Goal: Task Accomplishment & Management: Manage account settings

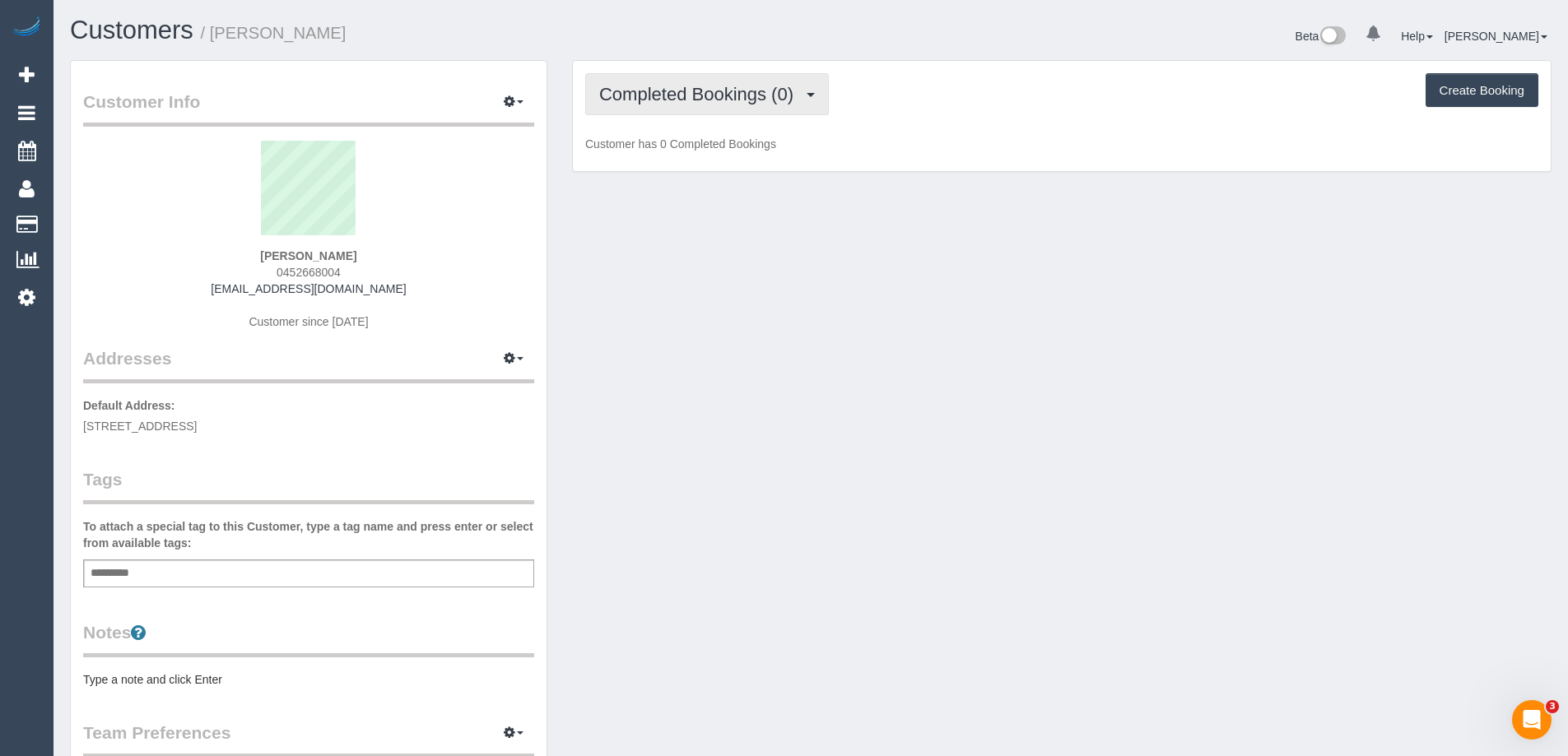
click at [750, 103] on span "Completed Bookings (0)" at bounding box center [701, 94] width 203 height 20
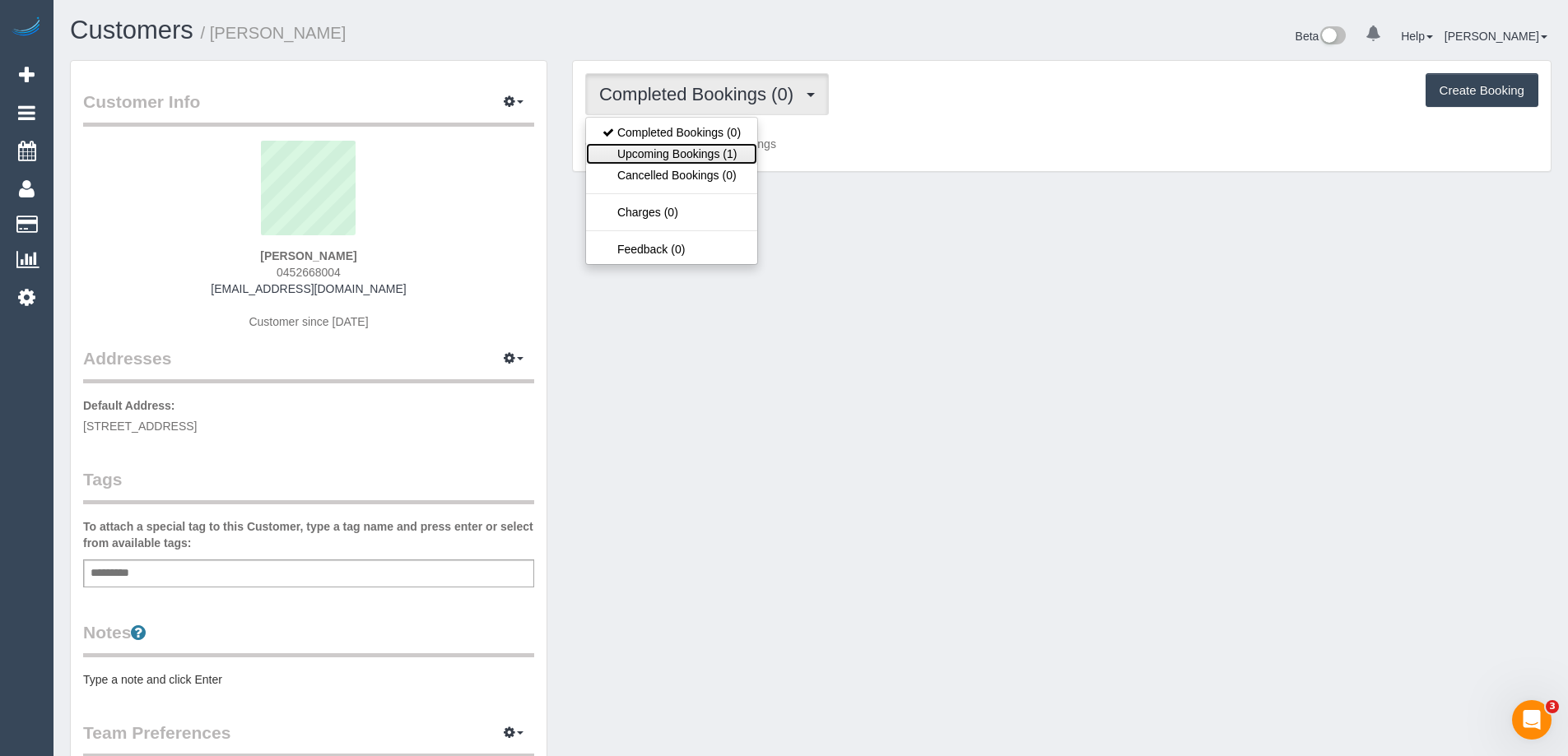
click at [696, 160] on link "Upcoming Bookings (1)" at bounding box center [671, 153] width 171 height 21
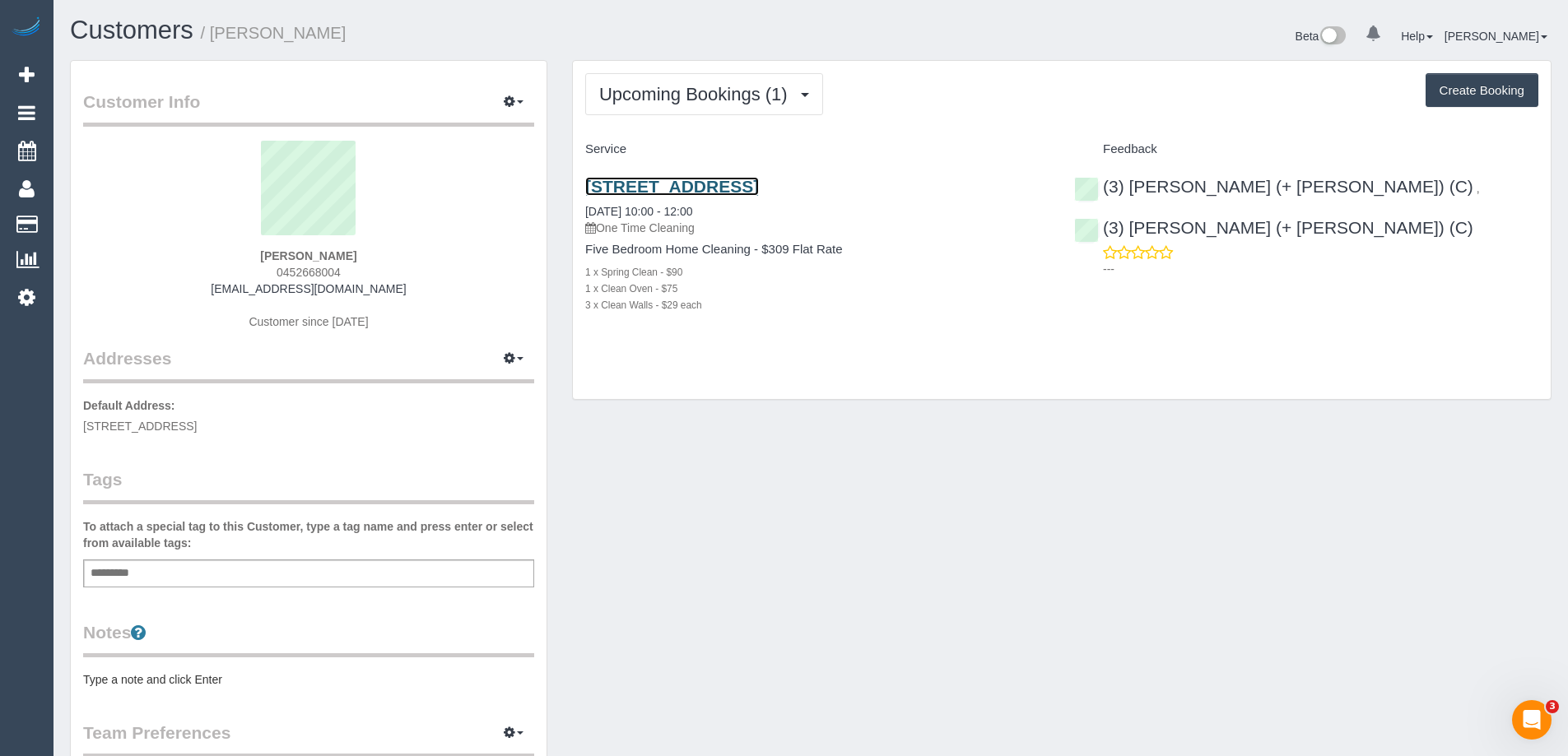
click at [756, 182] on link "8 Majdal Street, Bentleigh East, VIC 3165" at bounding box center [671, 186] width 174 height 19
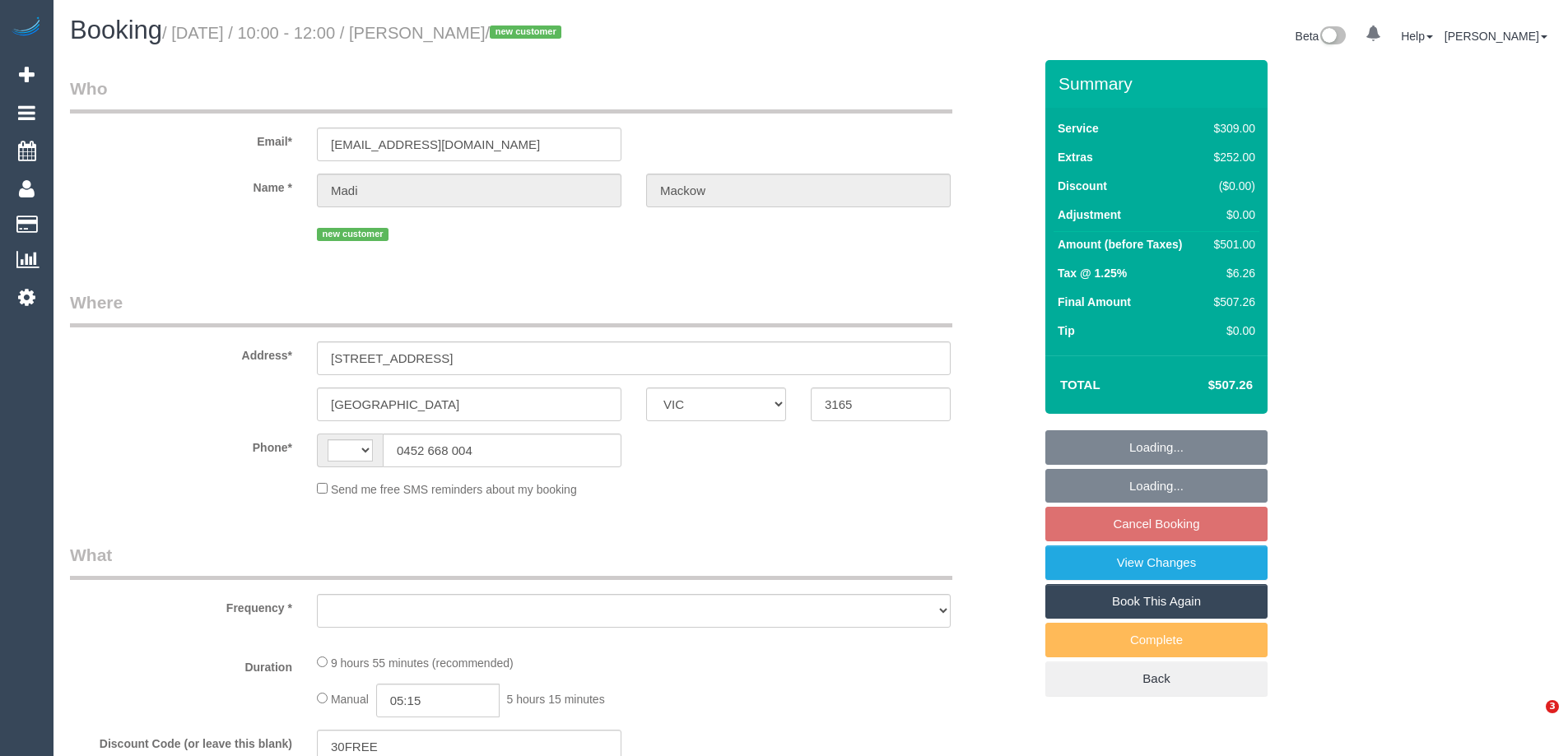
select select "VIC"
select select "string:AU"
select select "object:550"
select select "string:stripe-pm_1S2gOq2GScqysDRVOFmcH6Ho"
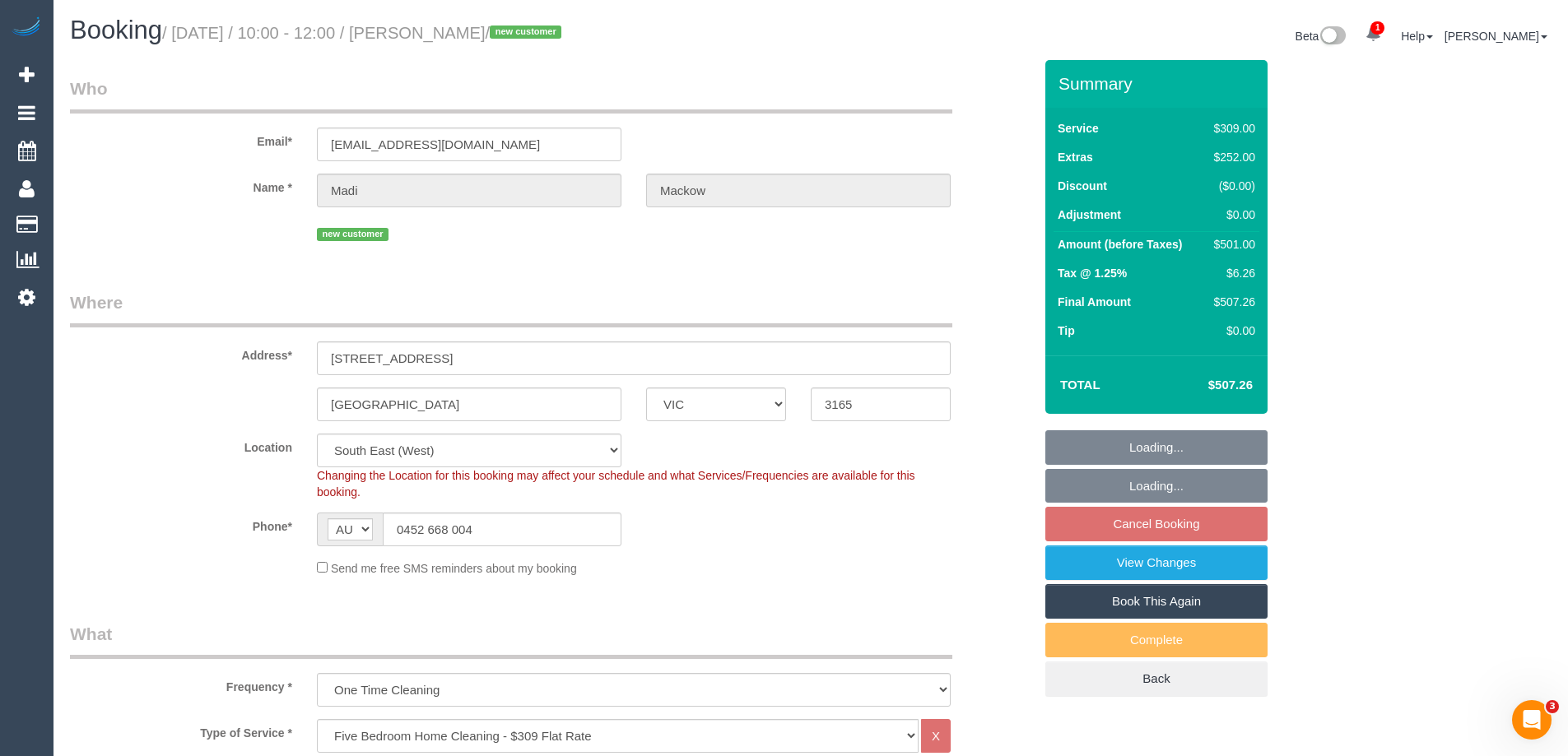
select select "object:799"
select select "number:27"
select select "number:14"
select select "number:19"
select select "number:22"
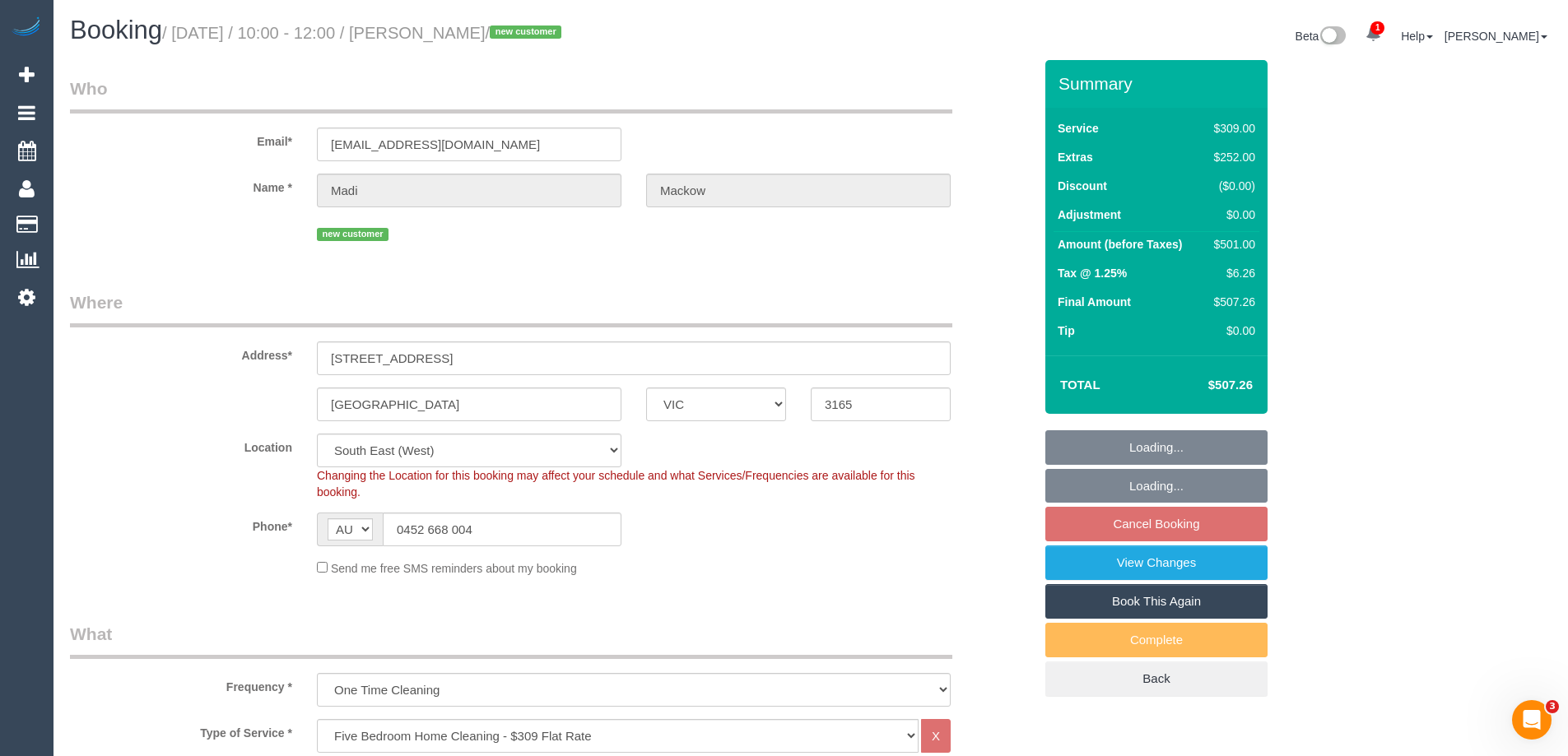
select select "number:34"
select select "number:26"
select select "spot3"
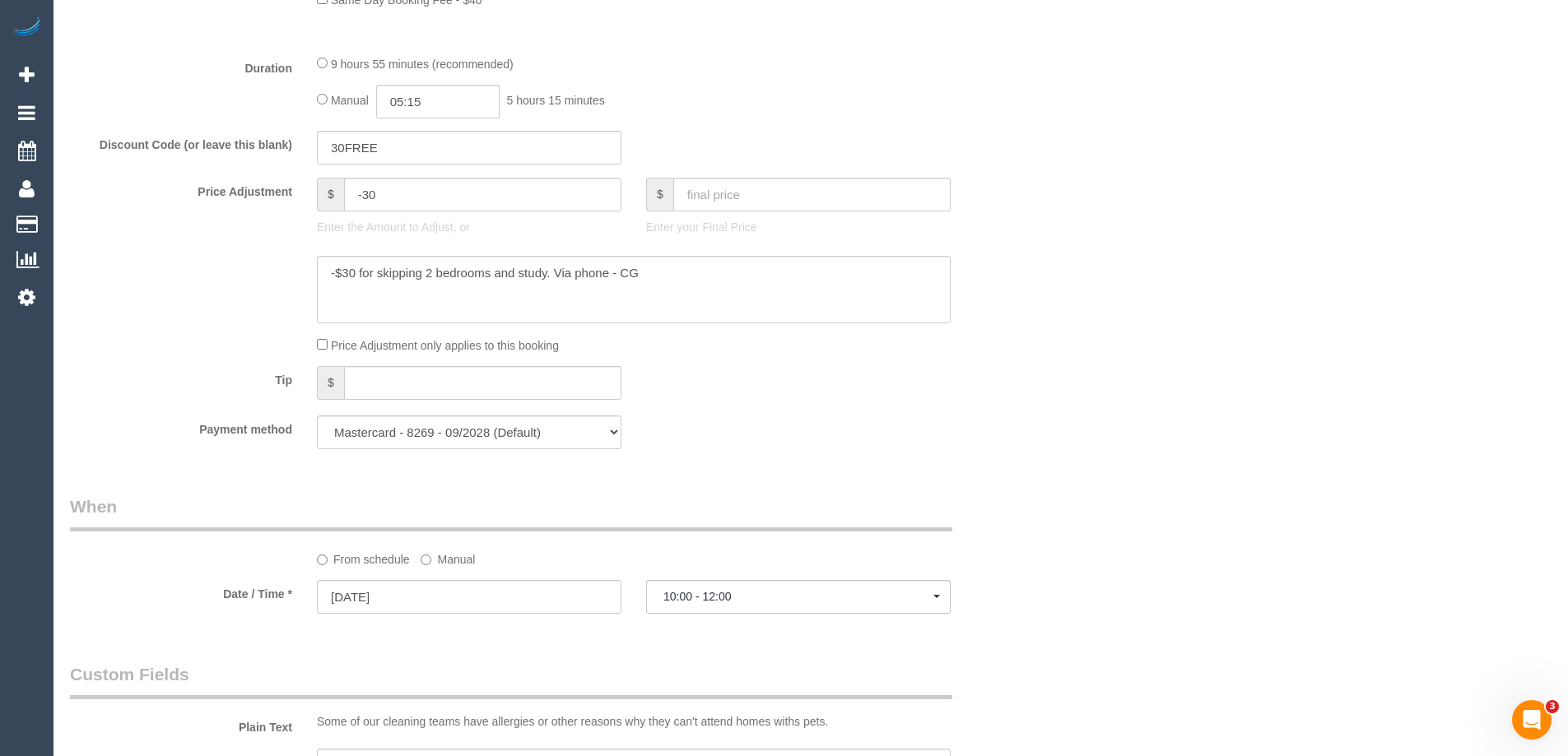
scroll to position [1399, 0]
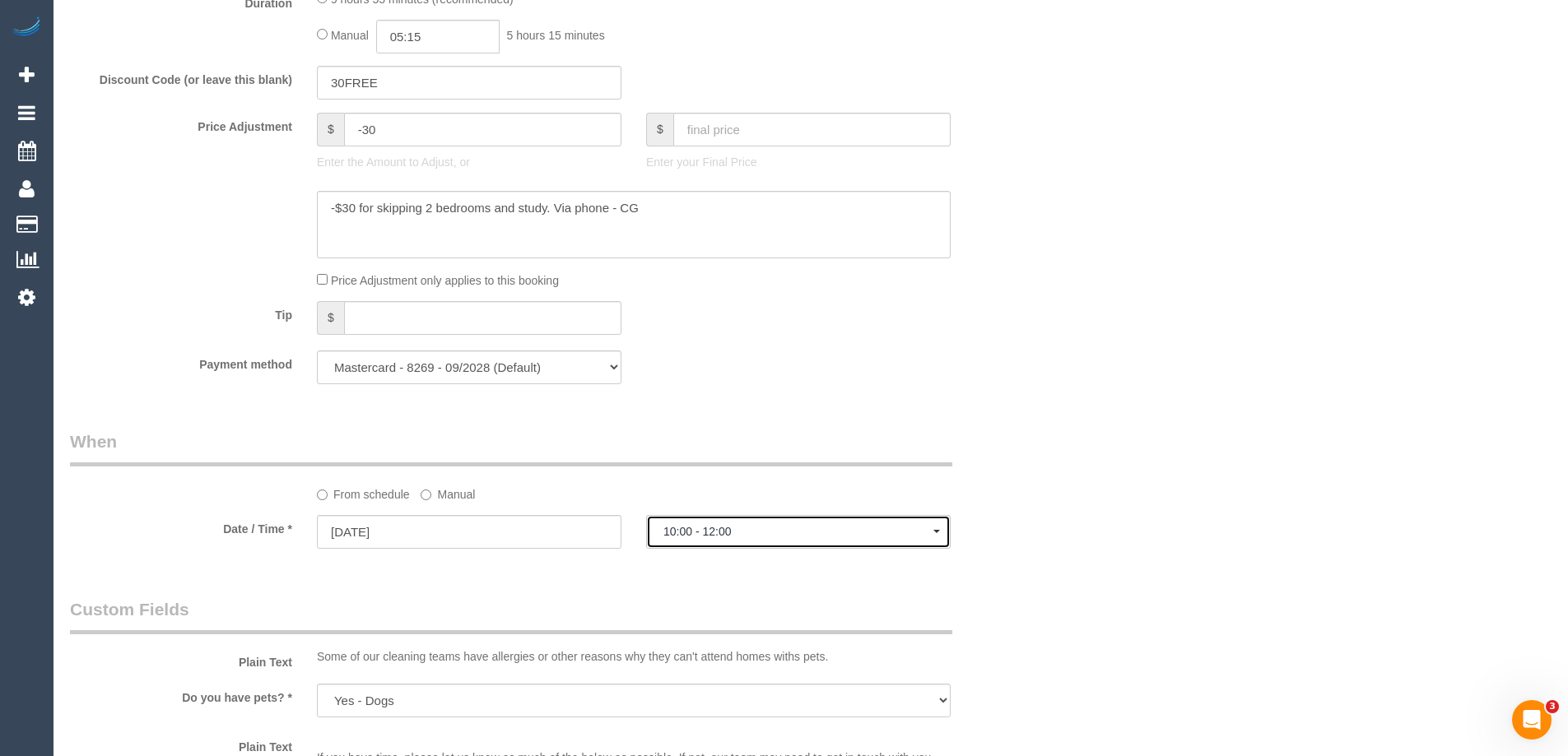
click at [728, 535] on span "10:00 - 12:00" at bounding box center [799, 531] width 270 height 13
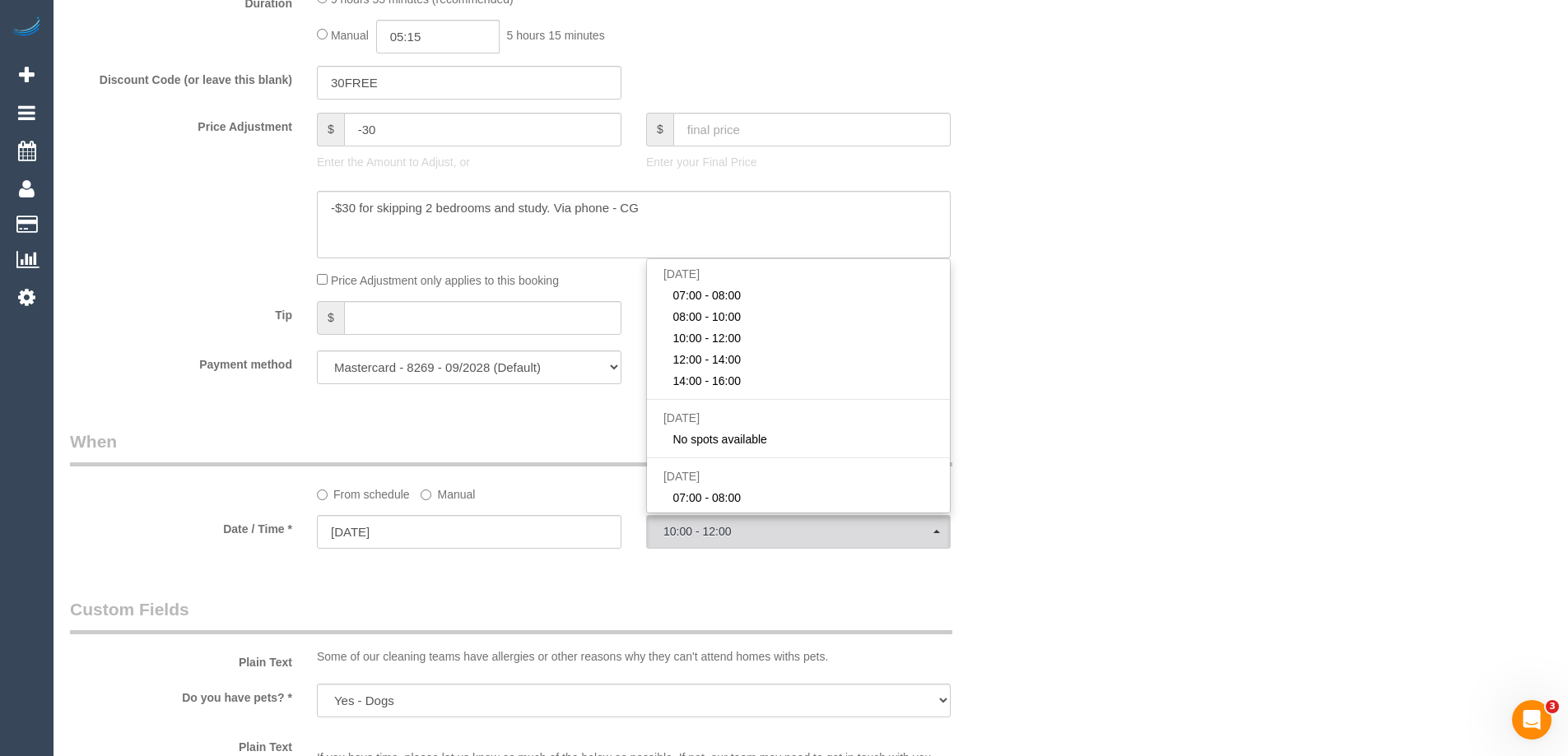
click at [1136, 322] on div "Who Email* madimackow@gmail.com Name * Madi Mackow new customer Where Address* …" at bounding box center [810, 194] width 1482 height 3066
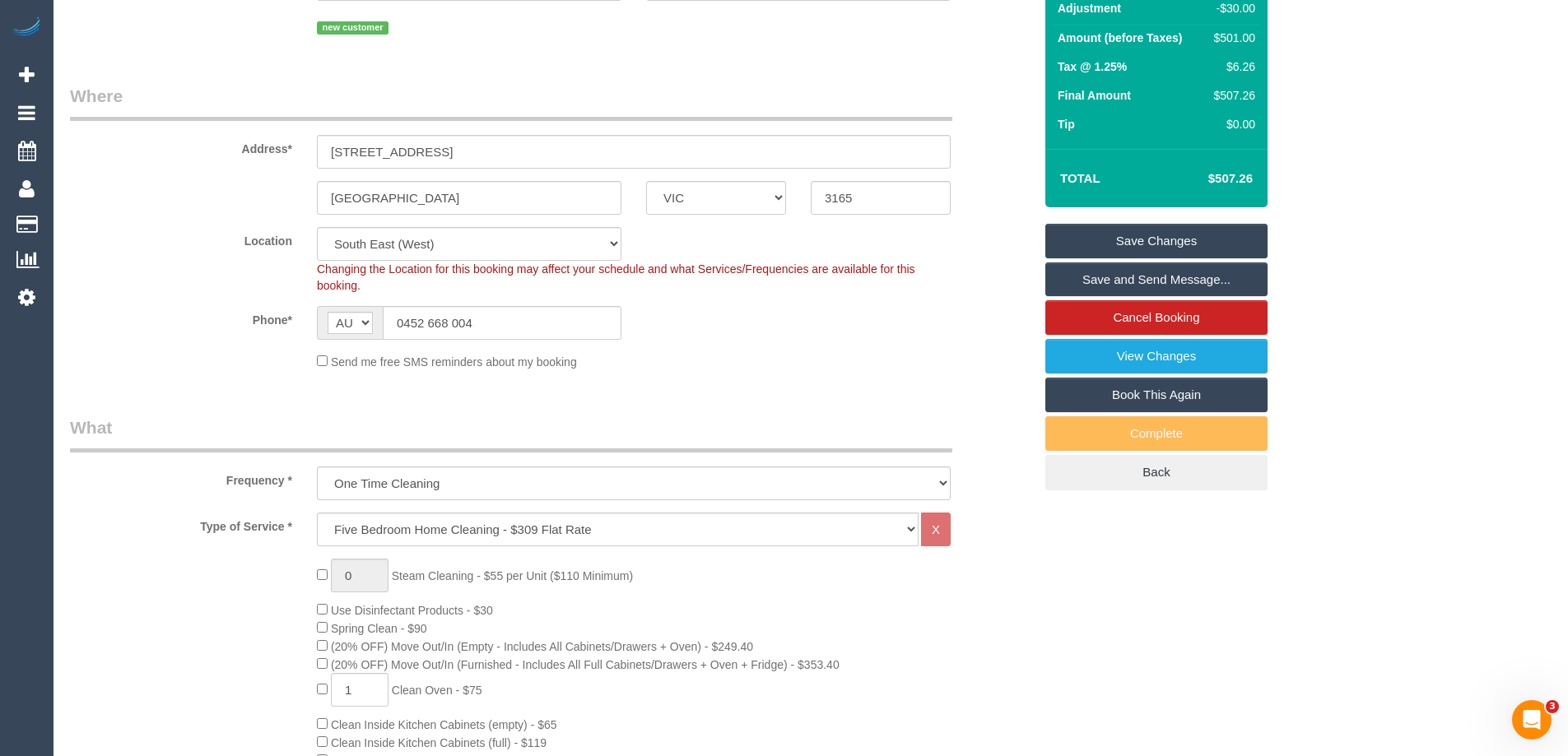
scroll to position [165, 0]
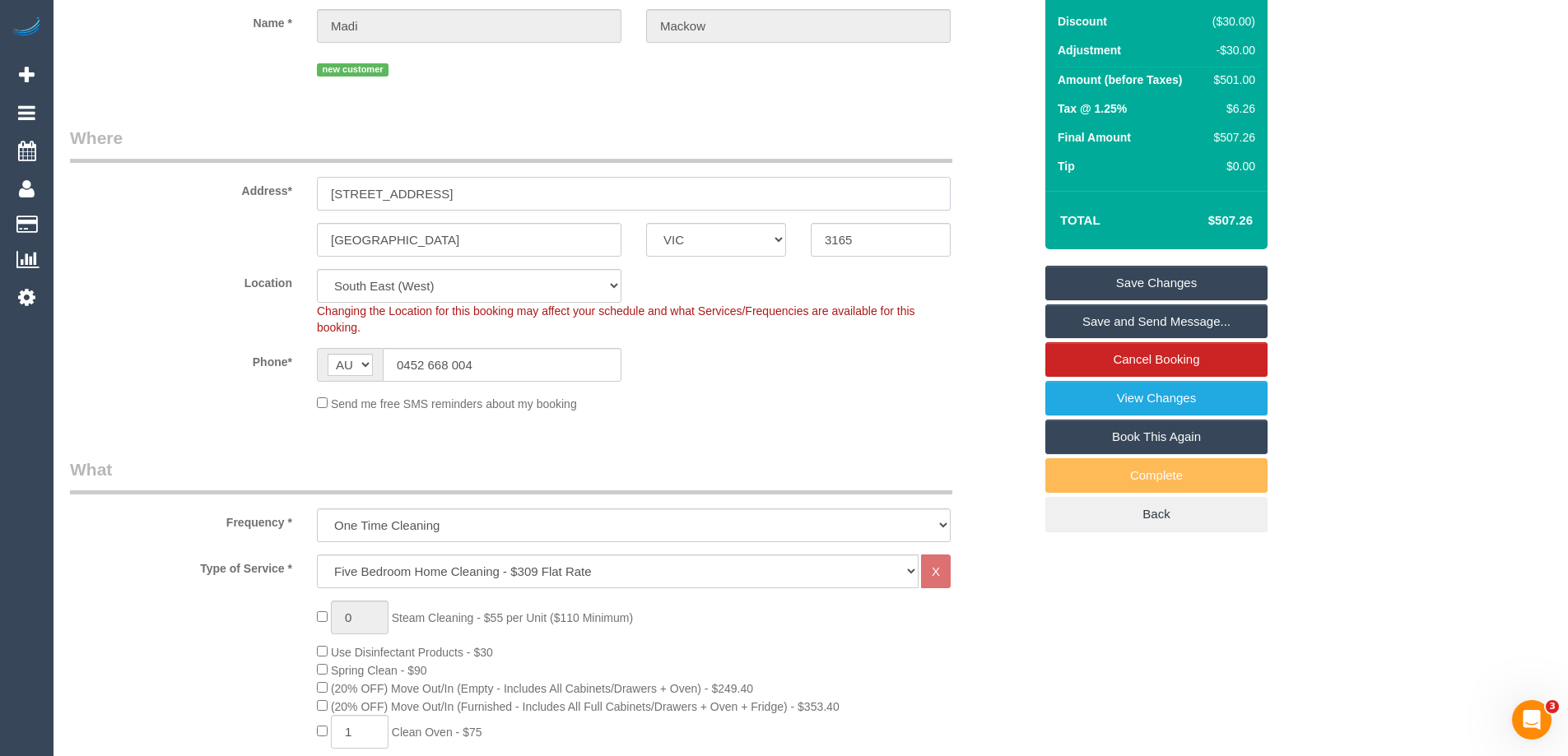
drag, startPoint x: 418, startPoint y: 198, endPoint x: 334, endPoint y: 185, distance: 85.0
click at [334, 185] on input "8 Majdal Street" at bounding box center [634, 194] width 634 height 34
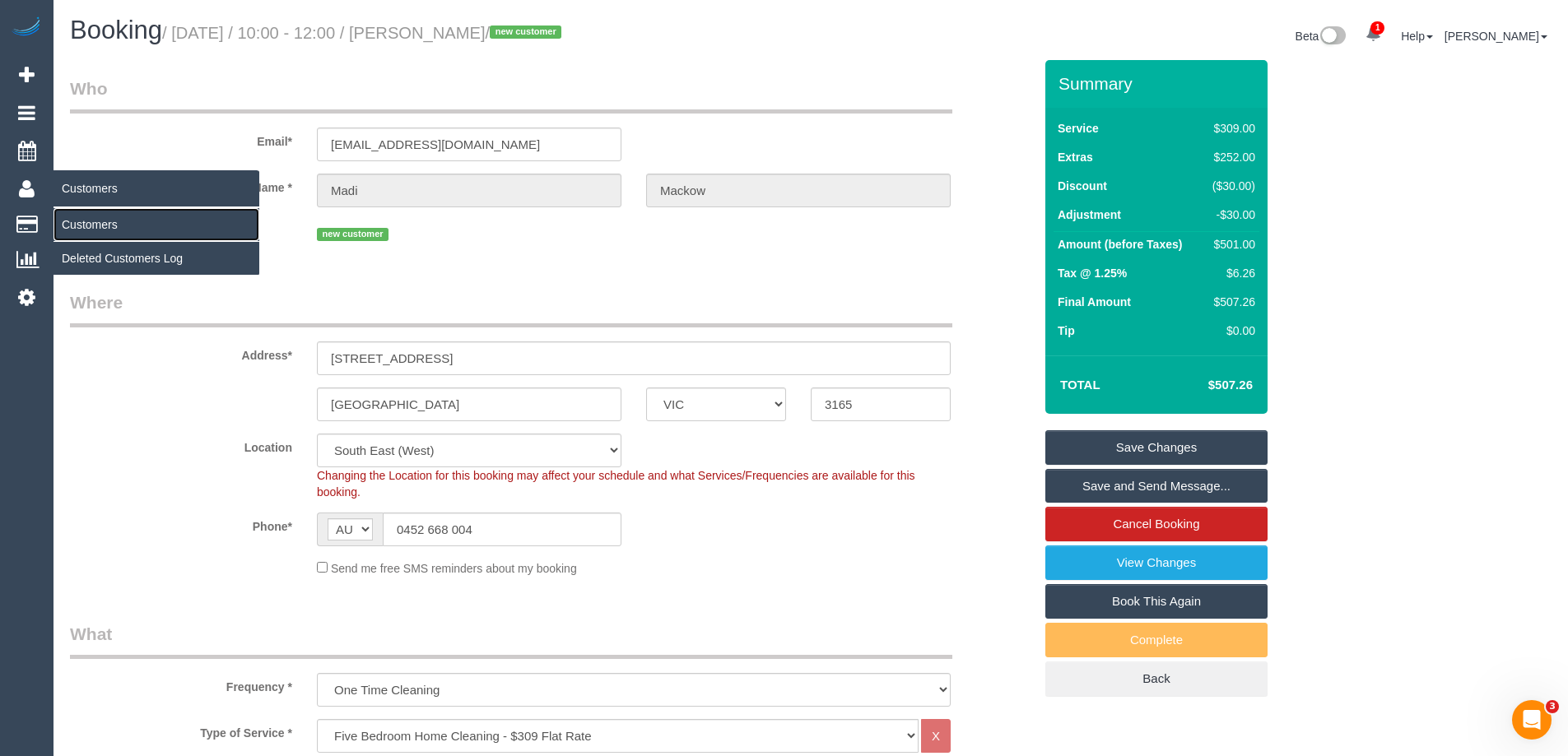
click at [122, 221] on link "Customers" at bounding box center [156, 224] width 206 height 33
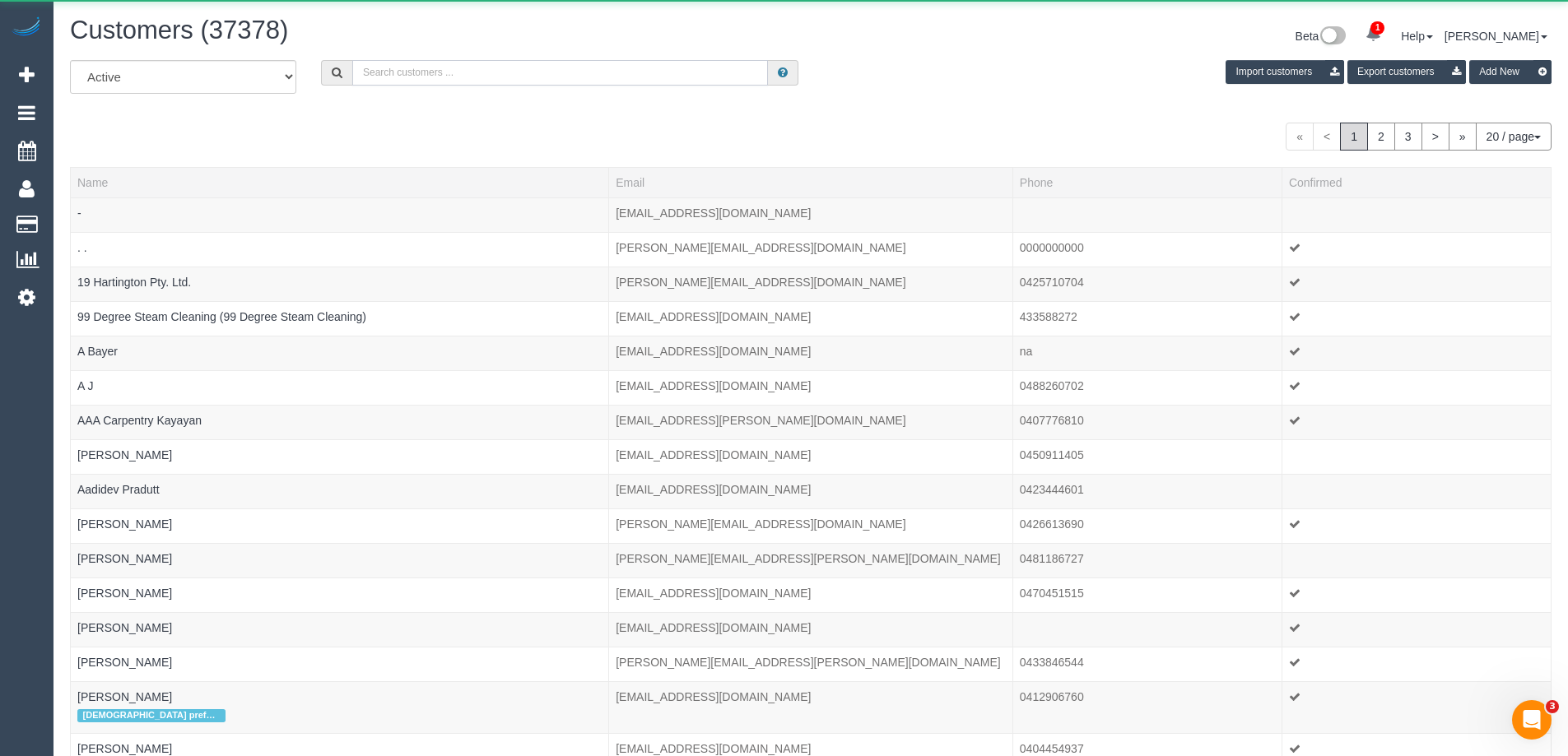
click at [420, 63] on input "text" at bounding box center [559, 72] width 416 height 26
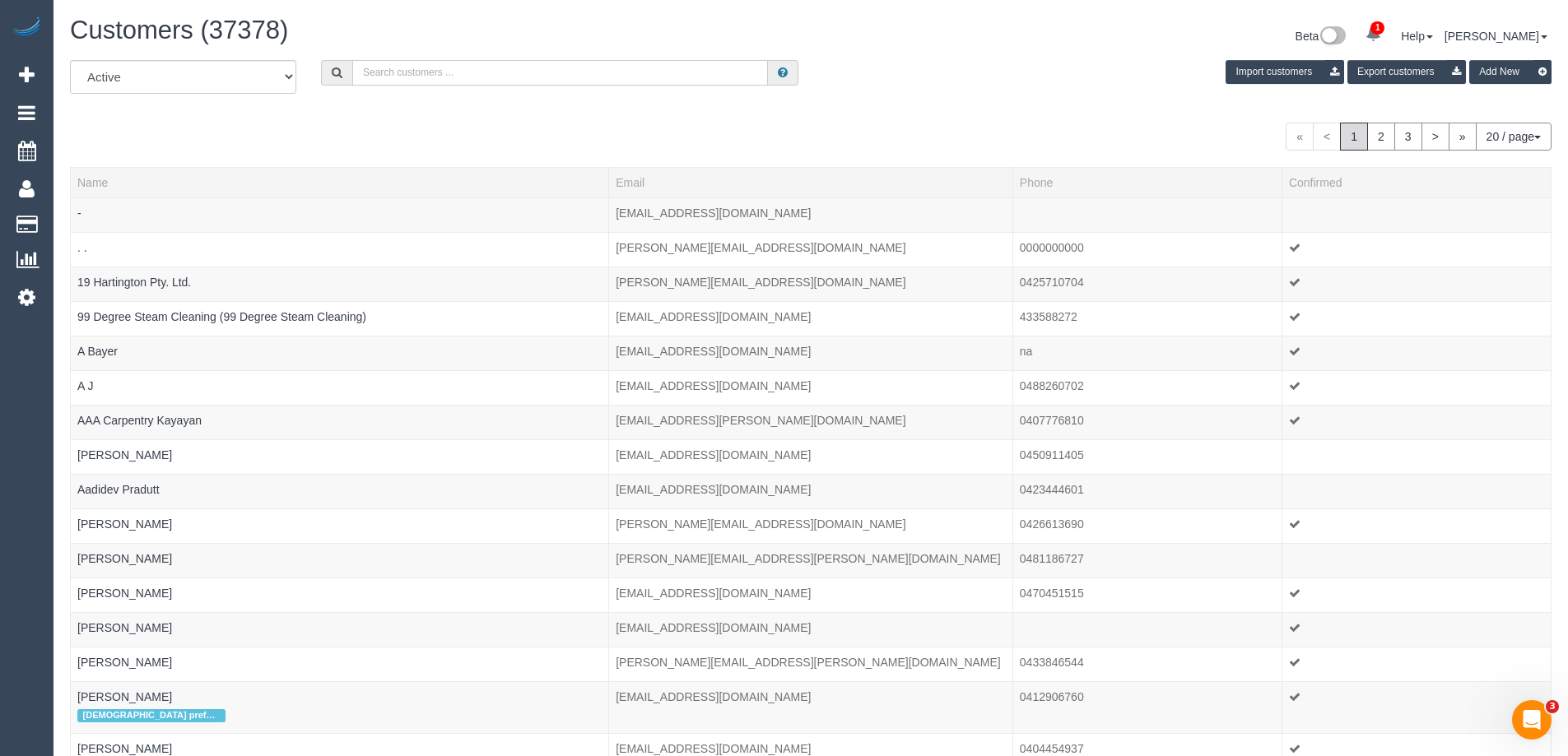
paste input "Indira Losada"
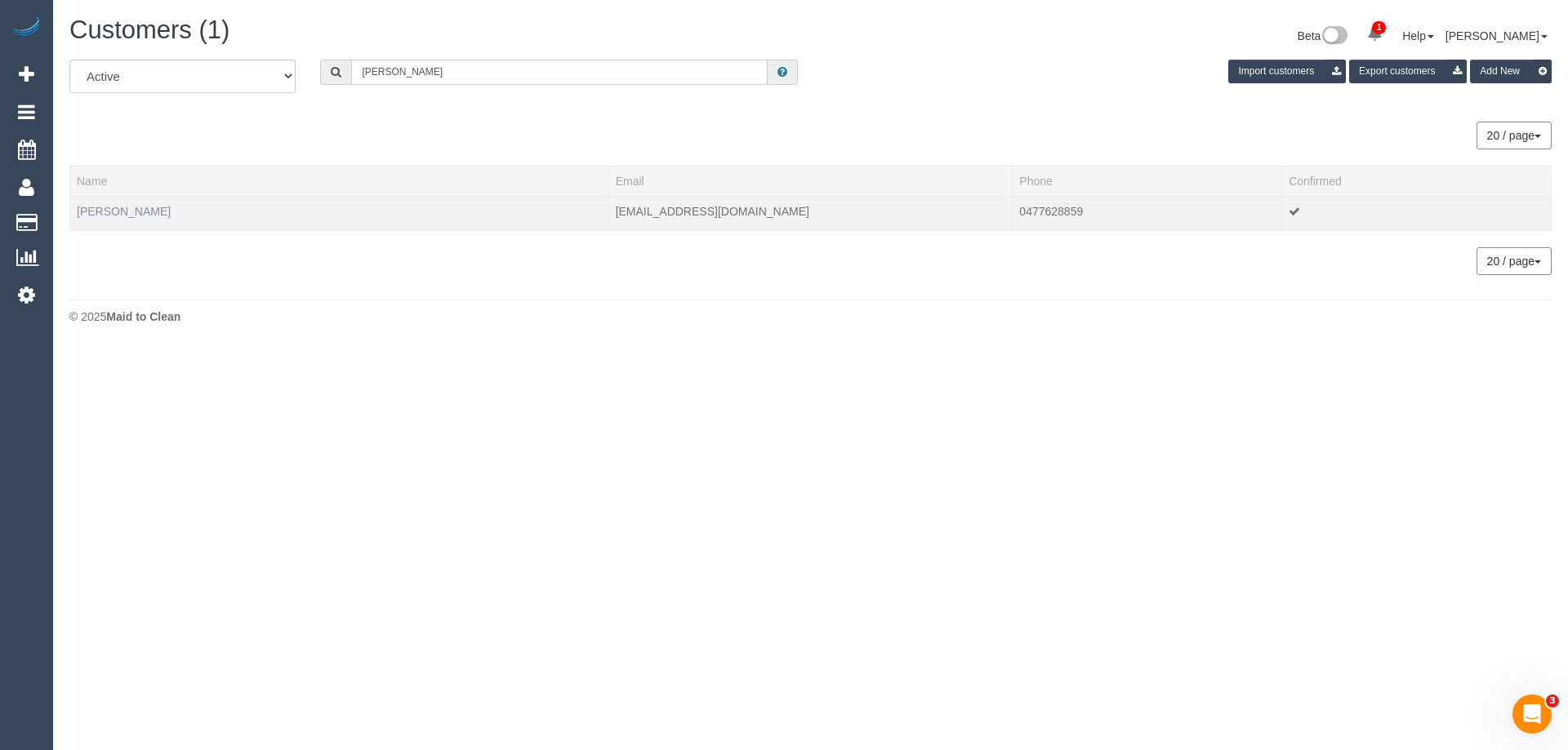
type input "Indira Losada"
click at [139, 214] on link "Indira Losada" at bounding box center [123, 211] width 94 height 13
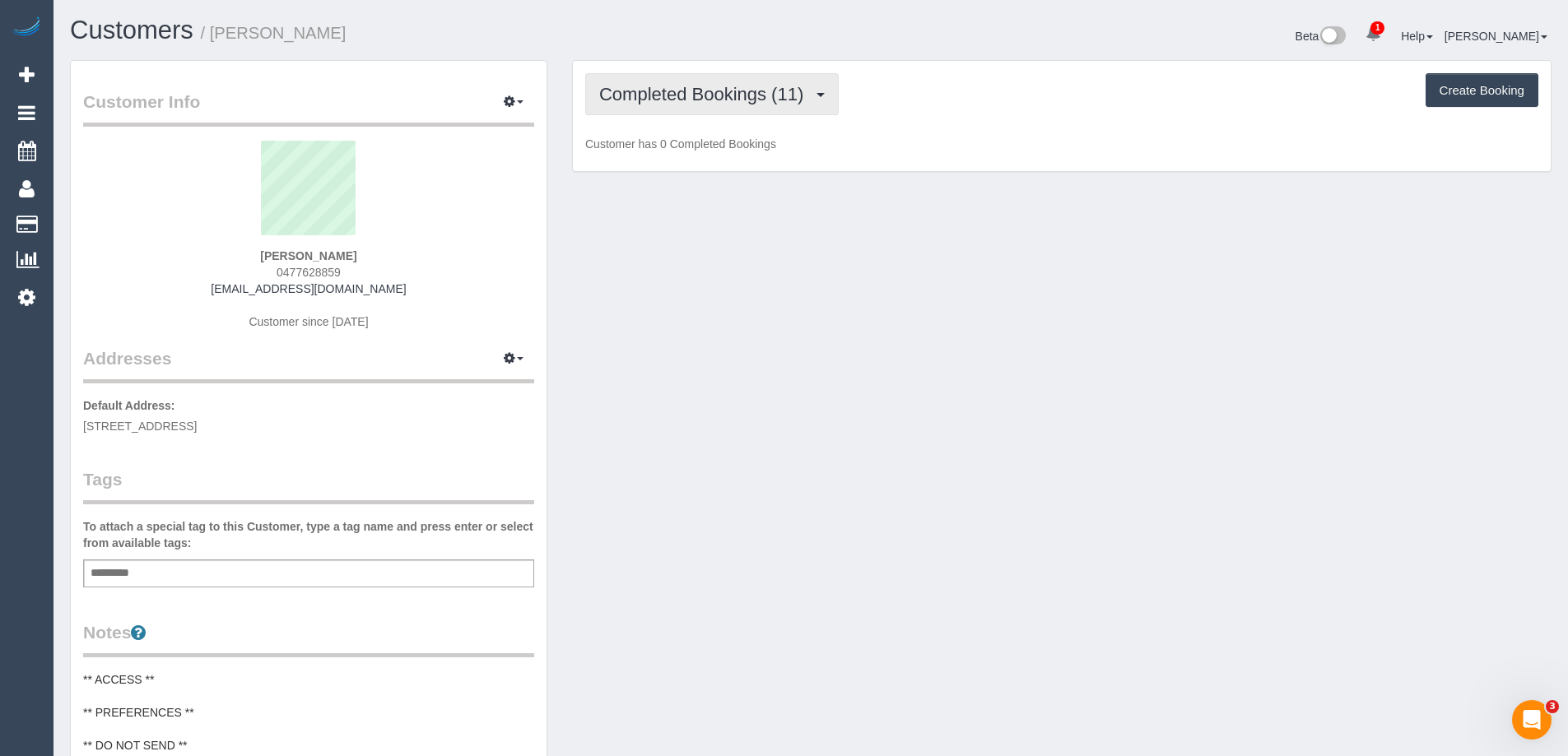
click at [747, 92] on span "Completed Bookings (11)" at bounding box center [705, 94] width 213 height 20
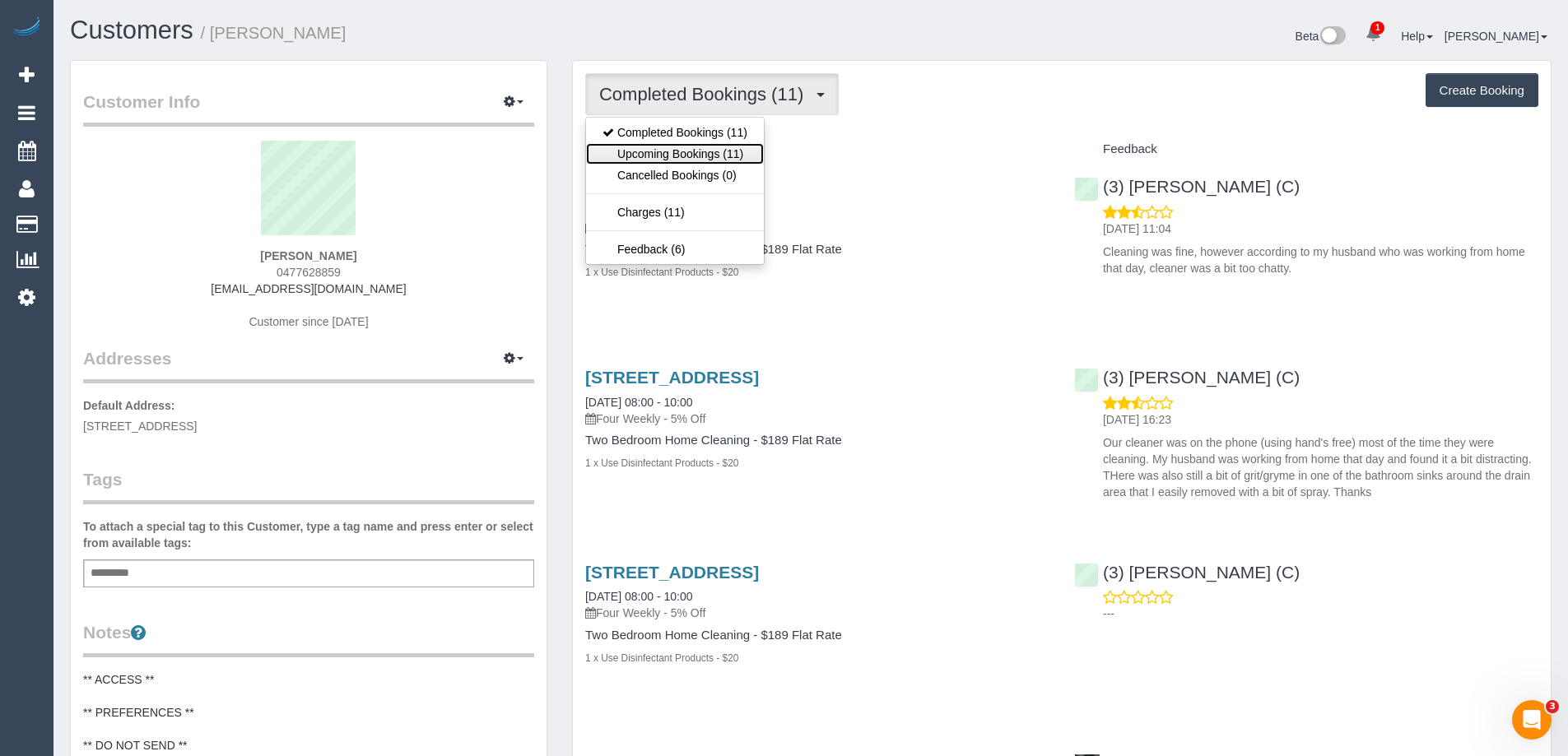
click at [708, 153] on link "Upcoming Bookings (11)" at bounding box center [675, 153] width 178 height 21
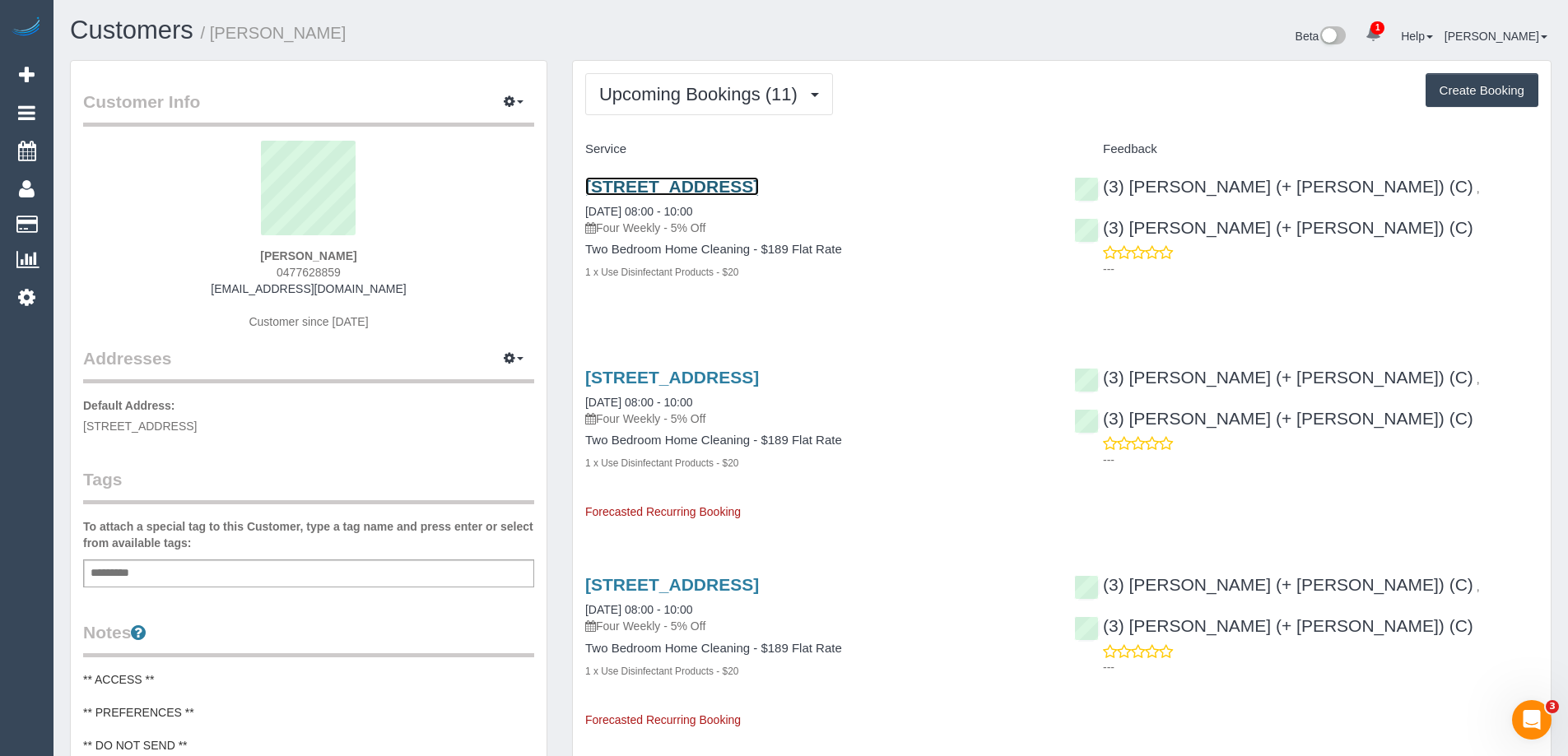
click at [683, 191] on link "14 University Street, Carlton, VIC 3053" at bounding box center [671, 186] width 174 height 19
click at [704, 185] on link "14 University Street, Carlton, VIC 3053" at bounding box center [671, 186] width 174 height 19
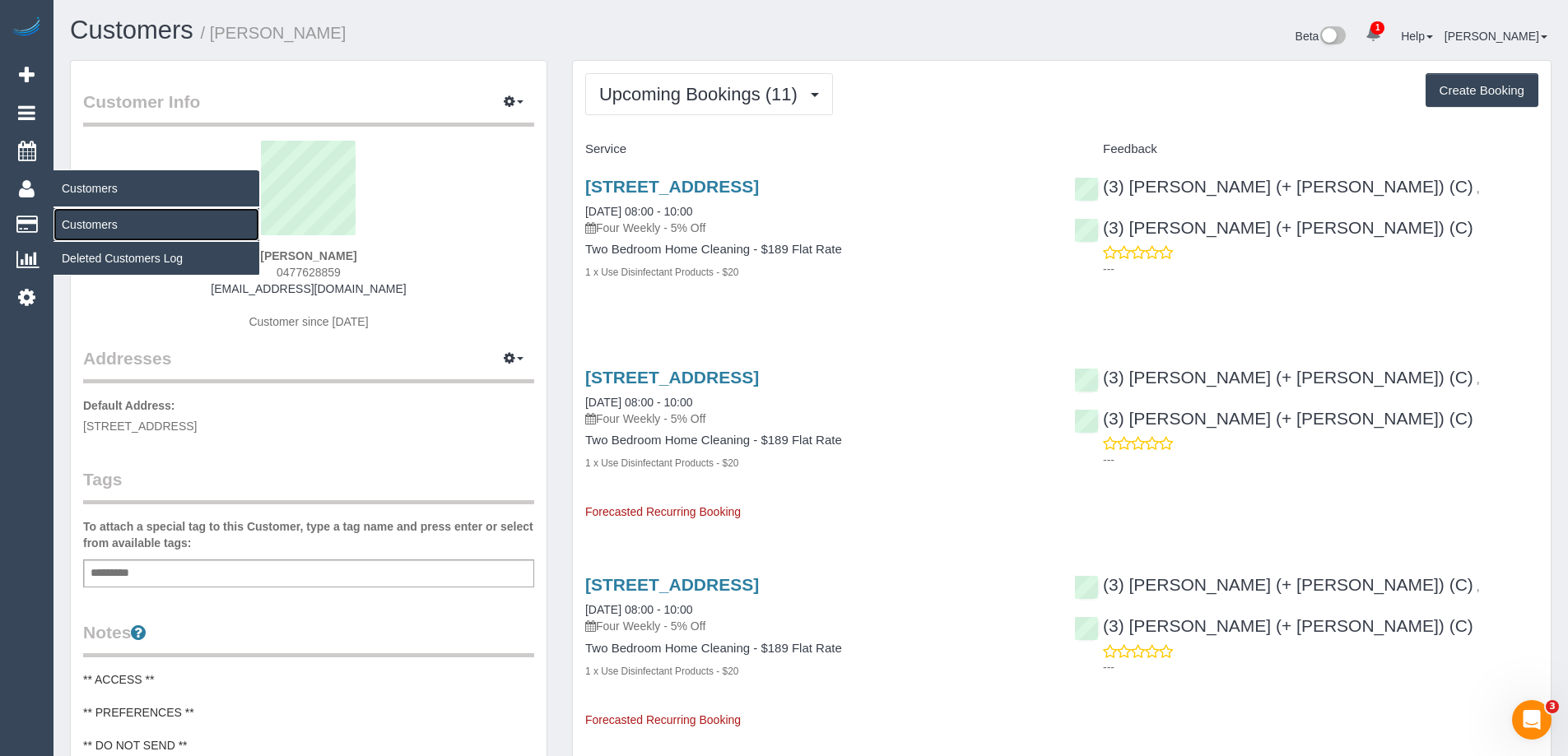
click at [109, 229] on link "Customers" at bounding box center [156, 224] width 206 height 33
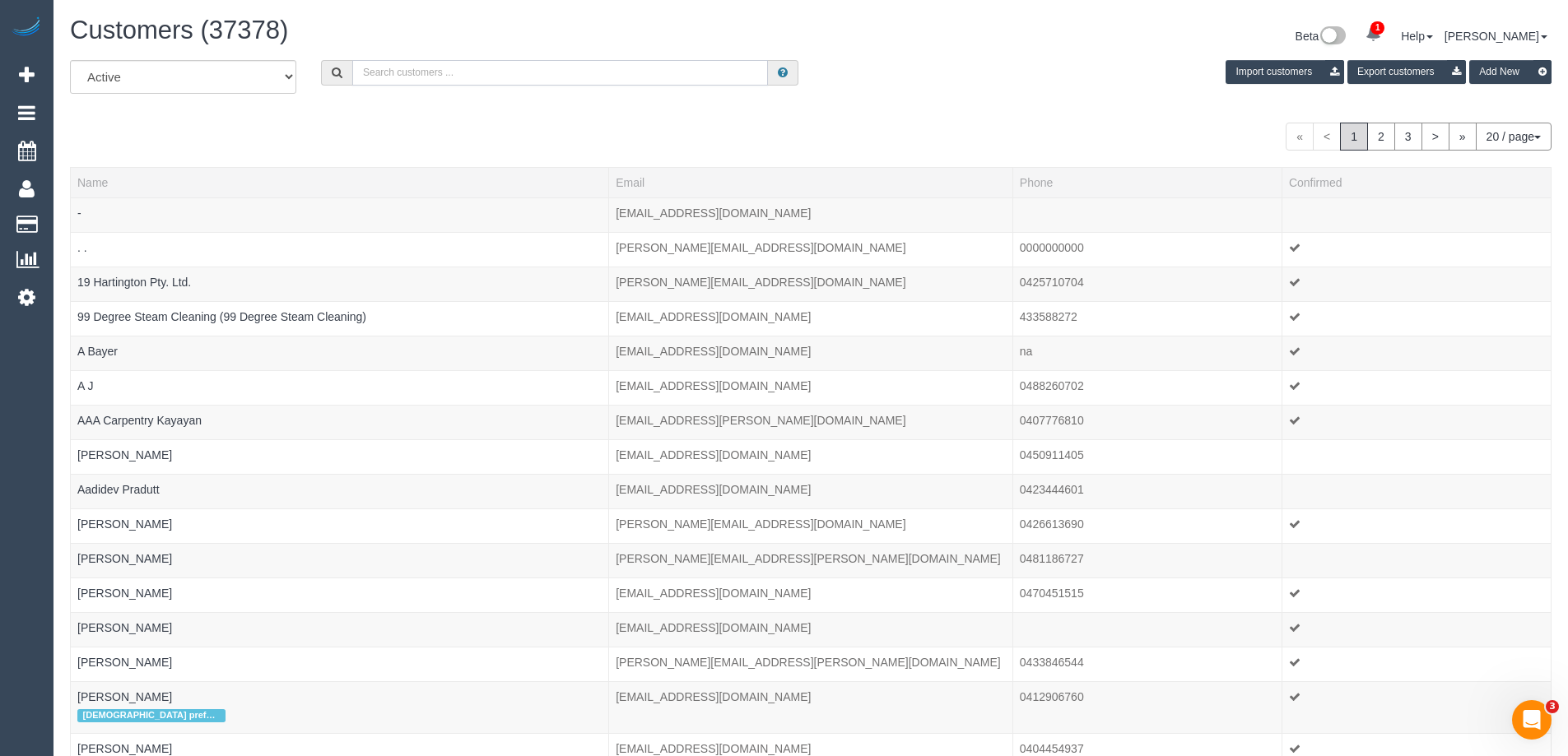
click at [461, 70] on input "text" at bounding box center [559, 72] width 416 height 26
paste input "Amy McPherson"
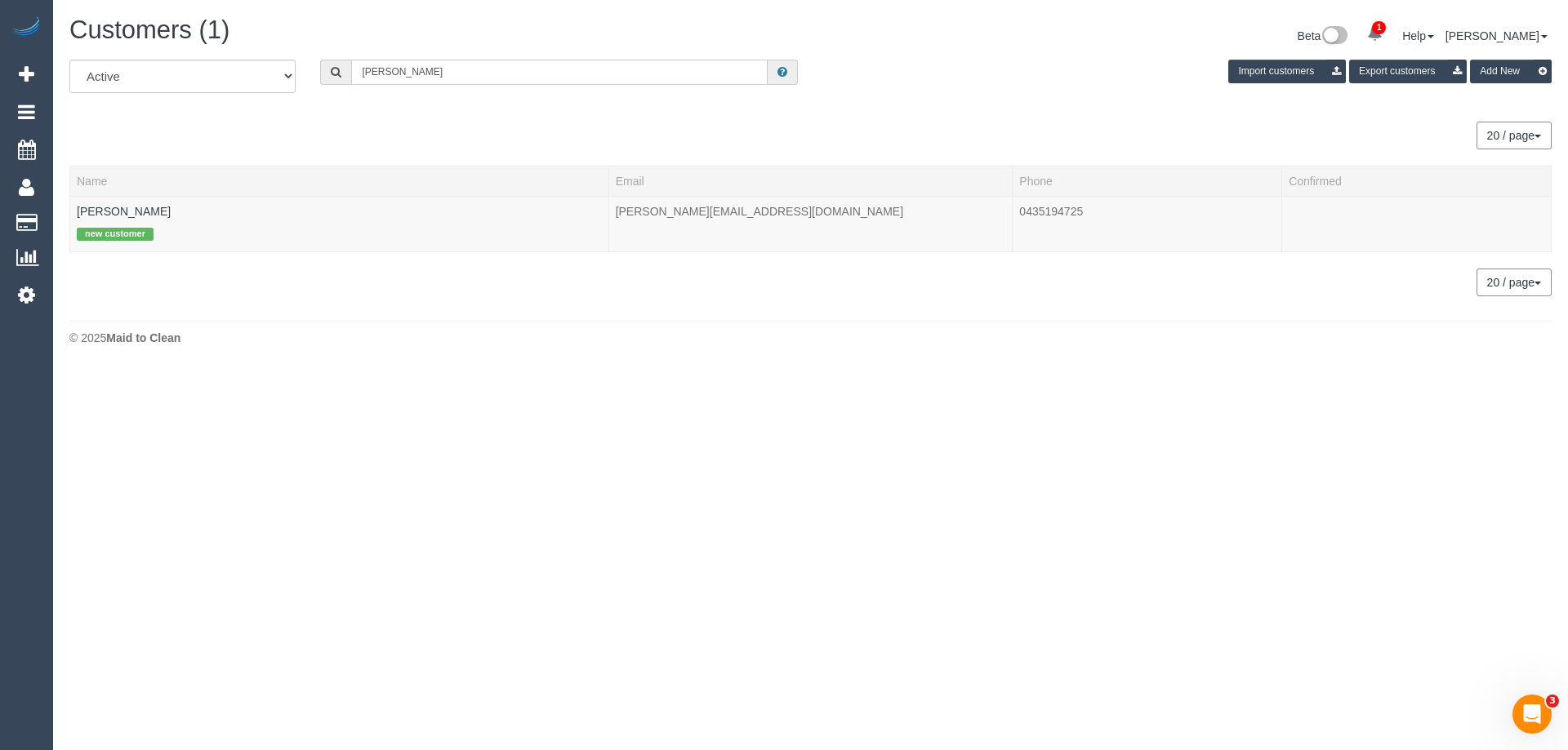
type input "Amy McPherson"
click at [117, 220] on div "new customer" at bounding box center [340, 232] width 525 height 25
click at [120, 211] on link "Amy McPherson" at bounding box center [123, 211] width 94 height 13
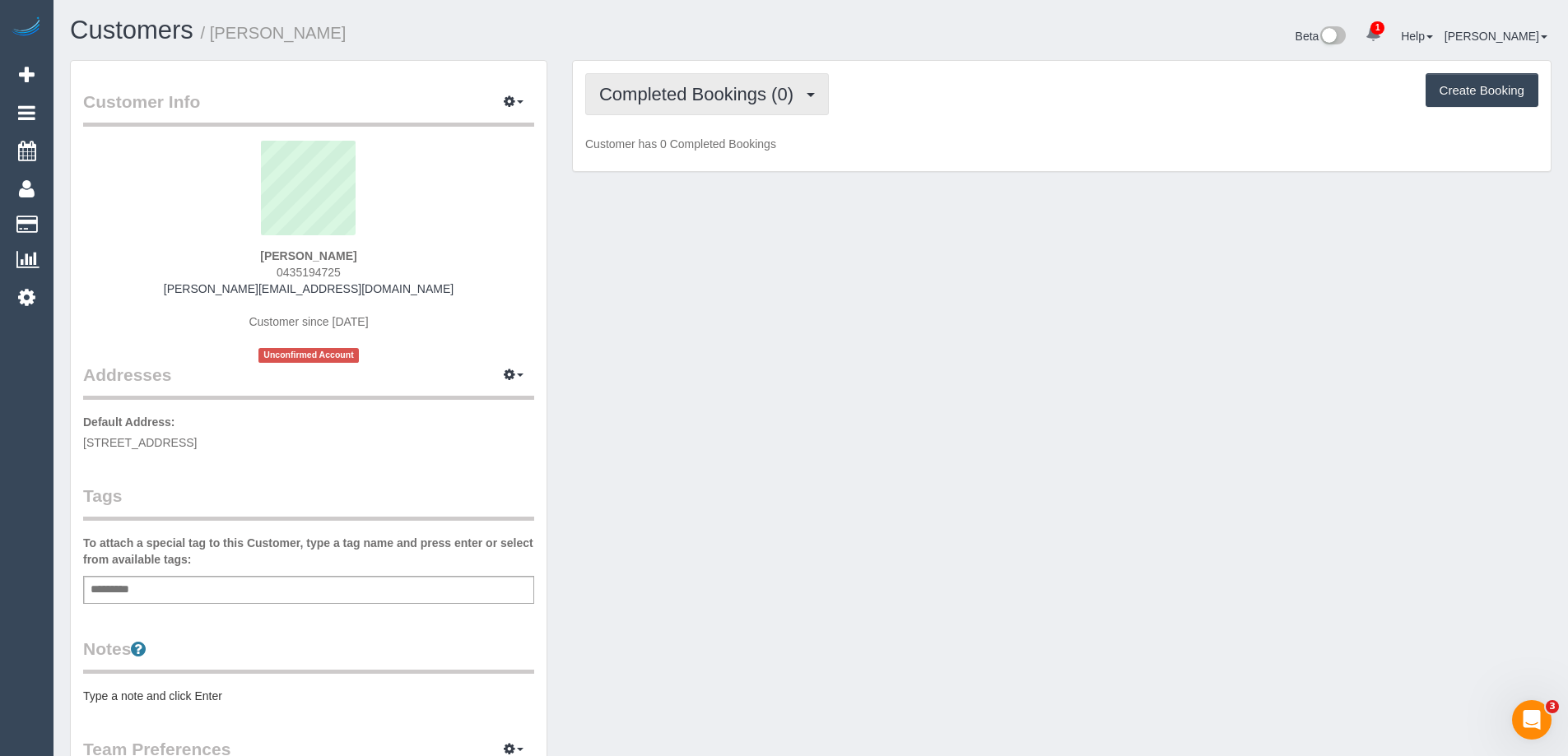
click at [783, 98] on span "Completed Bookings (0)" at bounding box center [701, 94] width 203 height 20
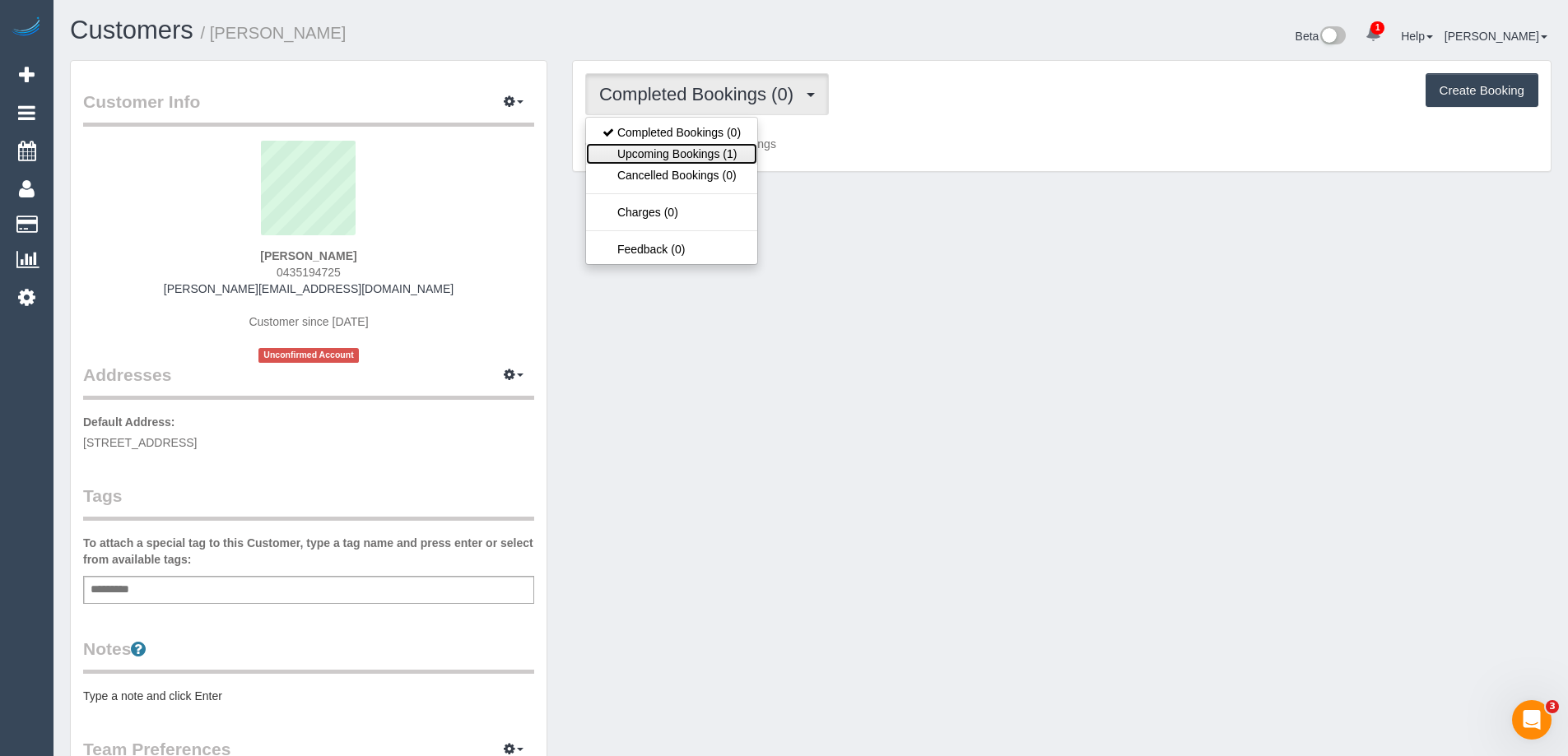
click at [721, 149] on link "Upcoming Bookings (1)" at bounding box center [671, 153] width 171 height 21
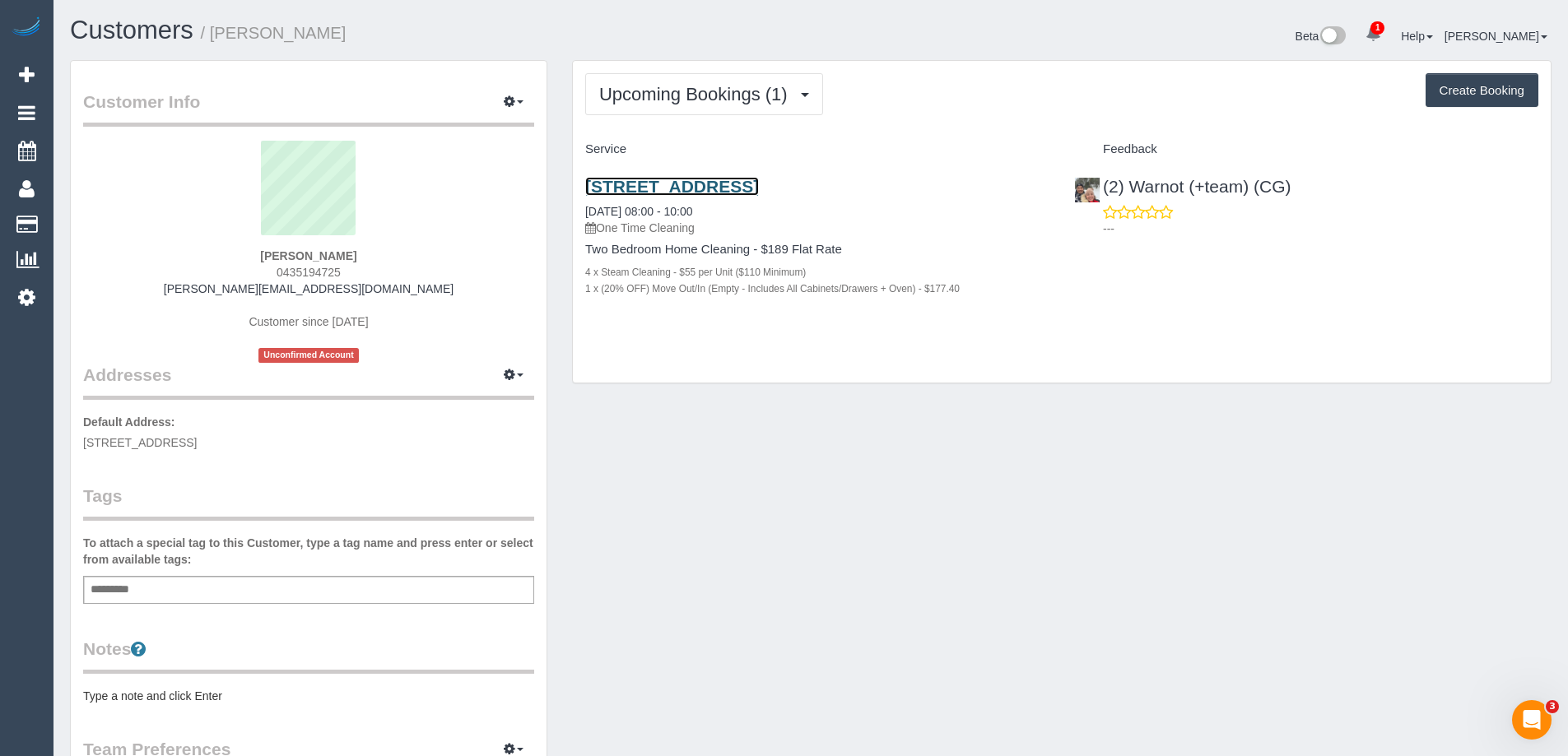
click at [740, 187] on link "44 Bedford St, 201, Collingwood, VIC 3066" at bounding box center [671, 186] width 174 height 19
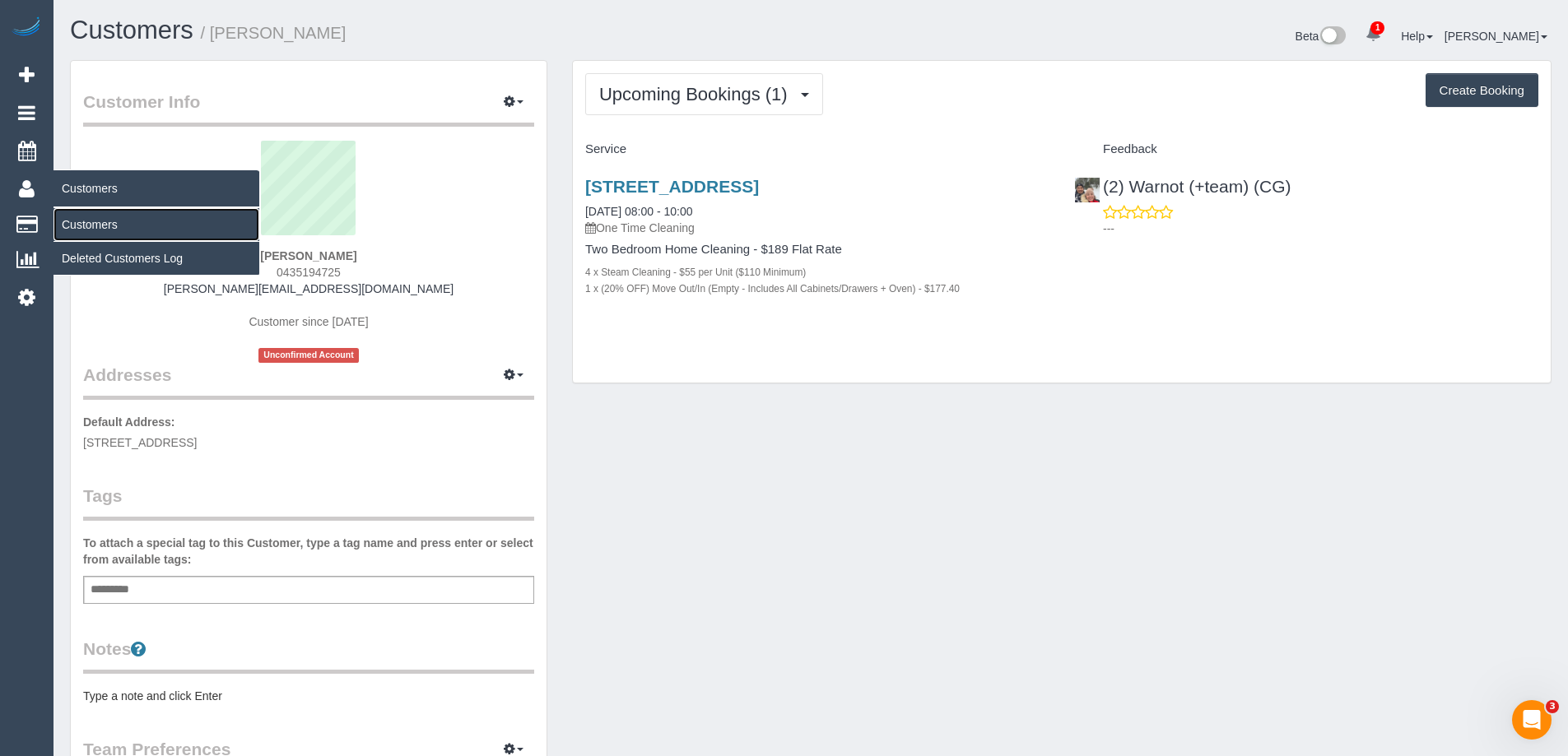
click at [110, 228] on link "Customers" at bounding box center [156, 224] width 206 height 33
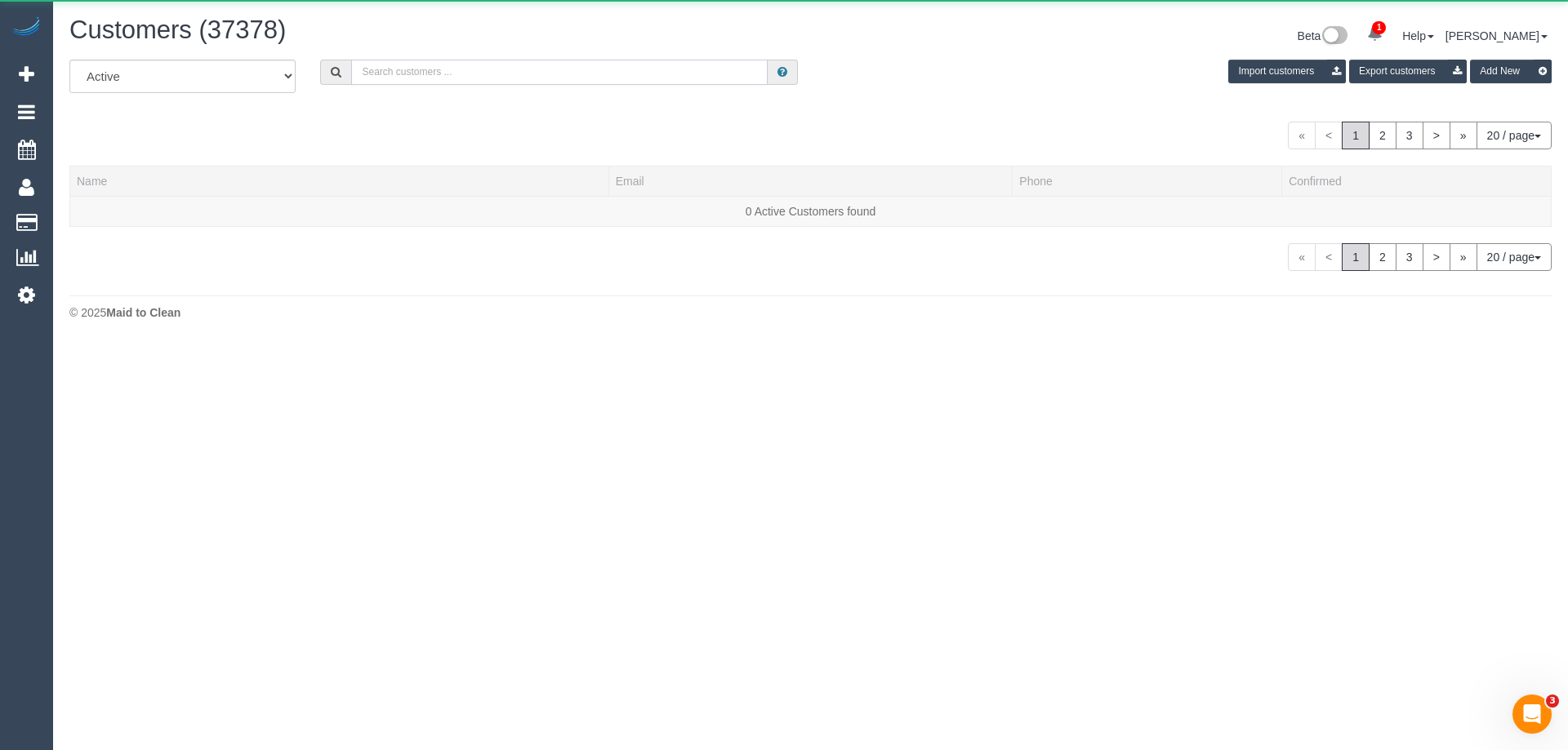
click at [411, 67] on input "text" at bounding box center [559, 72] width 417 height 25
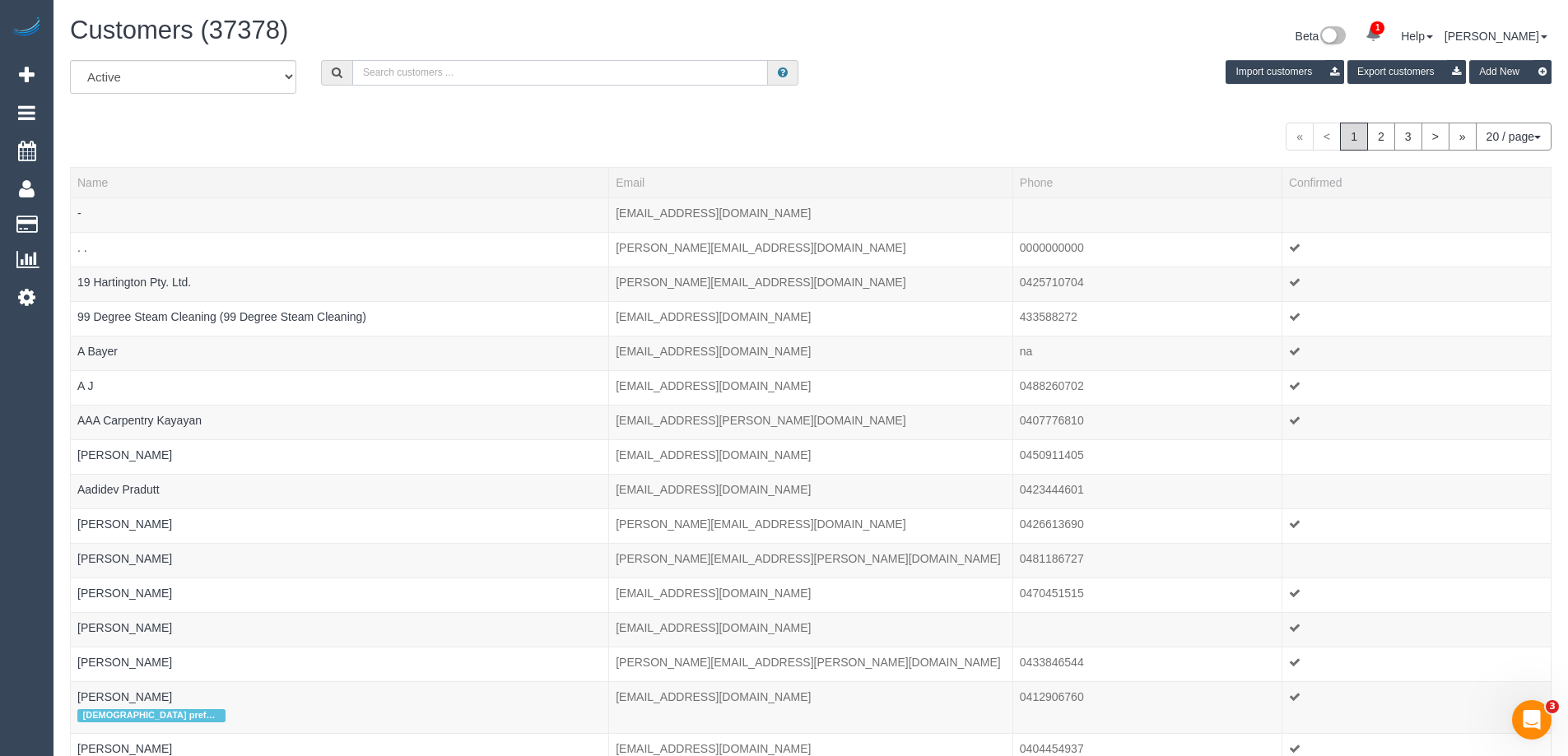
paste input "[EMAIL_ADDRESS][DOMAIN_NAME]"
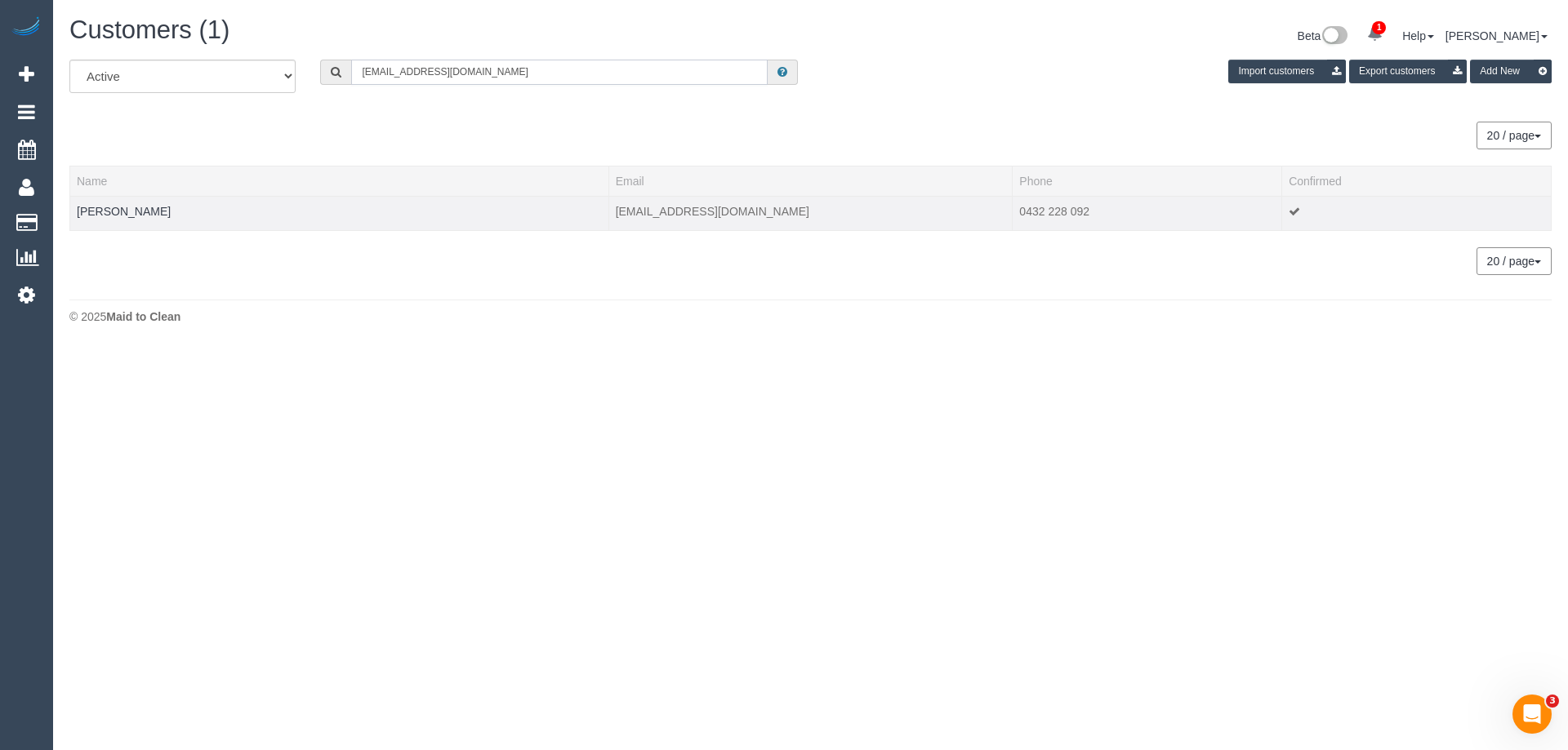
type input "[EMAIL_ADDRESS][DOMAIN_NAME]"
click at [109, 220] on div at bounding box center [340, 221] width 525 height 4
click at [132, 209] on link "[PERSON_NAME]" at bounding box center [123, 211] width 94 height 13
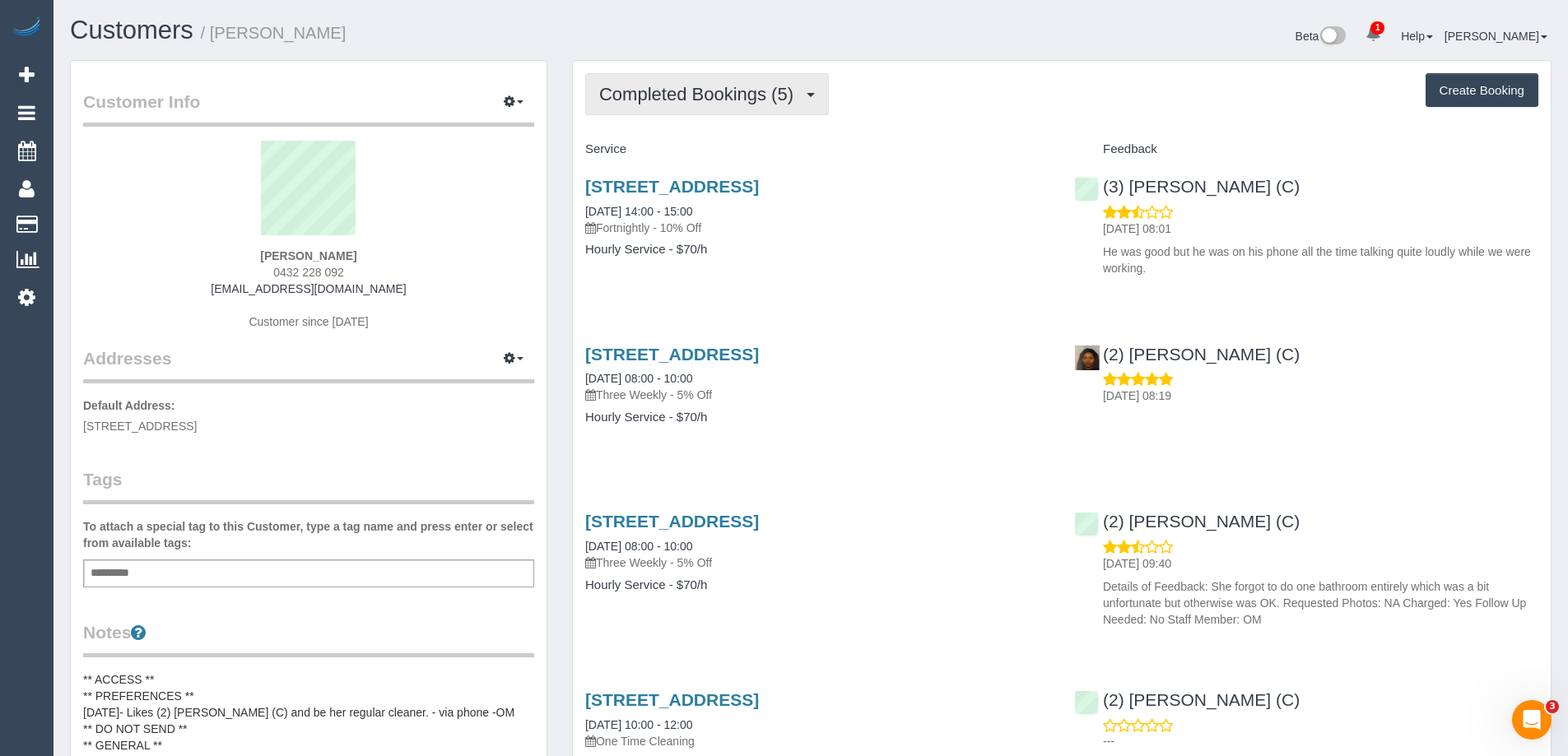
click at [756, 105] on button "Completed Bookings (5)" at bounding box center [707, 94] width 244 height 42
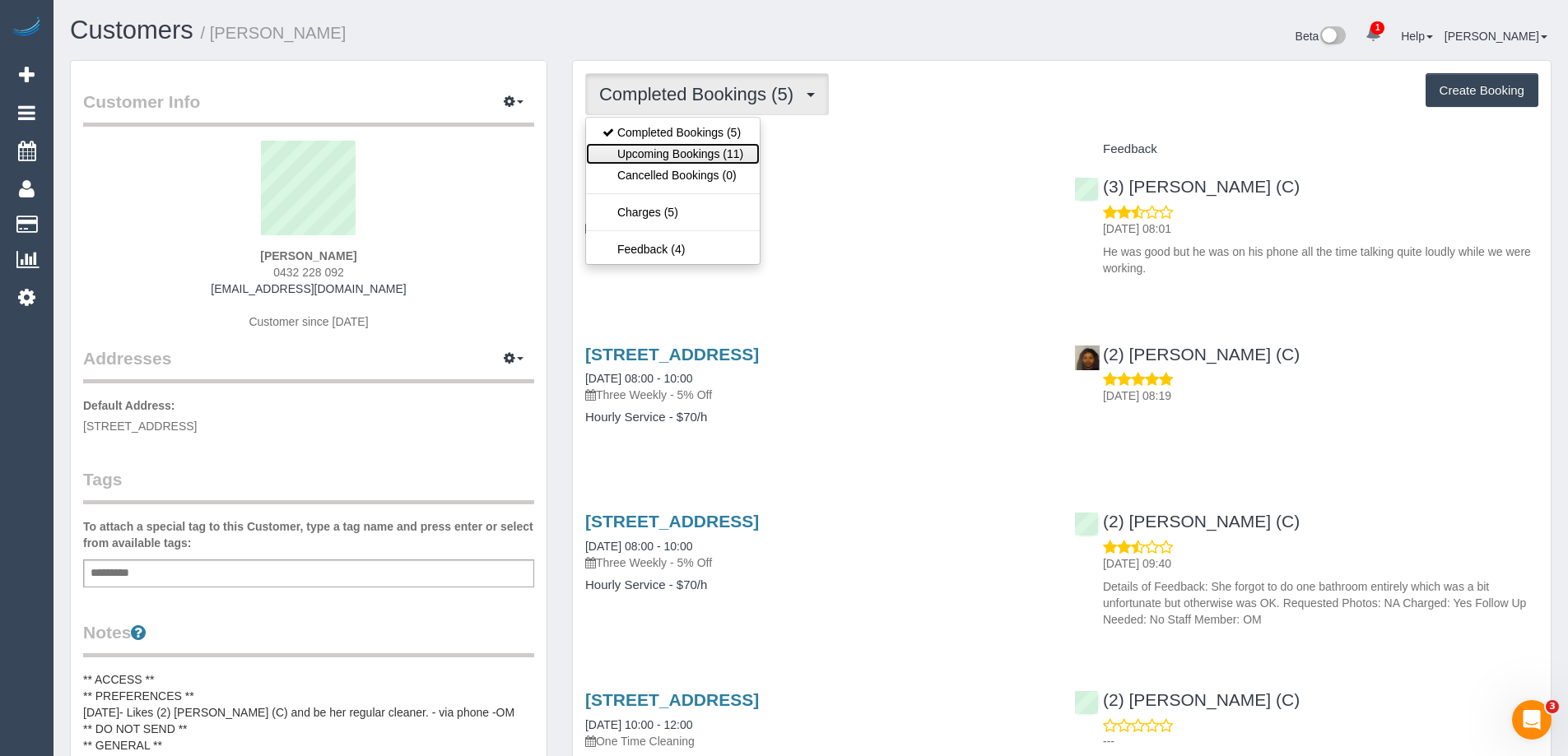
click at [697, 157] on link "Upcoming Bookings (11)" at bounding box center [672, 153] width 174 height 21
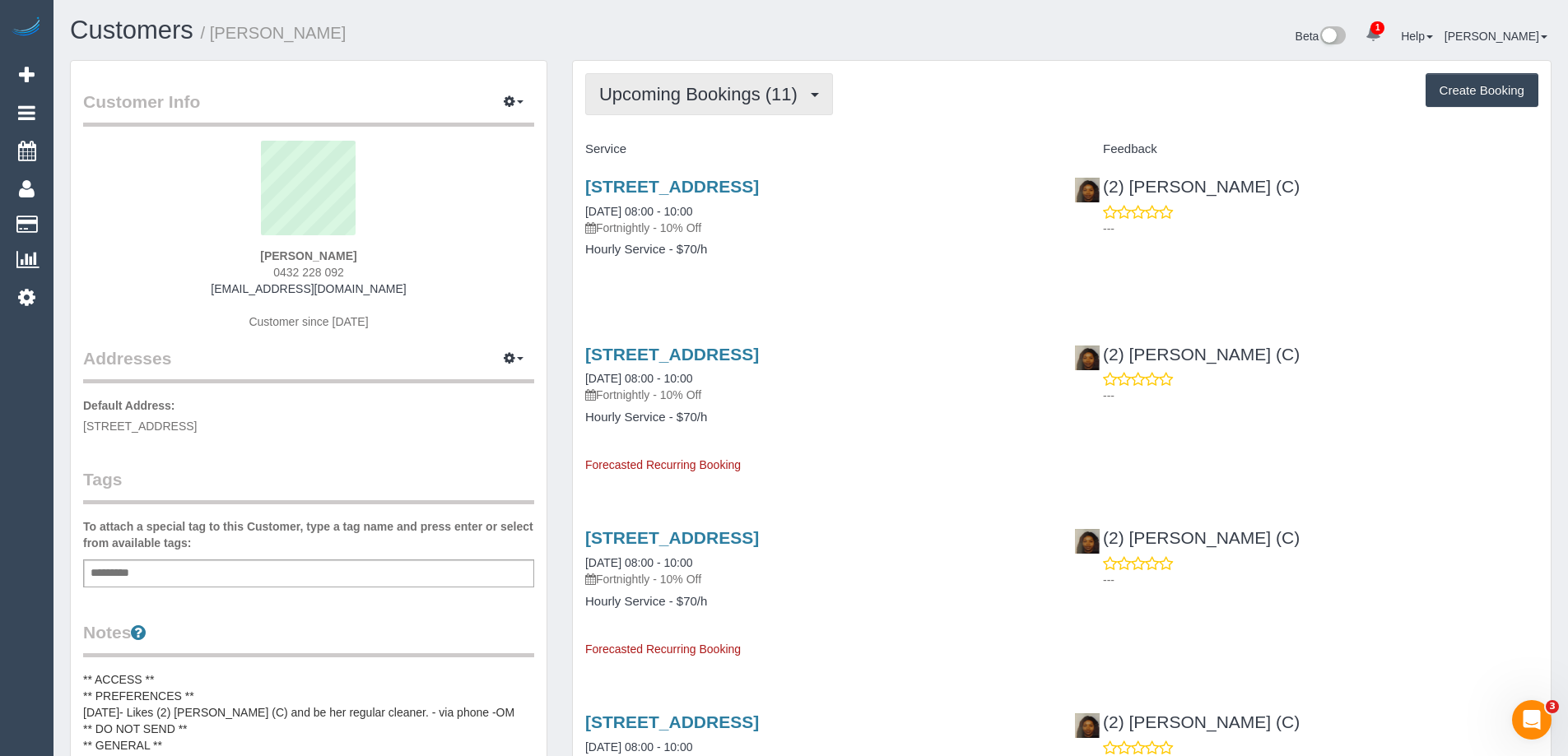
click at [738, 96] on span "Upcoming Bookings (11)" at bounding box center [702, 94] width 206 height 20
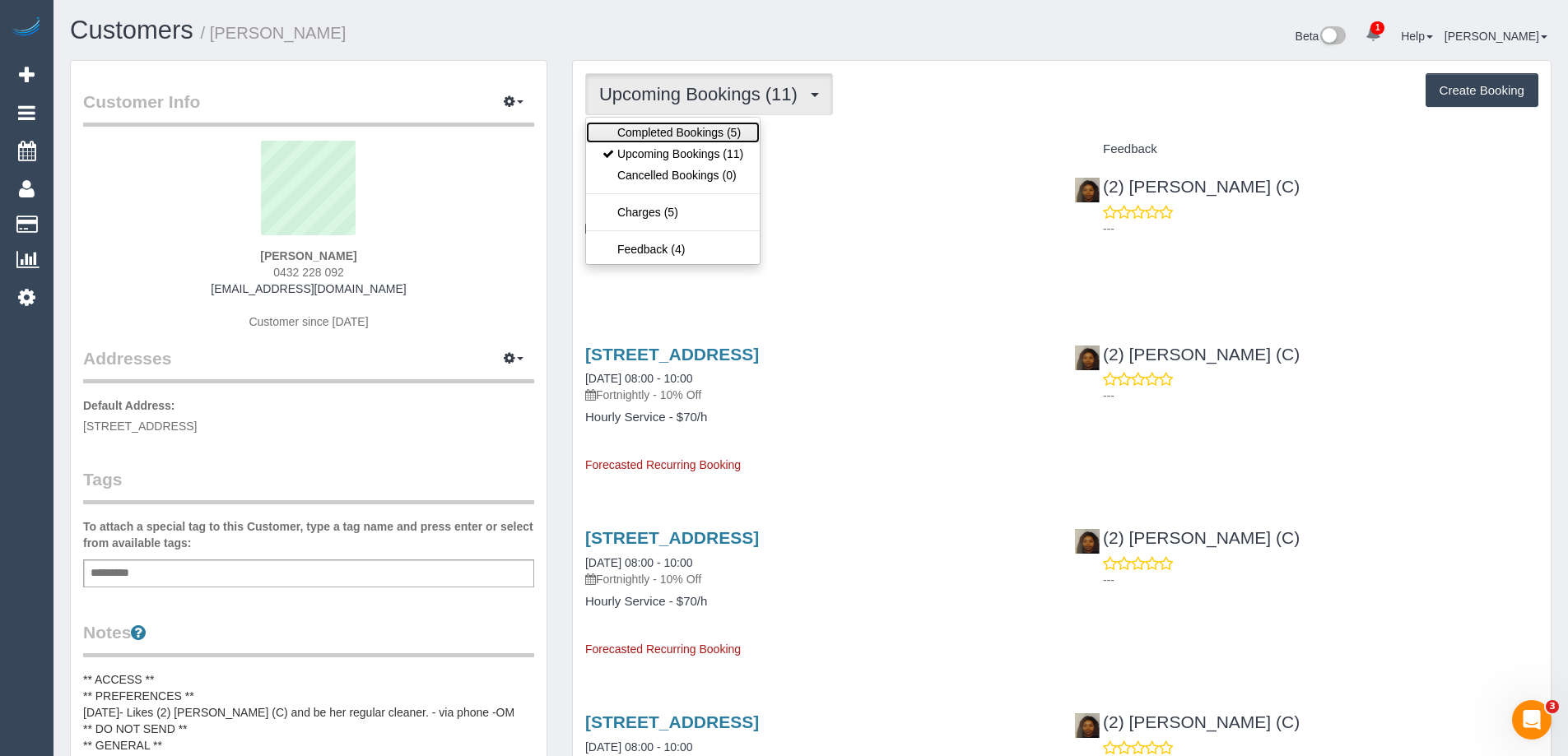
click at [688, 129] on link "Completed Bookings (5)" at bounding box center [672, 132] width 174 height 21
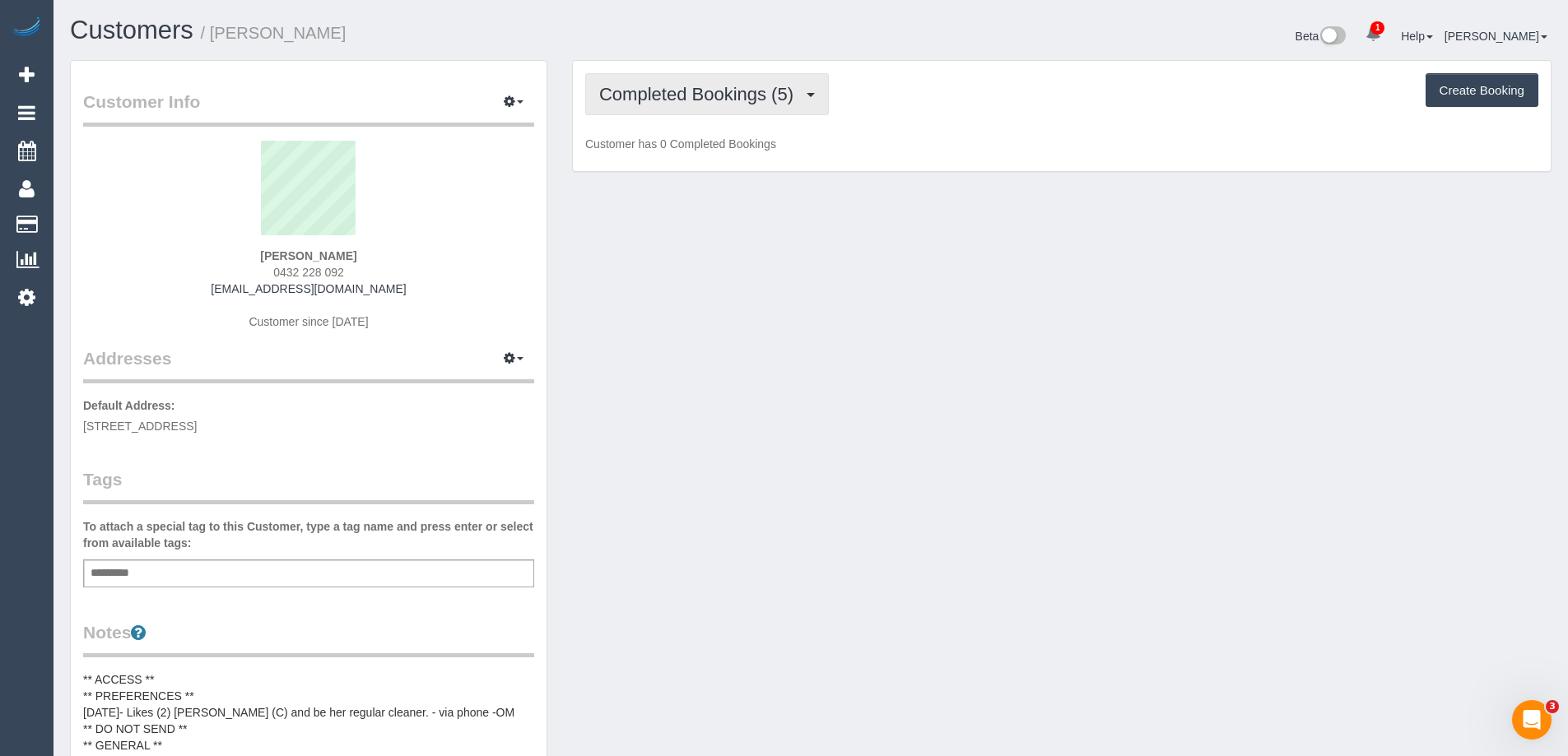
click at [680, 107] on button "Completed Bookings (5)" at bounding box center [707, 94] width 244 height 42
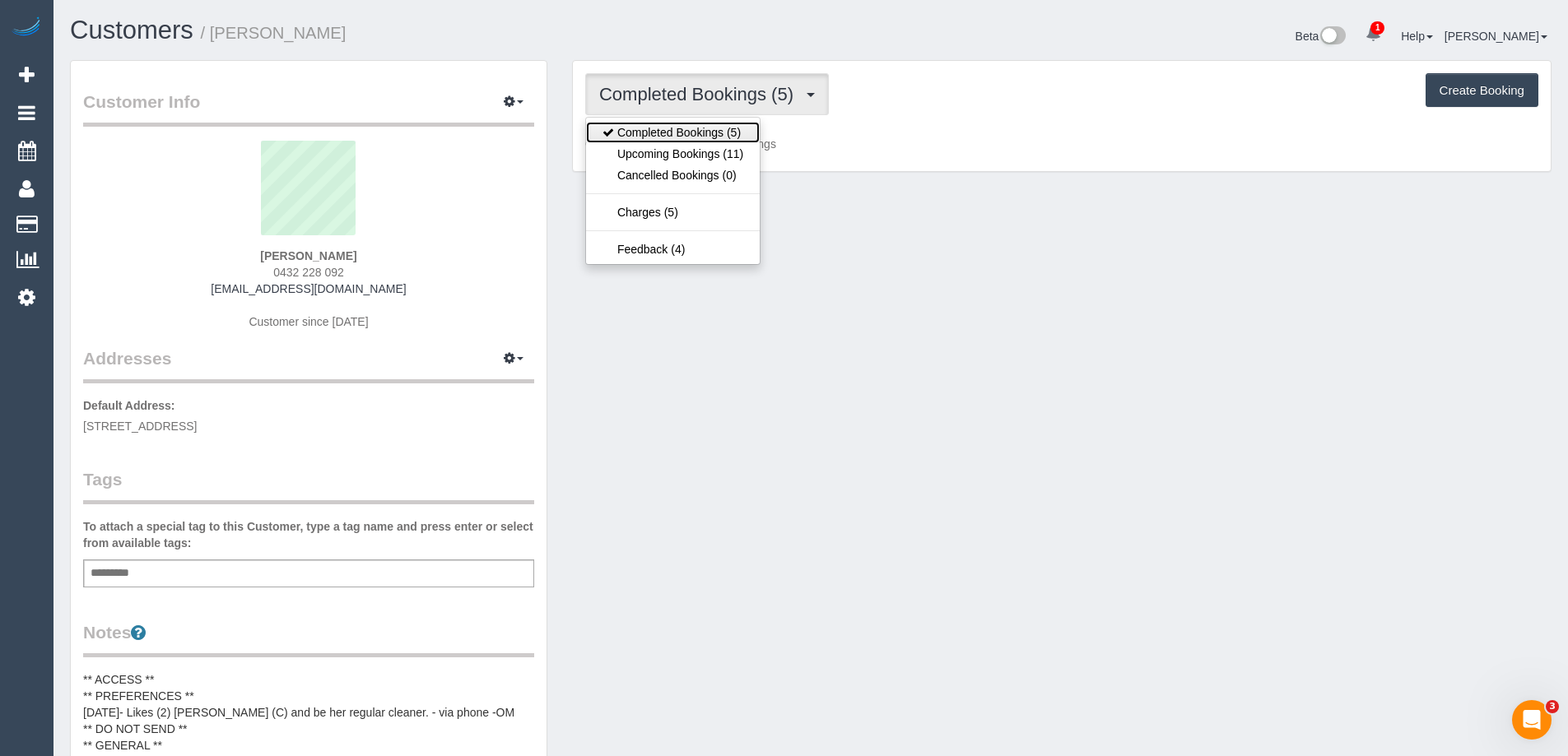
click at [686, 131] on link "Completed Bookings (5)" at bounding box center [672, 132] width 174 height 21
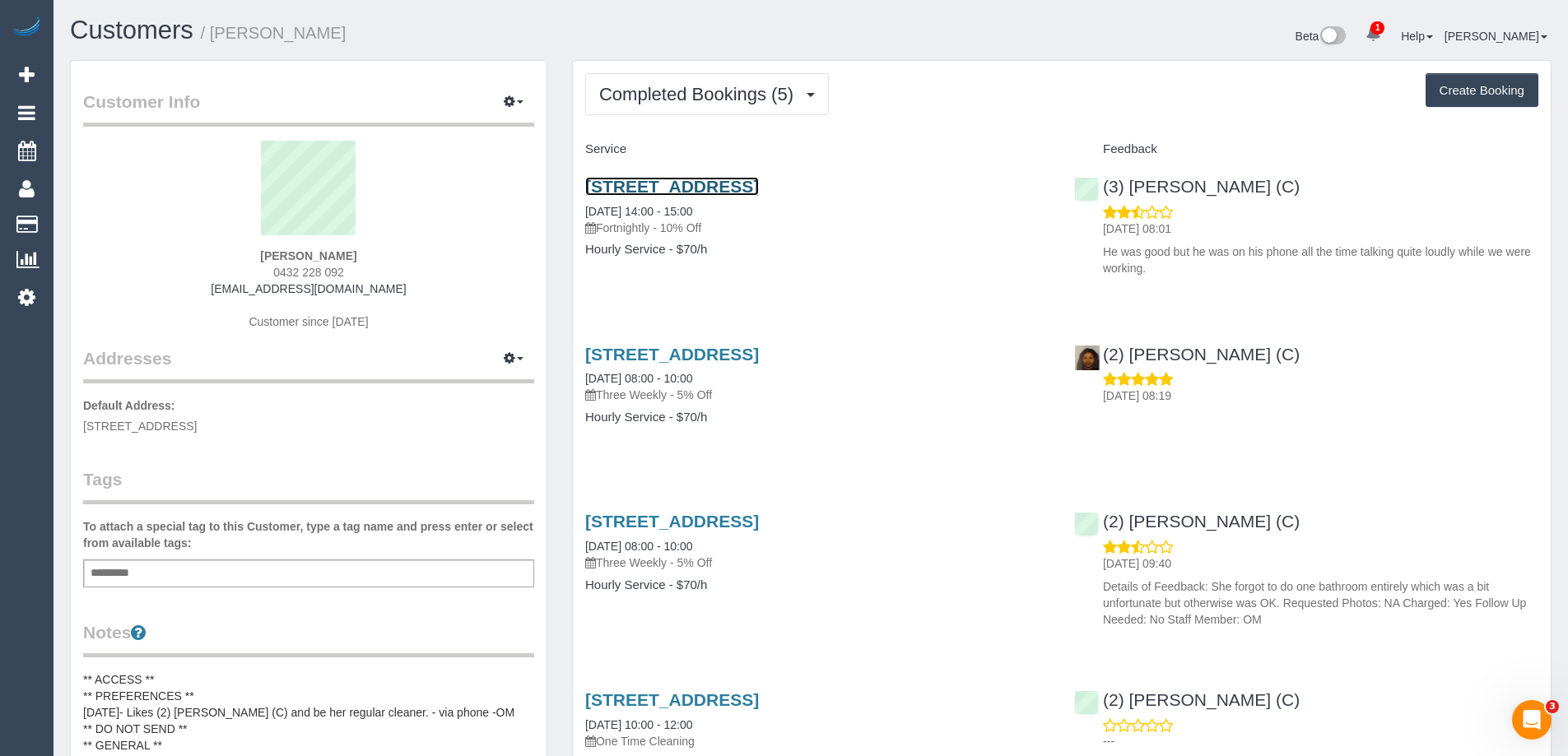
click at [759, 186] on link "[STREET_ADDRESS]" at bounding box center [671, 186] width 174 height 19
click at [665, 190] on link "[STREET_ADDRESS]" at bounding box center [671, 186] width 174 height 19
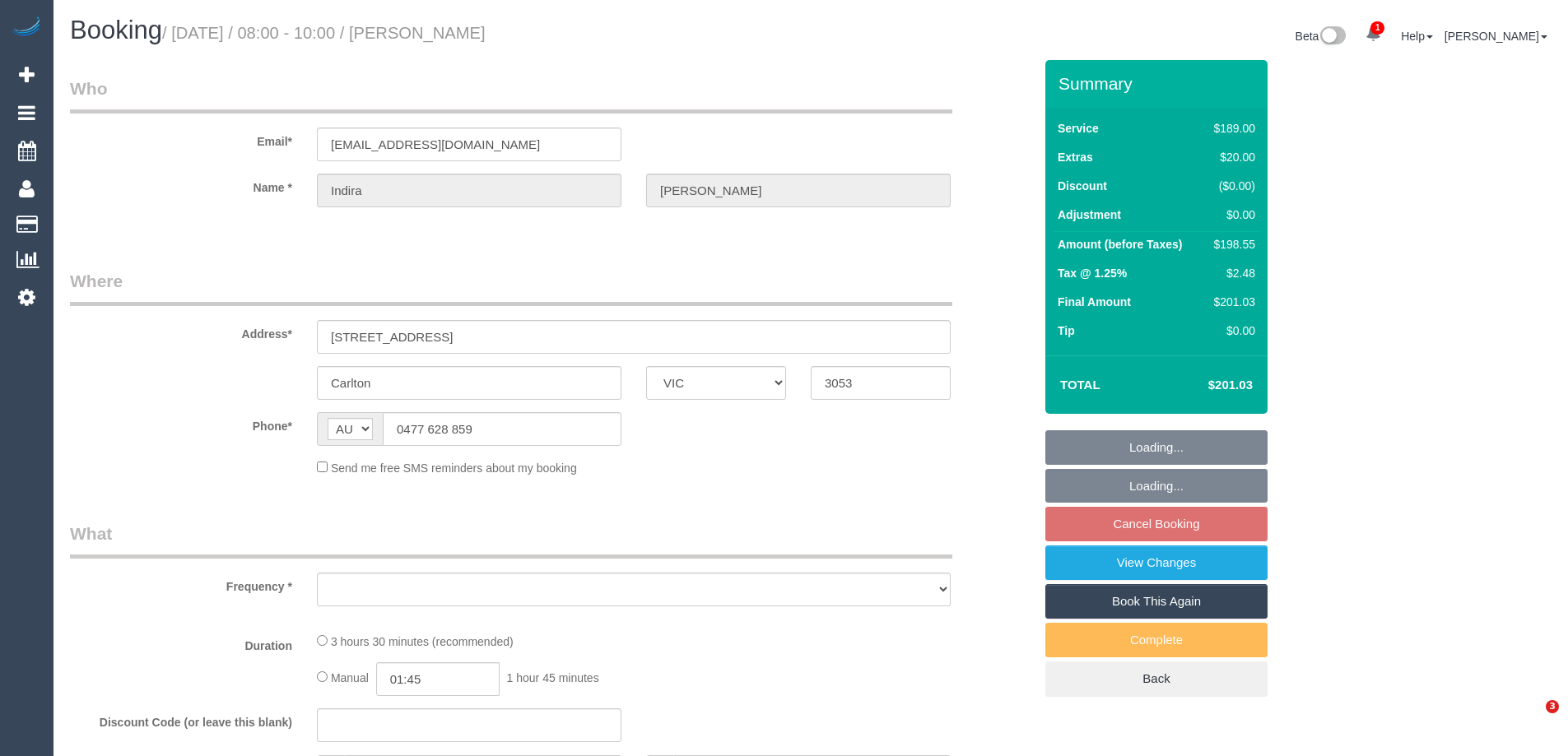
select select "VIC"
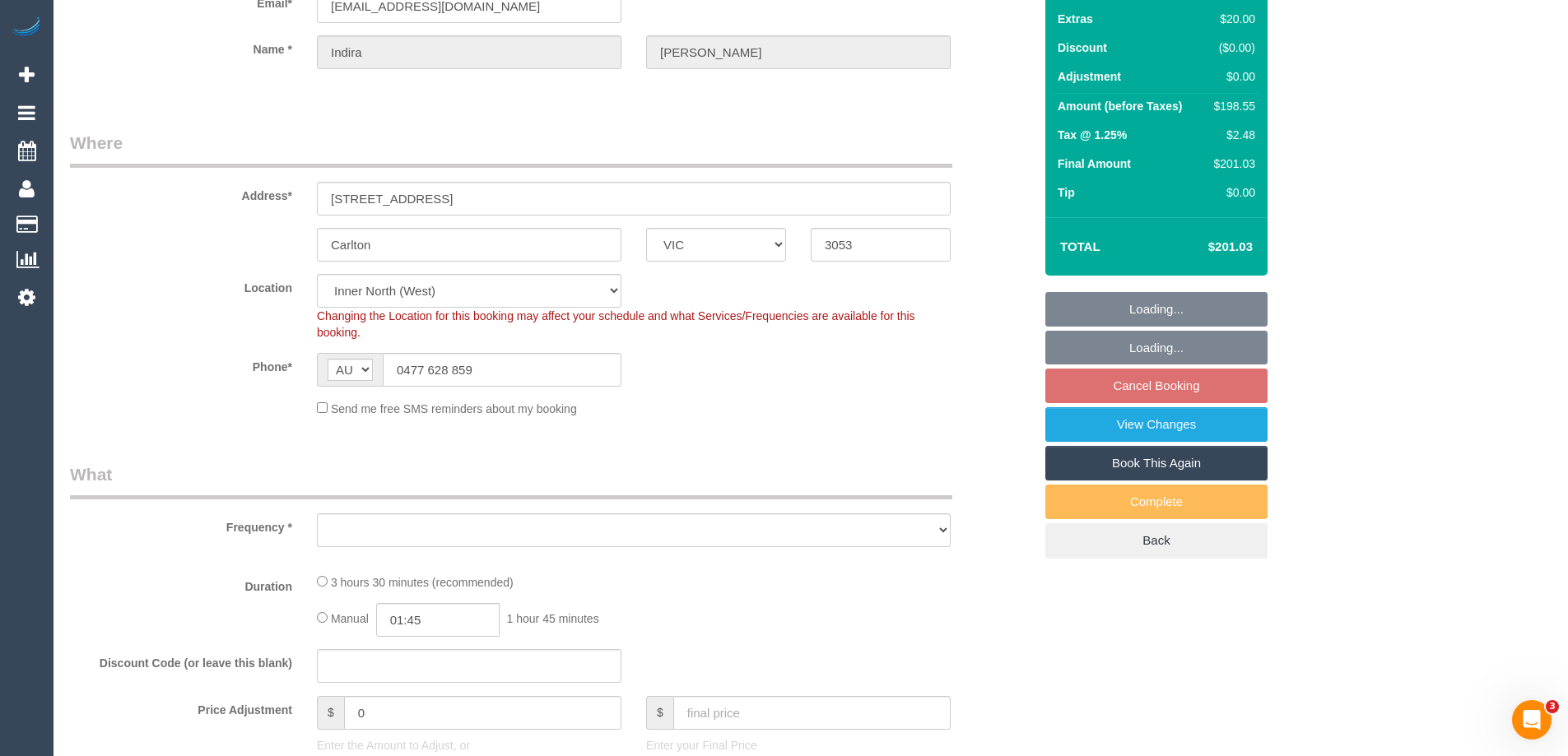
scroll to position [165, 0]
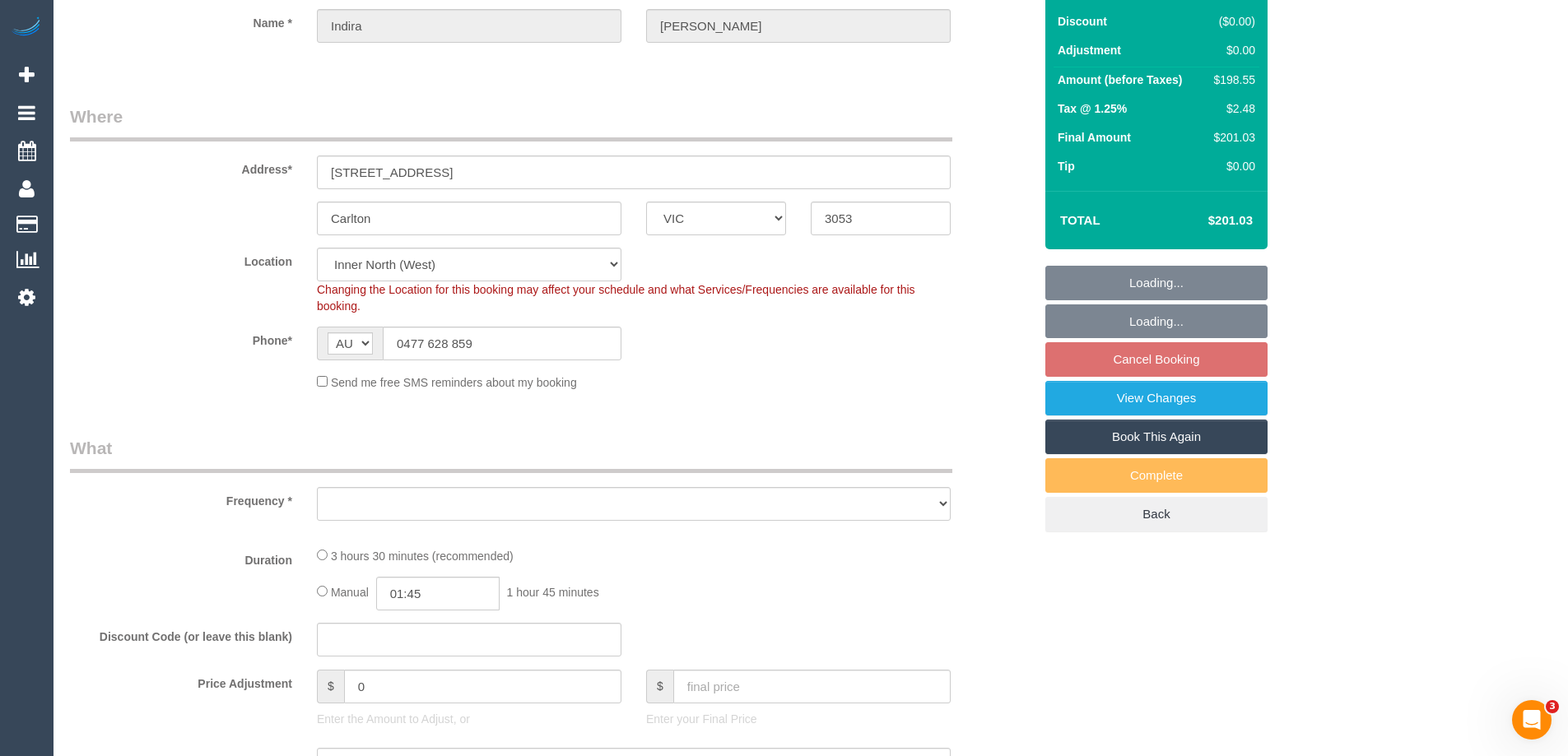
select select "object:543"
select select "string:stripe-pm_1Qlj2w2GScqysDRVfUqIB4mP"
select select "object:548"
select select "number:28"
select select "number:14"
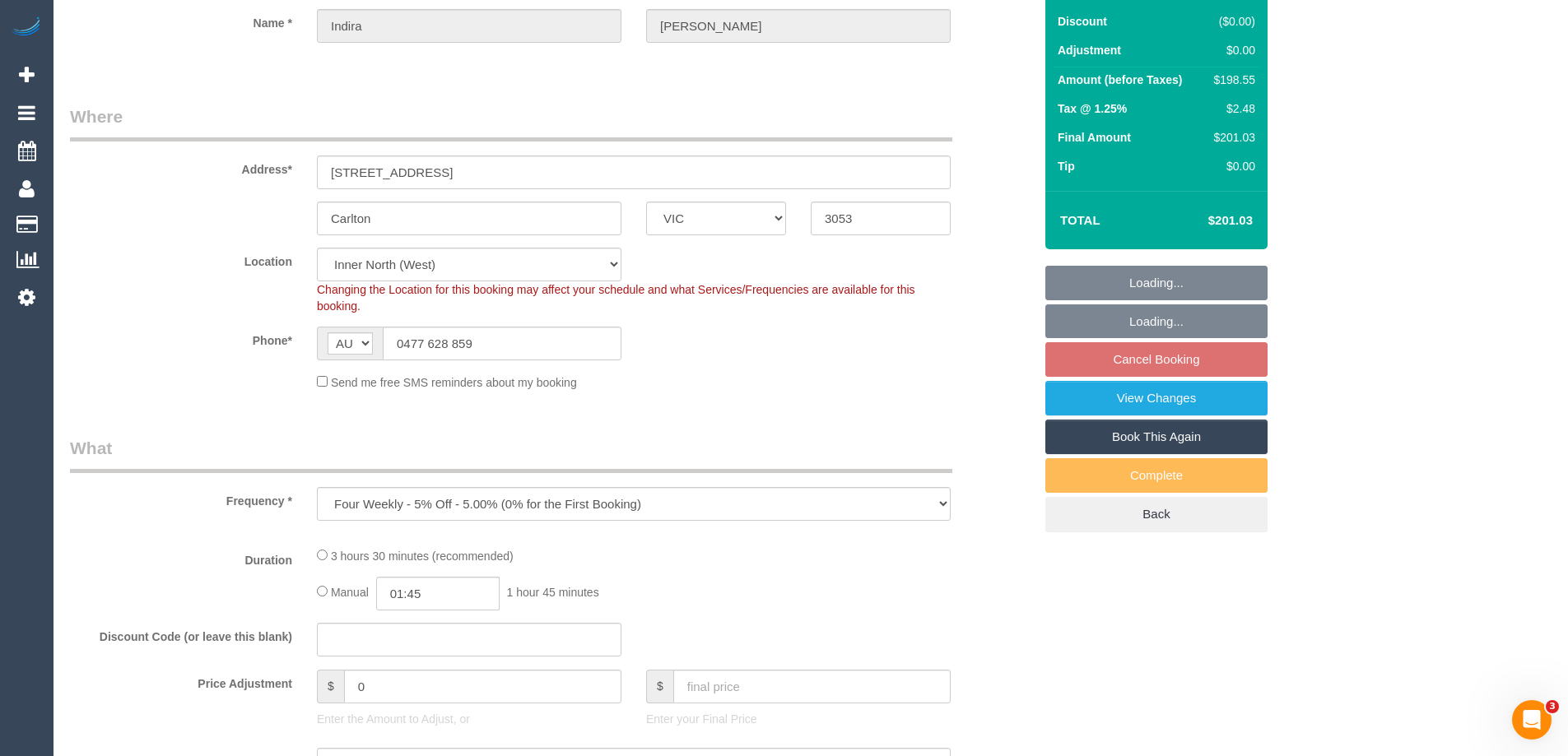
select select "number:20"
select select "number:24"
select select "number:33"
select select "number:13"
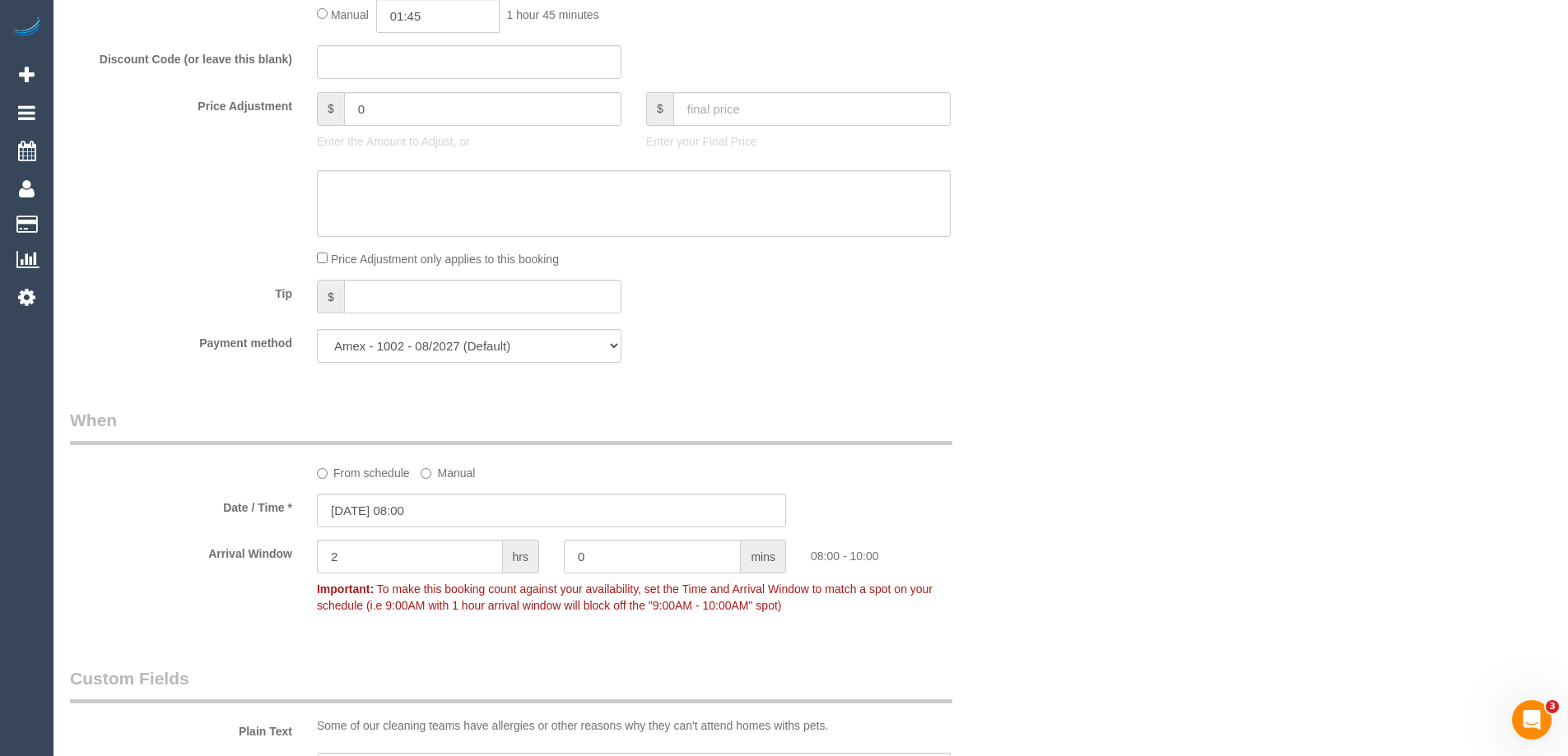
scroll to position [1399, 0]
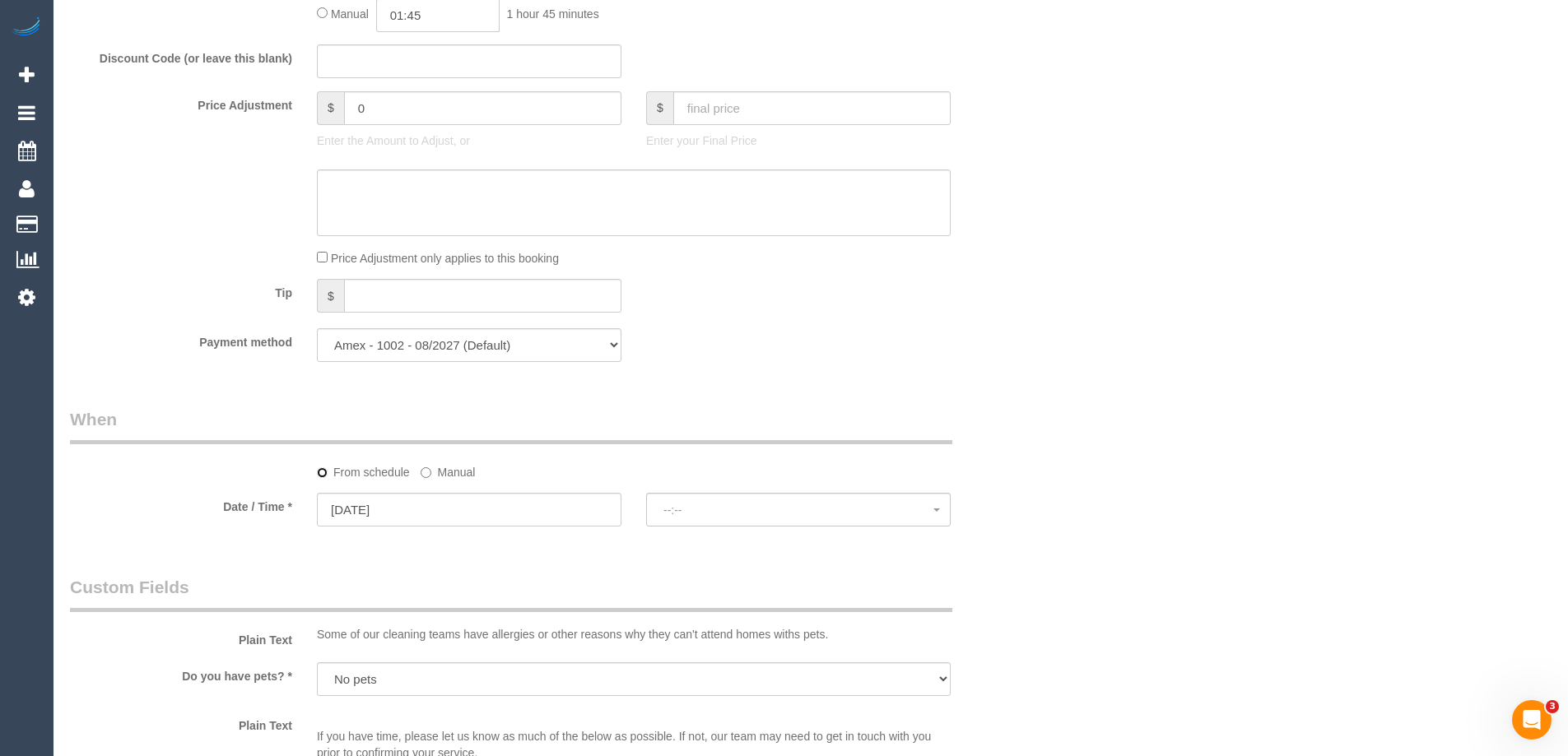
select select "spot27"
click at [437, 471] on label "Manual" at bounding box center [448, 469] width 55 height 22
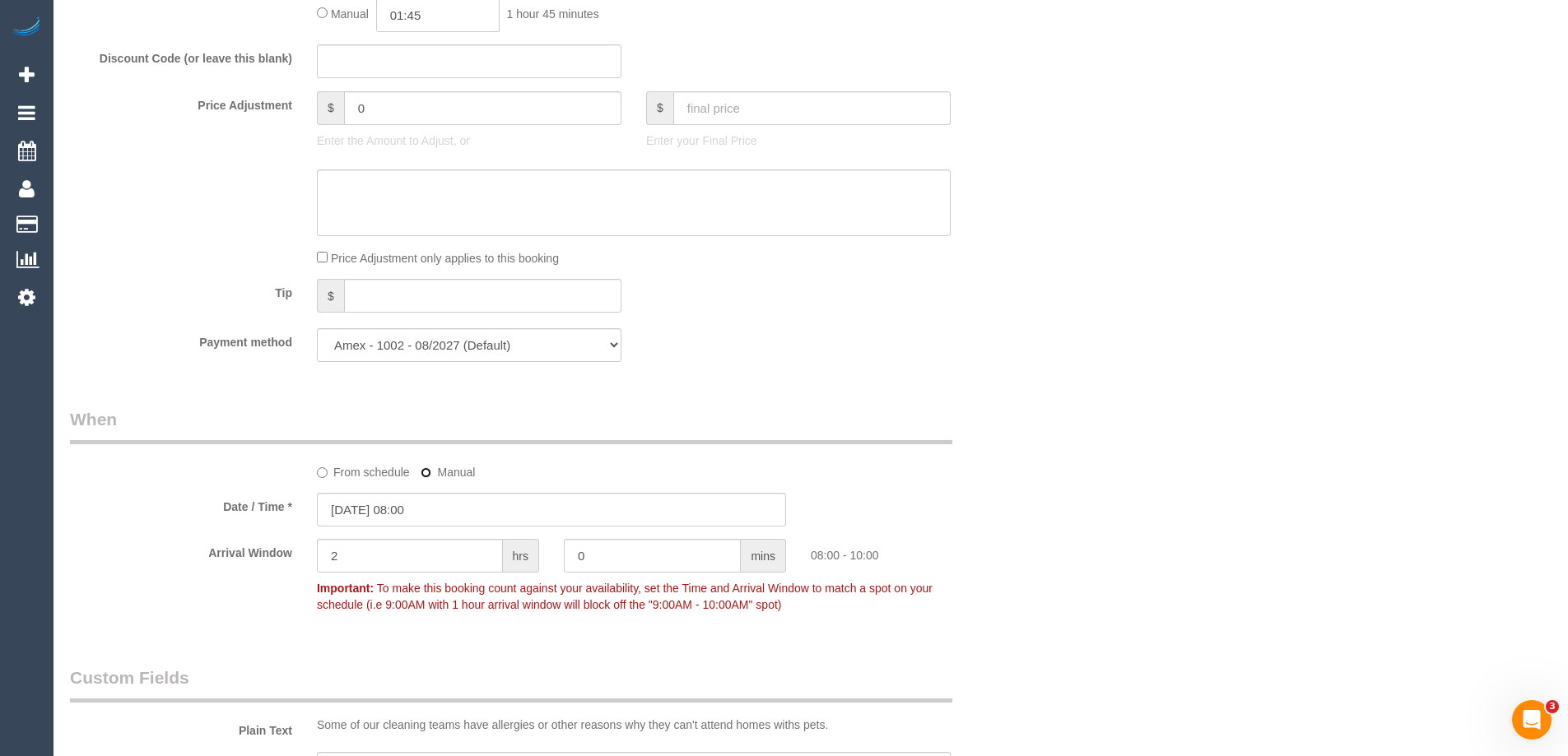
type input "12/09/2025 07:00"
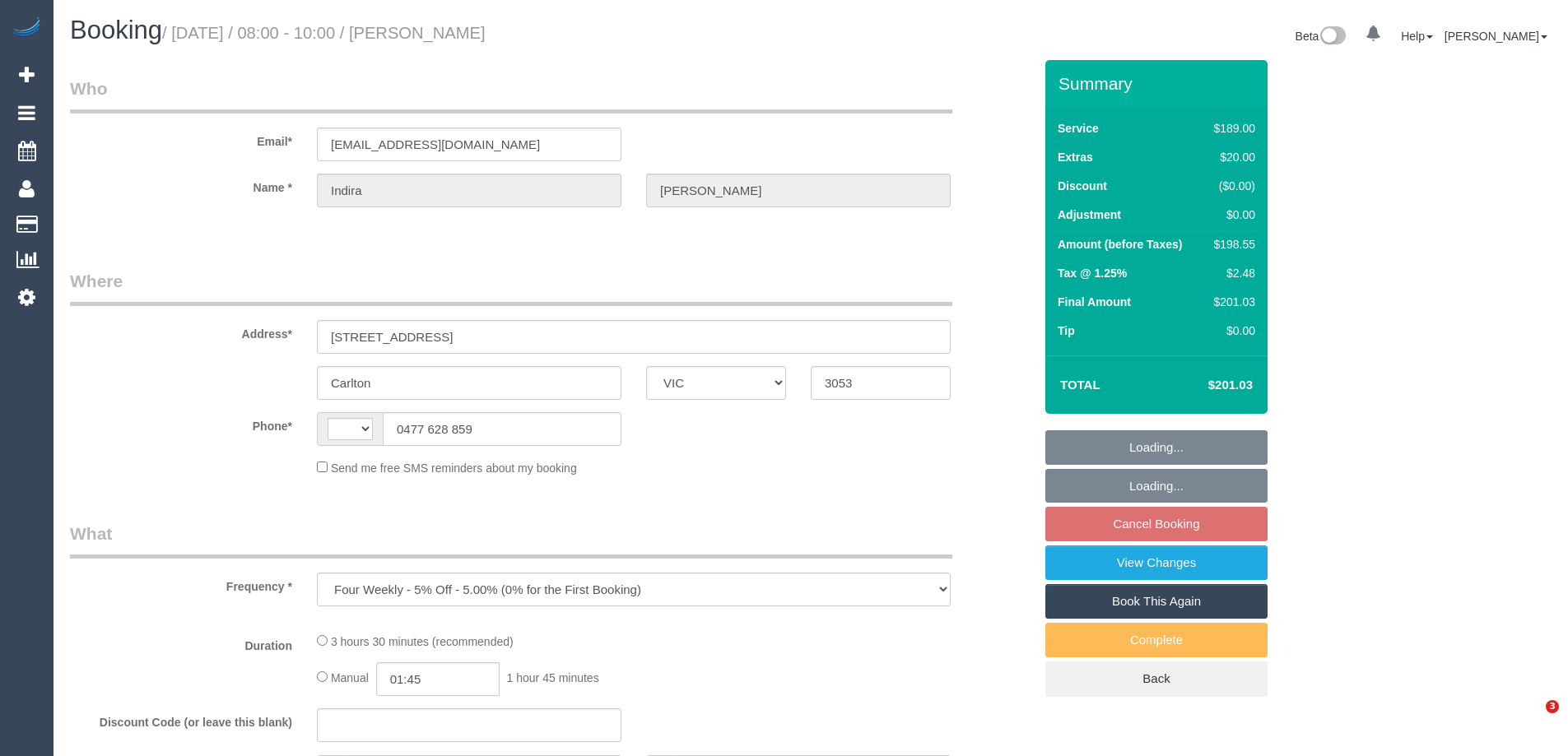
select select "VIC"
select select "string:stripe-pm_1Qlj2w2GScqysDRVfUqIB4mP"
select select "number:28"
select select "number:14"
select select "number:20"
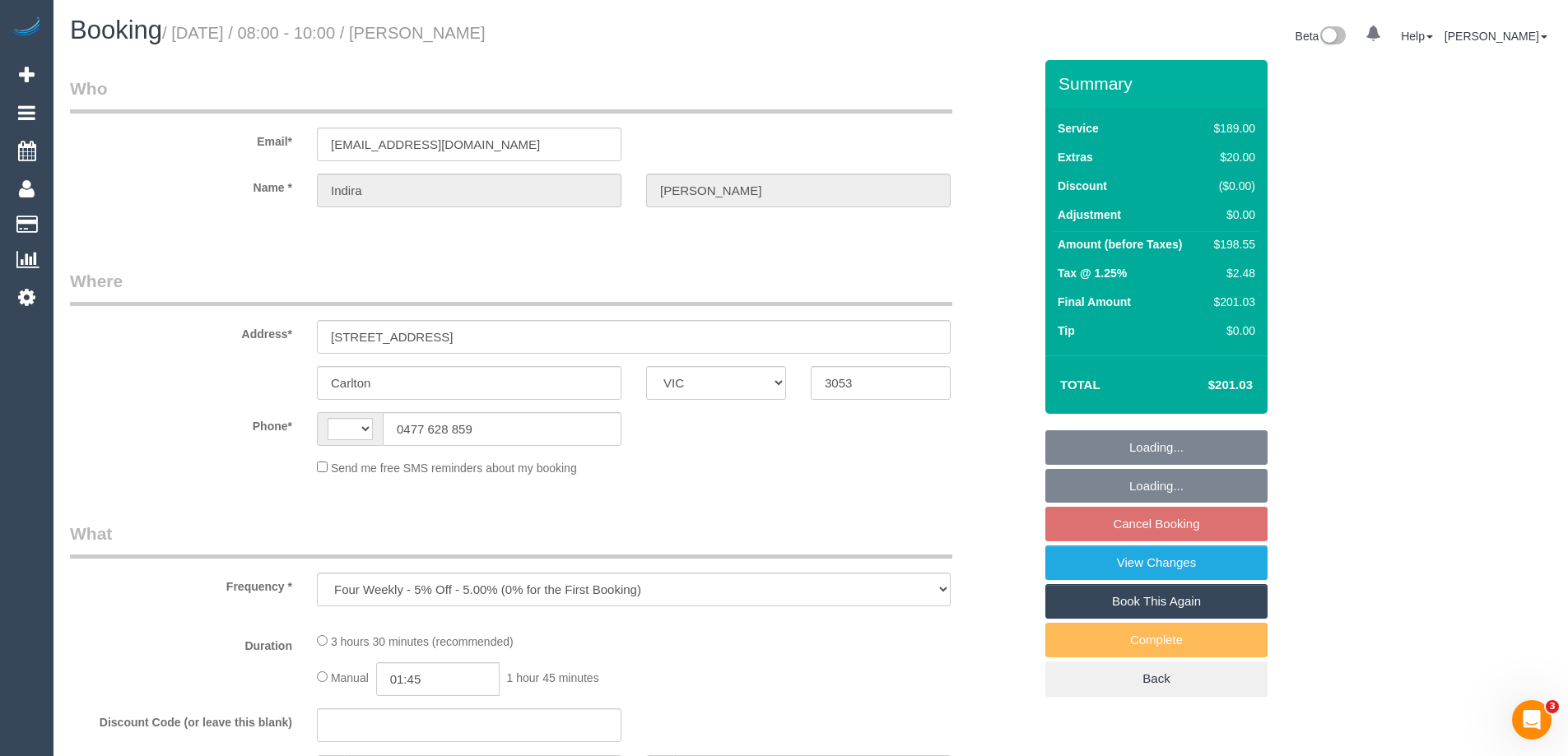
select select "number:24"
select select "number:33"
select select "number:13"
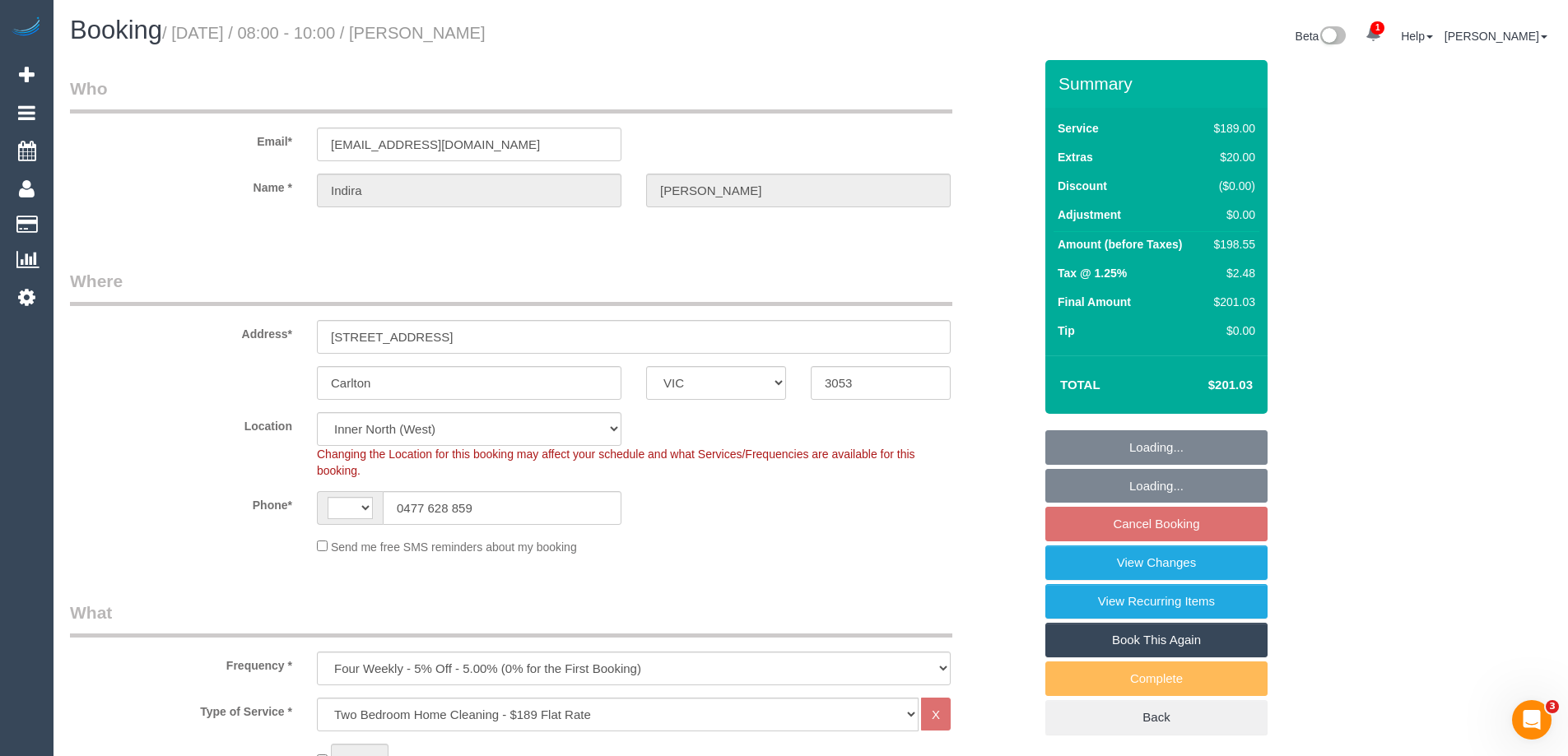
select select "object:792"
select select "string:AU"
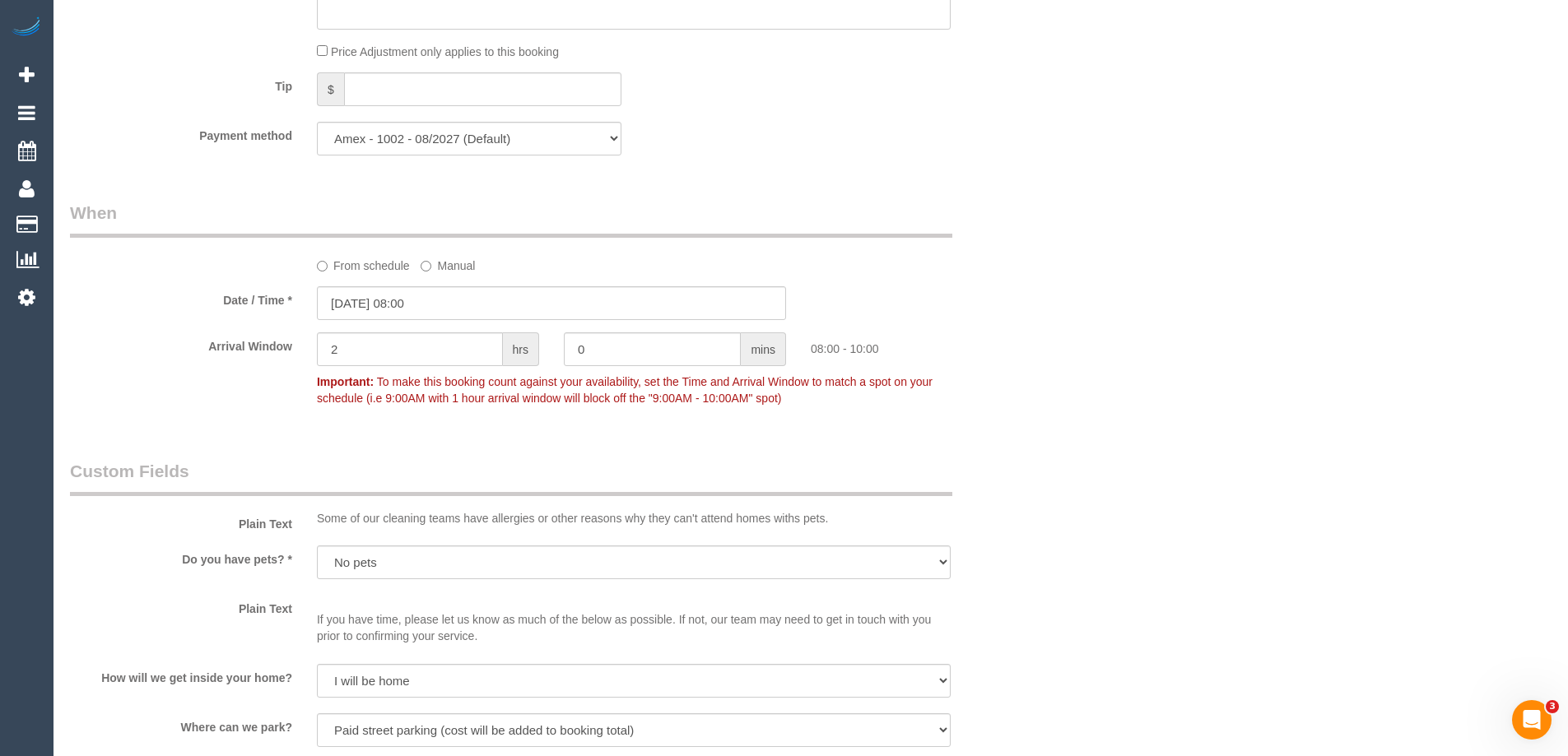
scroll to position [1646, 0]
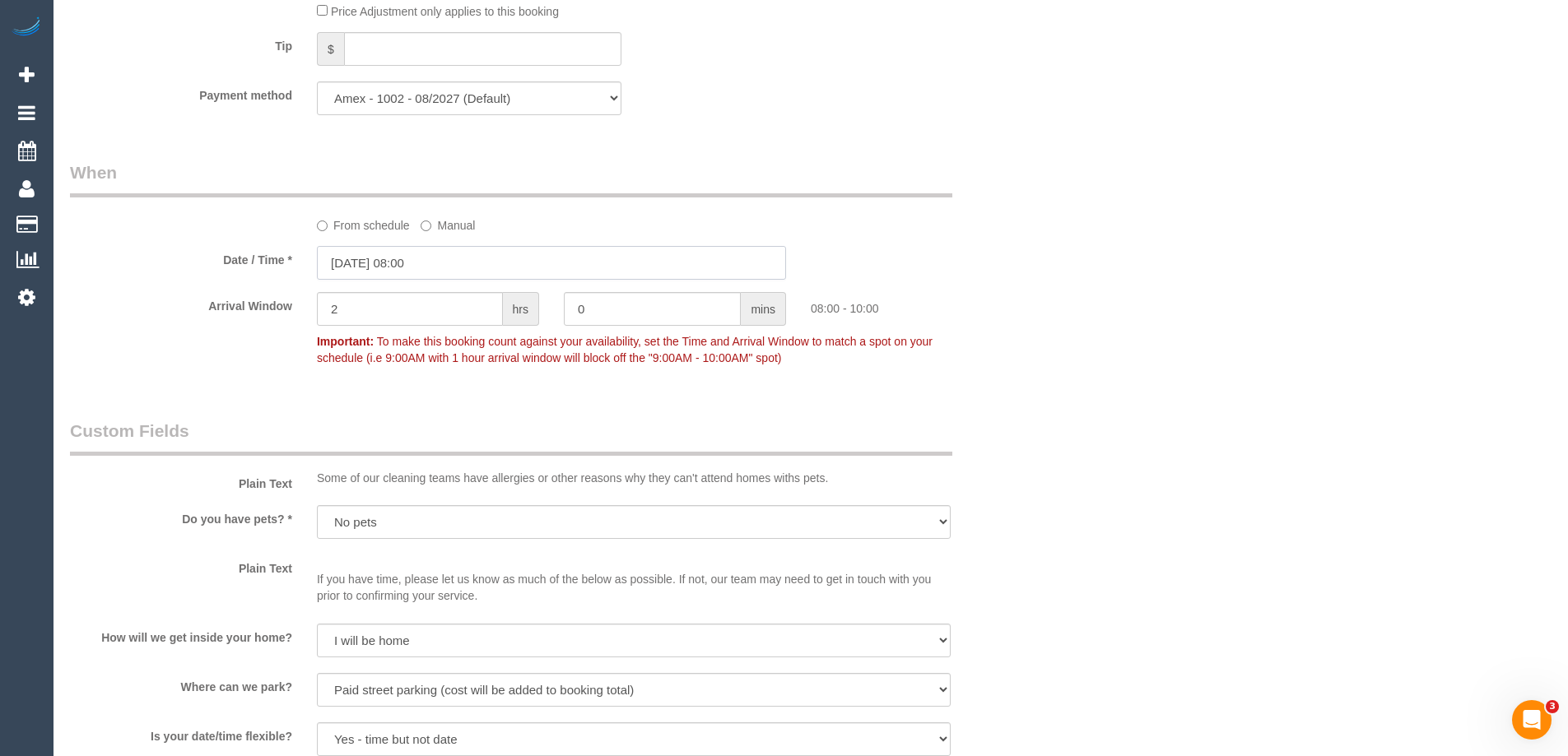
click at [451, 262] on input "12/09/2025 08:00" at bounding box center [551, 263] width 469 height 34
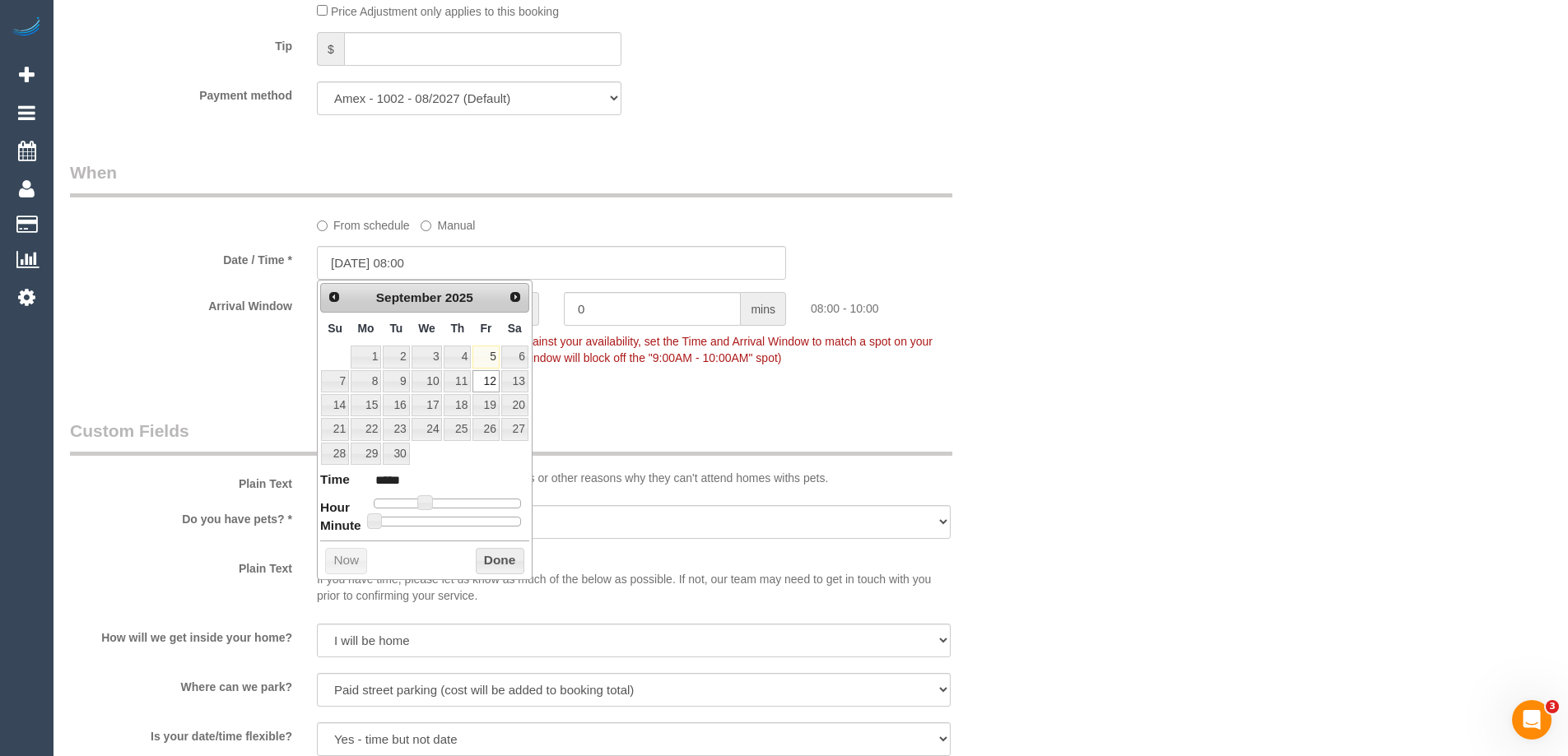
click at [327, 227] on label "From schedule" at bounding box center [363, 222] width 93 height 22
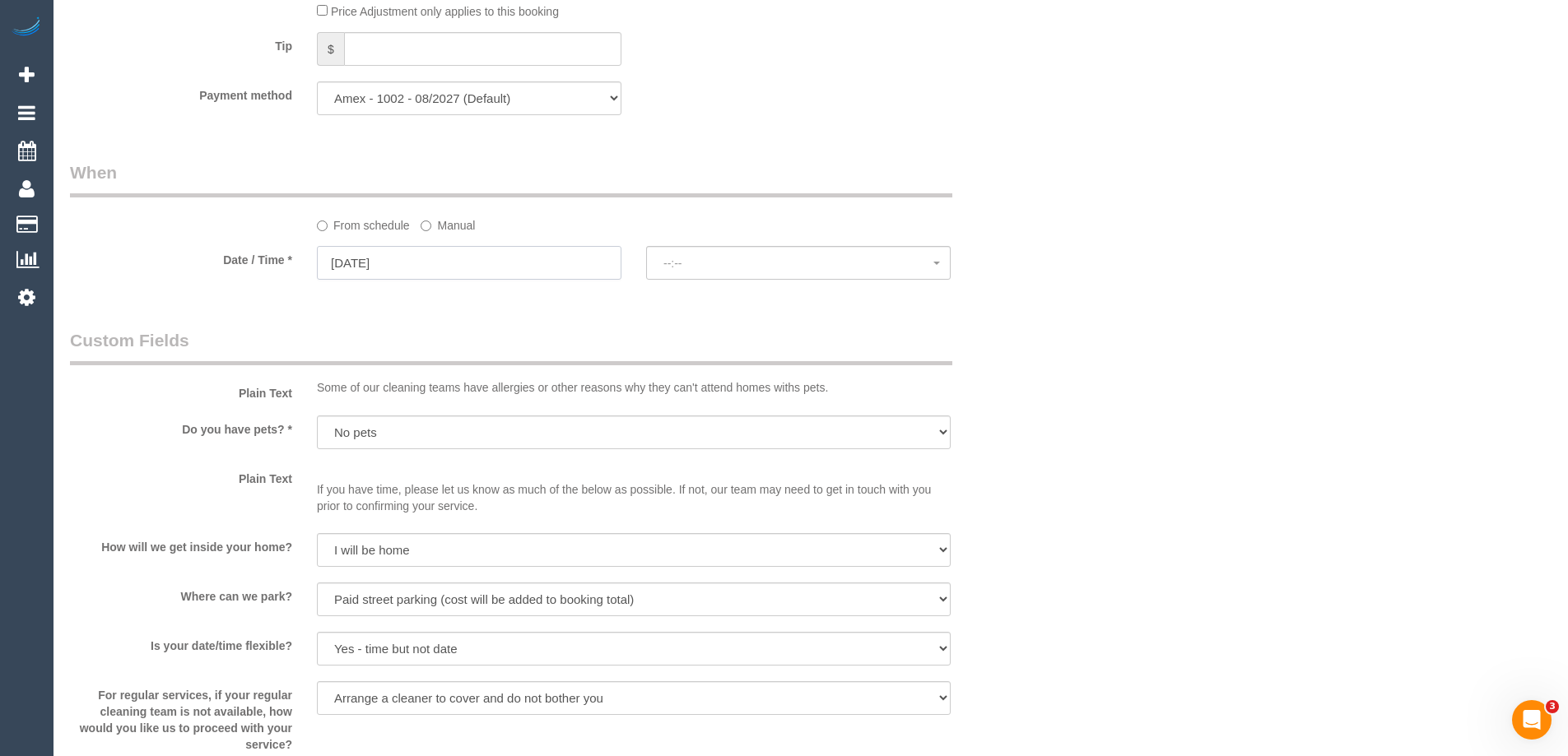
click at [384, 266] on input "12/09/2025" at bounding box center [469, 263] width 304 height 34
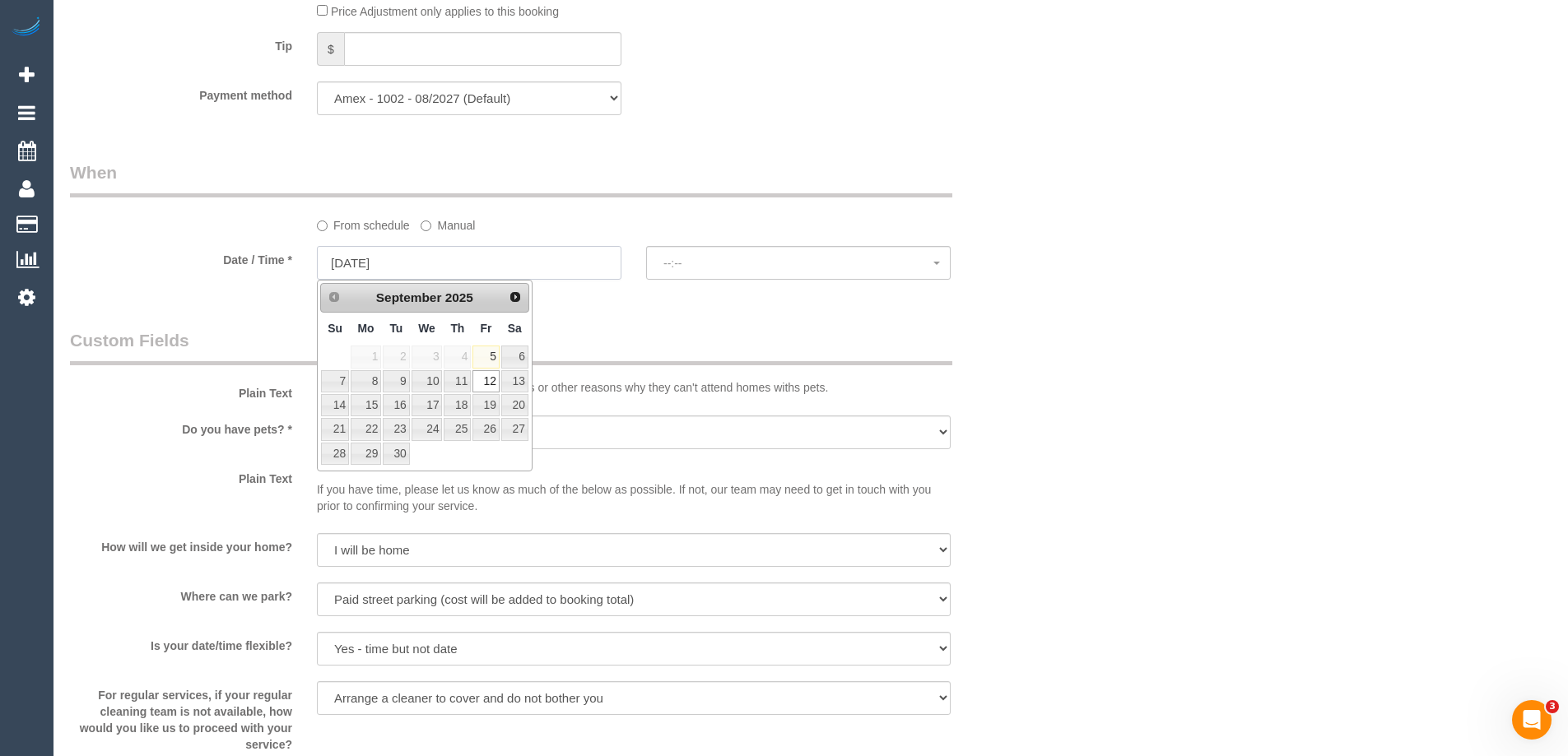
select select "spot27"
click at [467, 378] on link "11" at bounding box center [457, 381] width 27 height 22
type input "11/09/2025"
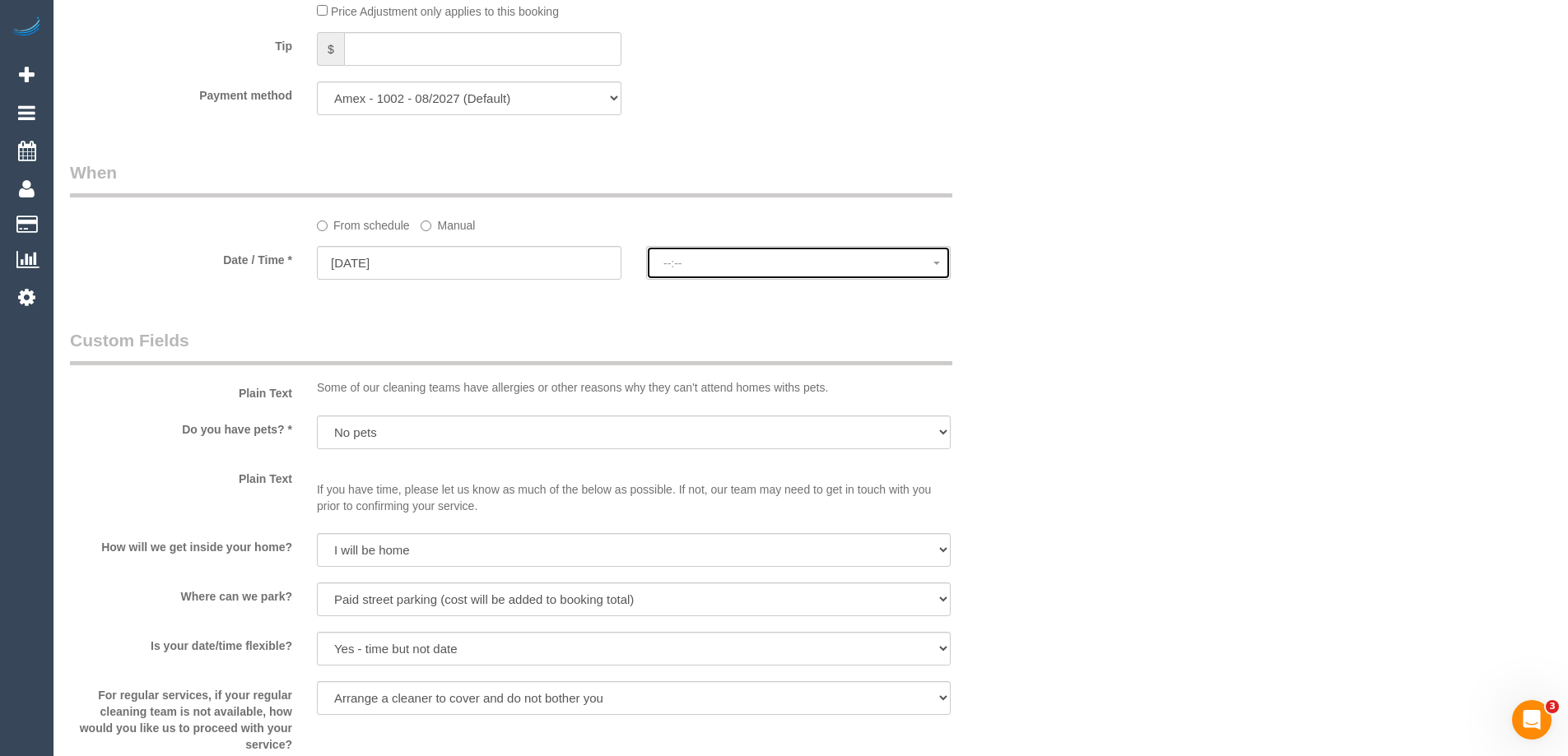
click at [760, 261] on span "--:--" at bounding box center [799, 263] width 270 height 13
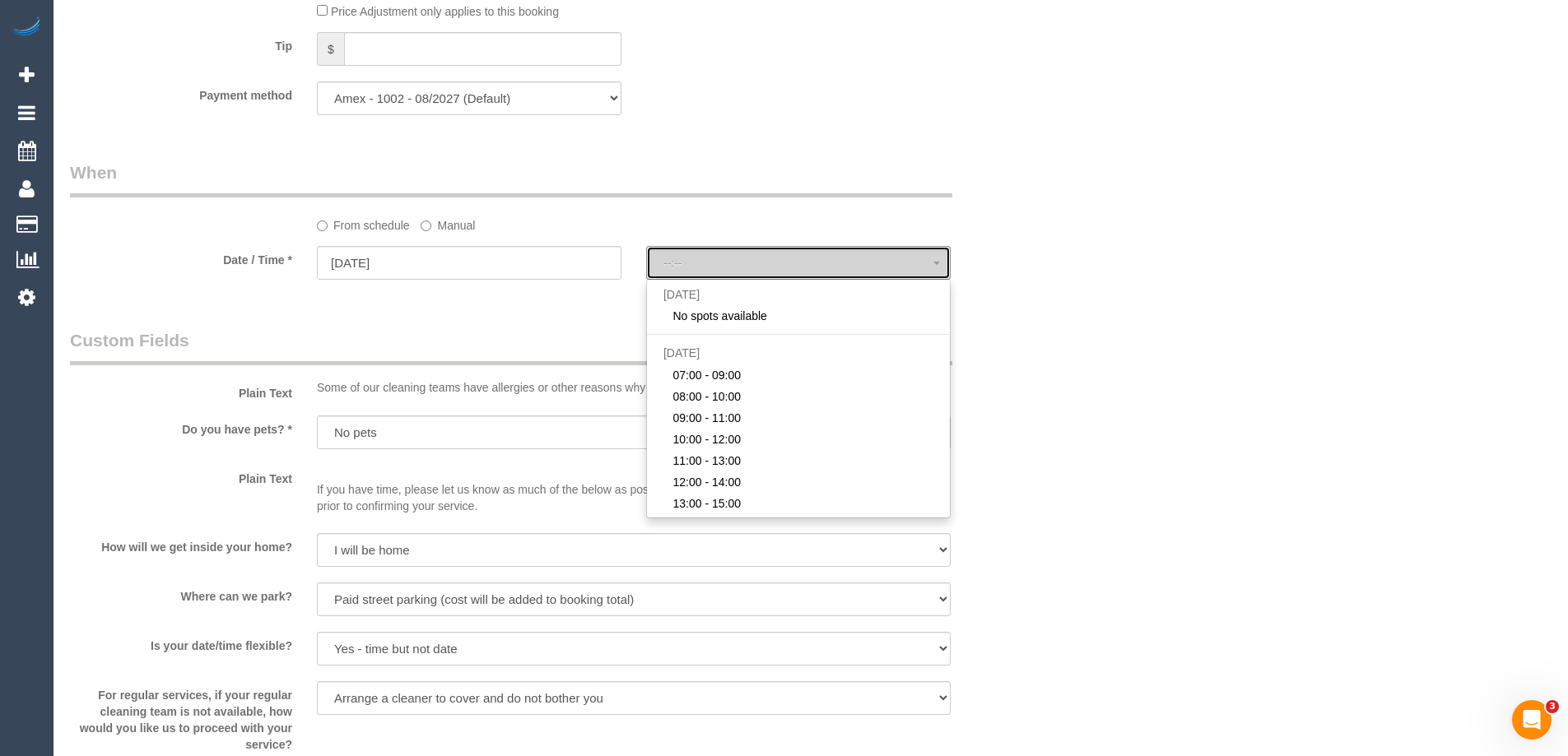
select select "spot53"
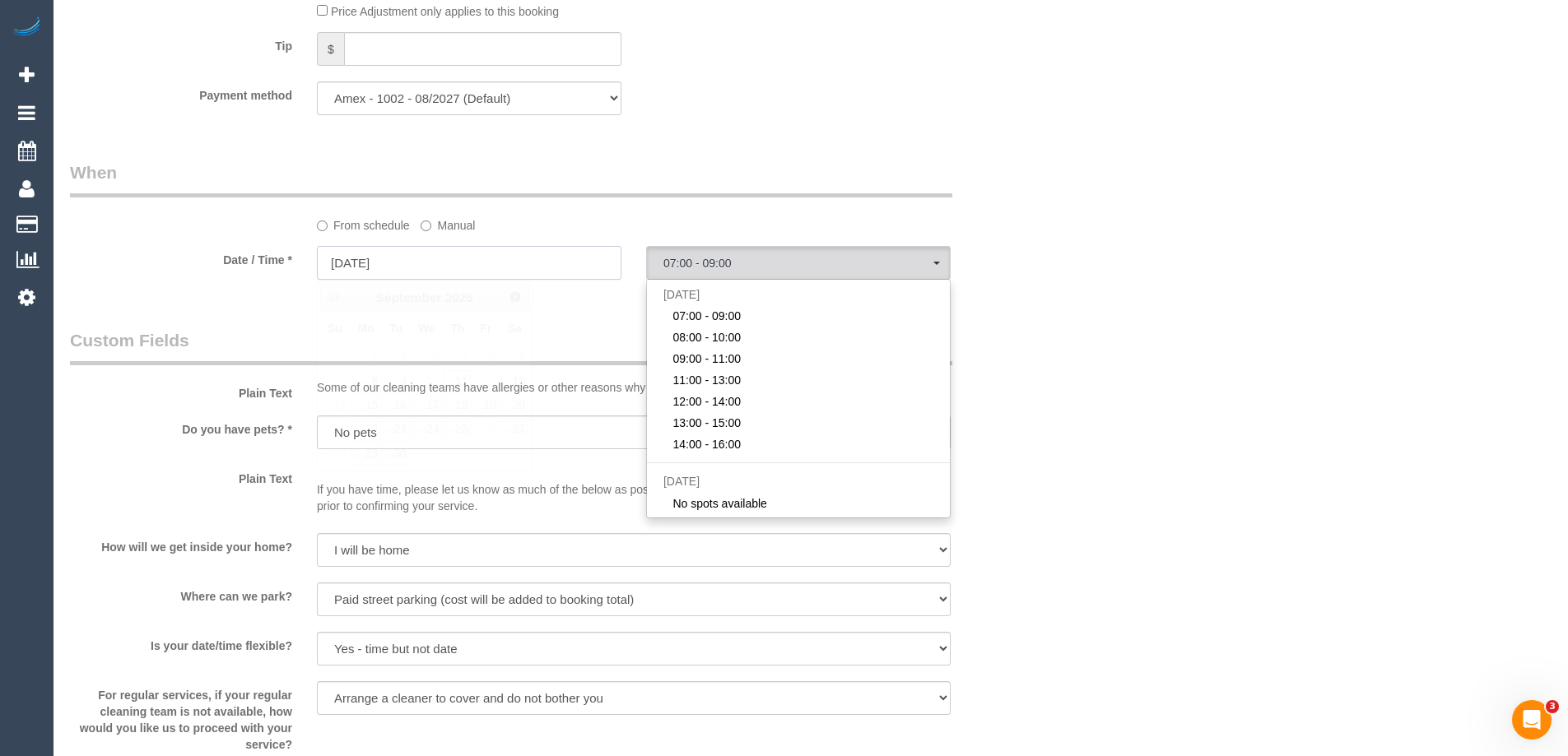
click at [475, 258] on input "11/09/2025" at bounding box center [469, 263] width 304 height 34
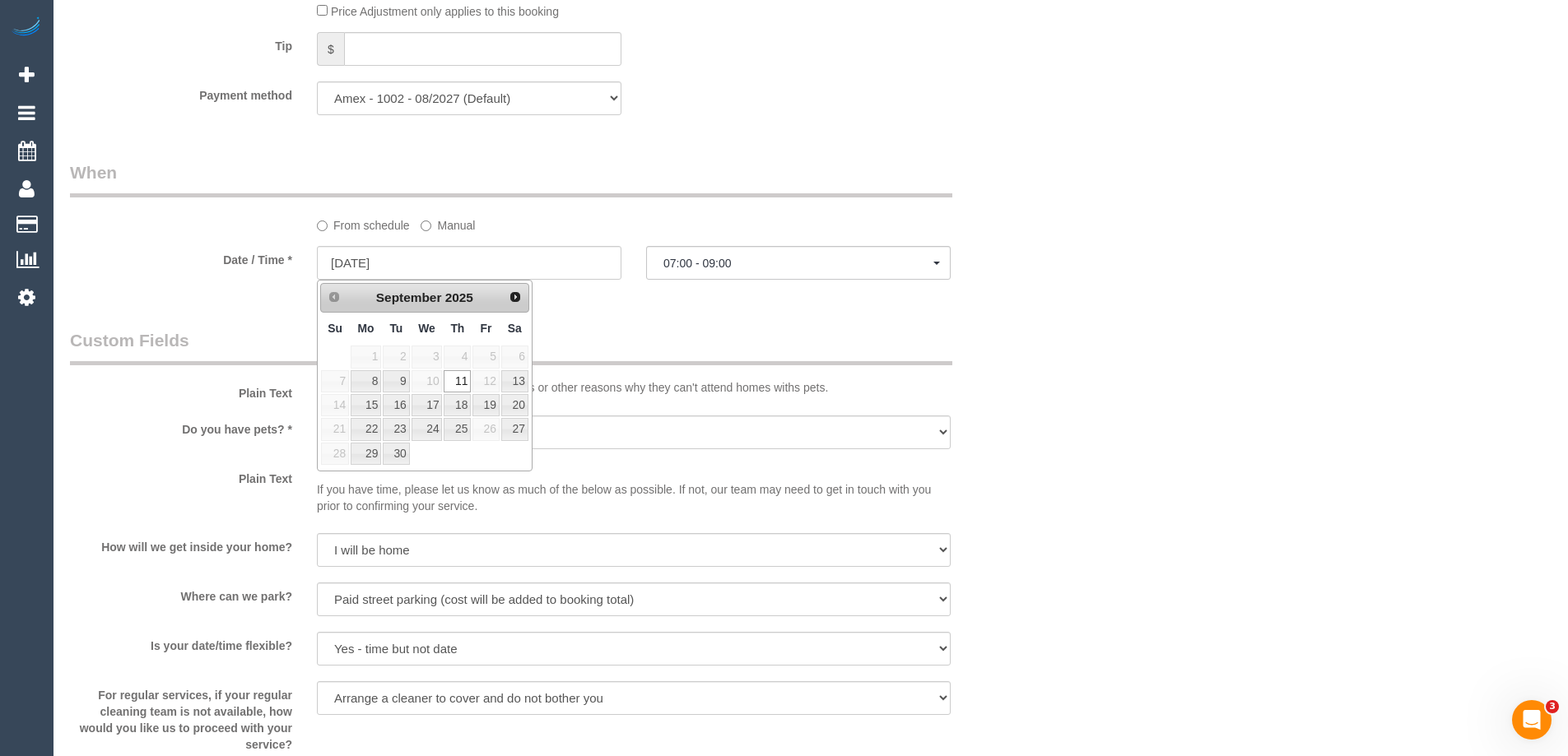
click at [482, 383] on span "12" at bounding box center [486, 381] width 26 height 22
click at [448, 229] on label "Manual" at bounding box center [448, 222] width 55 height 22
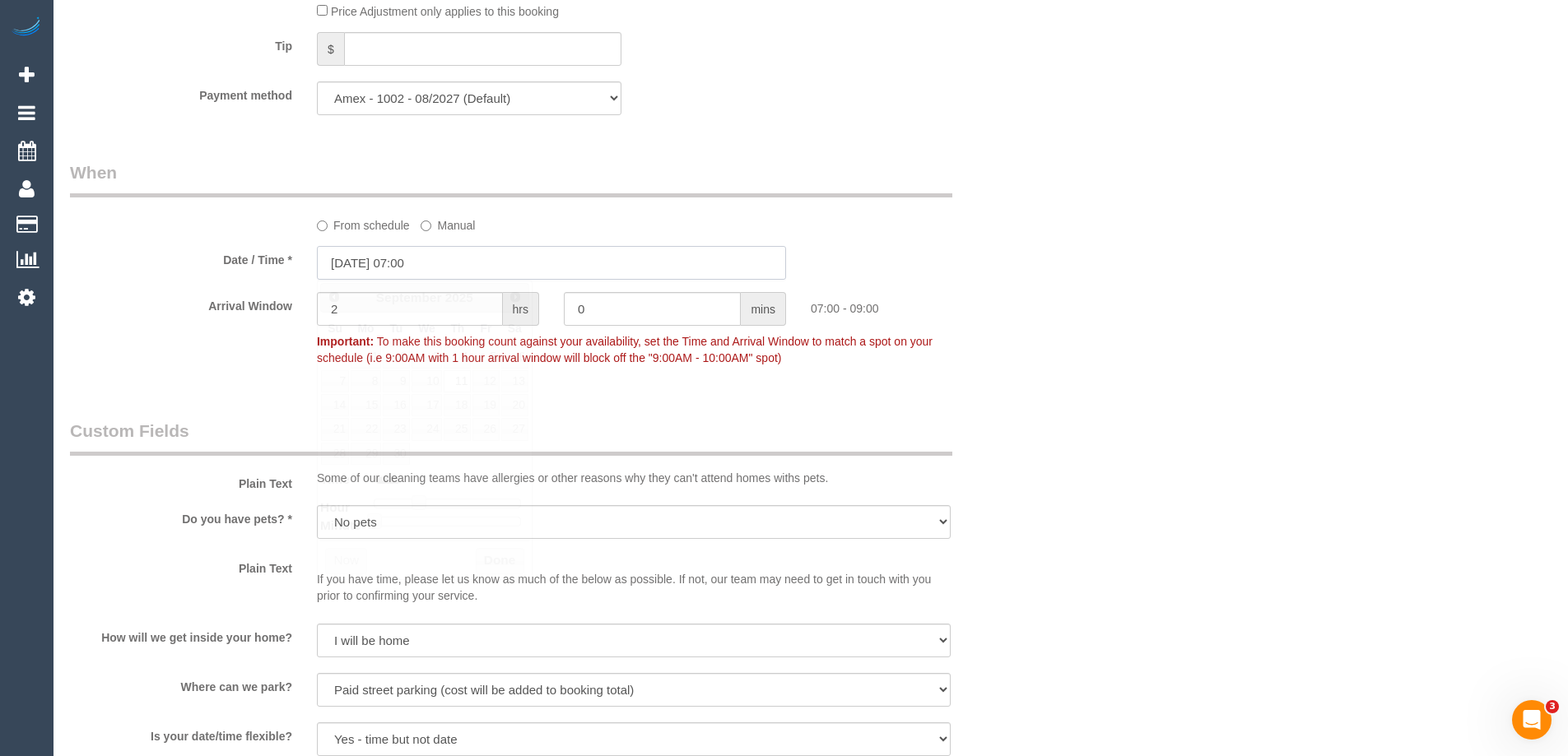
click at [411, 266] on input "11/09/2025 07:00" at bounding box center [551, 263] width 469 height 34
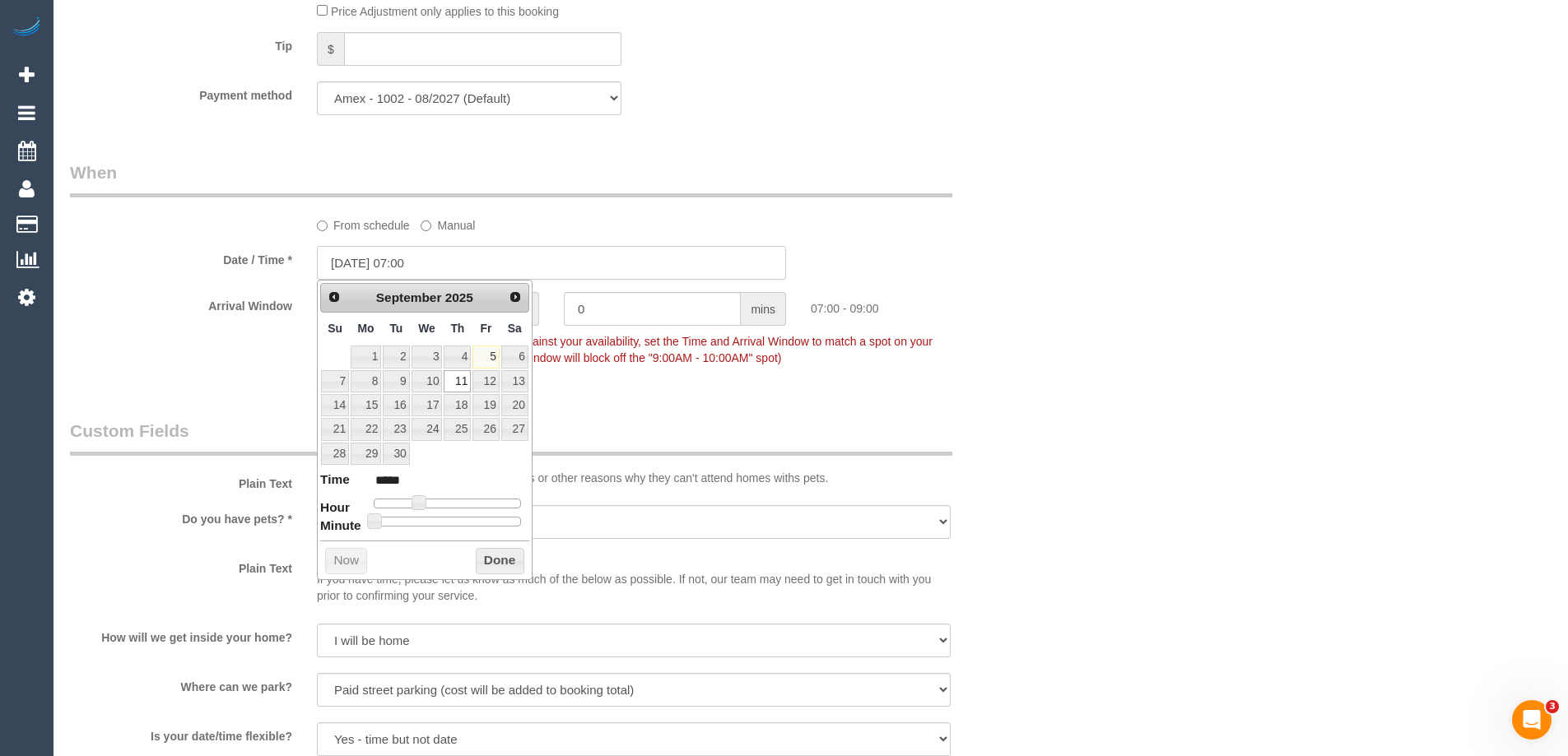
click at [357, 259] on input "11/09/2025 07:00" at bounding box center [551, 263] width 469 height 34
select select "spot53"
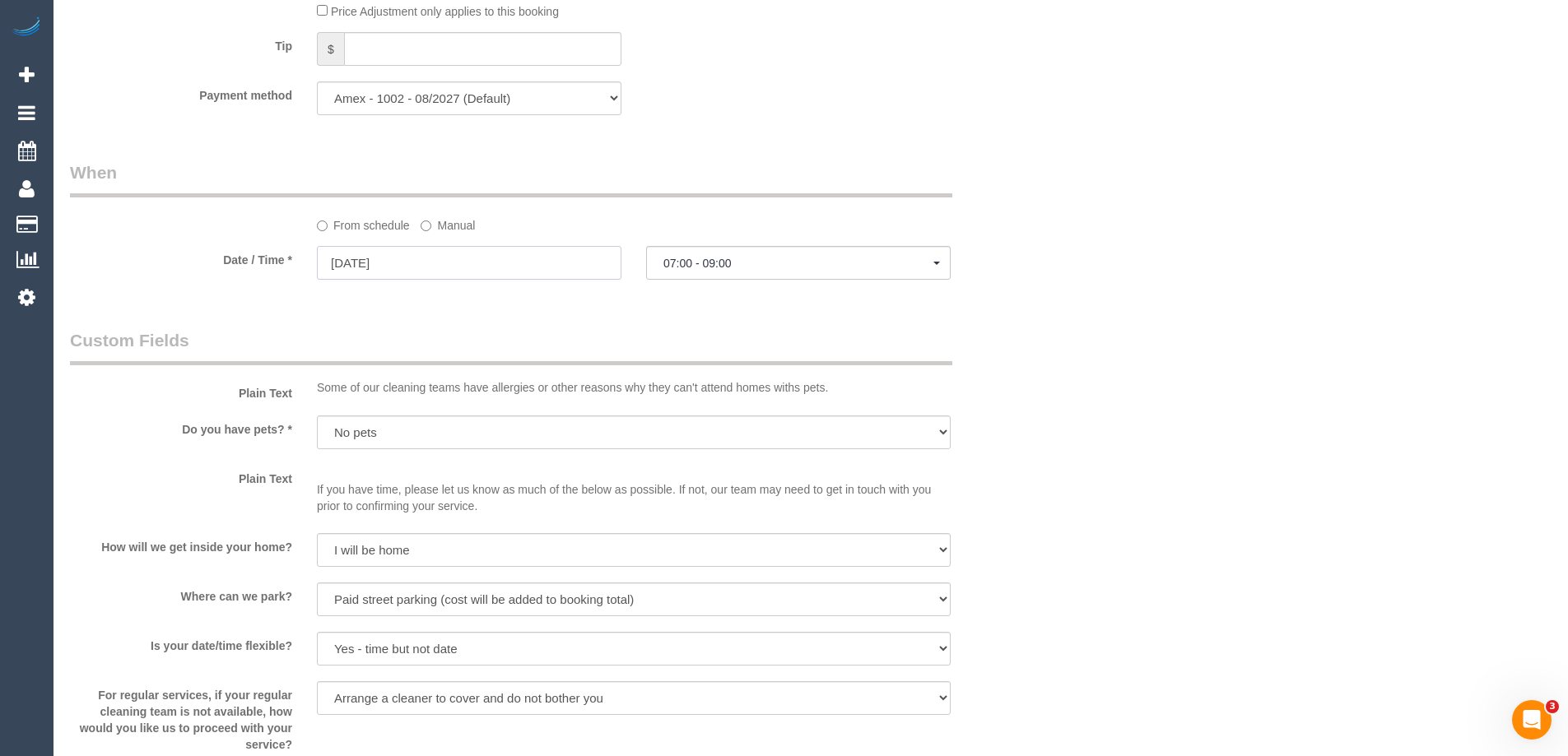
click at [353, 261] on input "11/09/2025" at bounding box center [469, 263] width 304 height 34
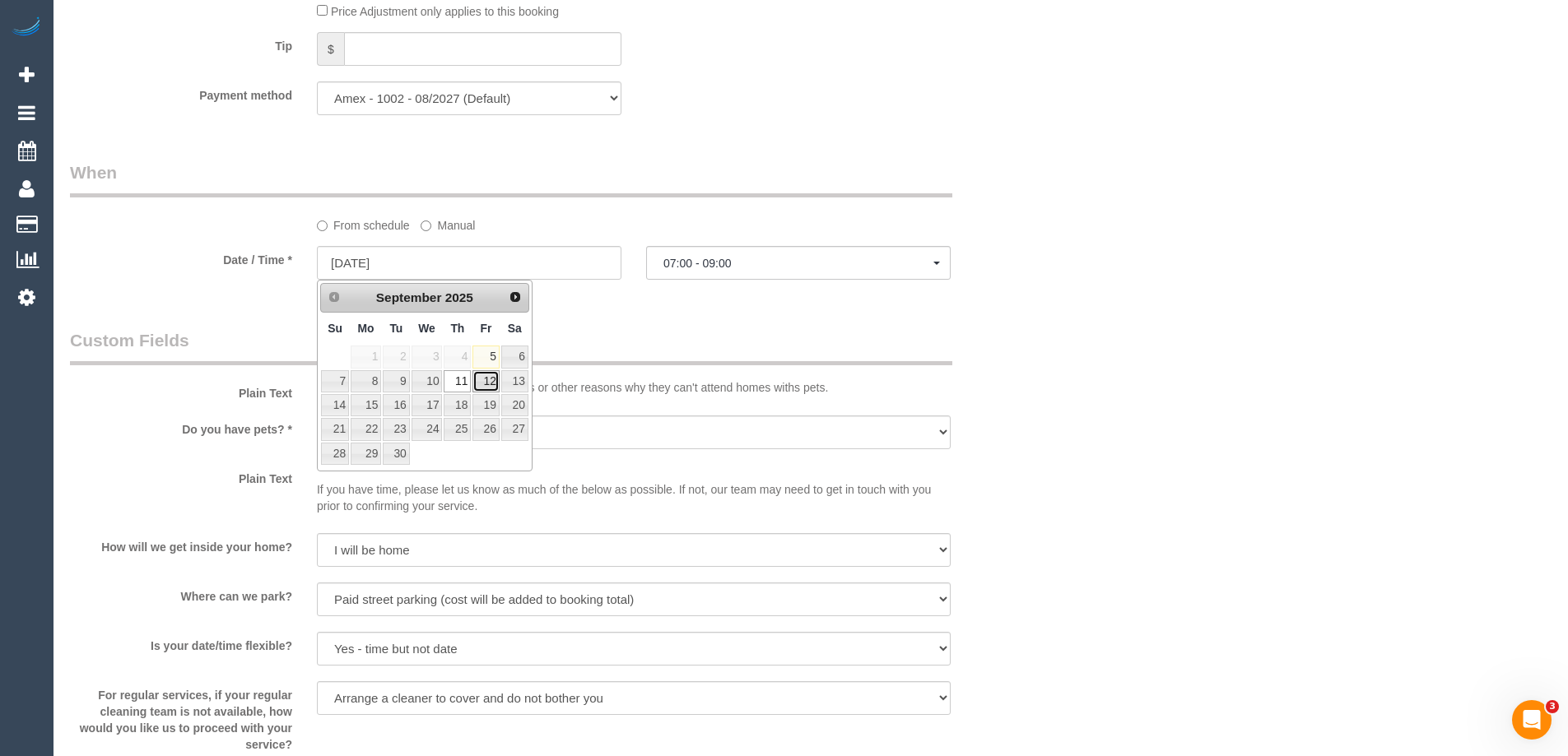
click at [486, 385] on link "12" at bounding box center [486, 381] width 26 height 22
type input "[DATE]"
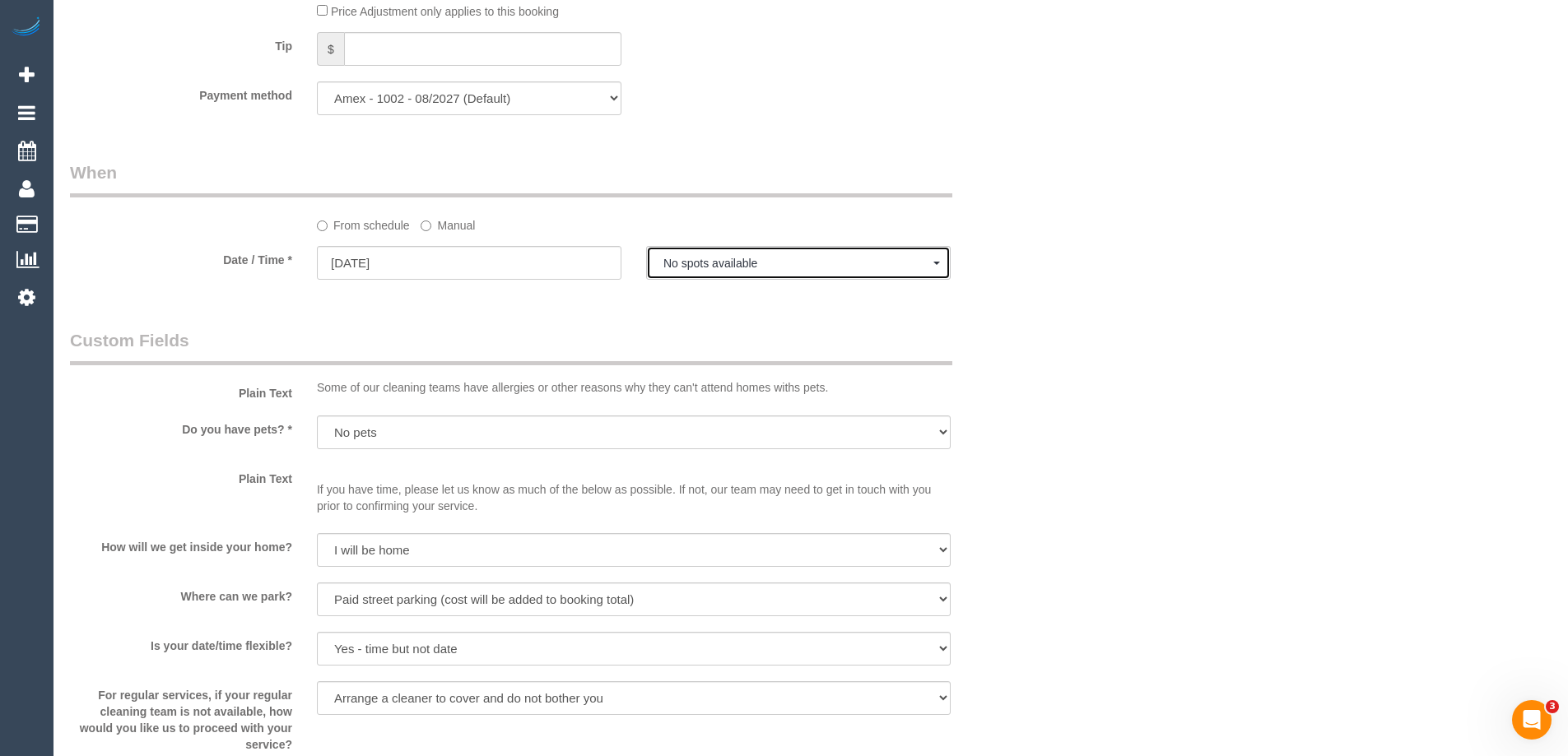
click at [763, 265] on span "No spots available" at bounding box center [799, 263] width 270 height 13
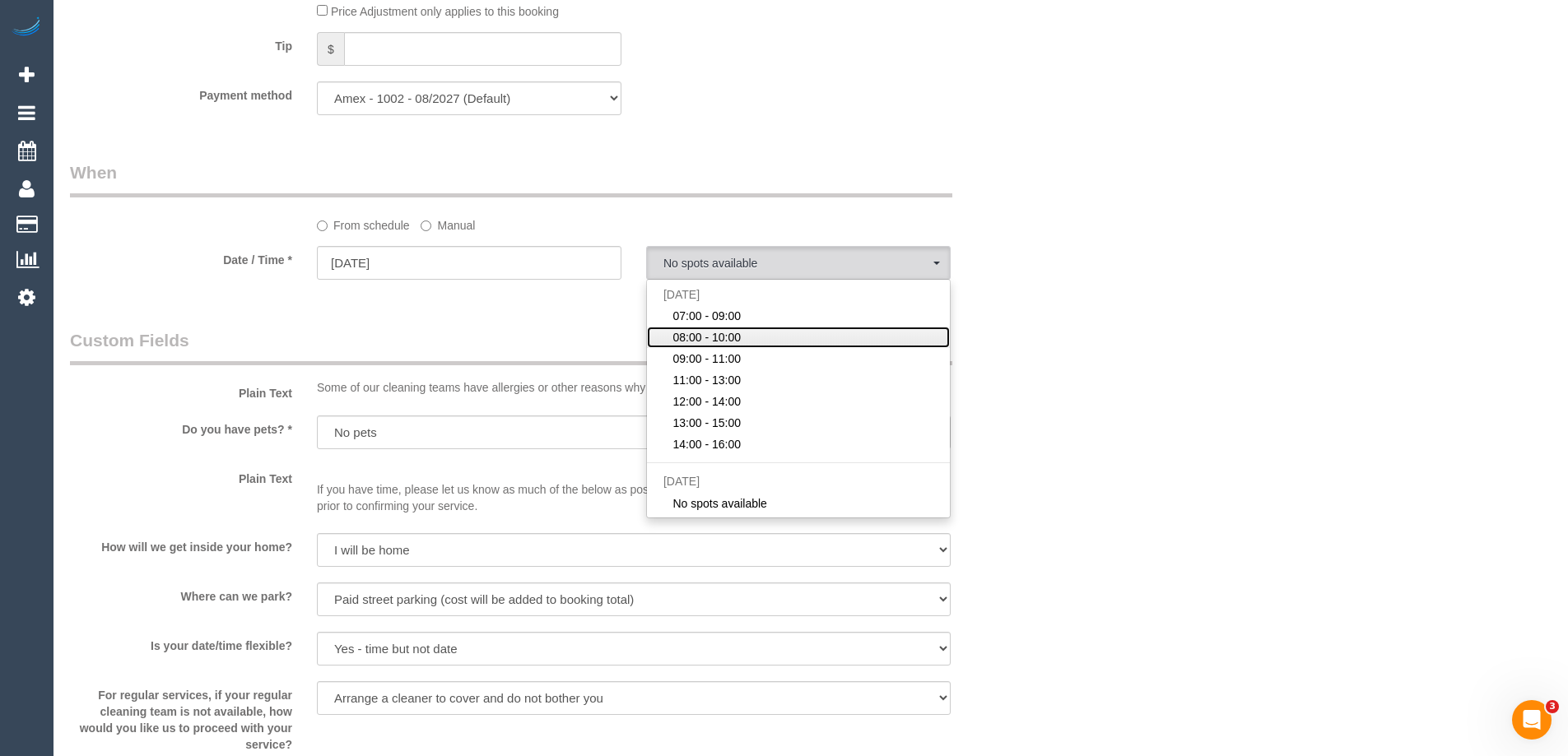
click at [744, 337] on link "08:00 - 10:00" at bounding box center [798, 337] width 303 height 21
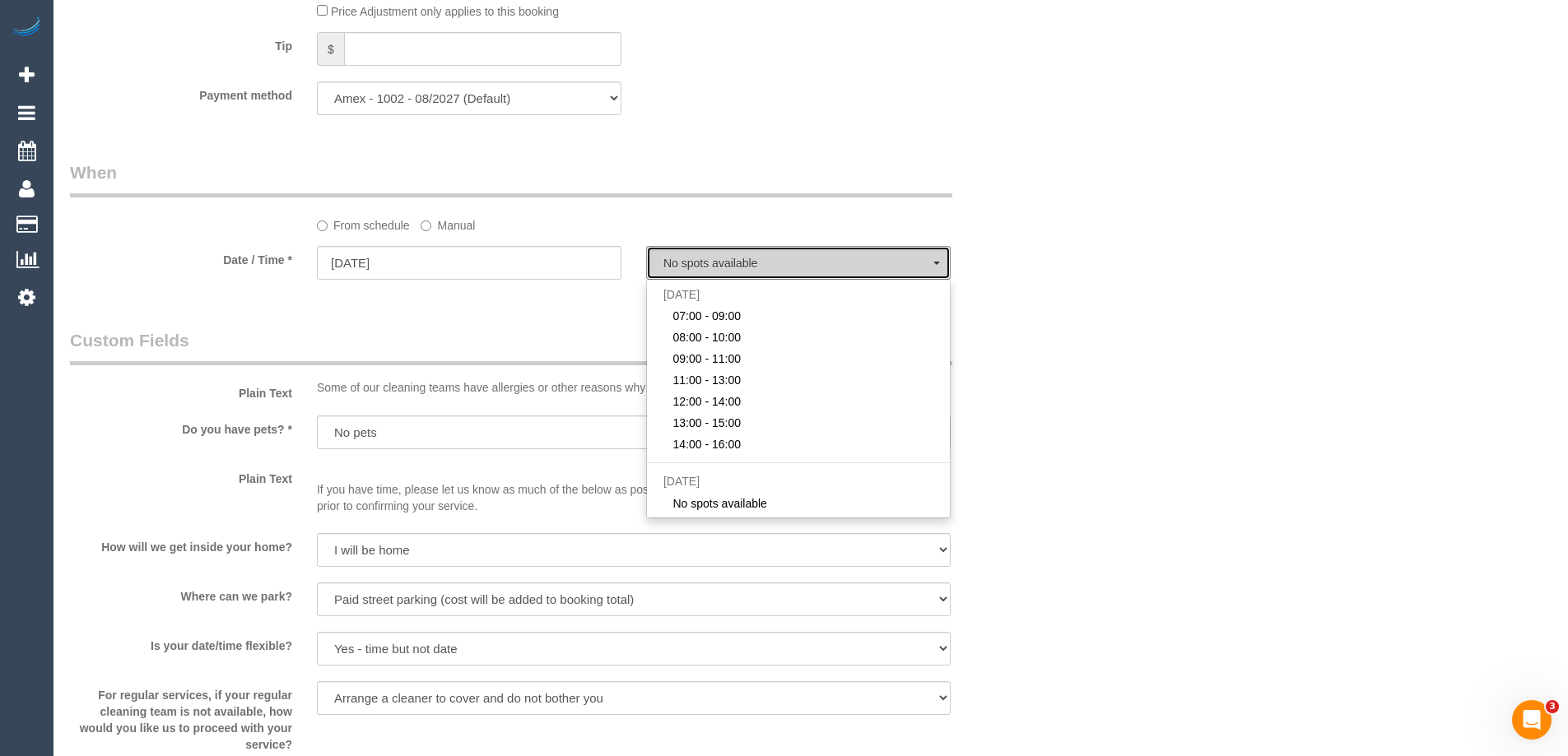
select select "spot54"
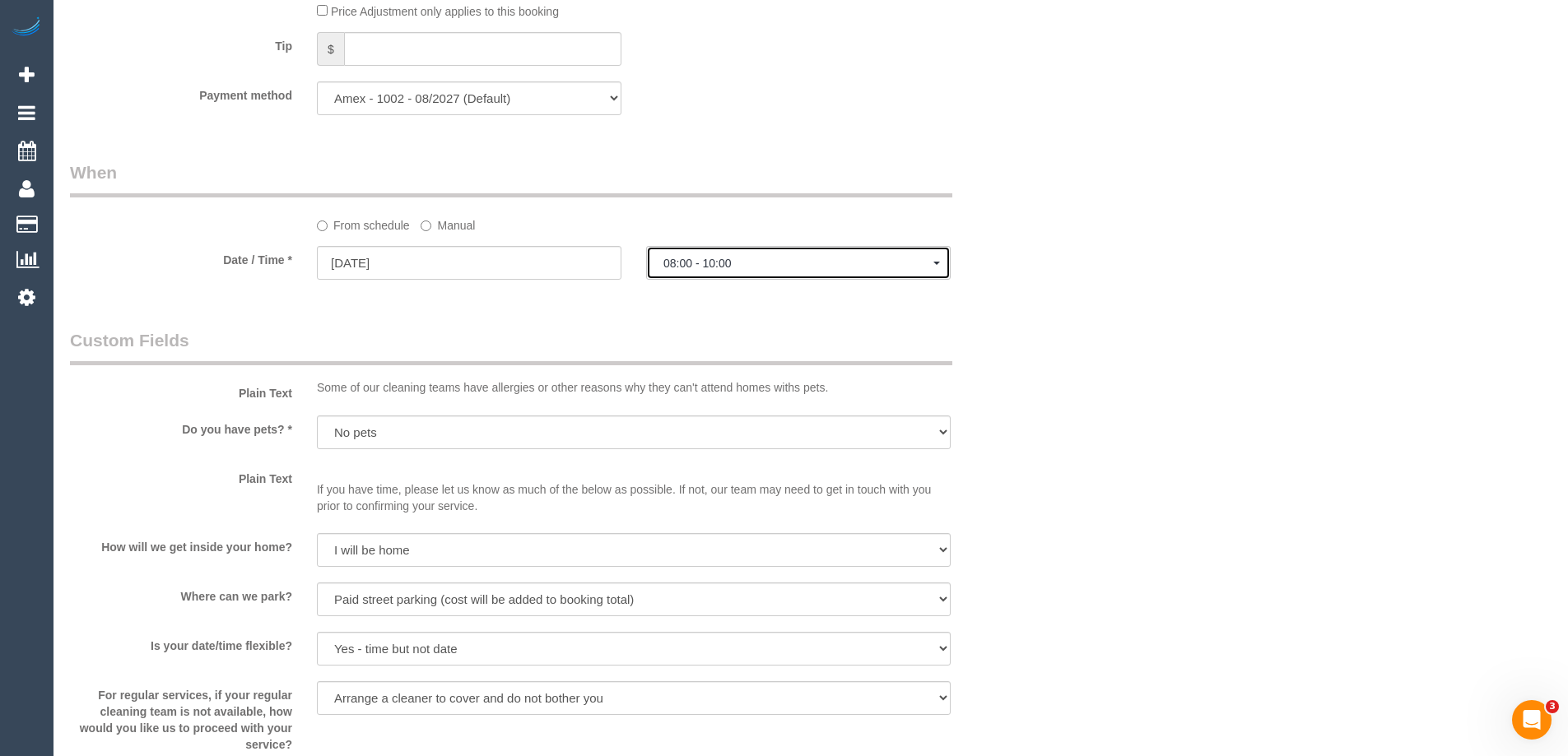
type input "[DATE]"
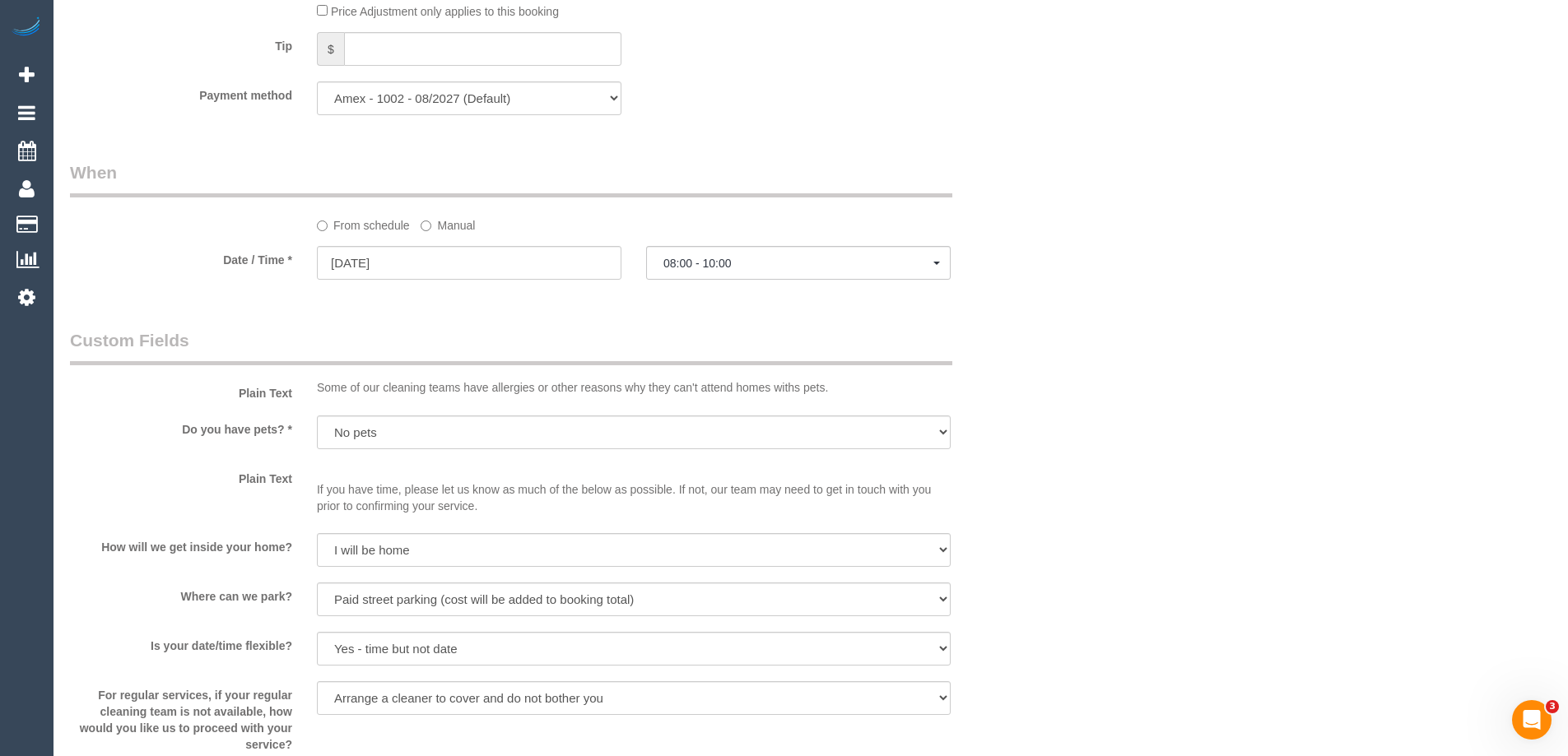
click at [731, 191] on legend "When" at bounding box center [511, 179] width 882 height 37
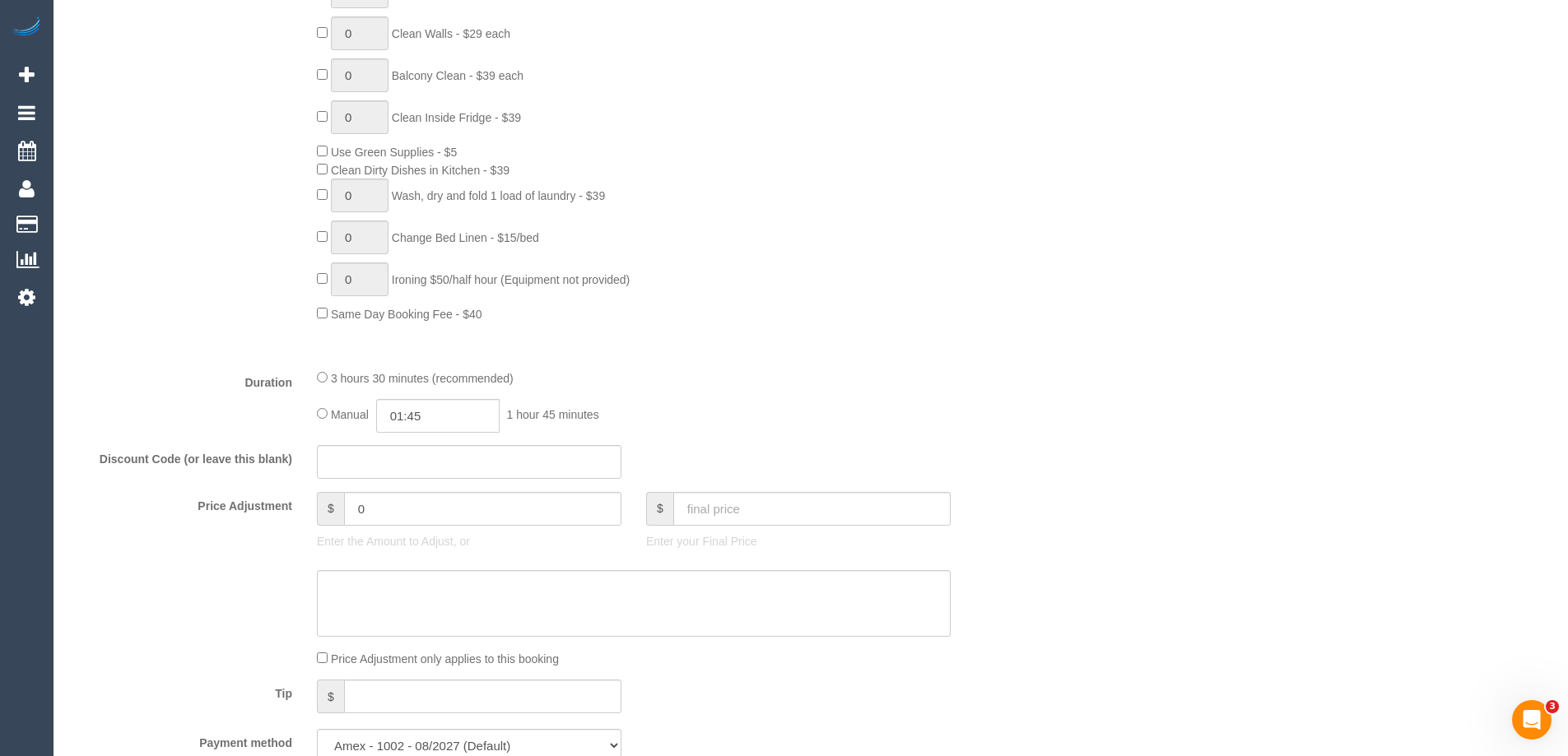
scroll to position [988, 0]
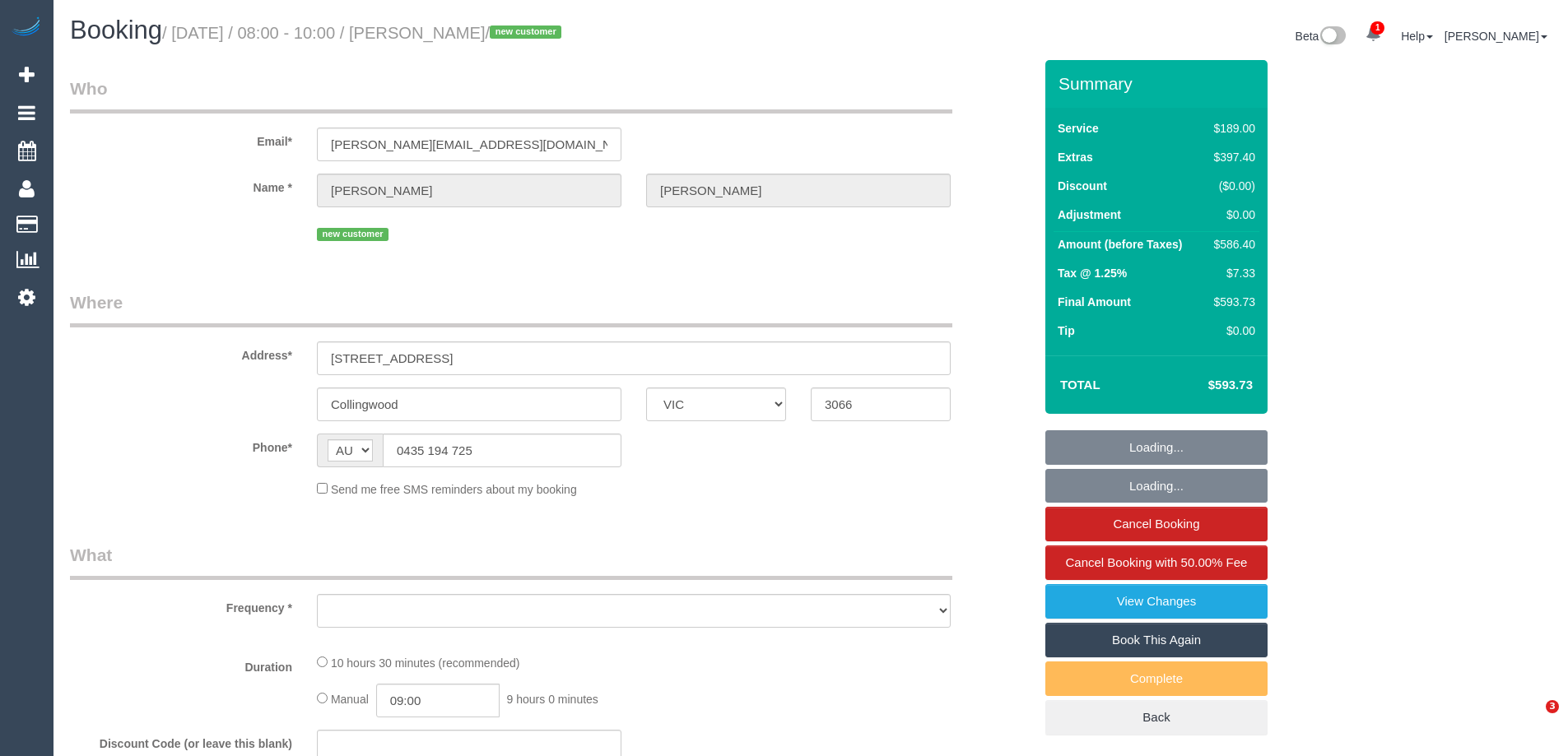
select select "VIC"
select select "number:29"
select select "number:14"
select select "number:19"
select select "number:25"
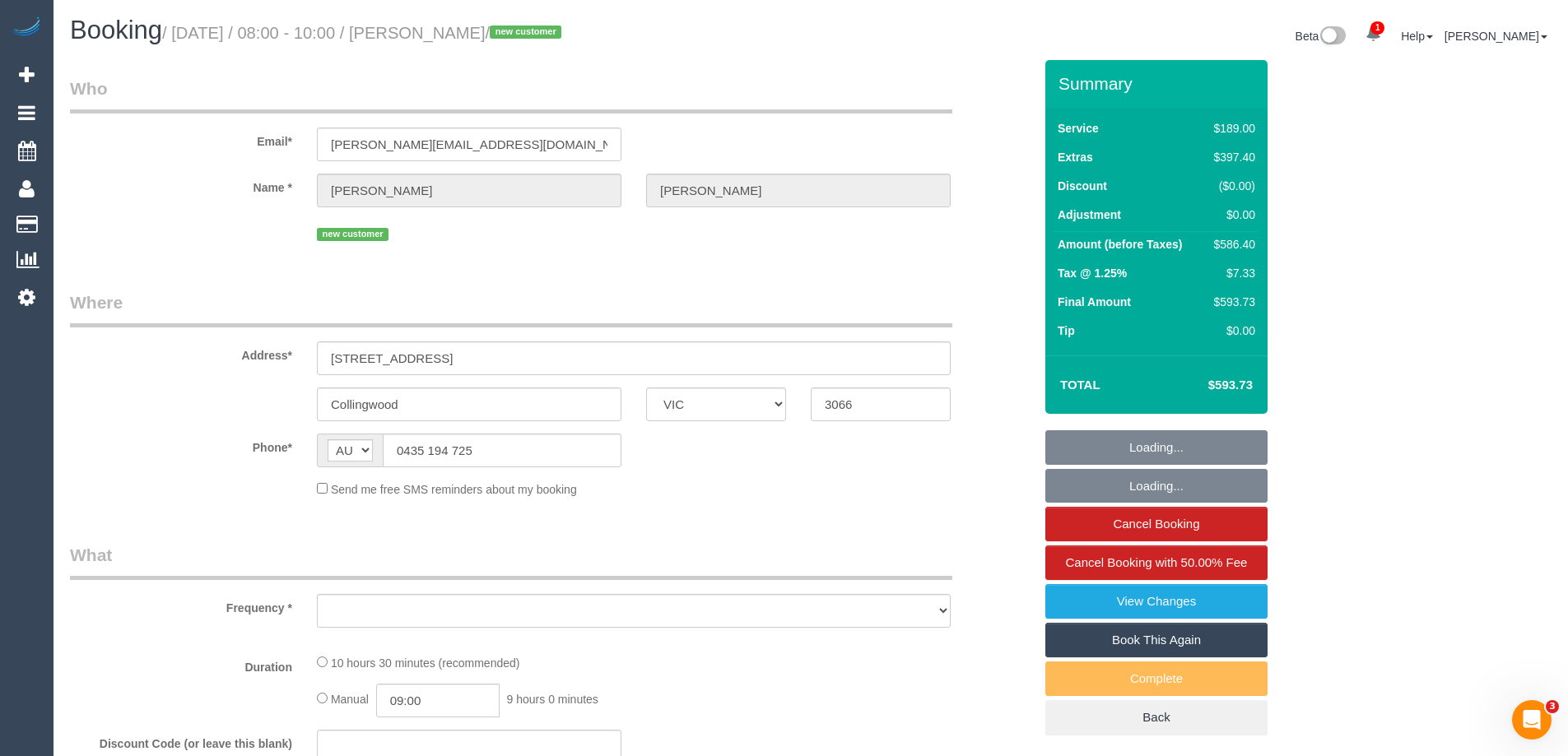
select select "number:26"
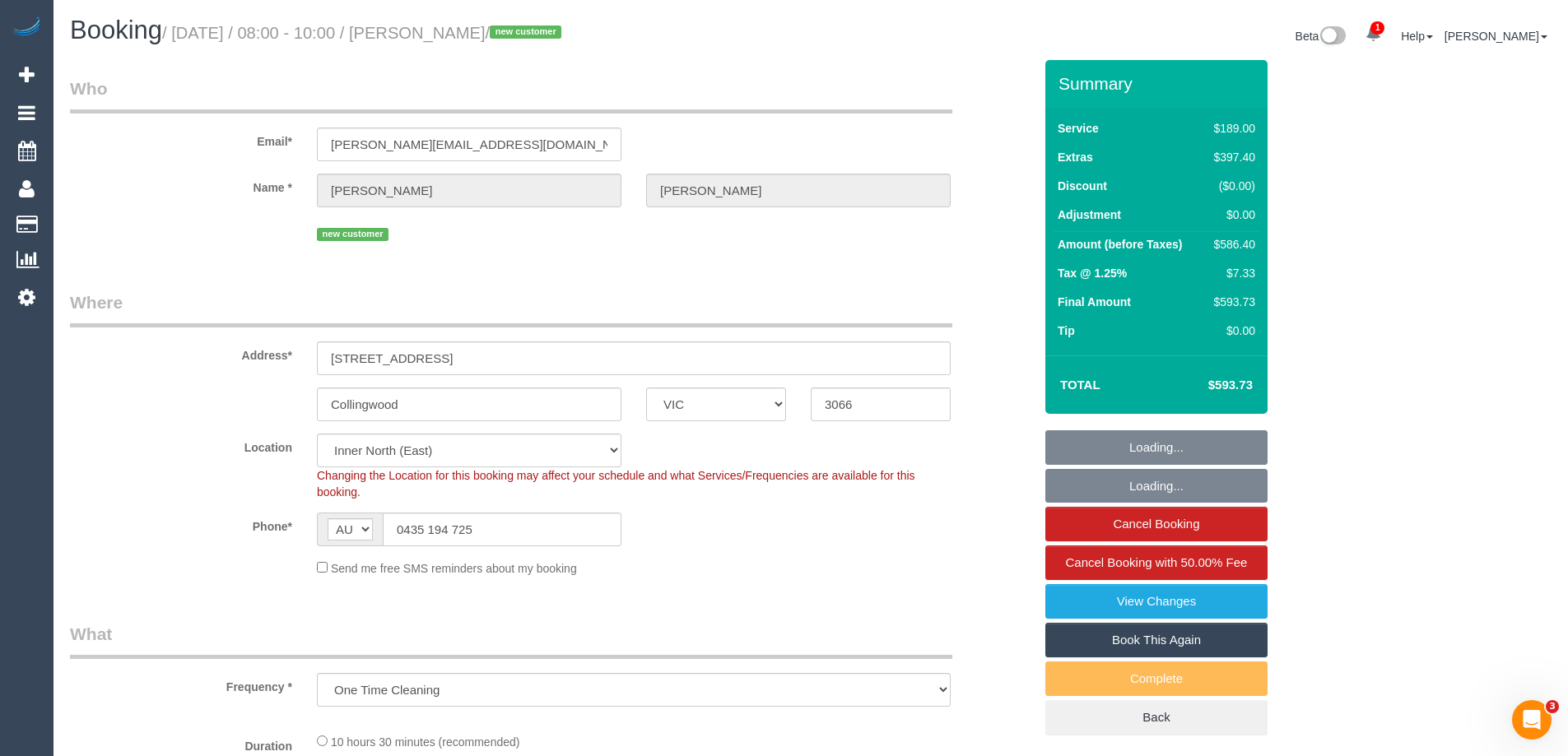
select select "object:838"
select select "string:stripe-pm_1RzVew2GScqysDRVmMYs0cBa"
select select "spot1"
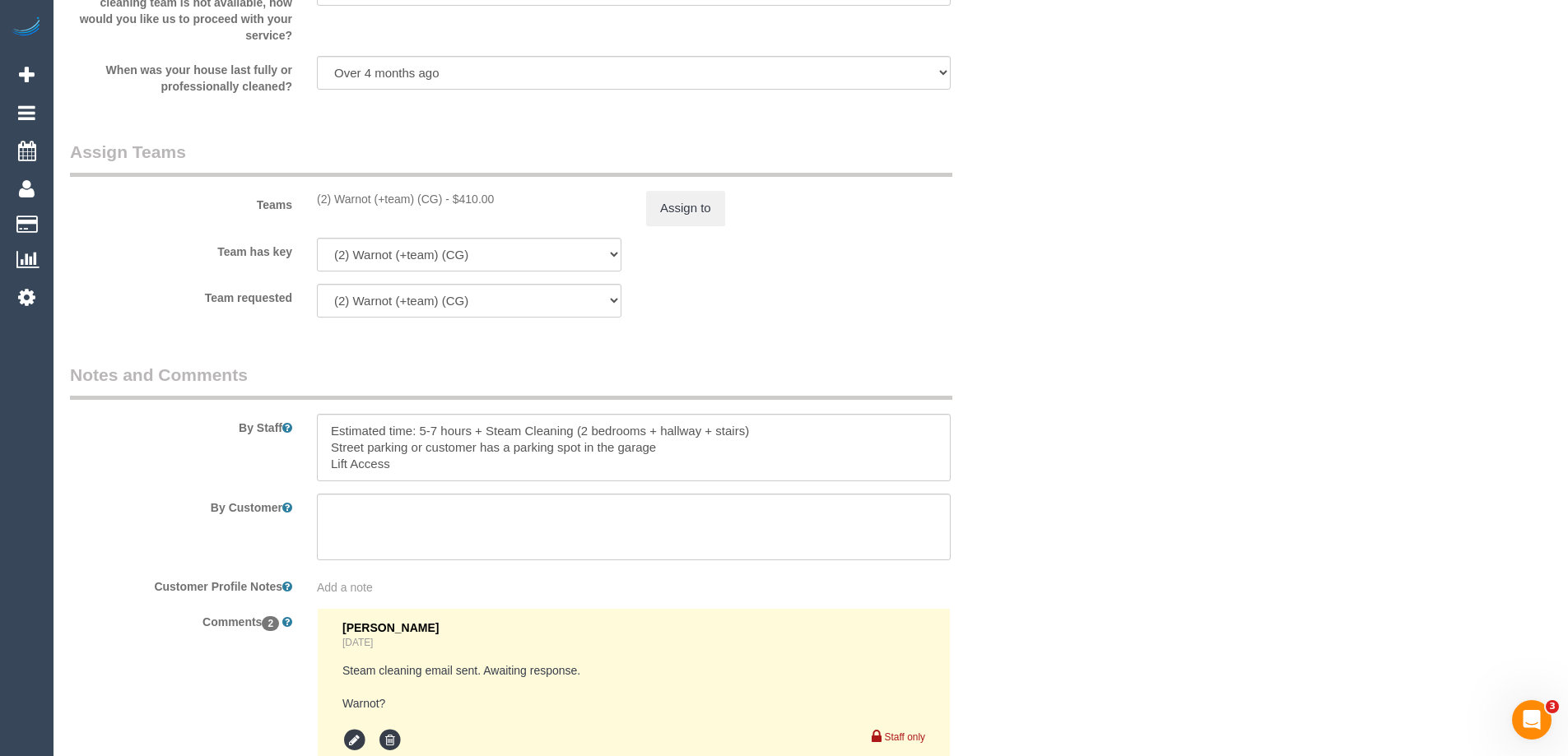
scroll to position [2387, 0]
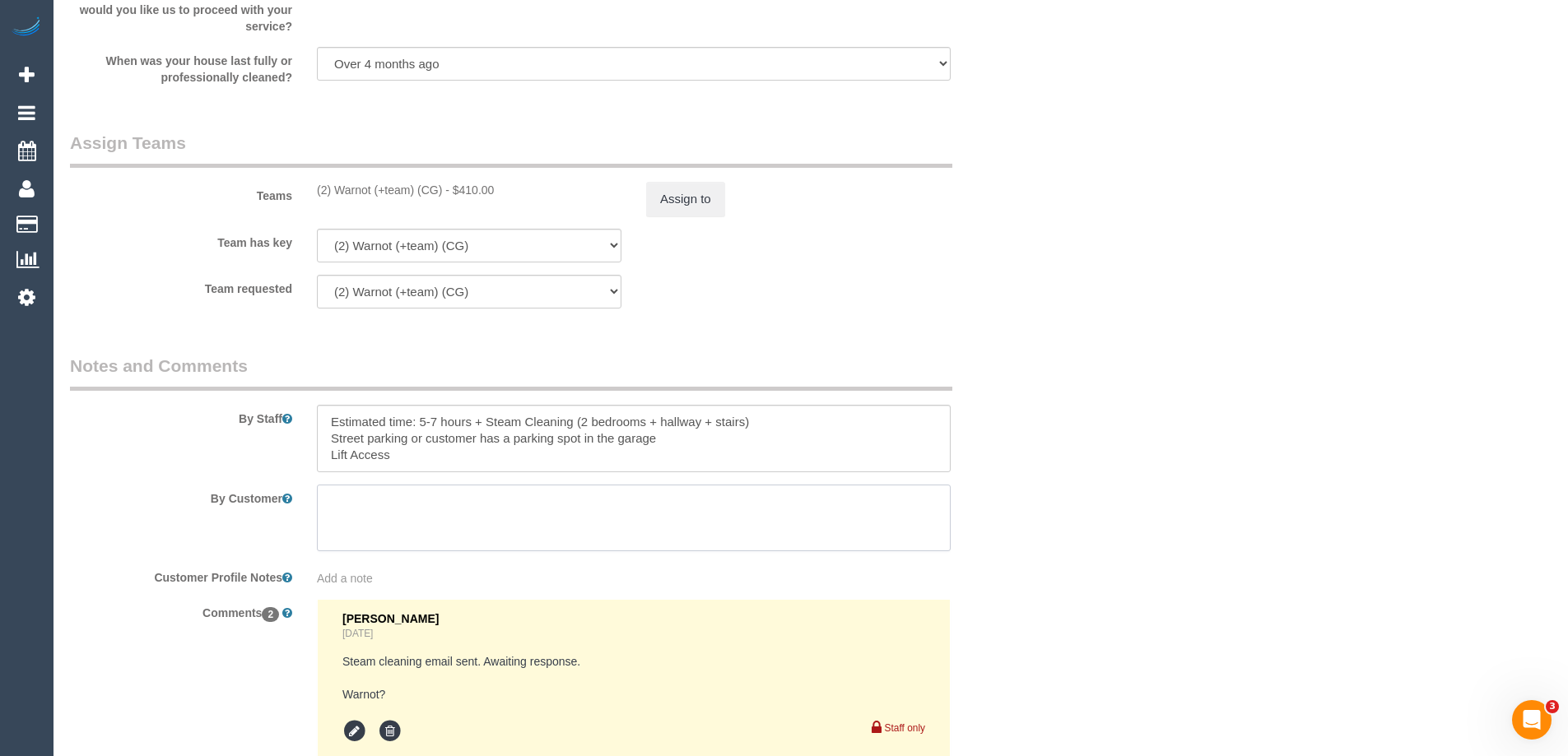
click at [376, 497] on textarea at bounding box center [634, 519] width 634 height 68
click at [396, 457] on textarea at bounding box center [634, 438] width 634 height 68
click at [349, 463] on textarea at bounding box center [634, 438] width 634 height 68
paste textarea "0 mins away and I’ll drive over and let them in? I’ve just moved around the cor…"
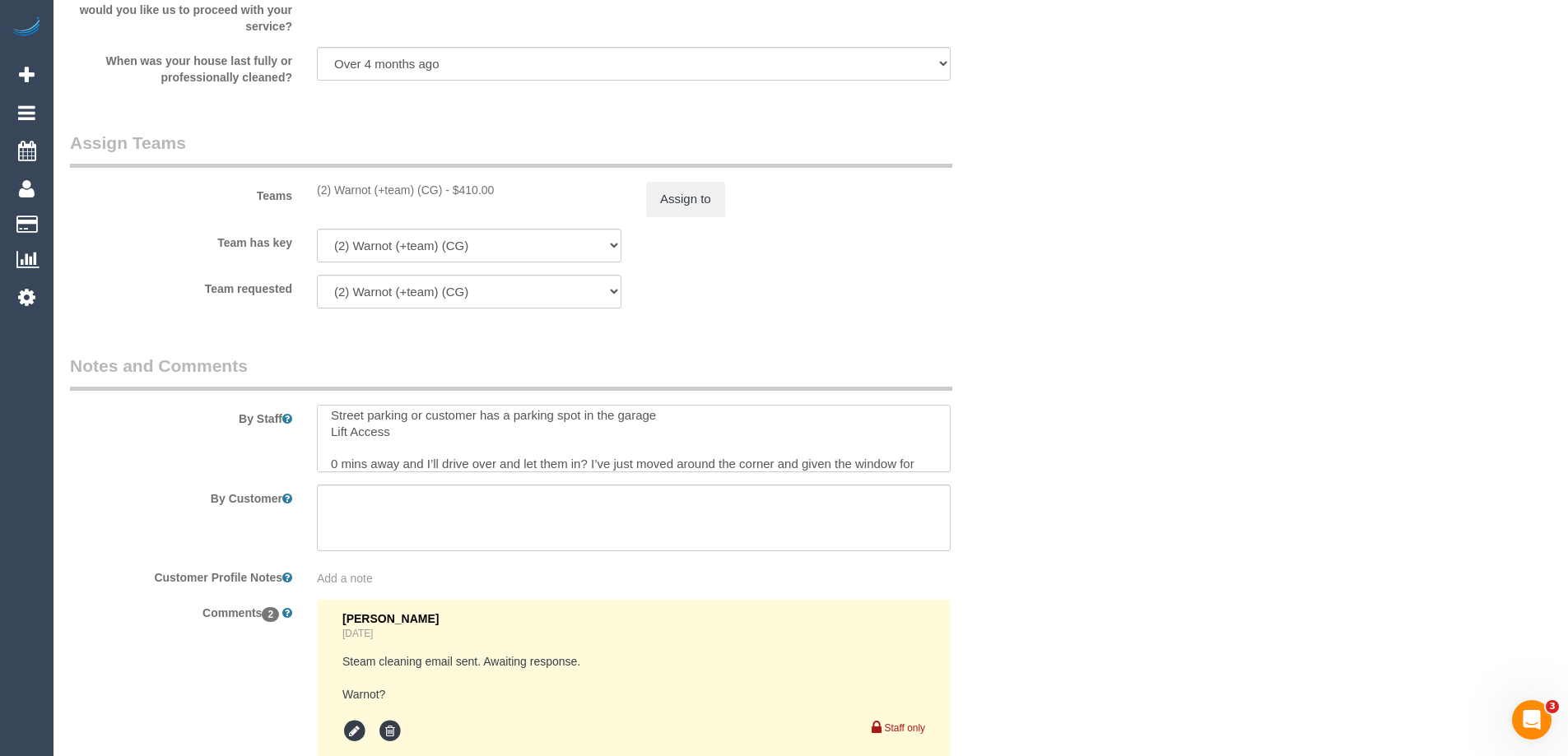
scroll to position [40, 0]
click at [332, 452] on textarea at bounding box center [634, 438] width 634 height 68
click at [325, 445] on textarea at bounding box center [634, 438] width 634 height 68
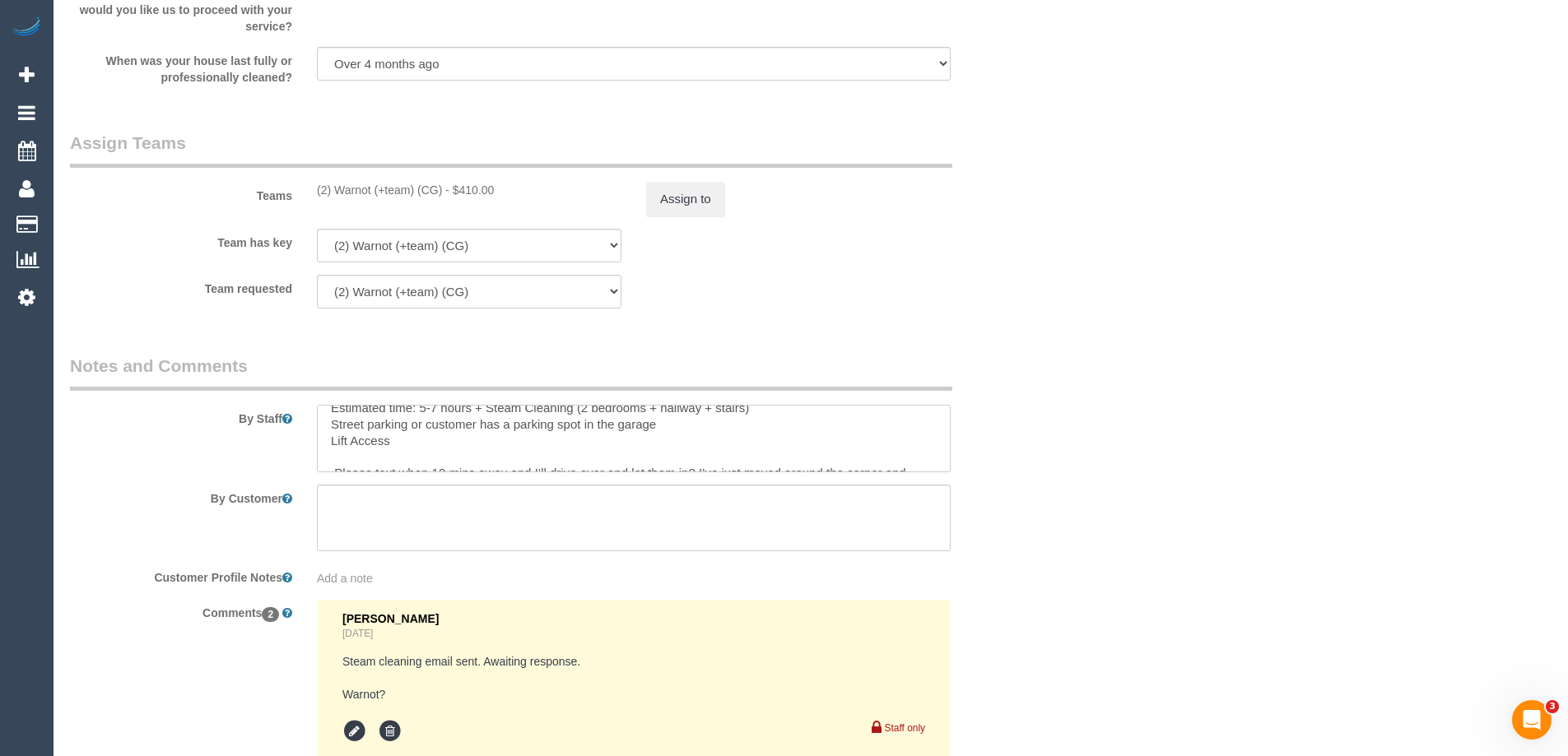
scroll to position [0, 0]
drag, startPoint x: 695, startPoint y: 418, endPoint x: 719, endPoint y: 432, distance: 27.8
click at [719, 432] on textarea at bounding box center [634, 438] width 634 height 68
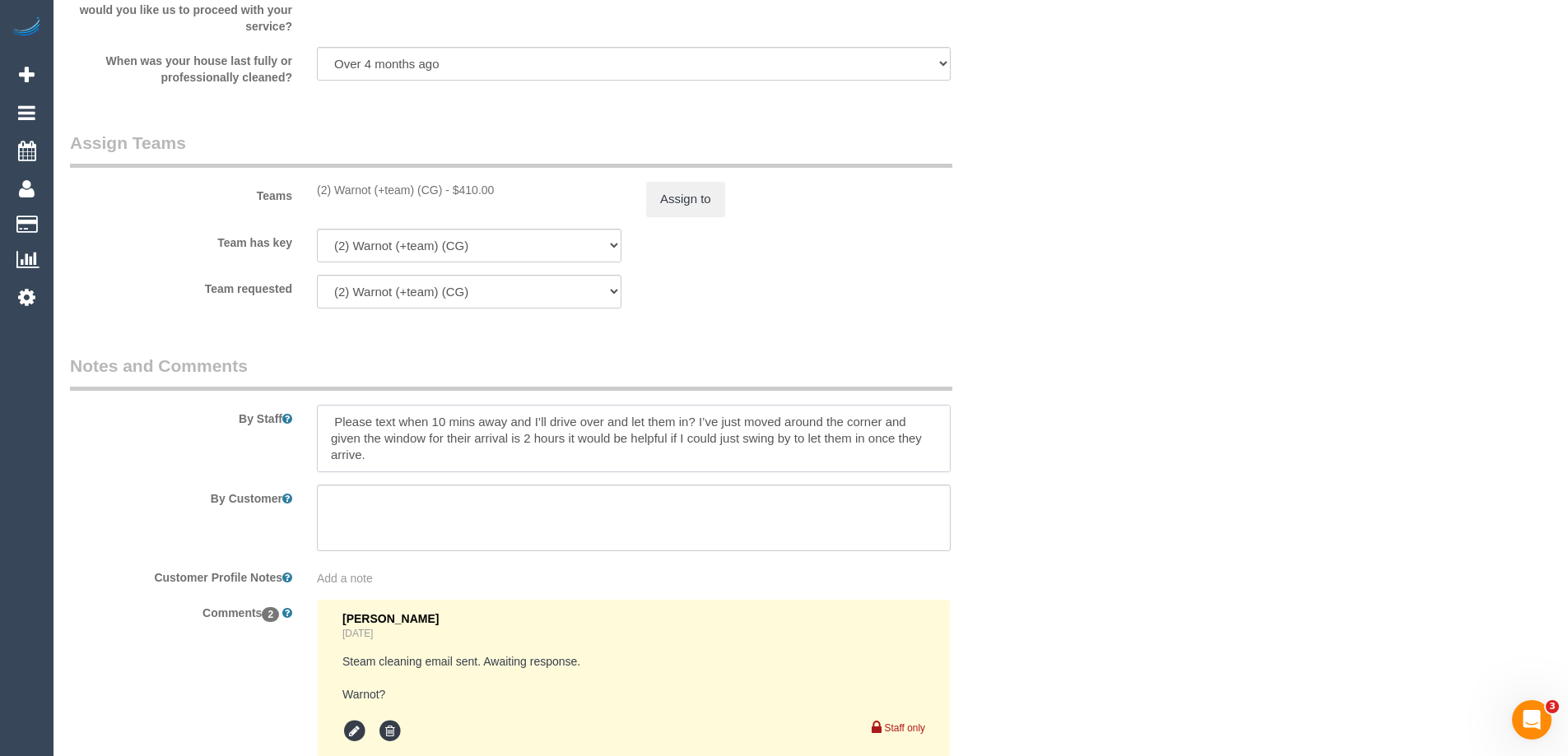
drag, startPoint x: 699, startPoint y: 422, endPoint x: 898, endPoint y: 449, distance: 200.8
click at [898, 449] on textarea at bounding box center [634, 438] width 634 height 68
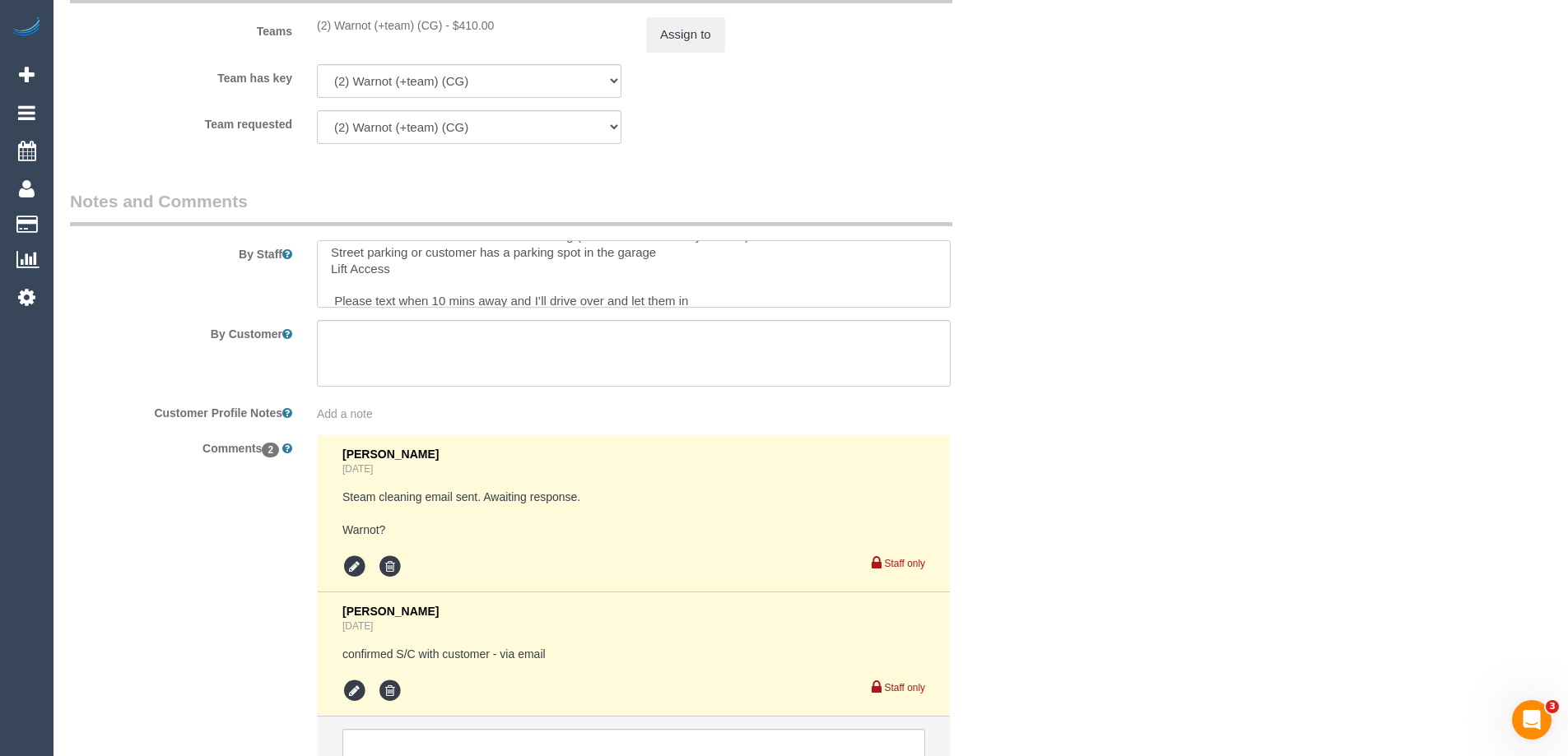
scroll to position [32, 0]
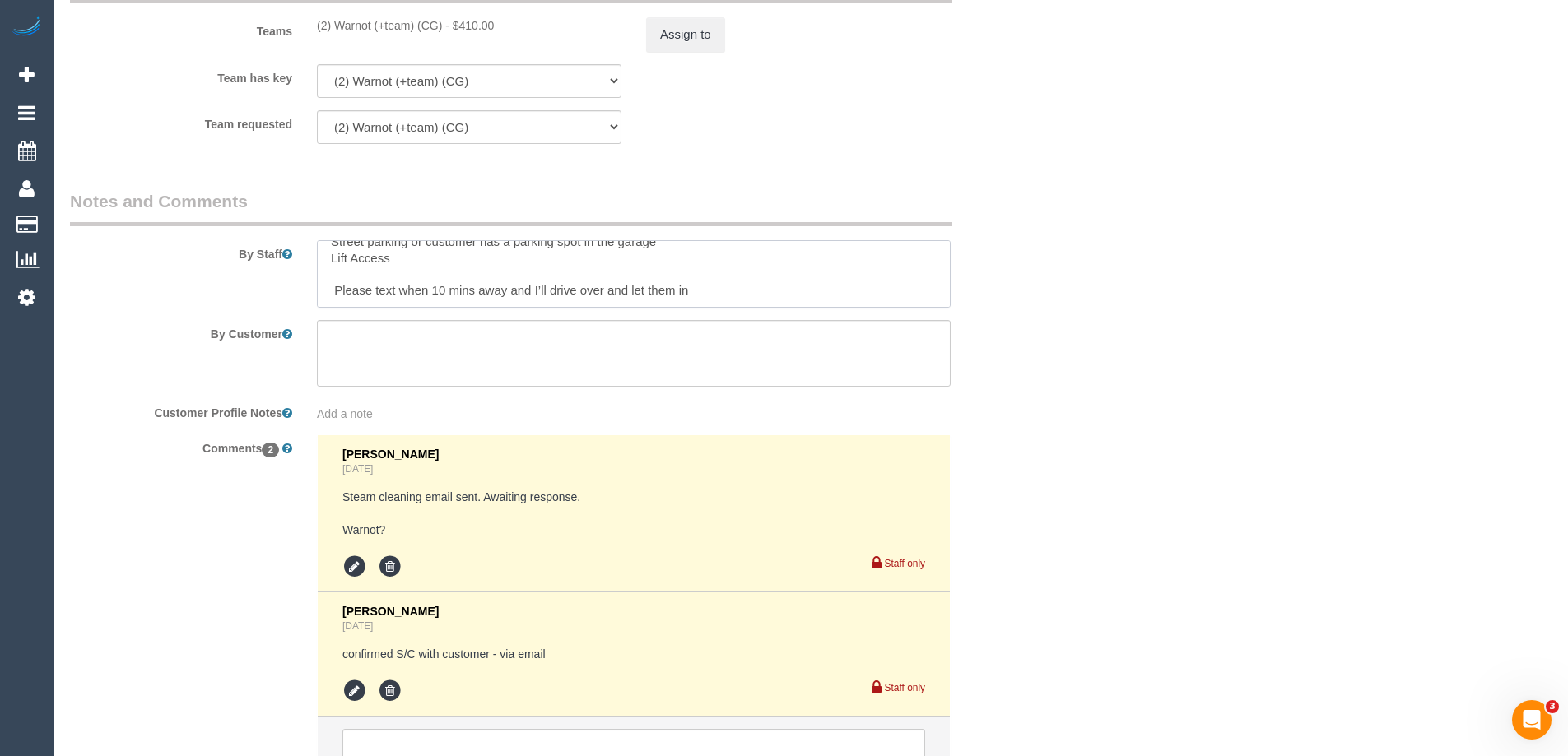
click at [514, 288] on textarea at bounding box center [634, 273] width 634 height 68
drag, startPoint x: 535, startPoint y: 289, endPoint x: 547, endPoint y: 296, distance: 13.9
click at [547, 296] on textarea at bounding box center [634, 273] width 634 height 68
drag, startPoint x: 680, startPoint y: 285, endPoint x: 705, endPoint y: 289, distance: 25.3
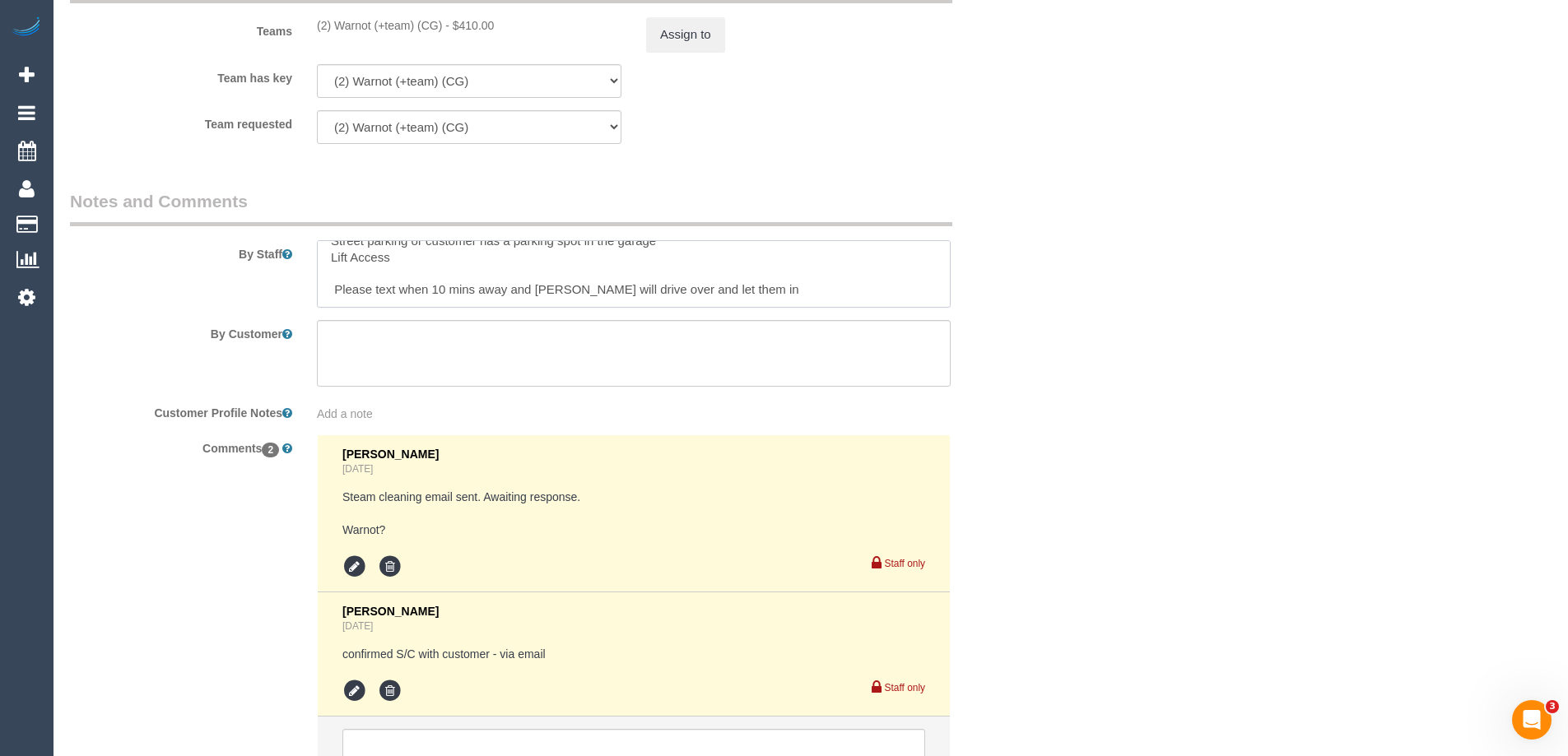
click at [705, 289] on textarea at bounding box center [634, 273] width 634 height 68
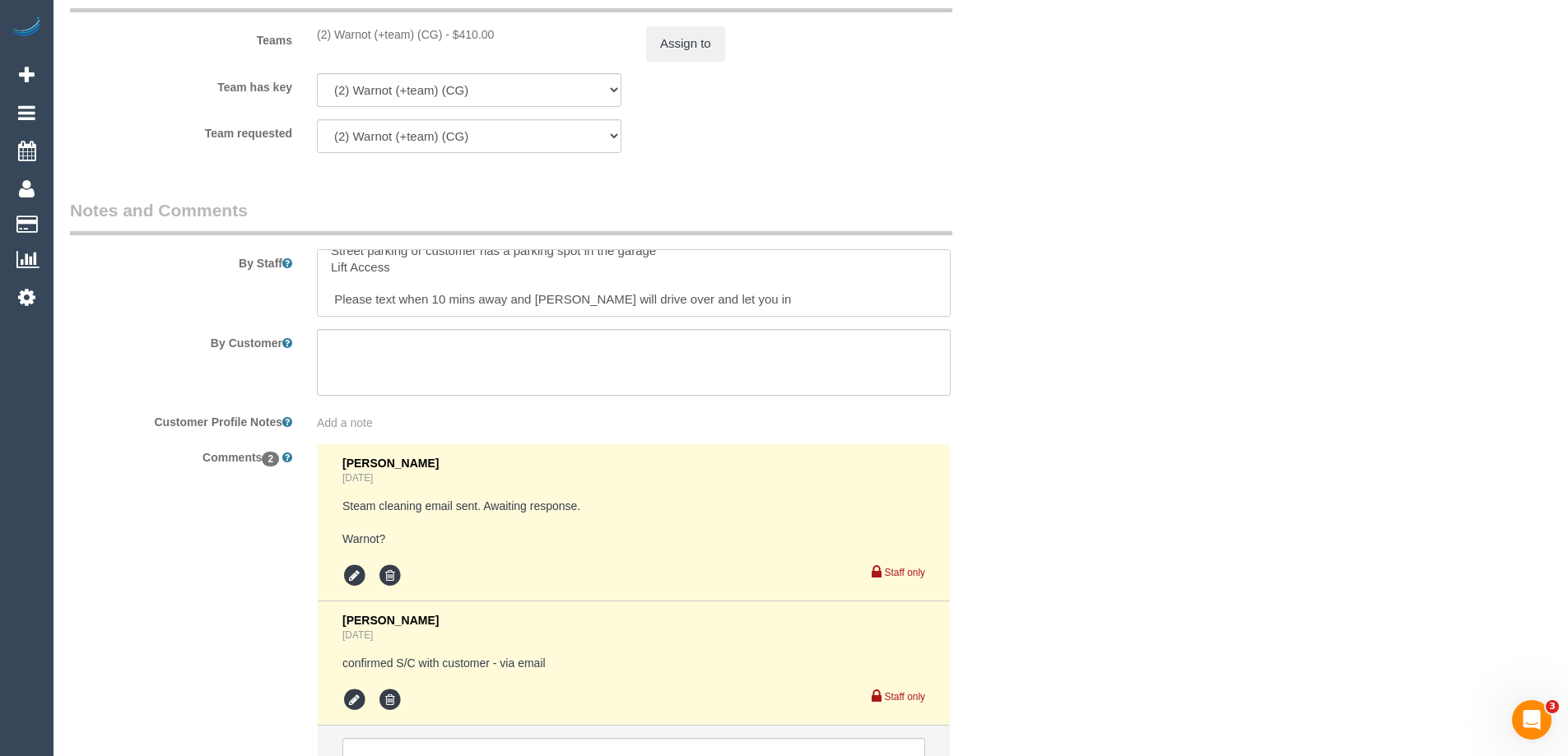
click at [748, 303] on textarea at bounding box center [634, 283] width 634 height 68
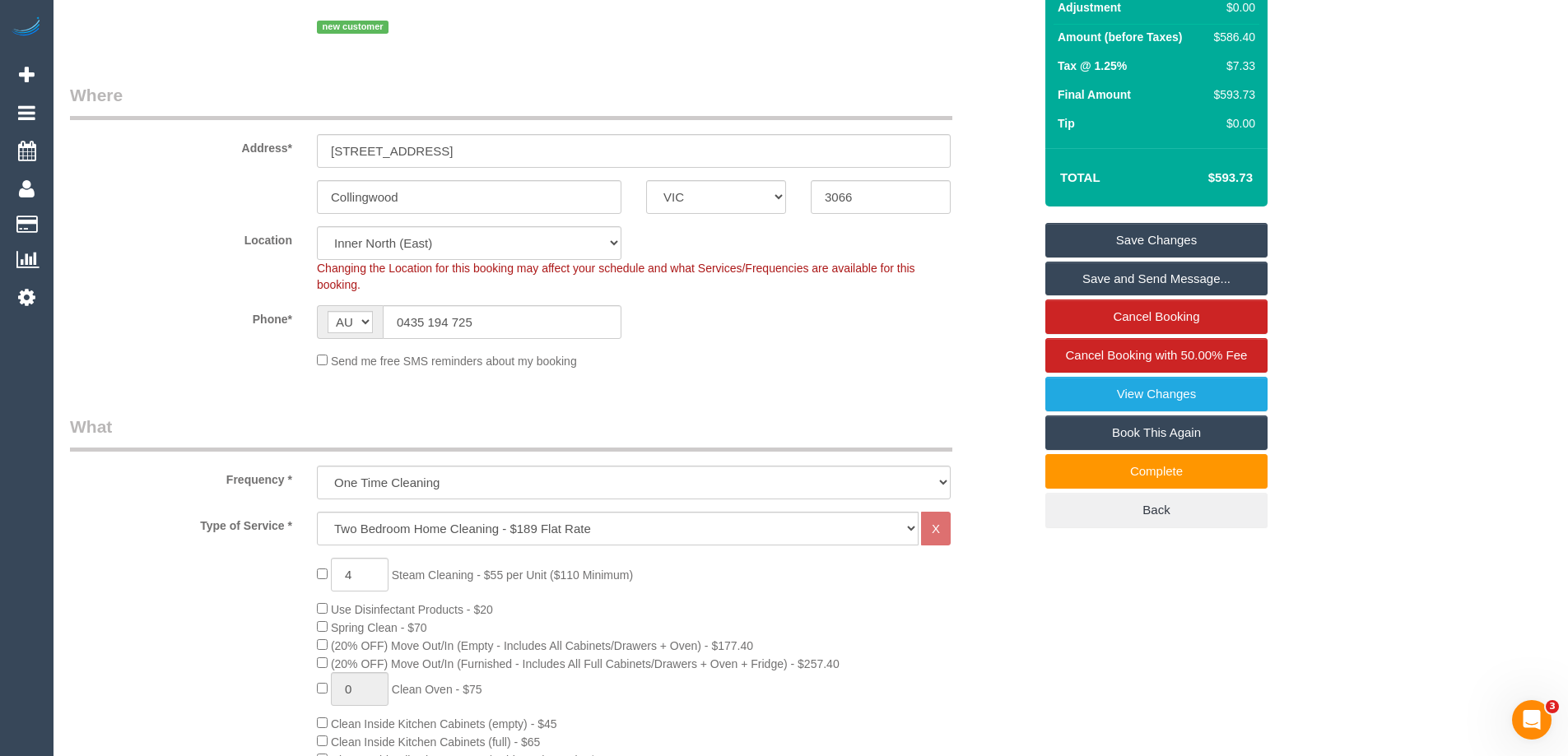
scroll to position [155, 0]
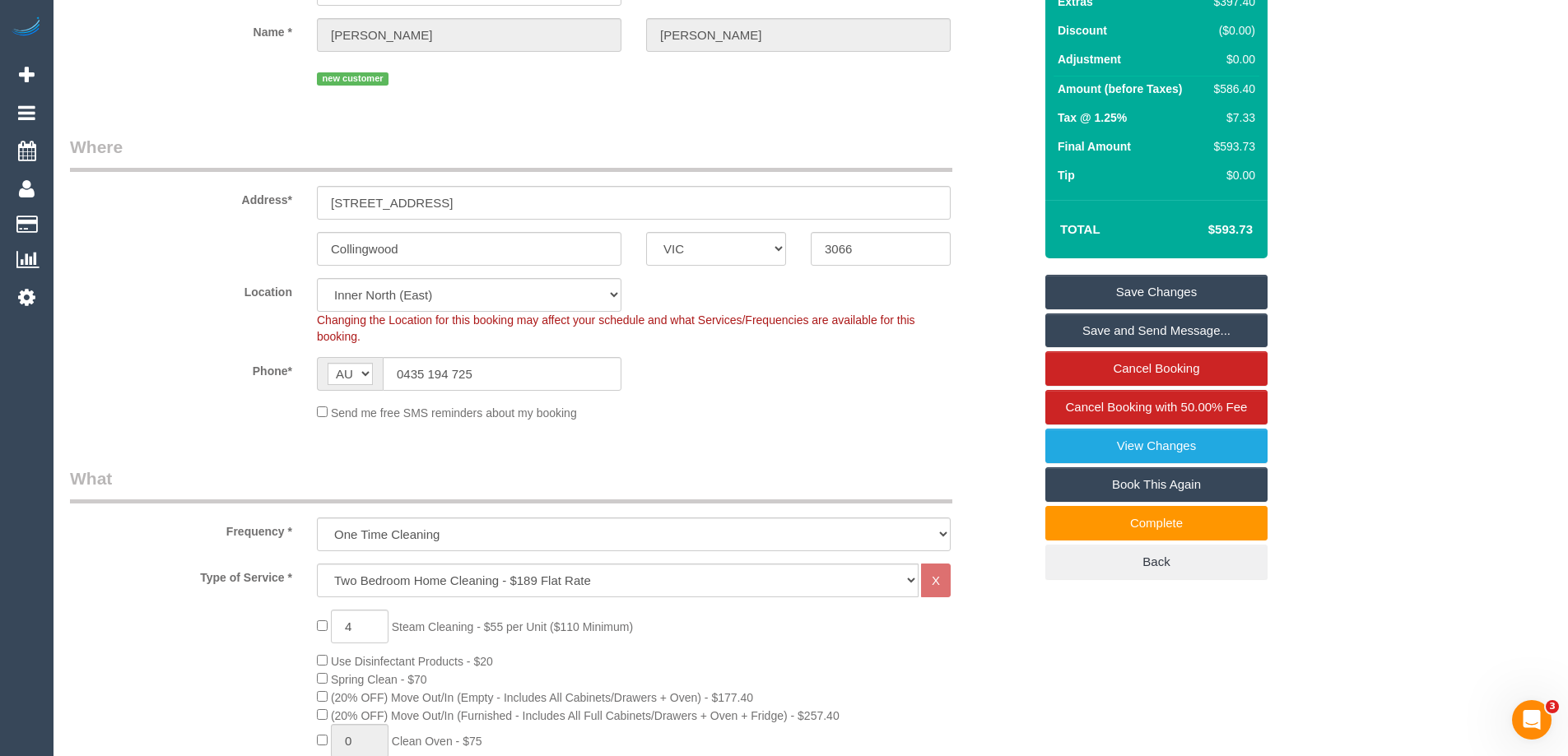
type textarea "Estimated time: 5-7 hours + Steam Cleaning (2 bedrooms + hallway + stairs) Stre…"
click at [1126, 295] on link "Save Changes" at bounding box center [1157, 292] width 222 height 34
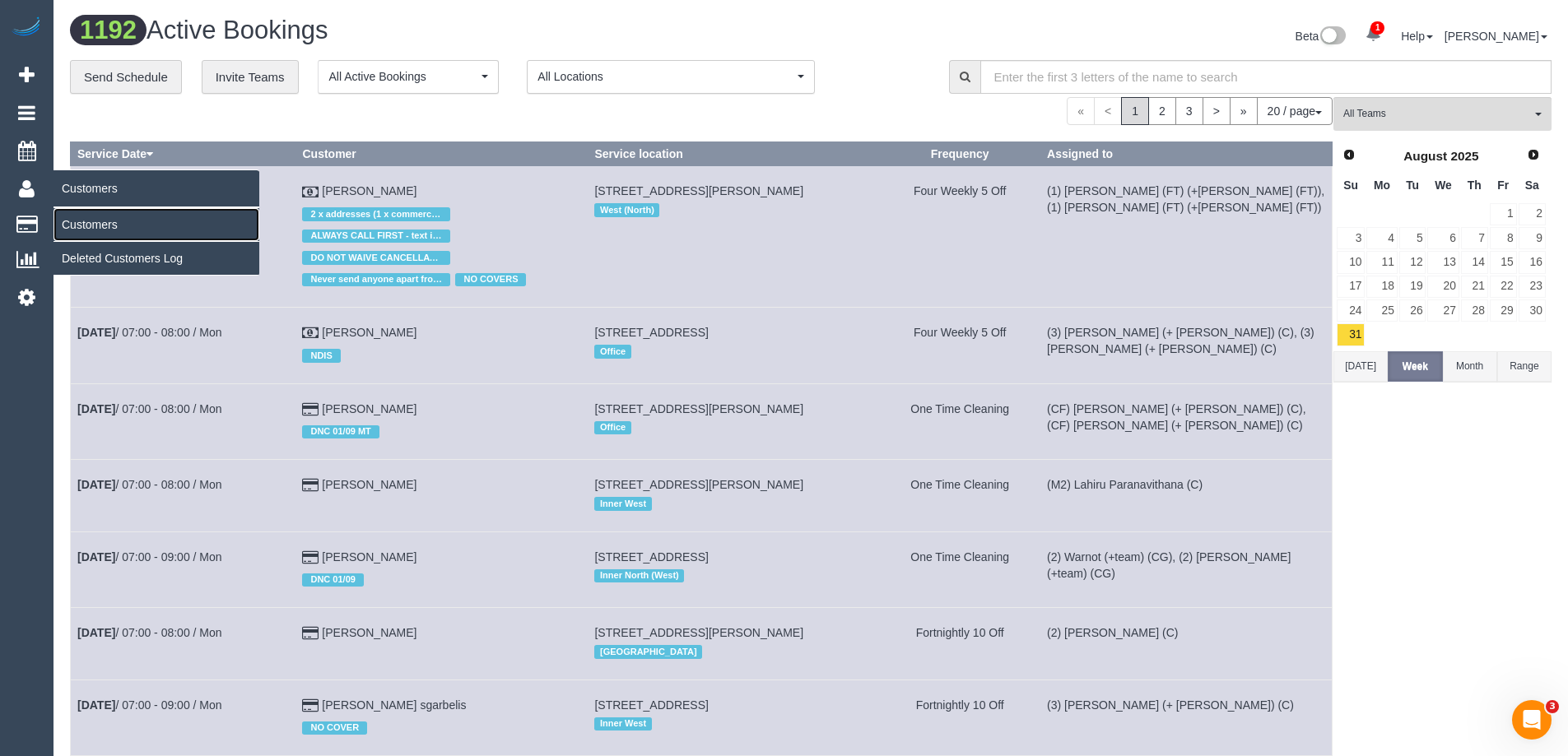
click at [94, 216] on link "Customers" at bounding box center [156, 224] width 206 height 33
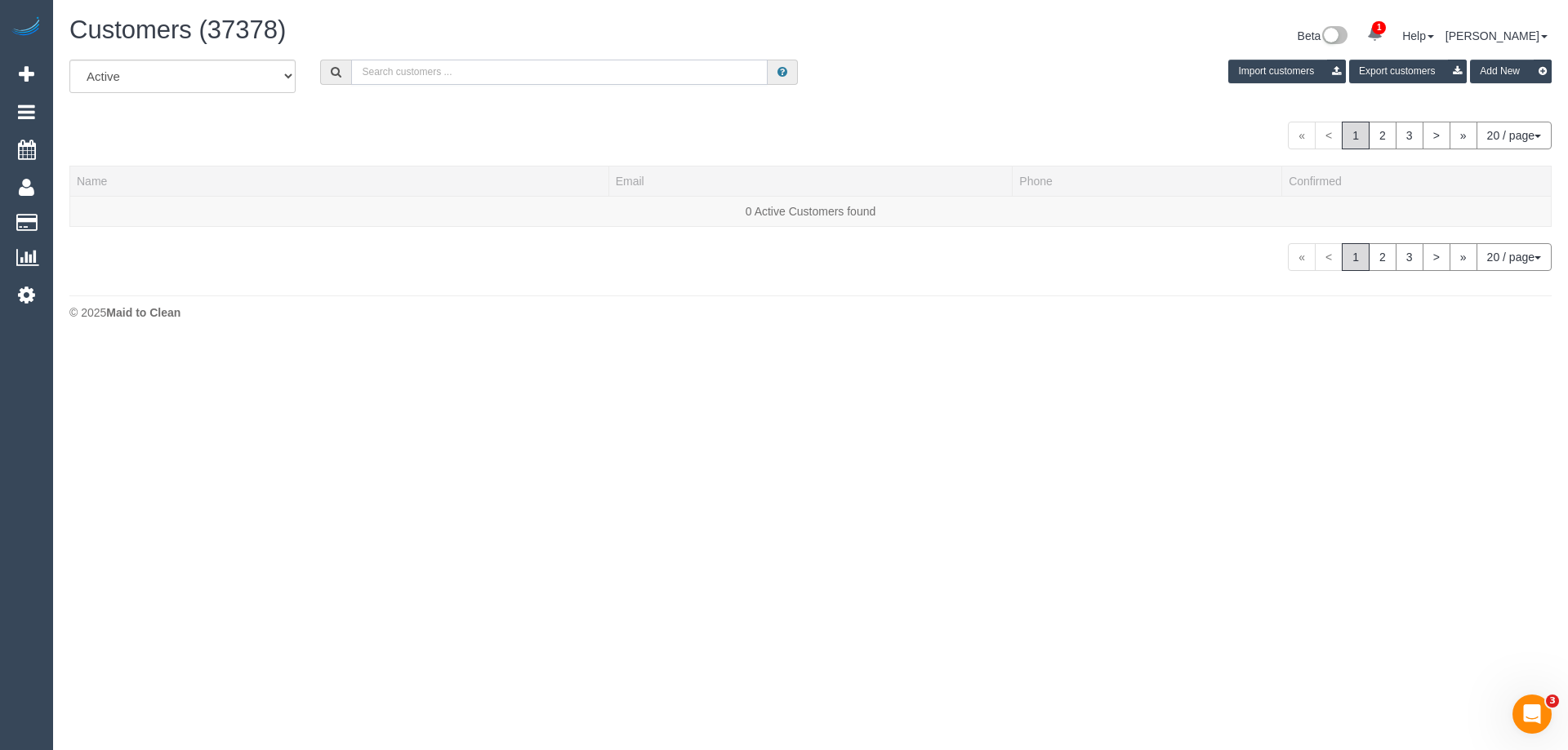
click at [408, 70] on input "text" at bounding box center [559, 72] width 417 height 25
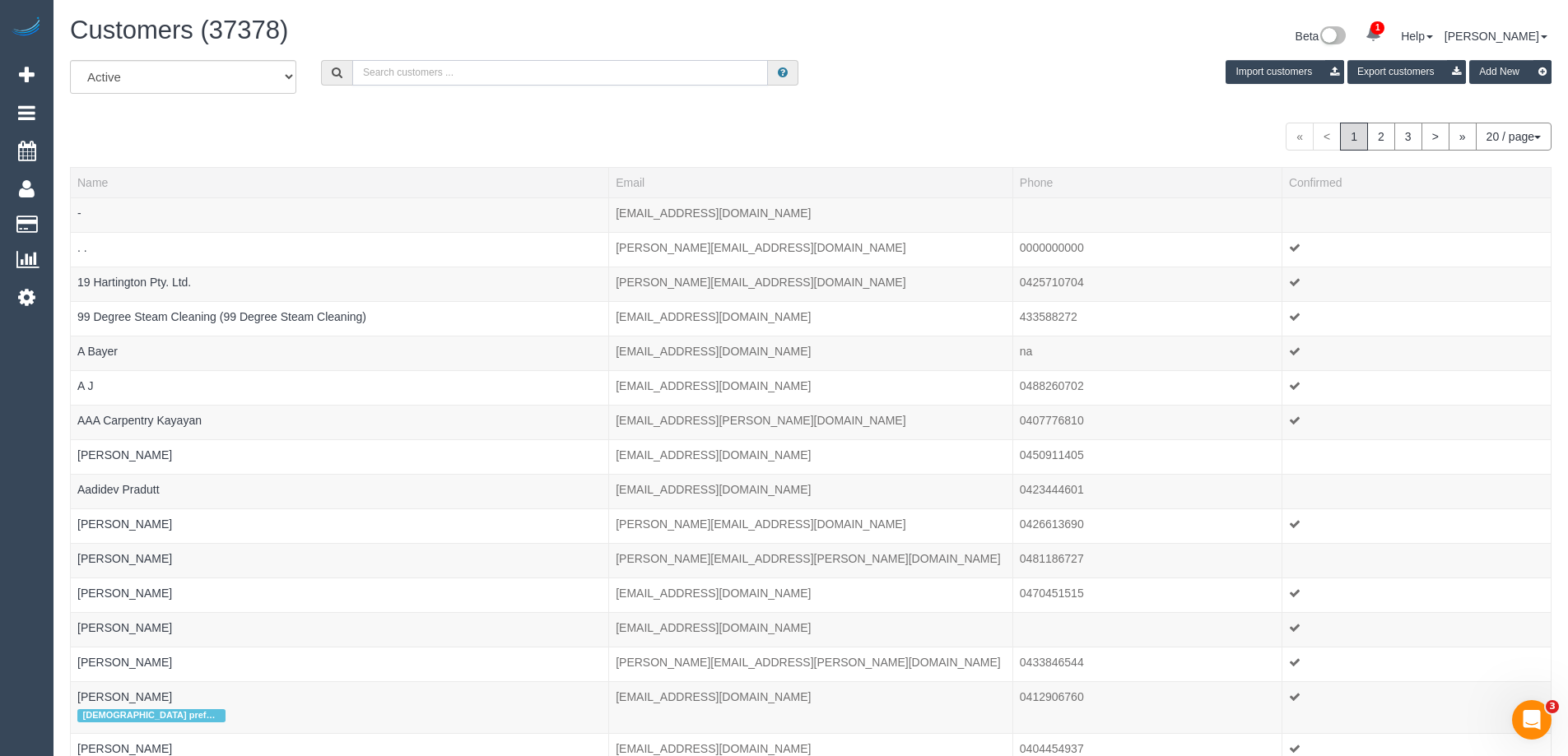
paste input "Indira Losada"
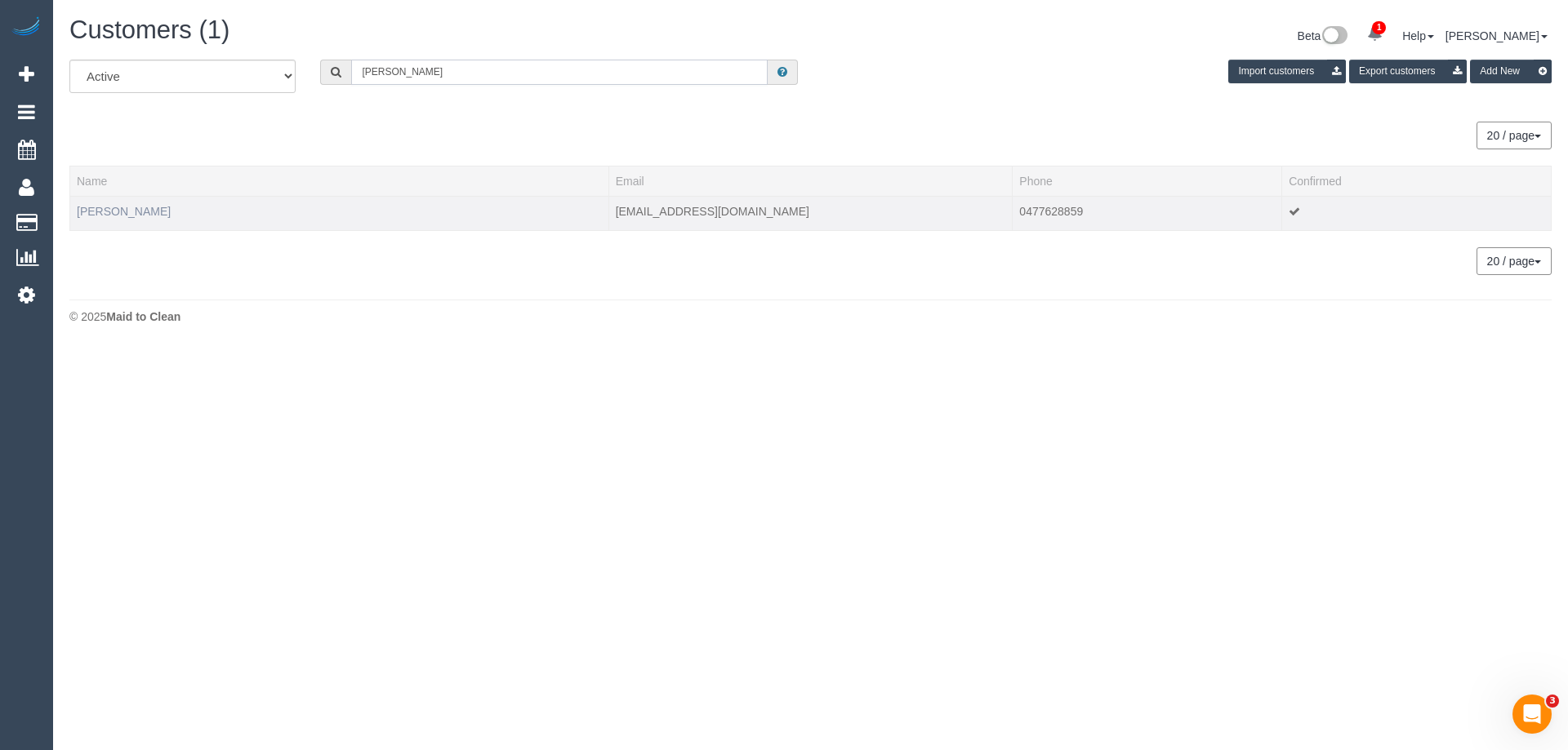
type input "Indira Losada"
click at [126, 212] on link "Indira Losada" at bounding box center [123, 211] width 94 height 13
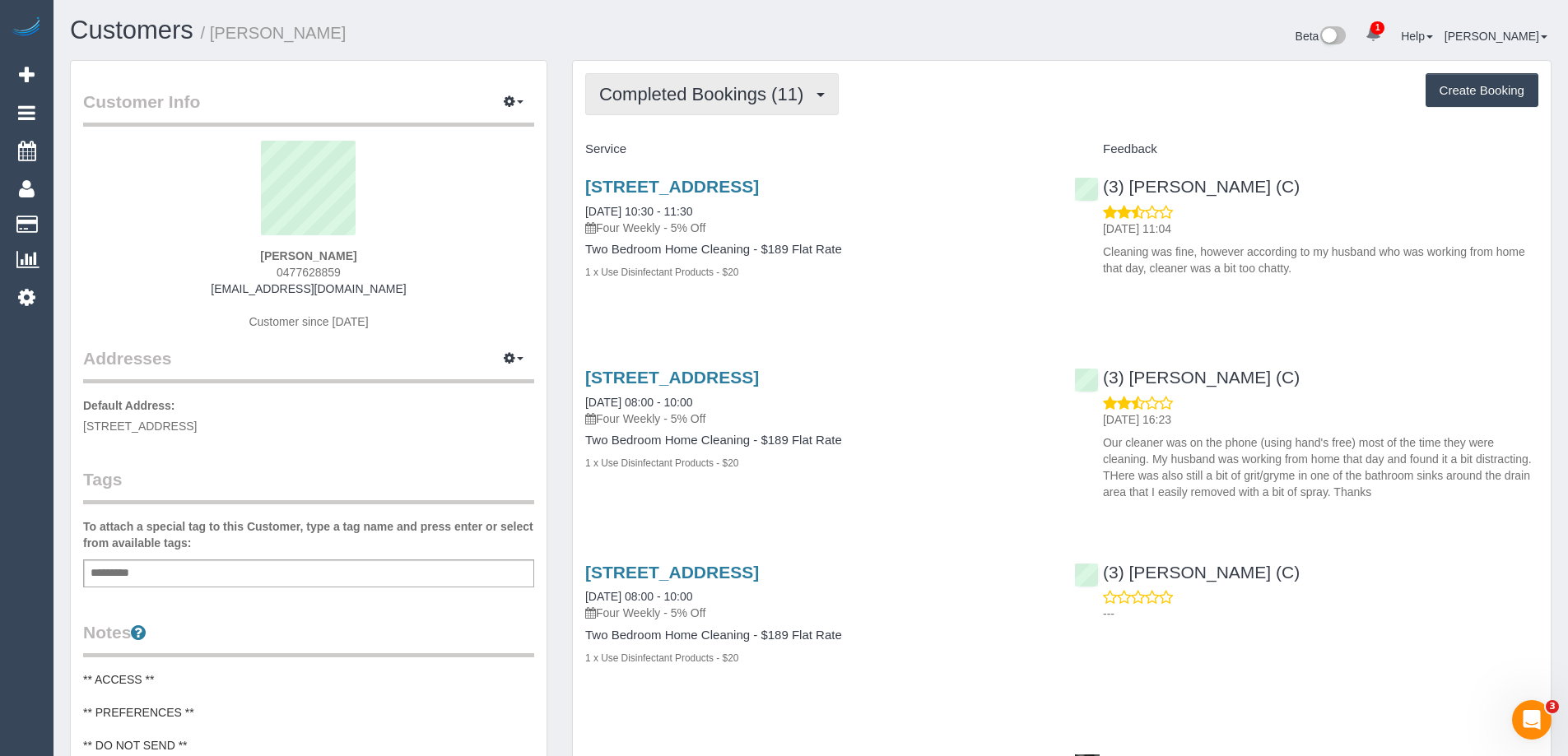
click at [706, 98] on span "Completed Bookings (11)" at bounding box center [705, 94] width 213 height 20
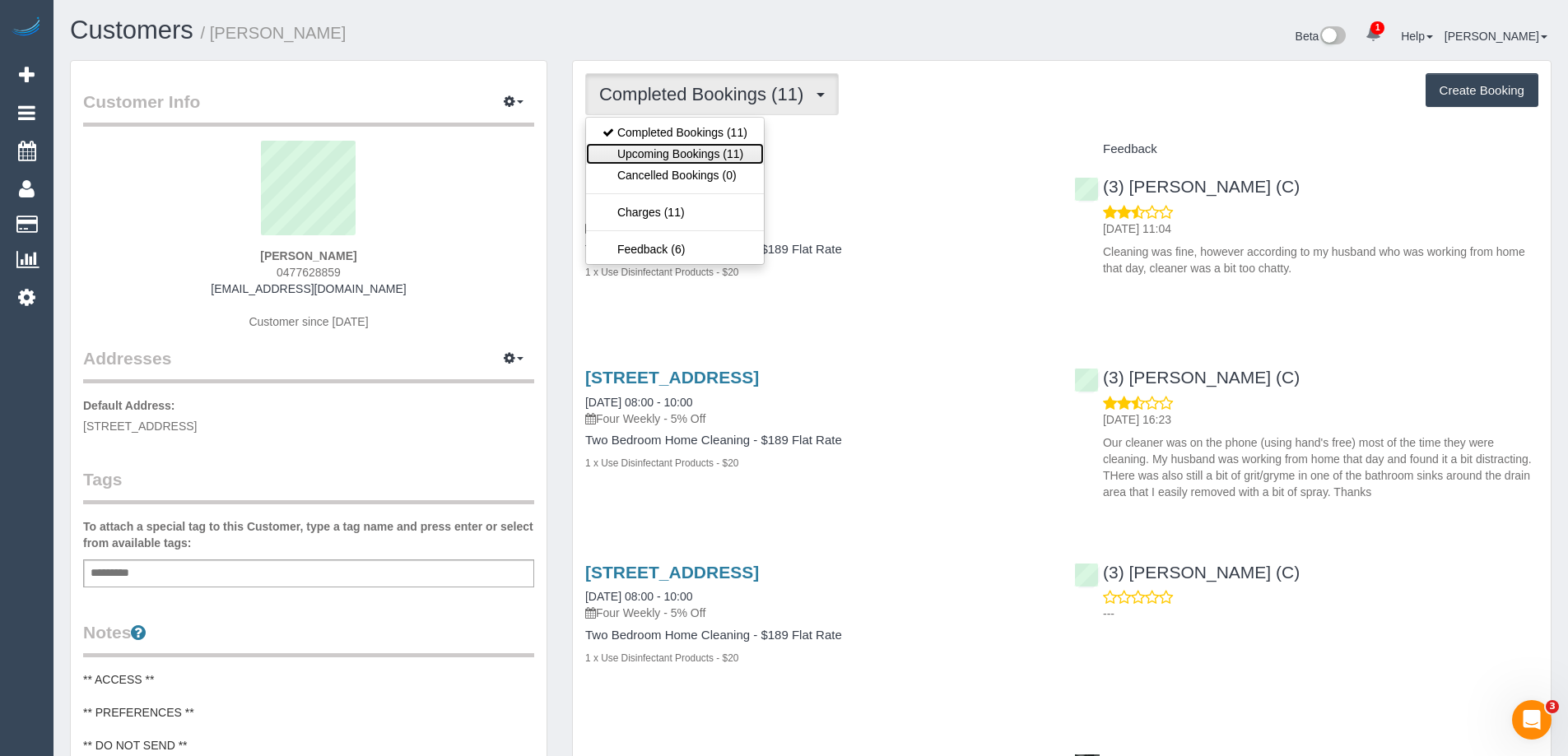
click at [695, 145] on link "Upcoming Bookings (11)" at bounding box center [675, 153] width 178 height 21
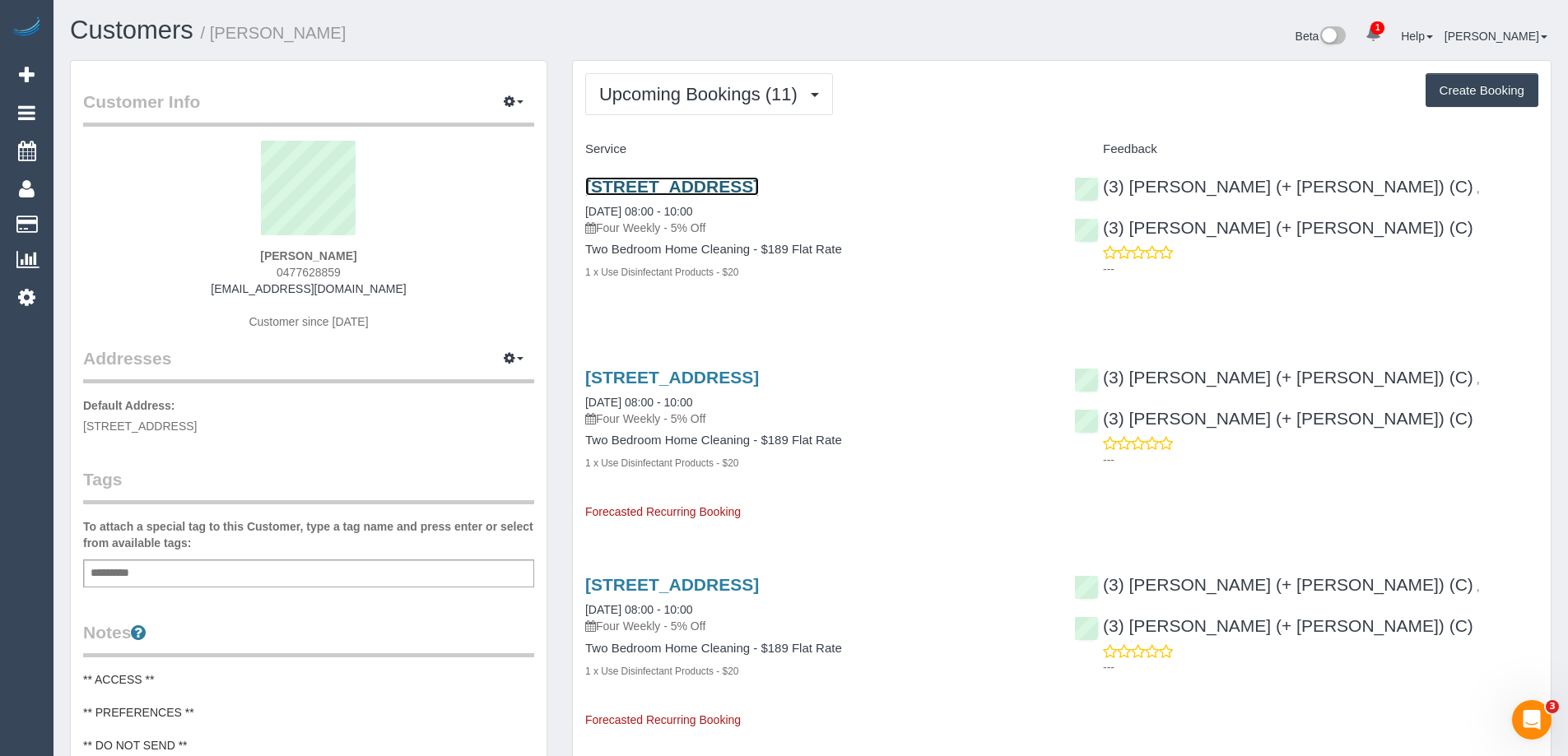
click at [689, 186] on link "14 University Street, Carlton, VIC 3053" at bounding box center [671, 186] width 174 height 19
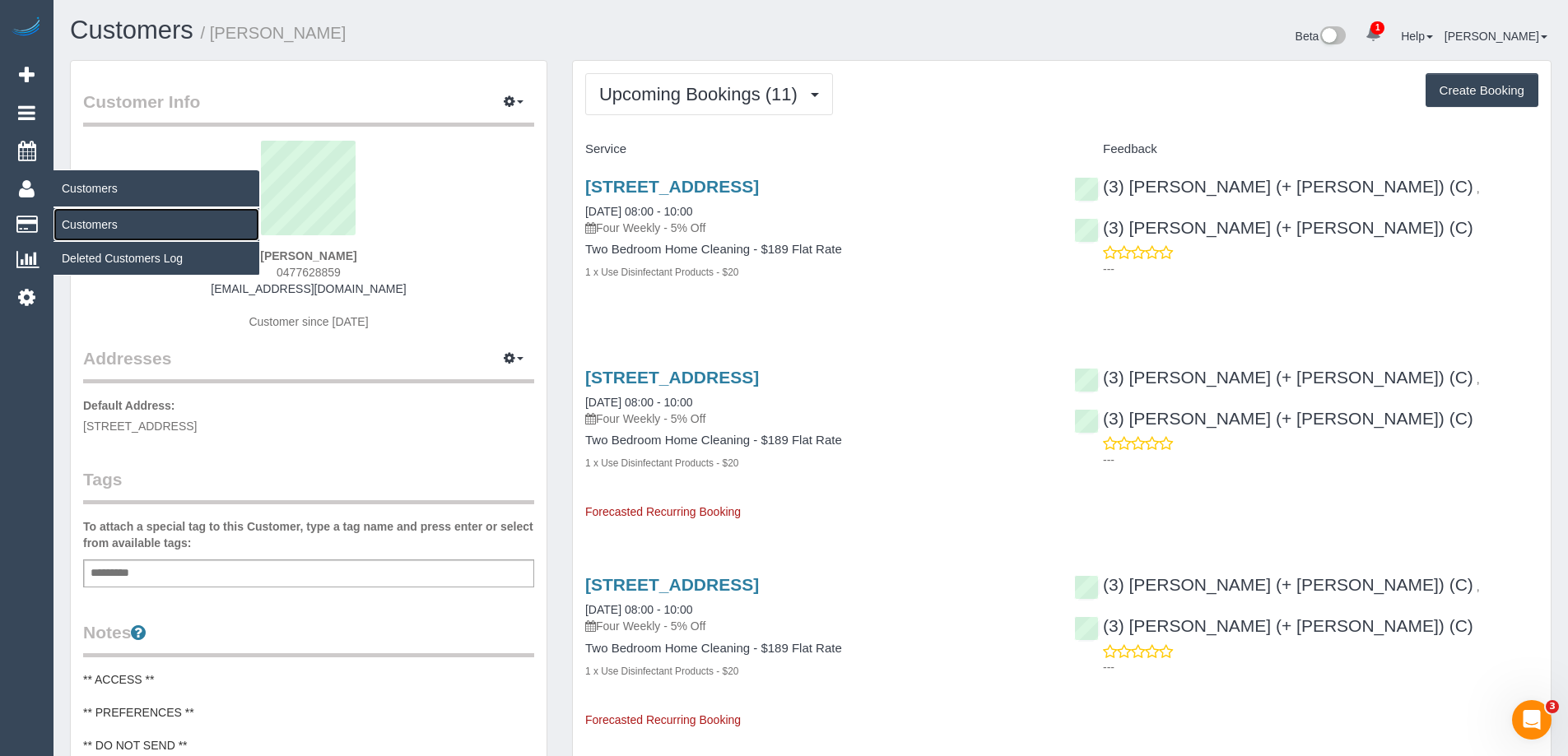
click at [128, 223] on link "Customers" at bounding box center [156, 224] width 206 height 33
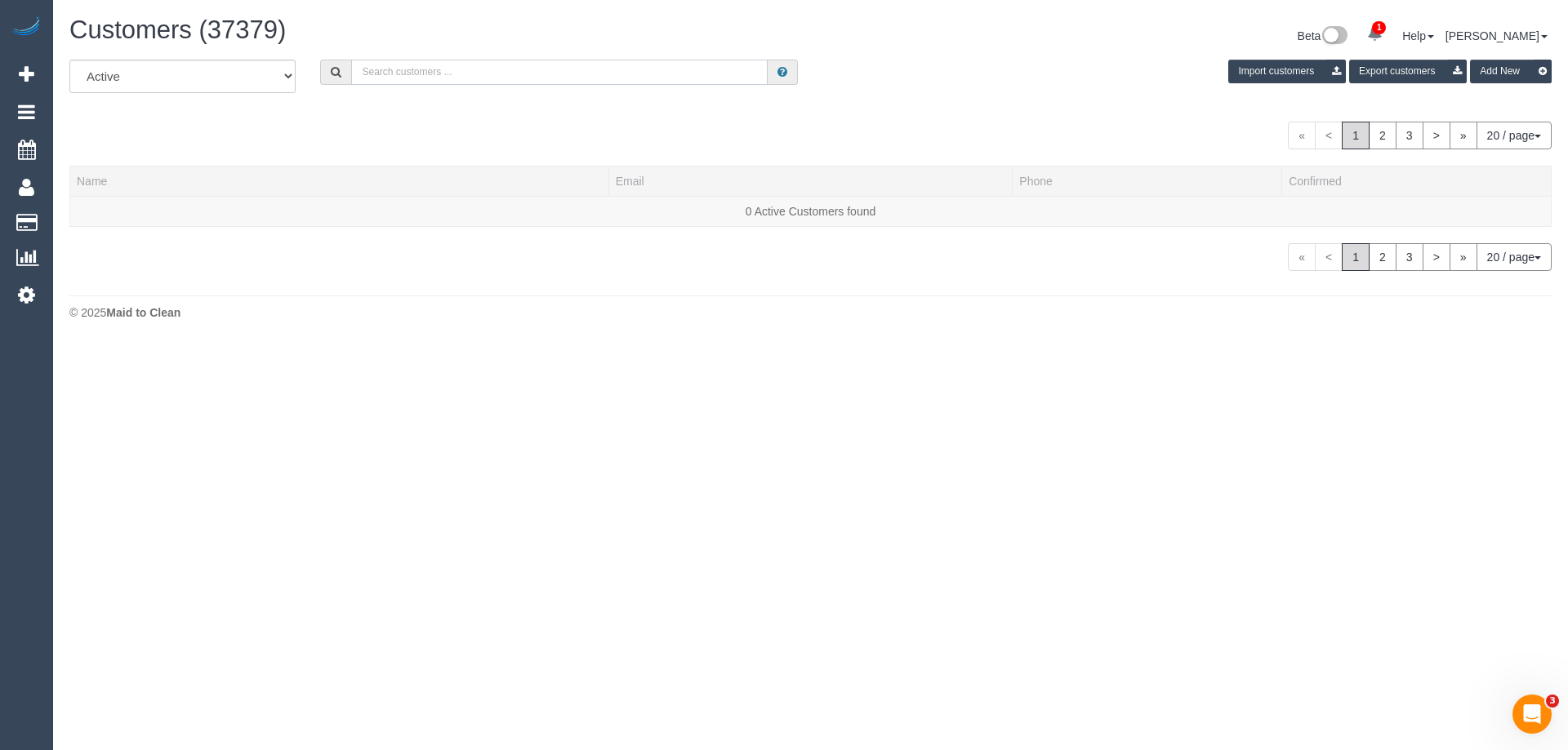
click at [425, 66] on input "text" at bounding box center [559, 72] width 417 height 25
paste input "Amy McPherson"
type input "Amy McPherson"
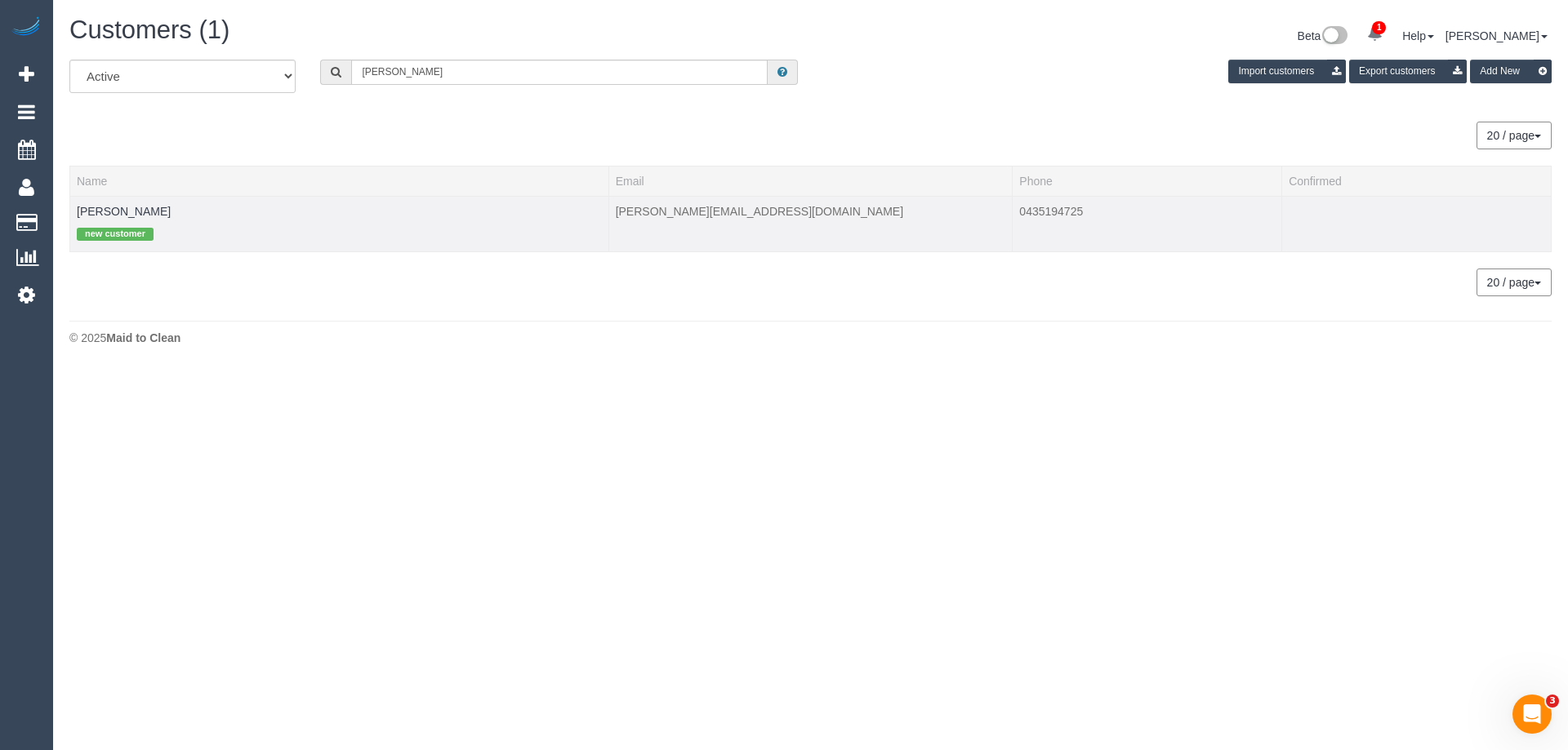
click at [165, 211] on td "Amy McPherson new customer" at bounding box center [340, 223] width 539 height 55
click at [140, 214] on link "Amy McPherson" at bounding box center [123, 211] width 94 height 13
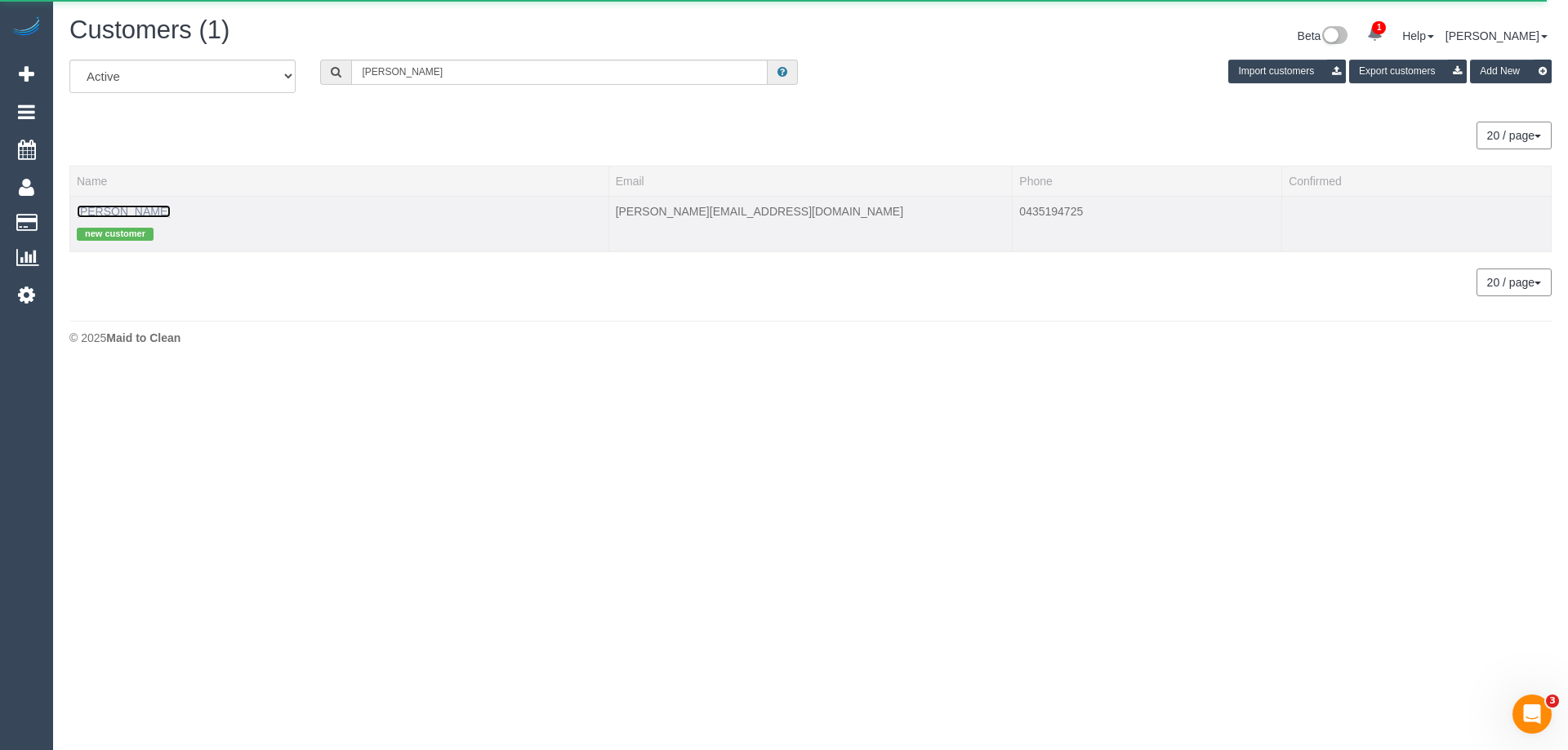
click at [114, 215] on link "Amy McPherson" at bounding box center [123, 211] width 94 height 13
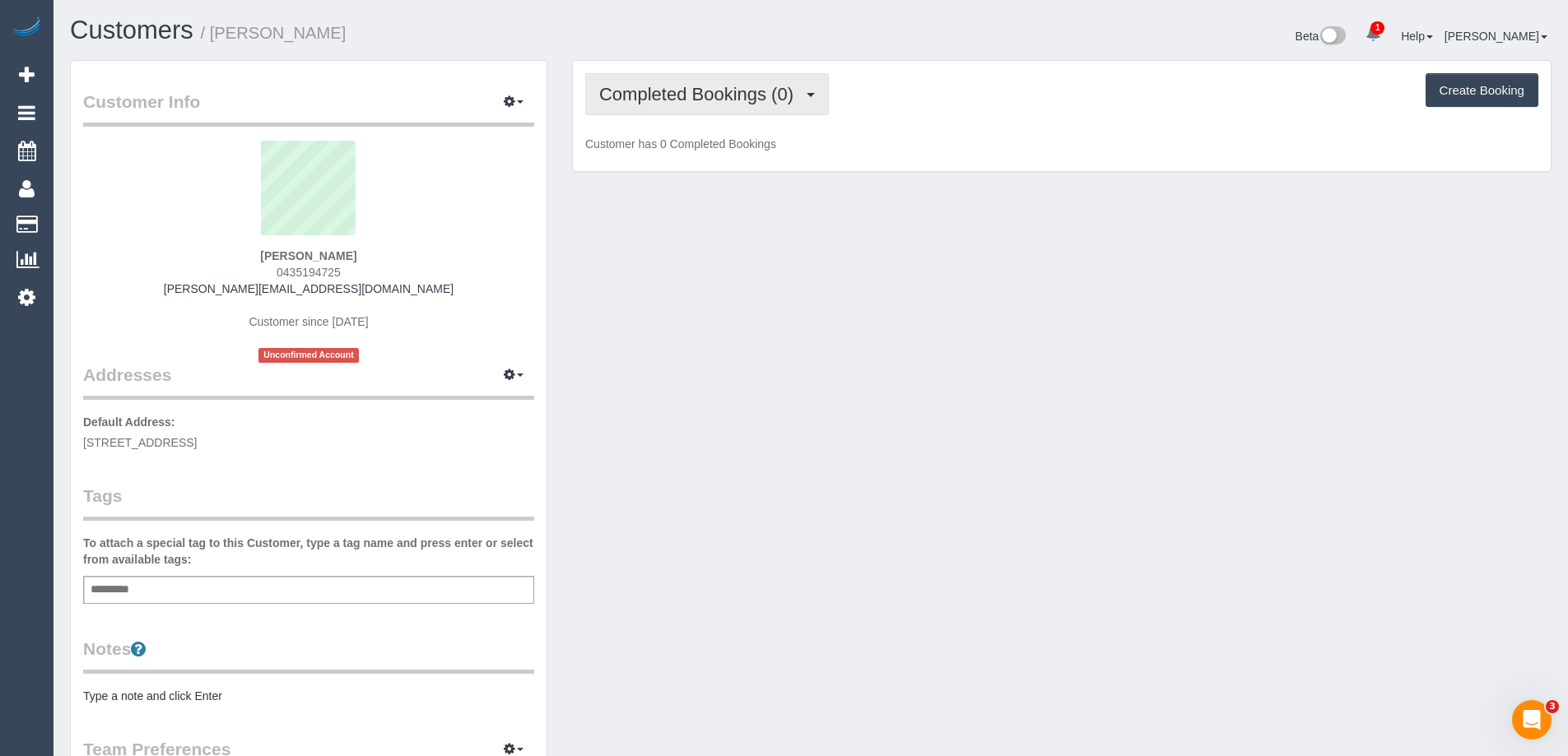
click at [679, 94] on span "Completed Bookings (0)" at bounding box center [701, 94] width 203 height 20
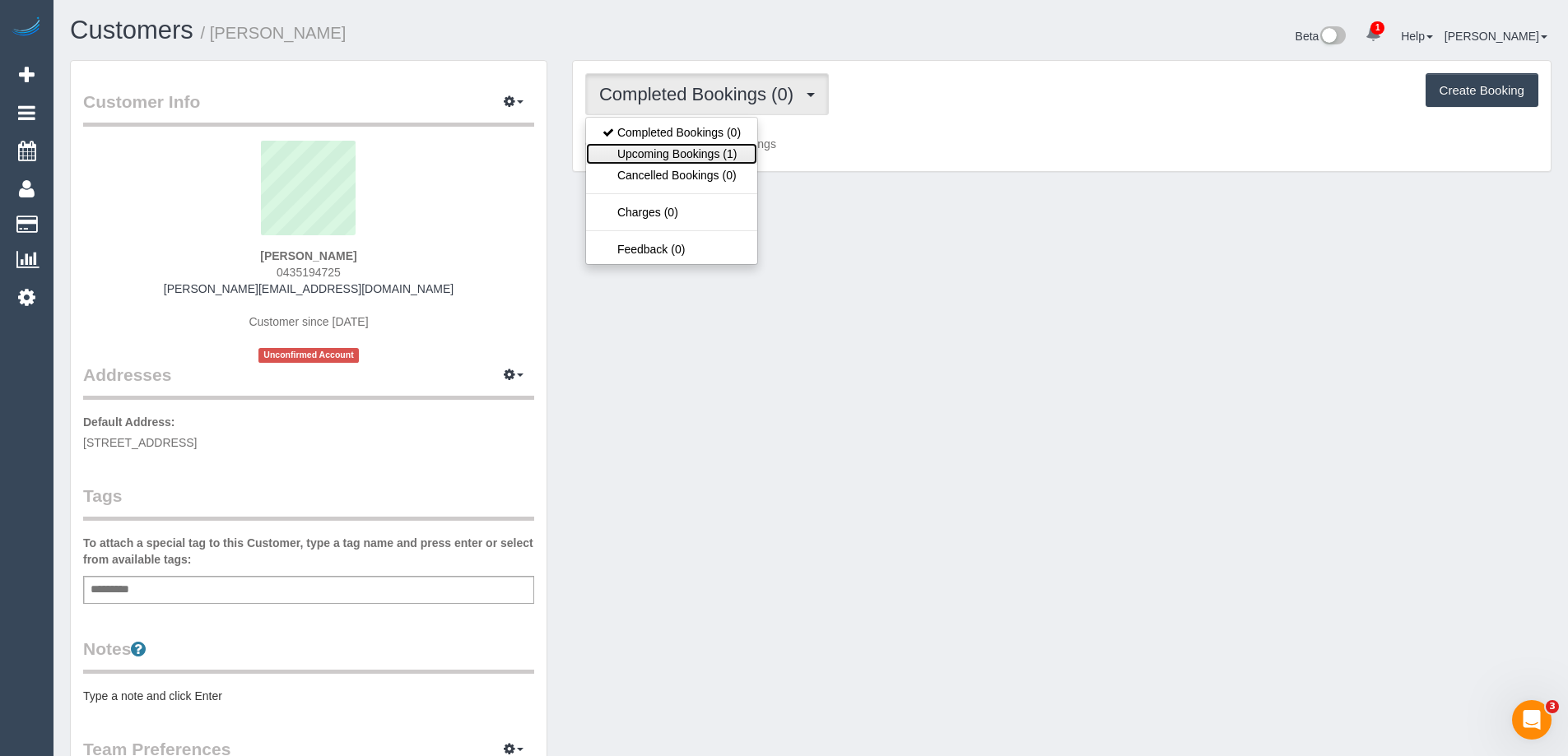
click at [706, 156] on link "Upcoming Bookings (1)" at bounding box center [671, 153] width 171 height 21
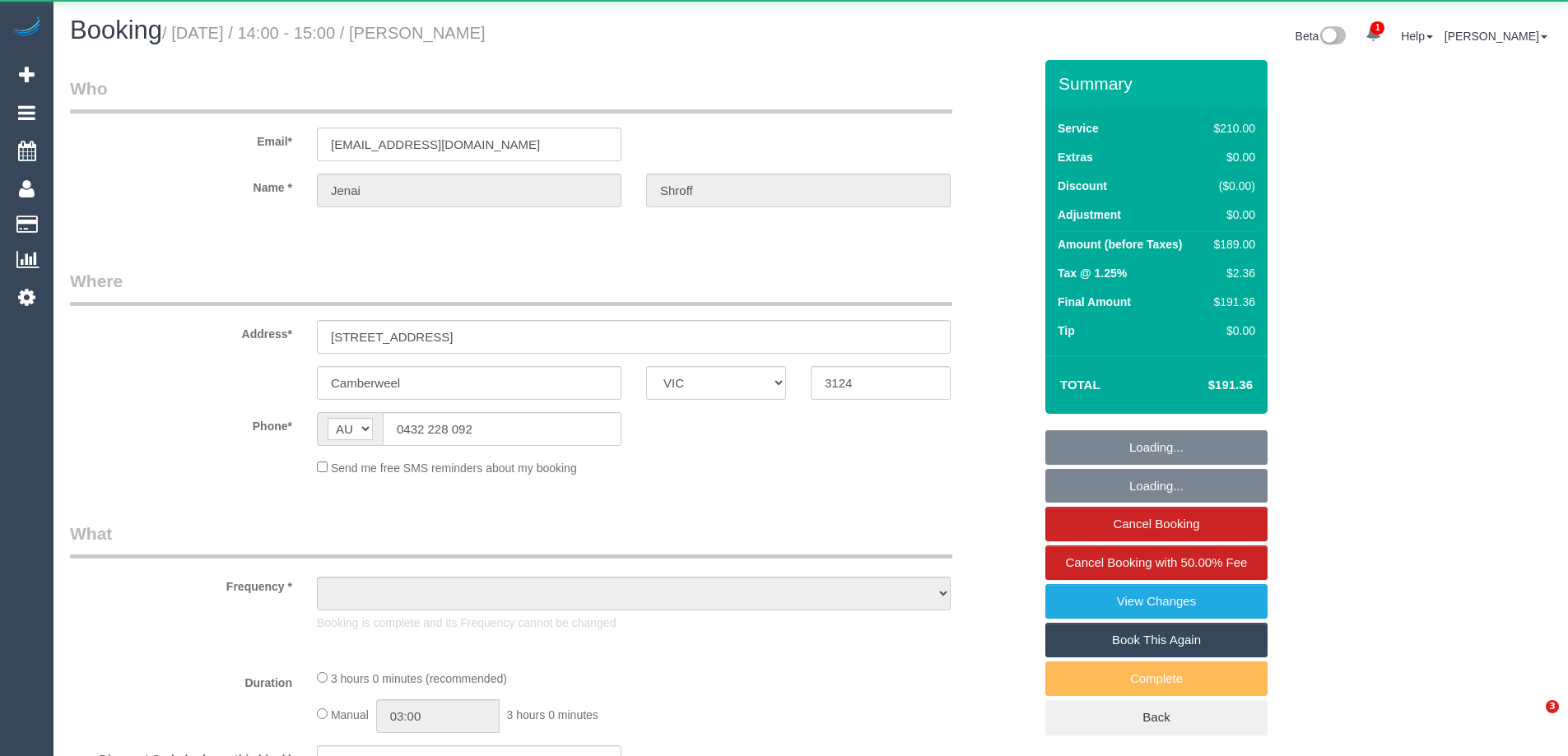
select select "VIC"
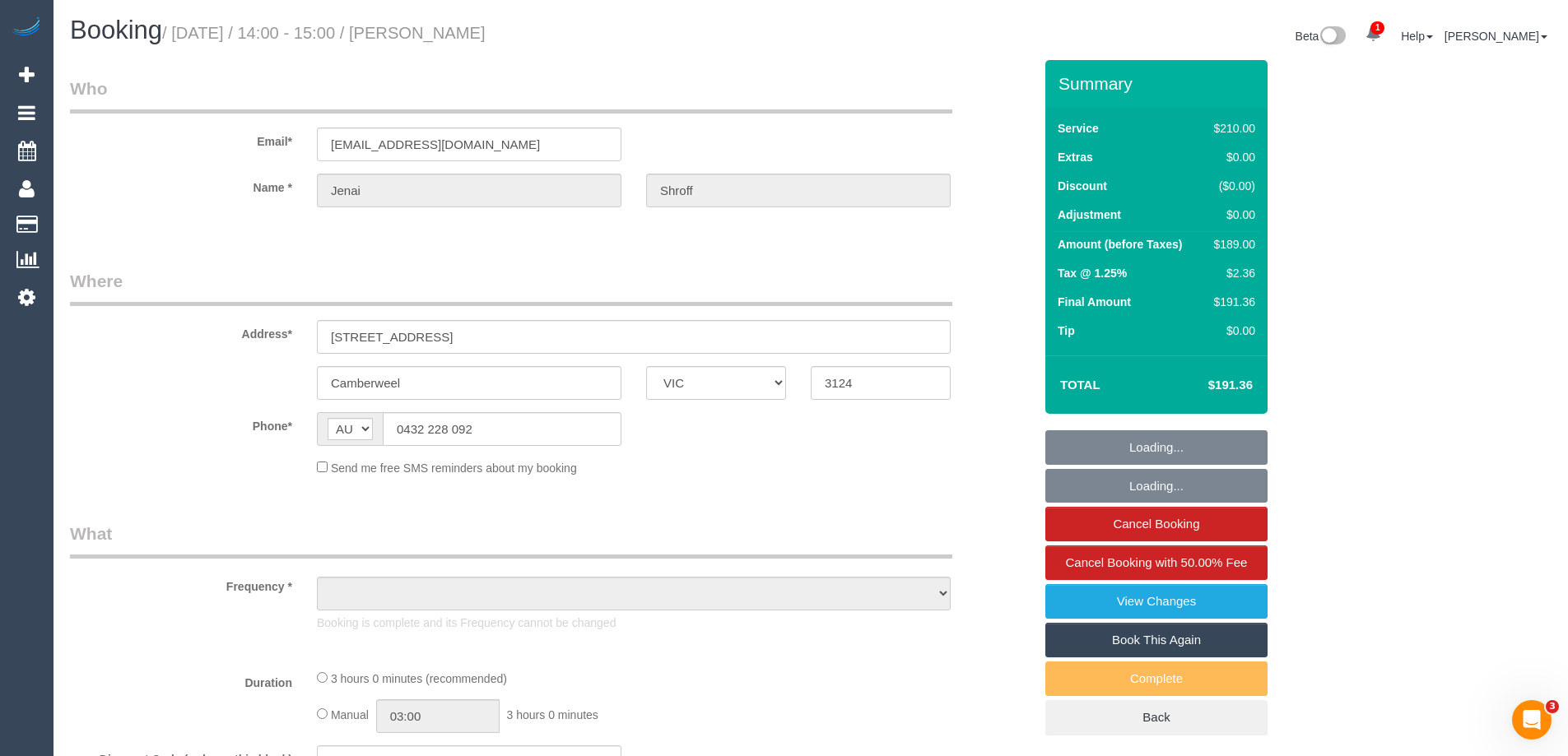
select select "string:stripe-pm_1RkaMh2GScqysDRVzL0AtIri"
select select "object:546"
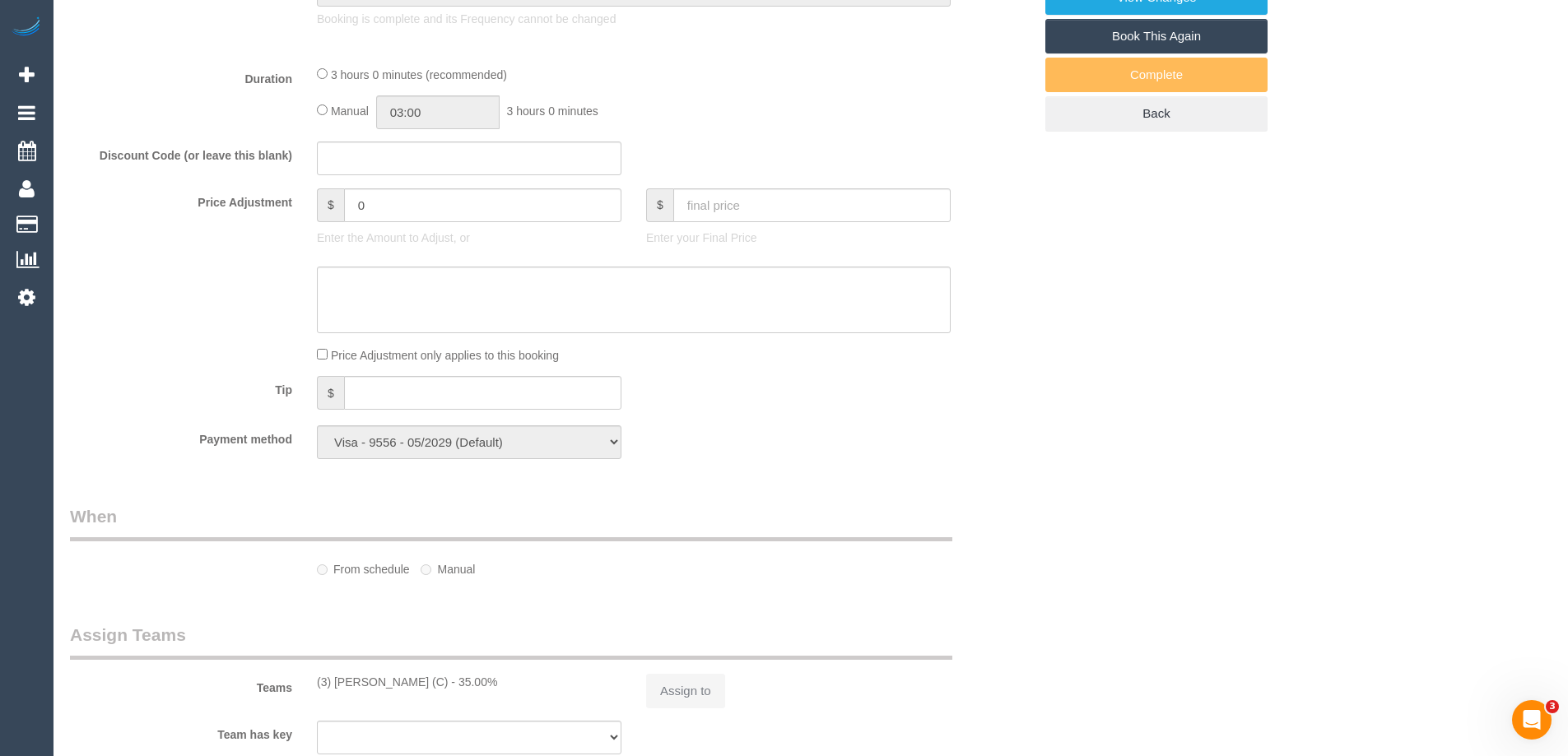
select select "180"
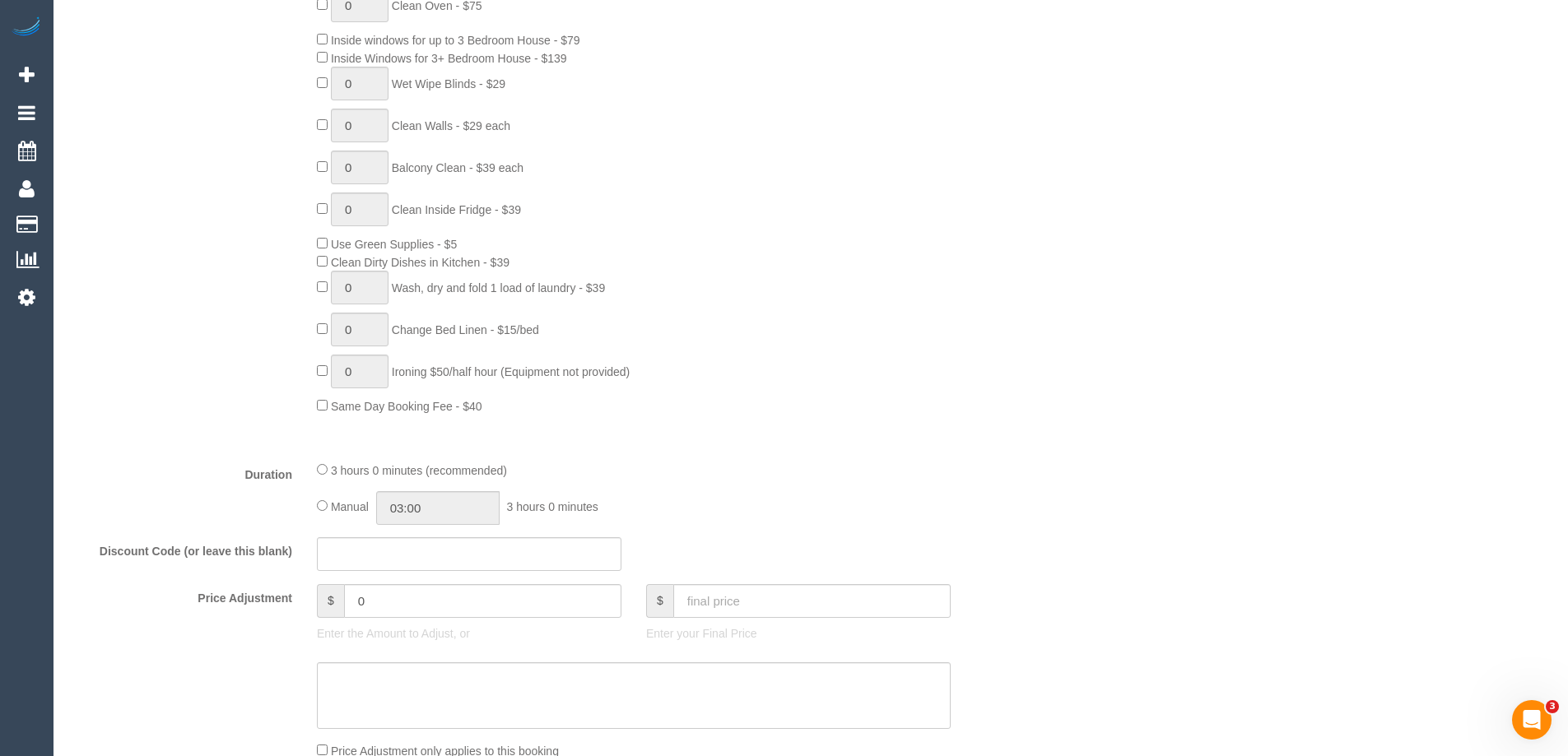
select select "number:28"
select select "number:14"
select select "number:19"
select select "number:25"
select select "number:35"
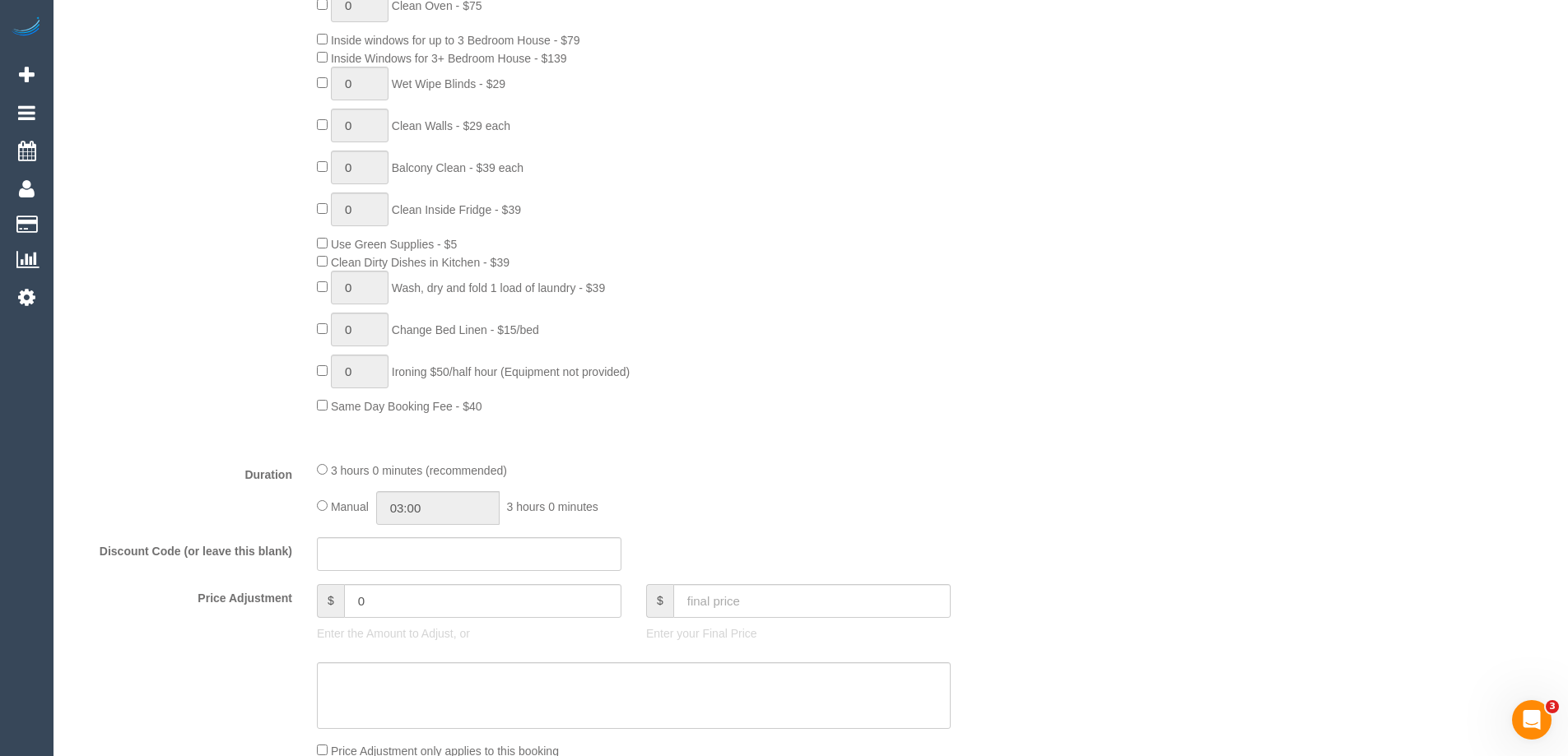
select select "number:12"
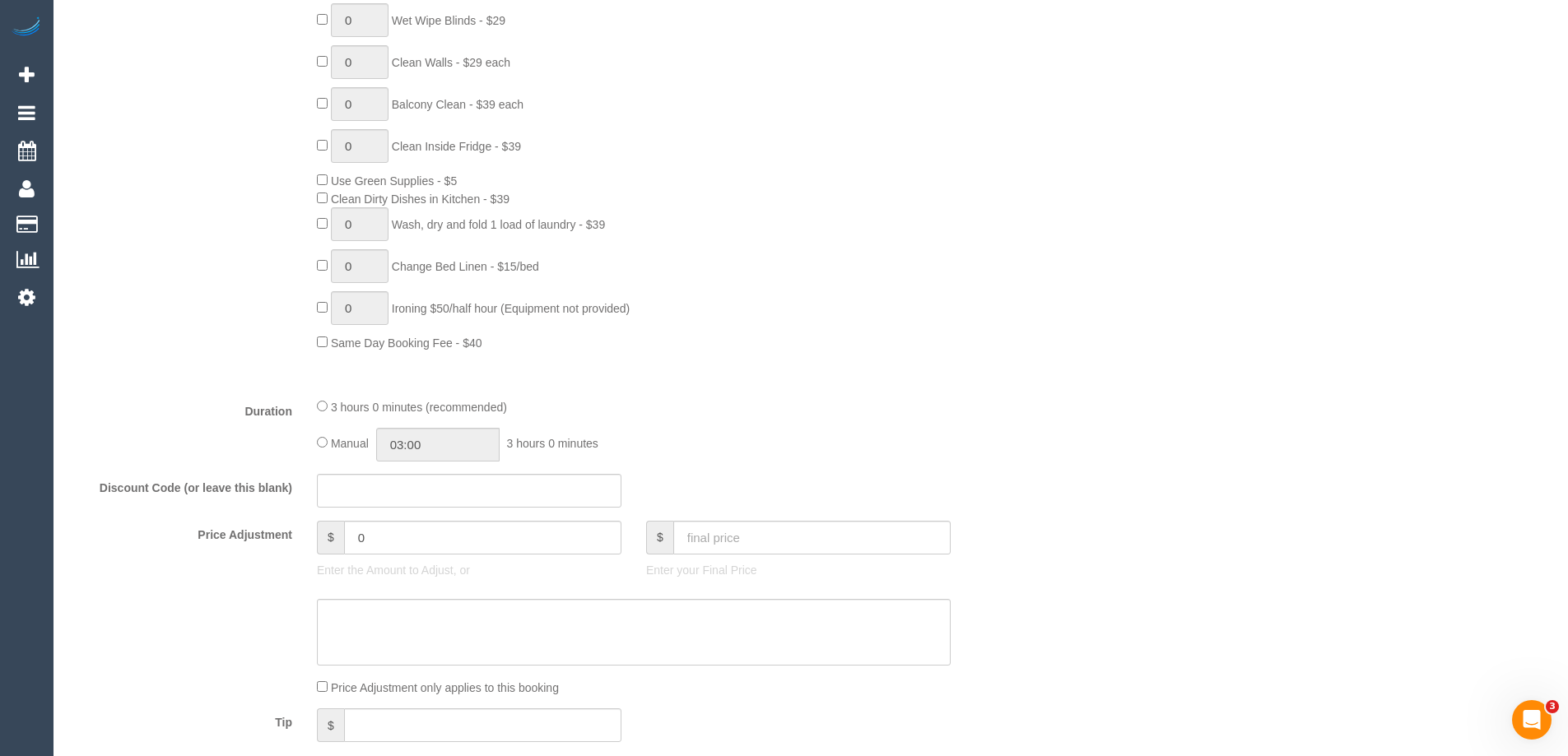
select select "object:1536"
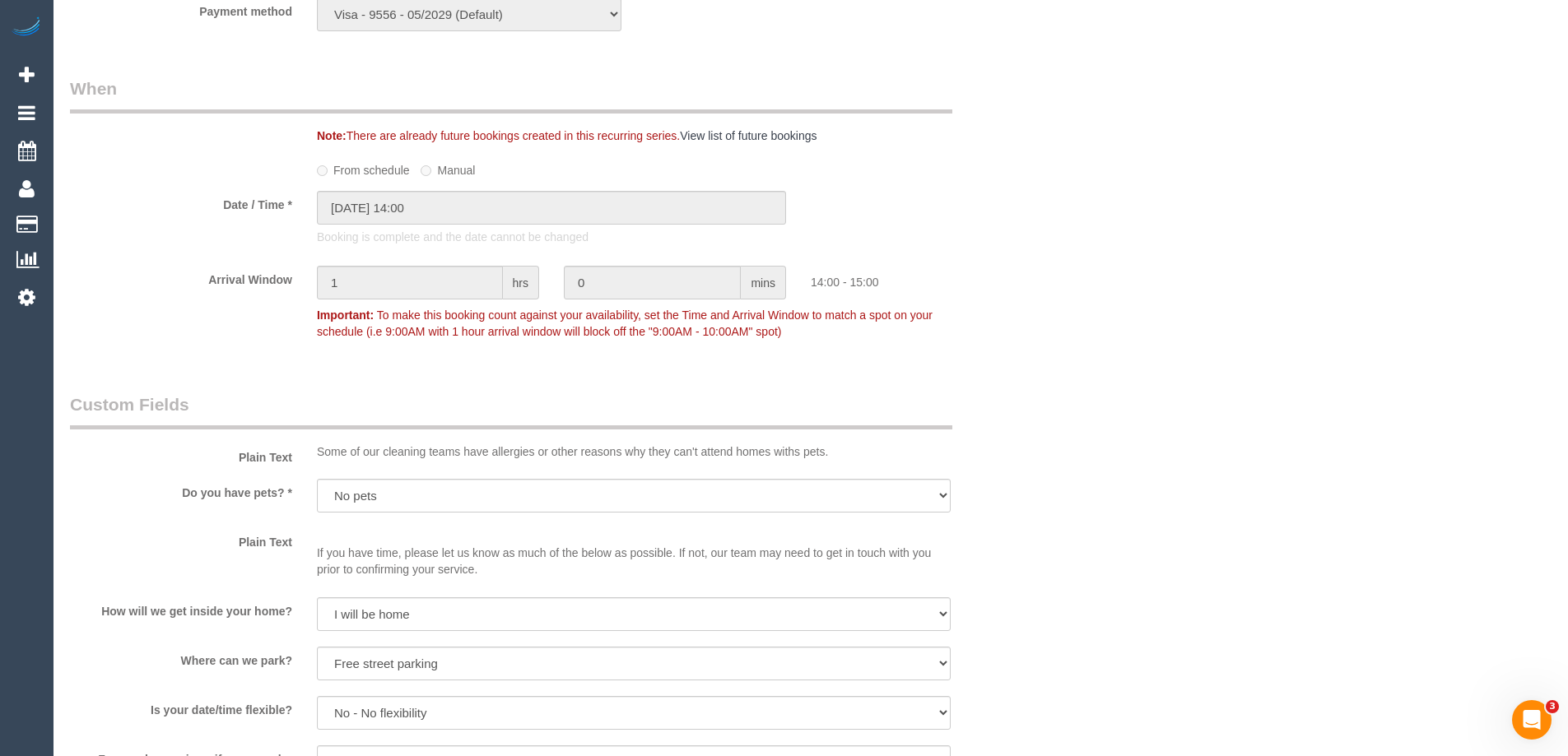
scroll to position [1975, 0]
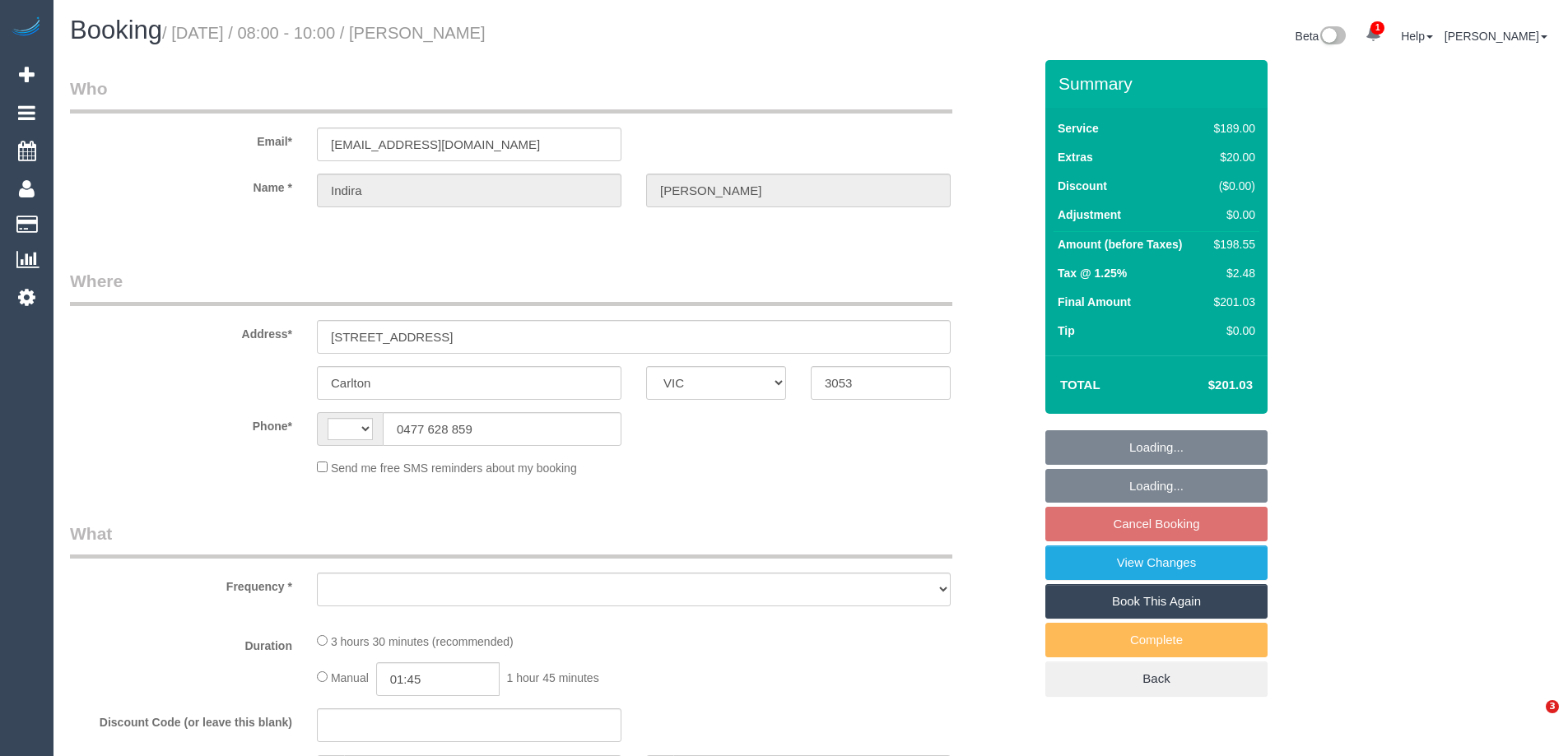
select select "VIC"
select select "string:stripe-pm_1Qlj2w2GScqysDRVfUqIB4mP"
select select "number:28"
select select "number:14"
select select "number:20"
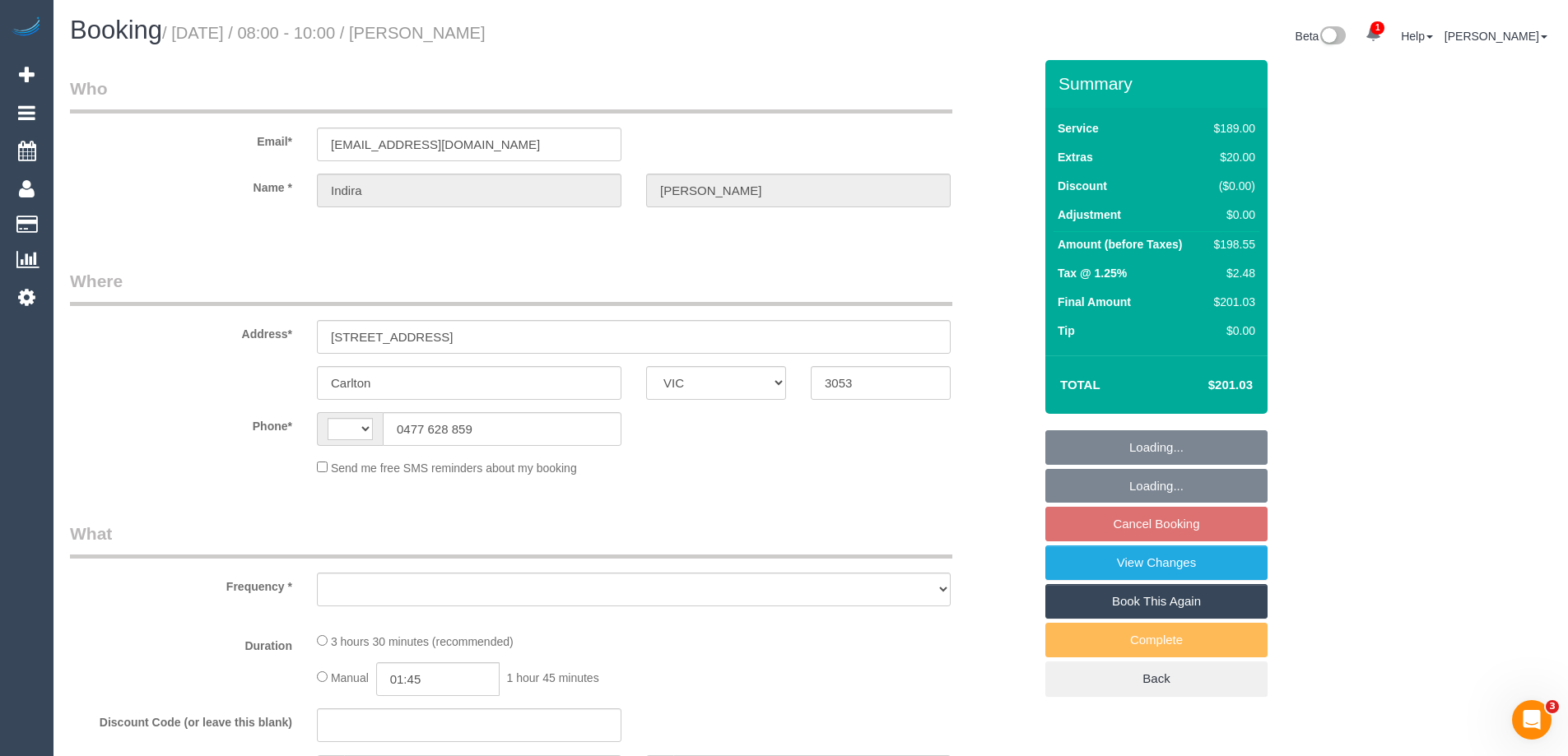
select select "number:24"
select select "number:33"
select select "number:13"
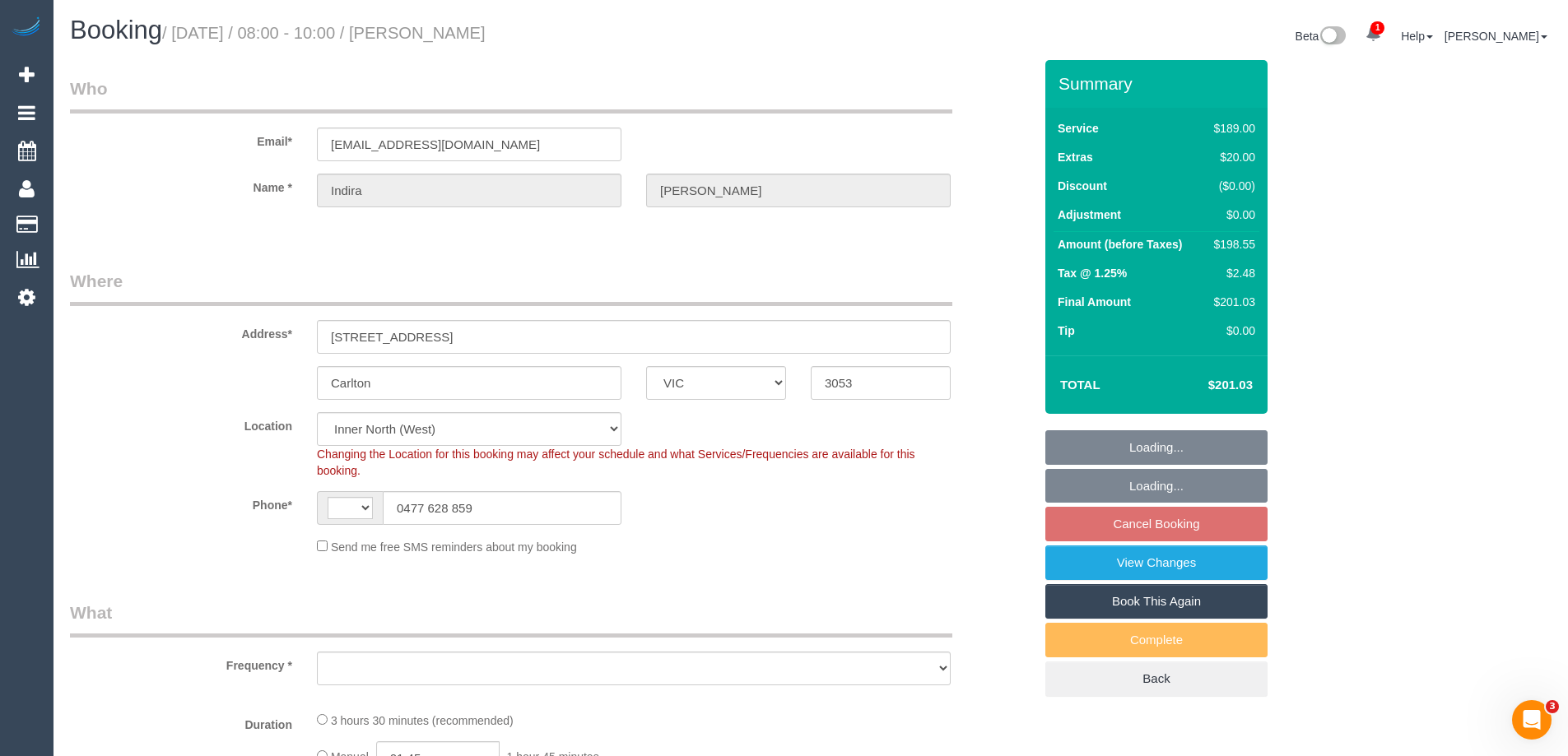
select select "string:AU"
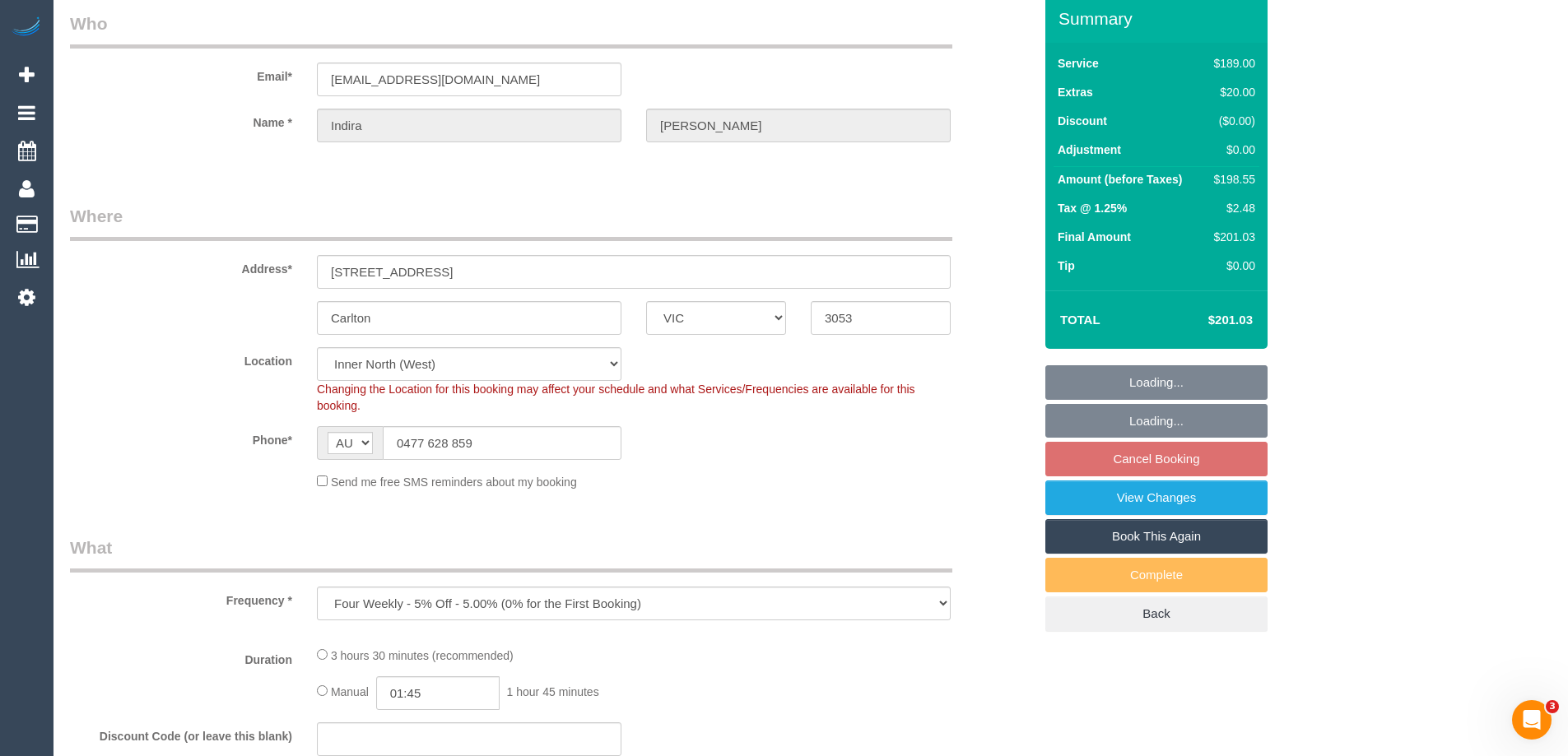
select select "object:792"
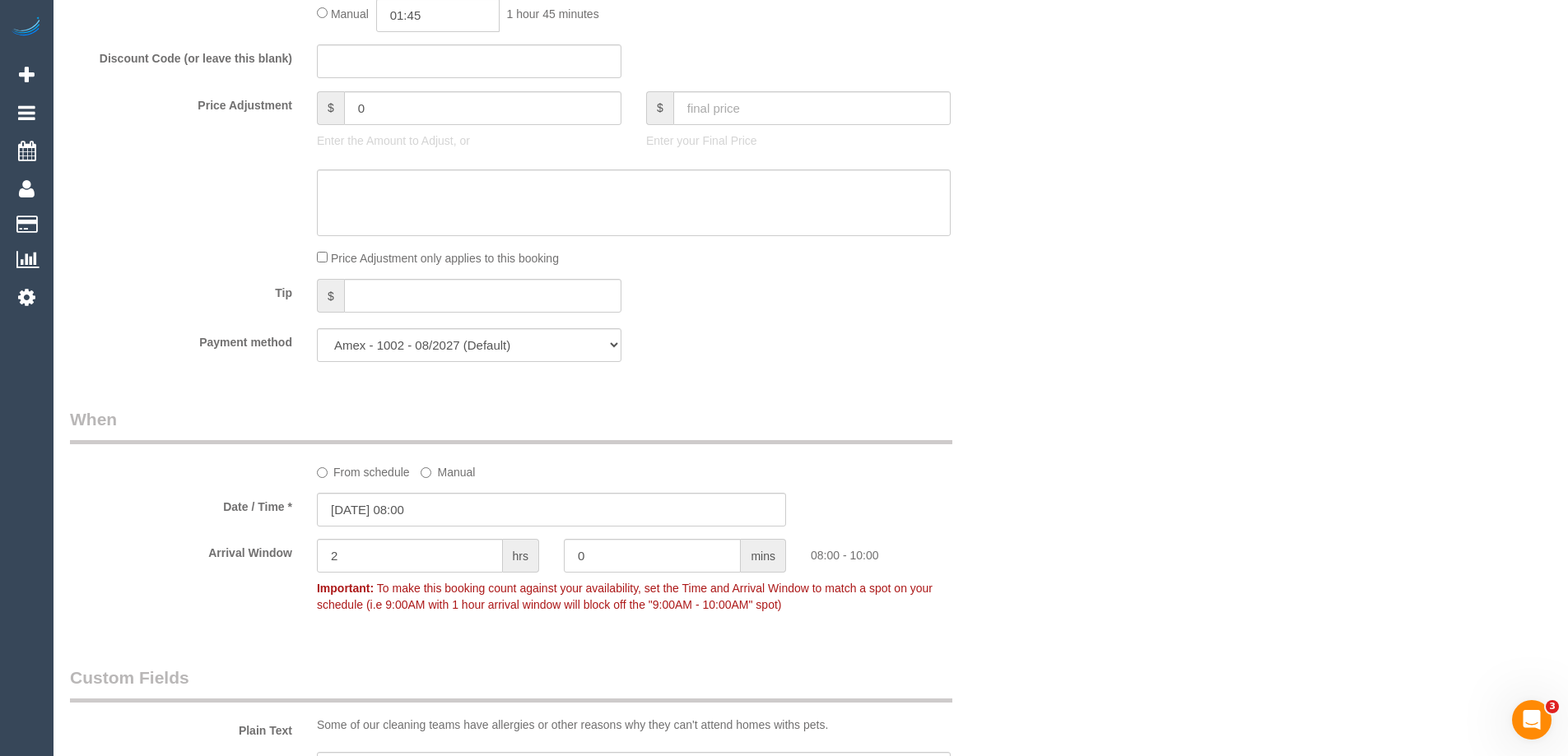
scroll to position [1728, 0]
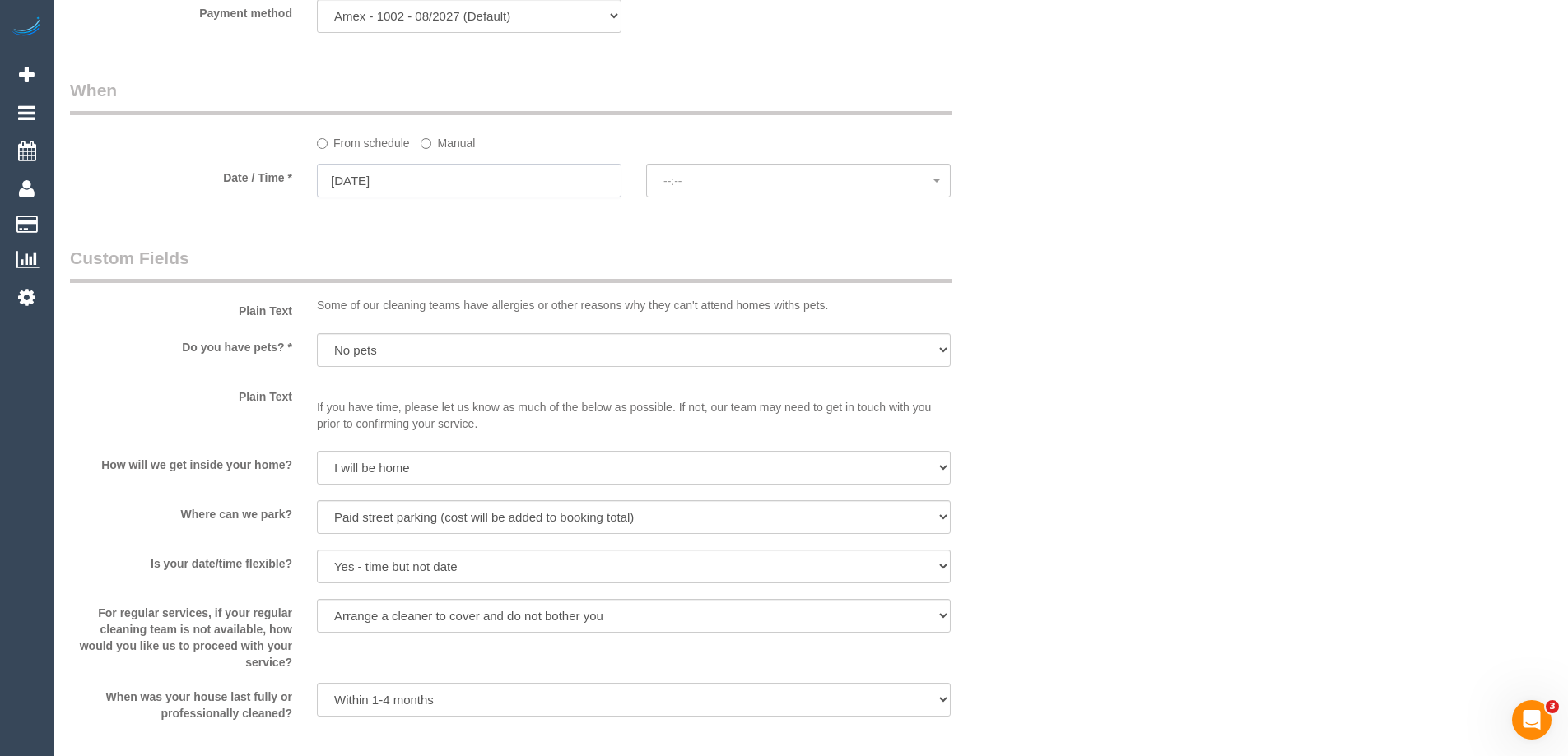
click at [347, 183] on input "[DATE]" at bounding box center [469, 181] width 304 height 34
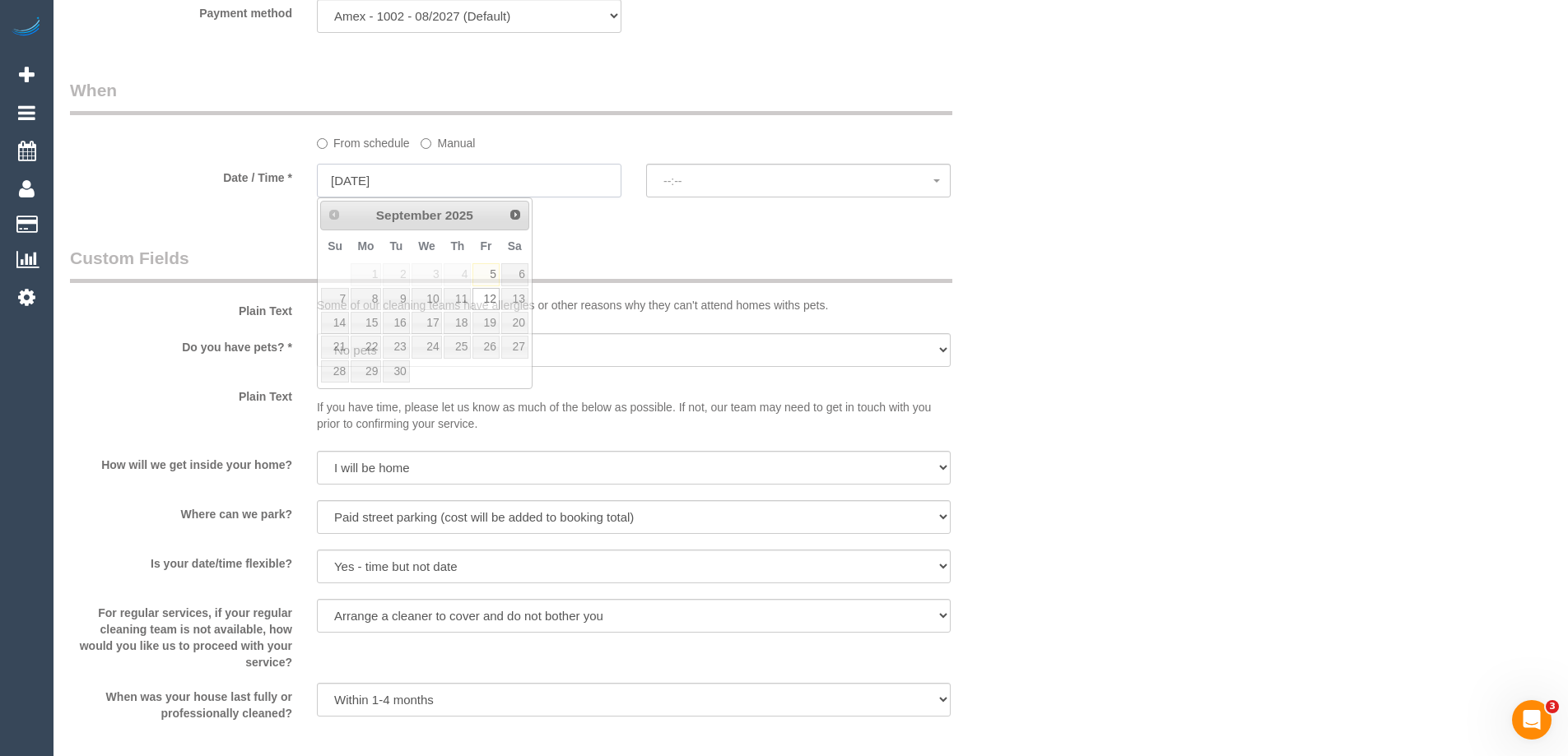
select select "spot27"
click at [459, 303] on link "11" at bounding box center [457, 299] width 27 height 22
type input "[DATE]"
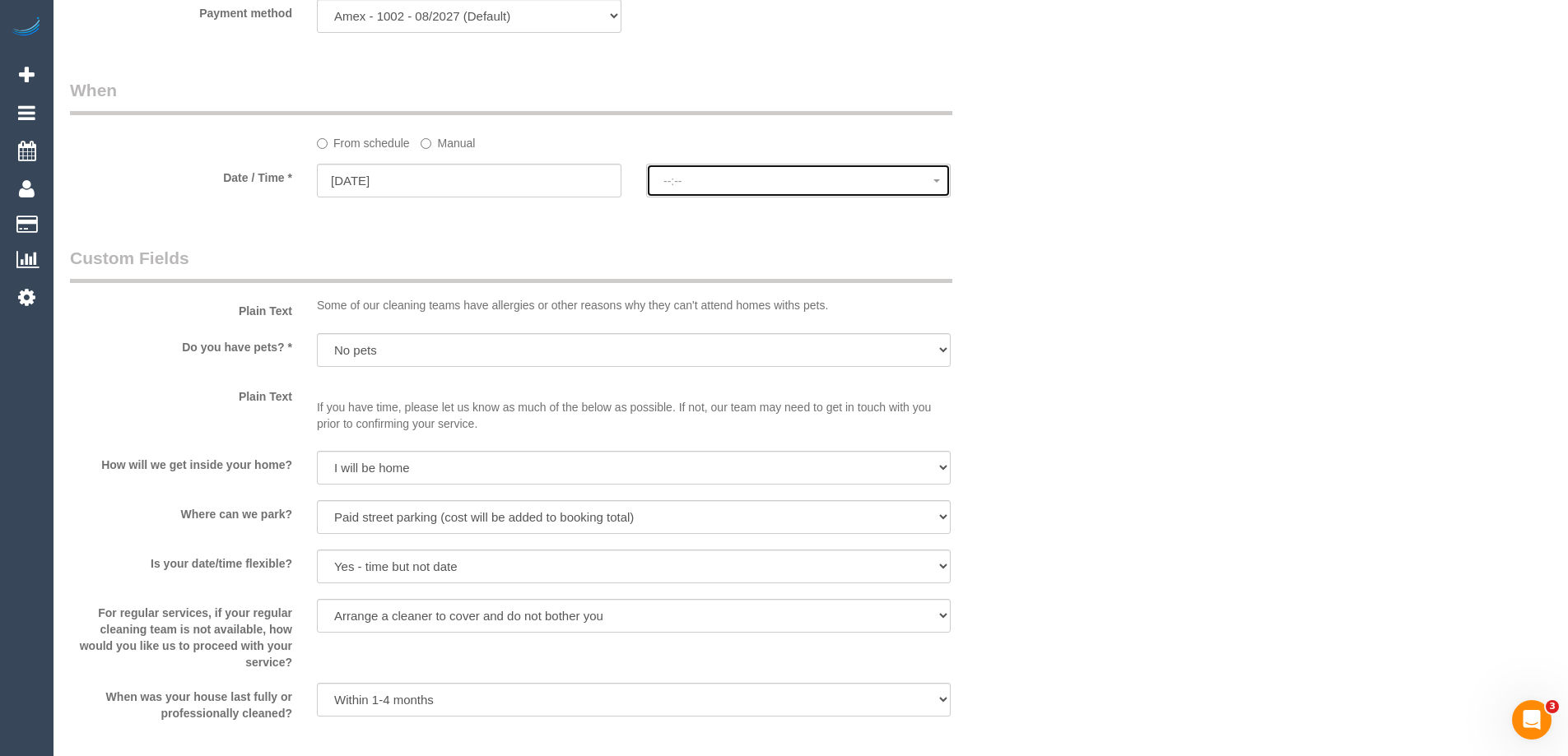
click at [701, 186] on span "--:--" at bounding box center [799, 181] width 270 height 13
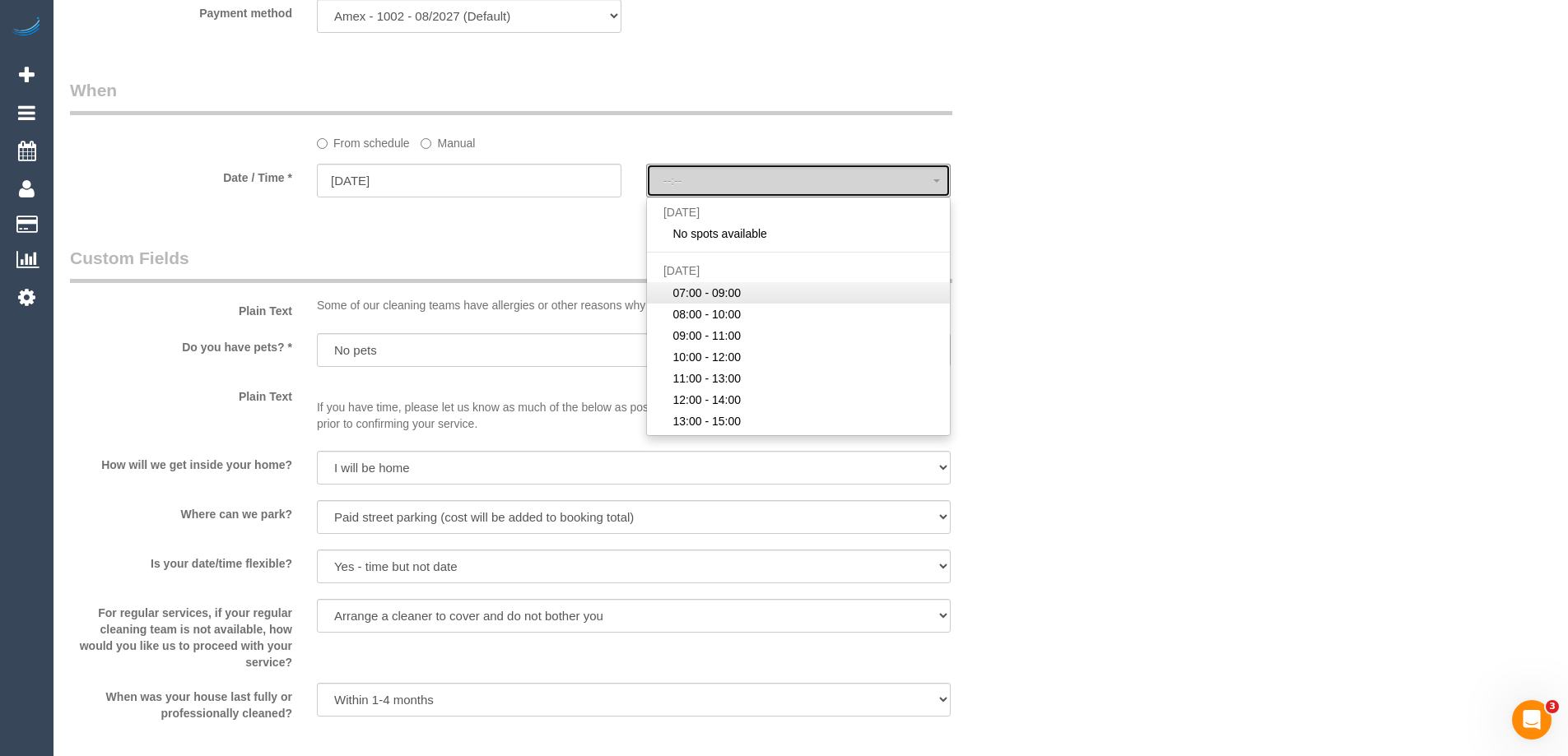
select select "spot53"
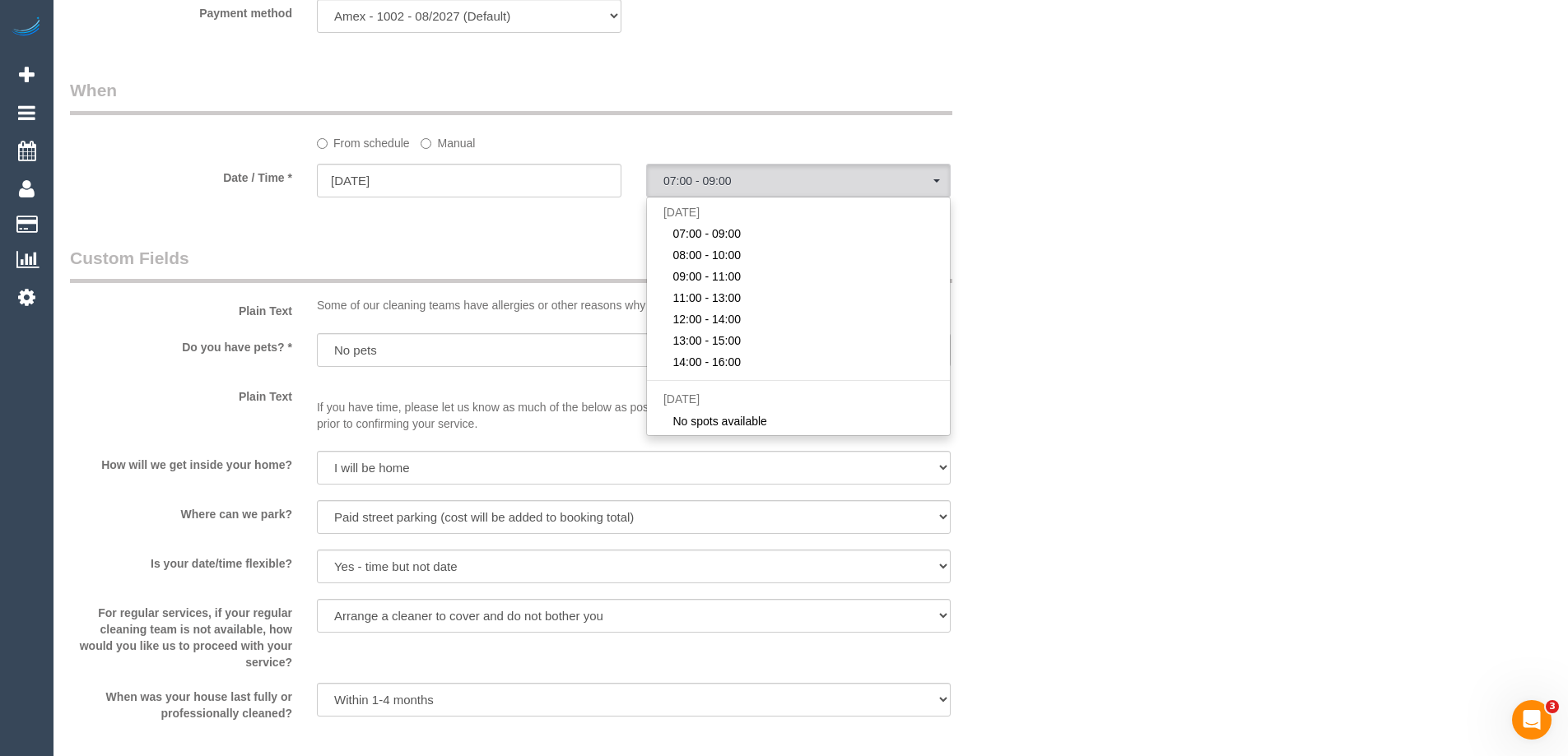
click at [648, 99] on legend "When" at bounding box center [511, 97] width 882 height 37
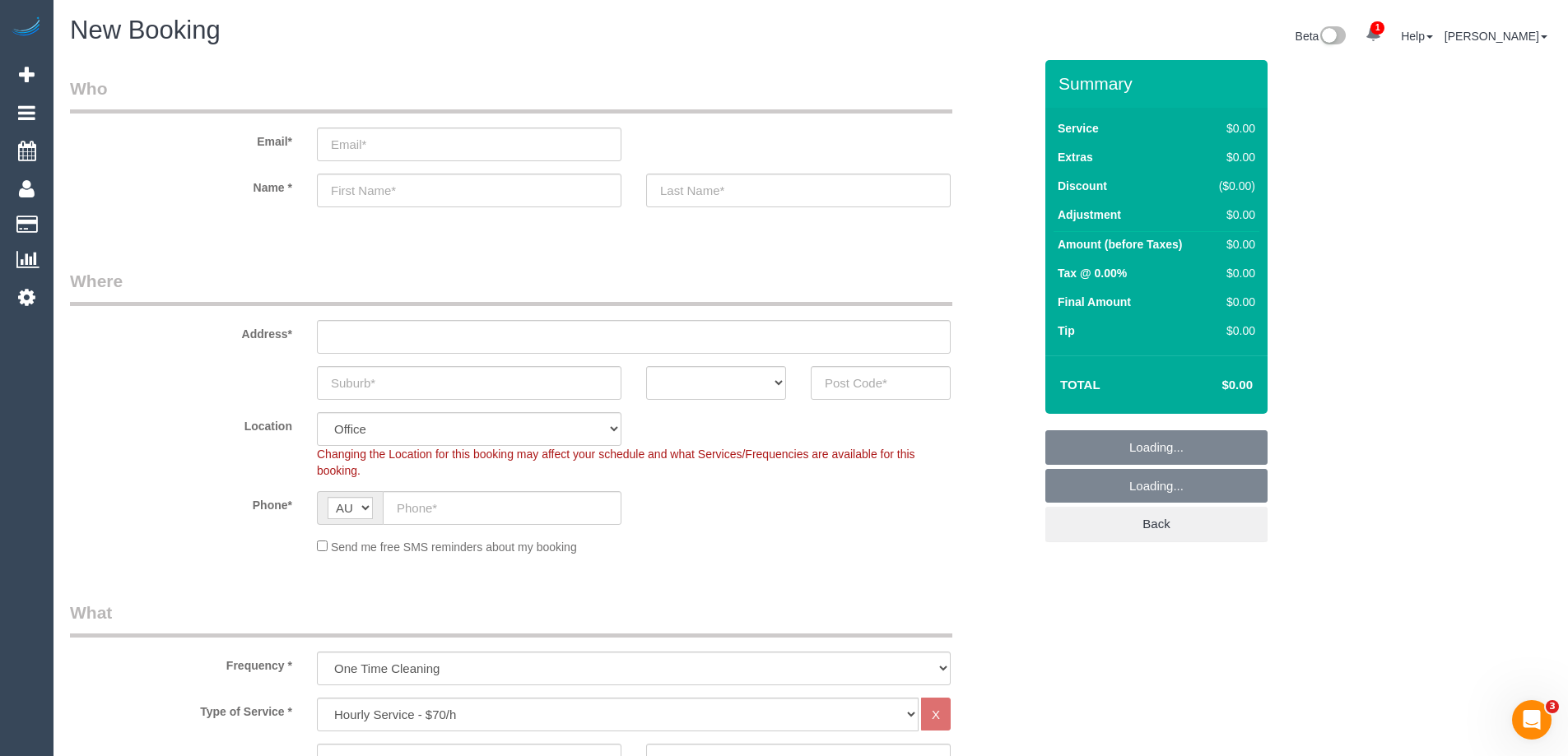
select select "object:23939"
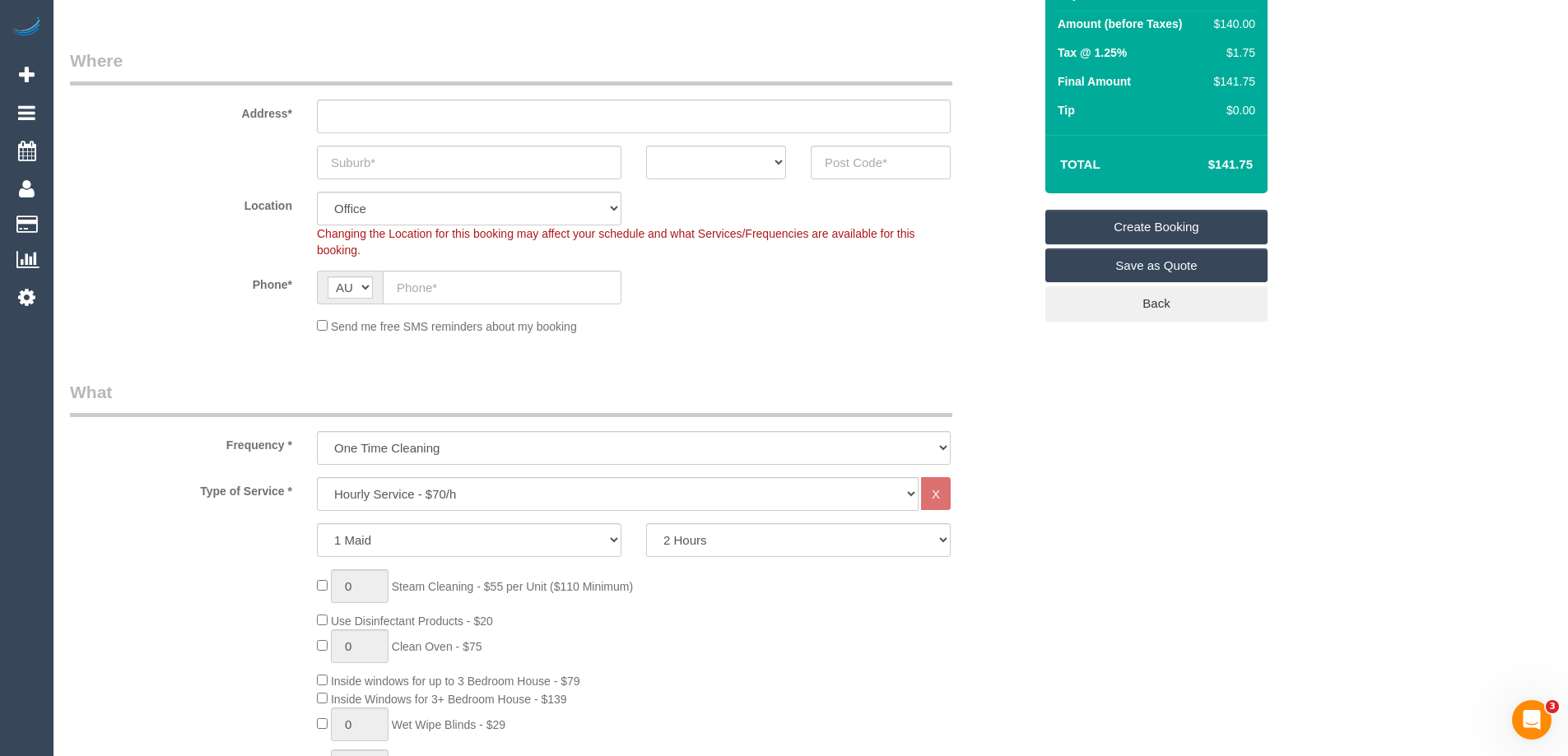
scroll to position [247, 0]
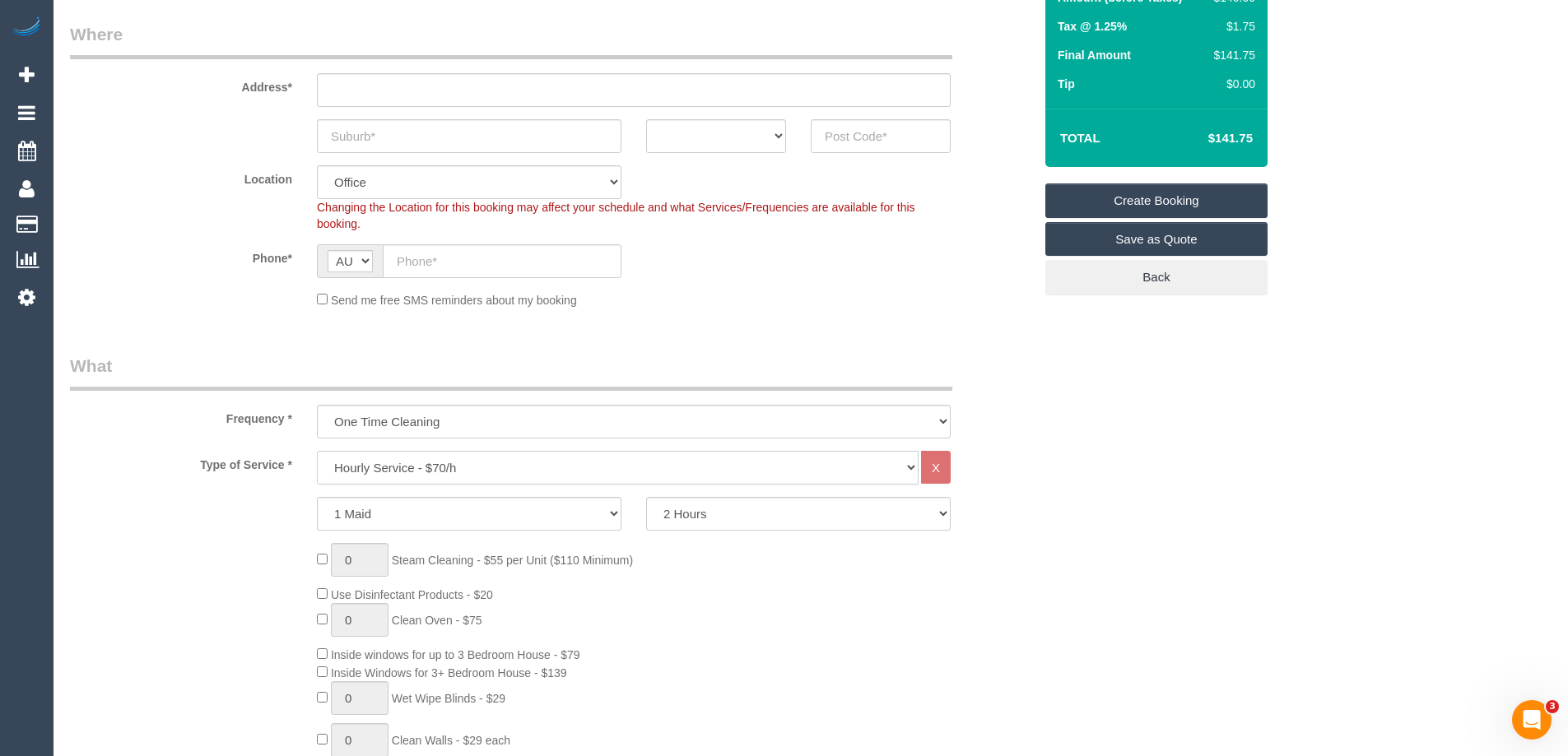
click at [532, 465] on select "Hourly Service - $70/h Hourly Service - $65/h Hourly Service - $60/h Hourly Ser…" at bounding box center [618, 468] width 602 height 34
click at [532, 464] on select "Hourly Service - $70/h Hourly Service - $65/h Hourly Service - $60/h Hourly Ser…" at bounding box center [618, 468] width 602 height 34
click at [593, 509] on select "1 Maid 2 Maids" at bounding box center [469, 514] width 304 height 34
select select "2"
click at [317, 498] on select "1 Maid 2 Maids" at bounding box center [469, 514] width 304 height 34
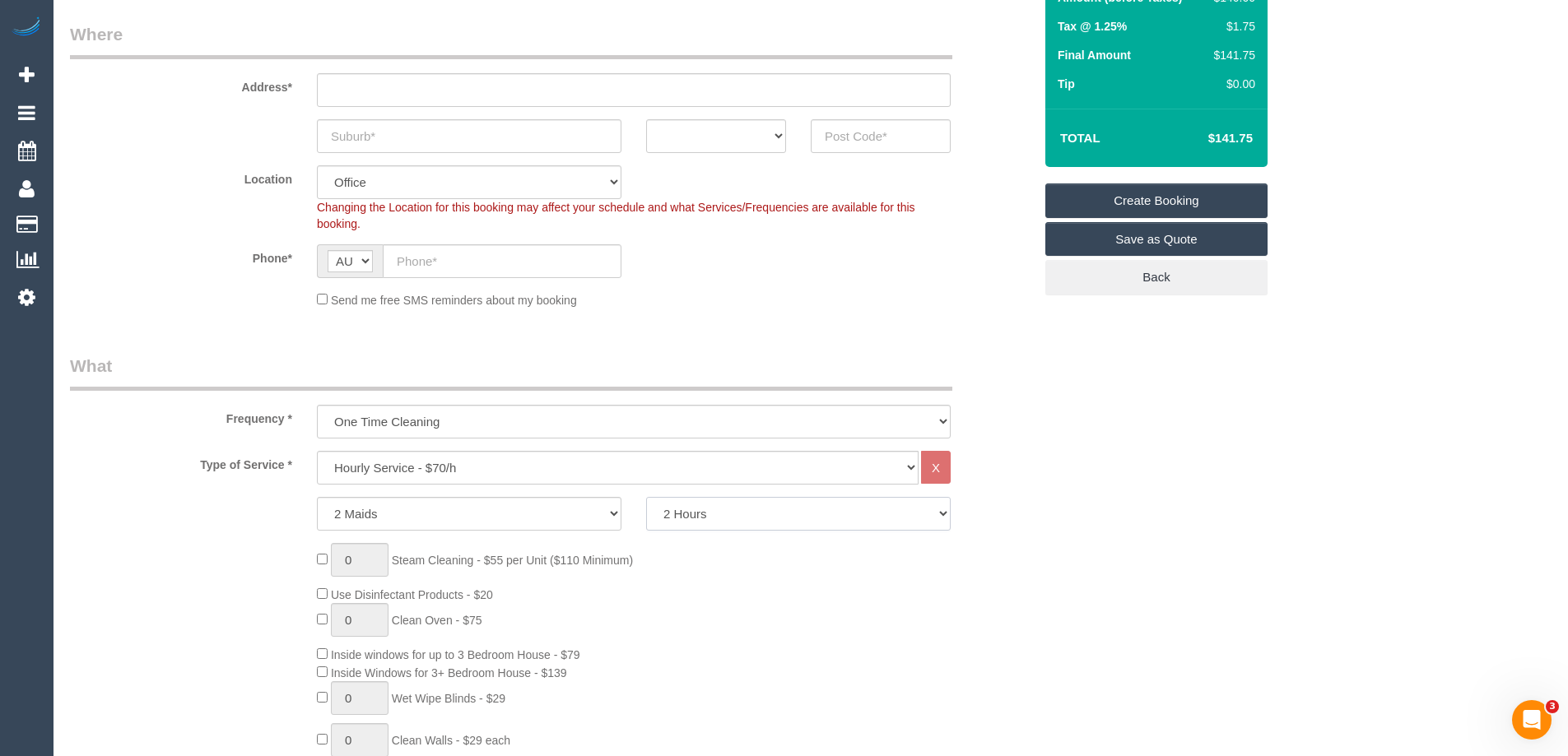
click at [751, 504] on select "2 Hours 2.5 Hours 3 Hours 3.5 Hours 4 Hours 4.5 Hours 5 Hours 5.5 Hours 6 Hours…" at bounding box center [798, 514] width 304 height 34
select select "240"
click at [646, 498] on select "2 Hours 2.5 Hours 3 Hours 3.5 Hours 4 Hours 4.5 Hours 5 Hours 5.5 Hours 6 Hours…" at bounding box center [798, 514] width 304 height 34
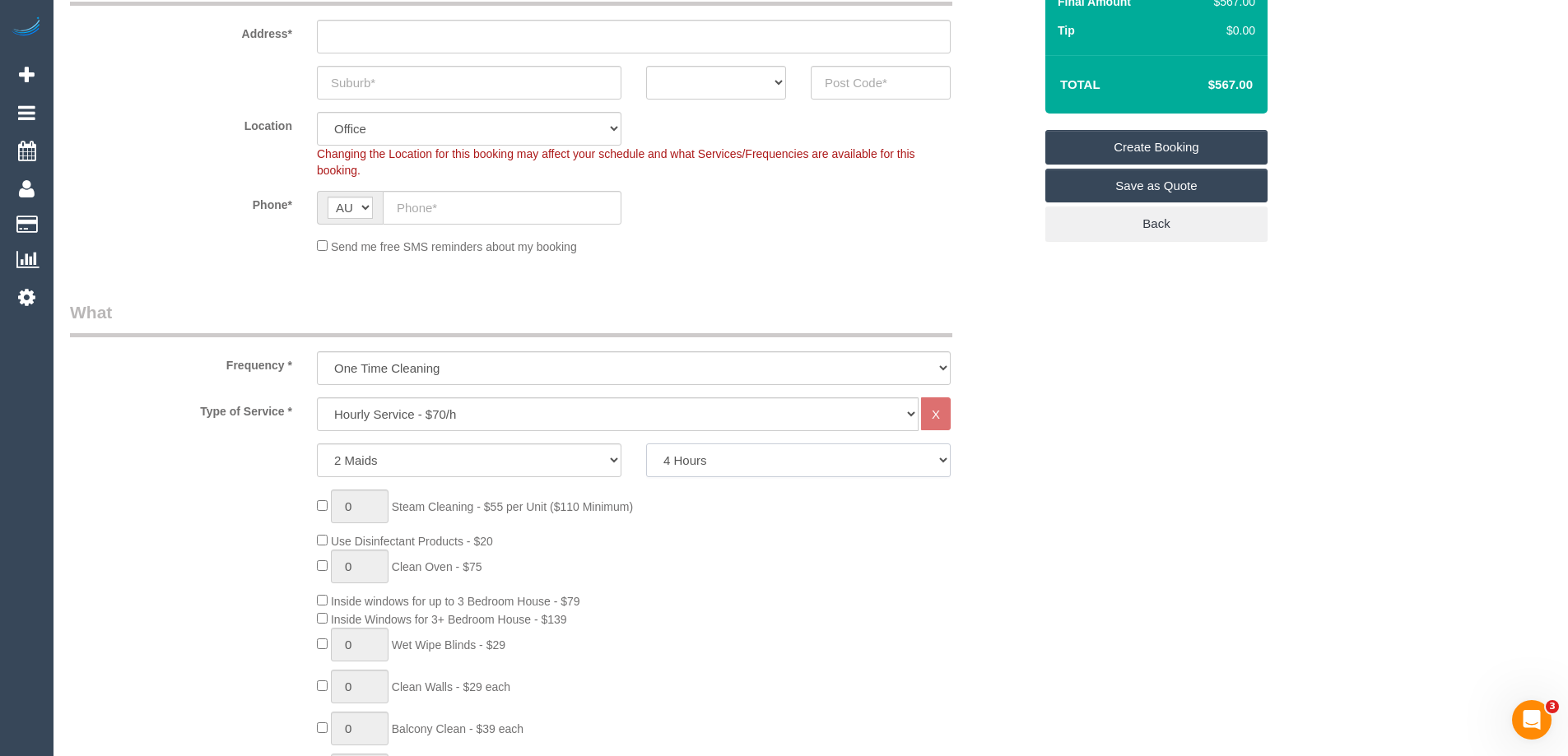
scroll to position [329, 0]
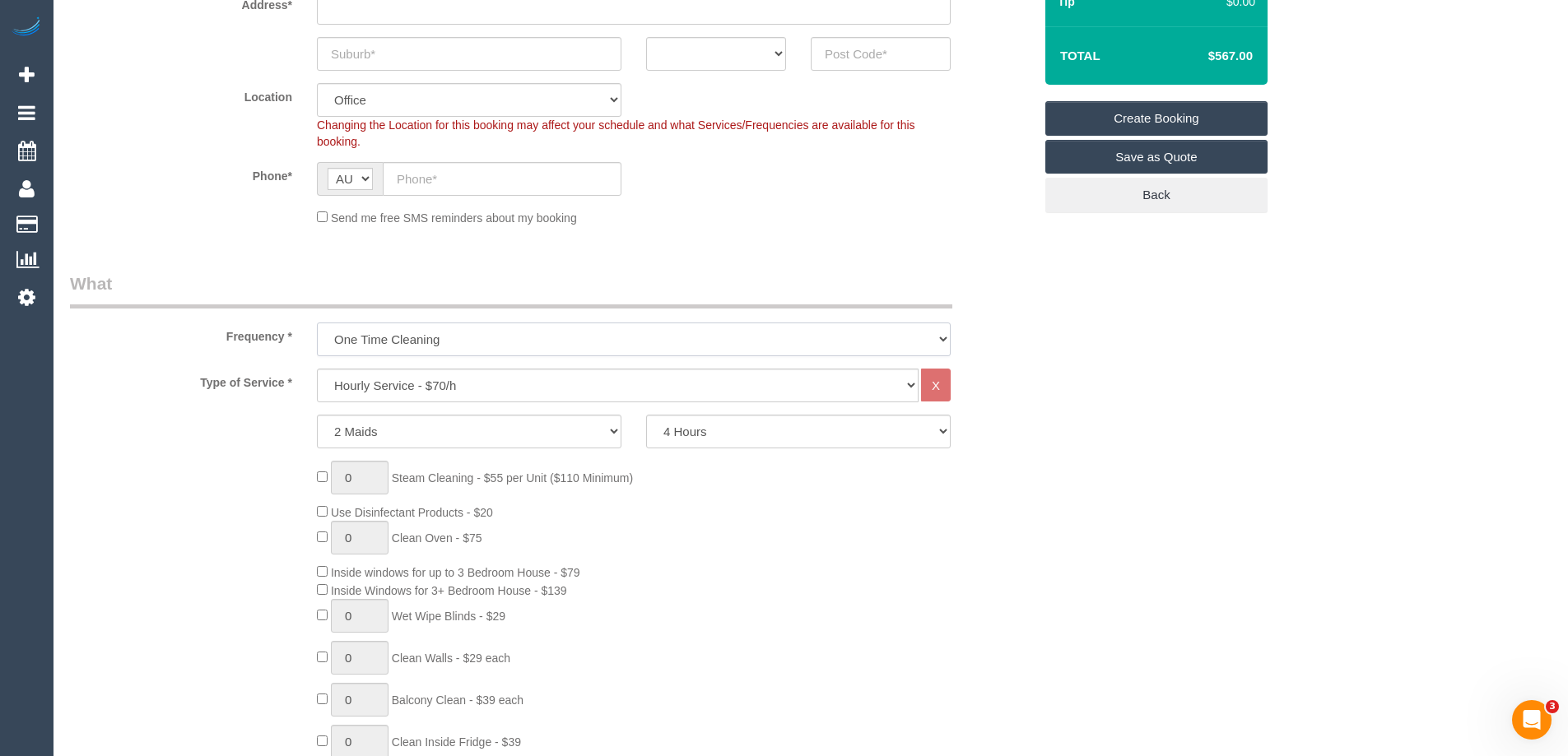
click at [527, 339] on select "One Time Cleaning Weekly - 10% Off - 10.00% (0% for the First Booking) Fortnigh…" at bounding box center [634, 340] width 634 height 34
click at [527, 338] on select "One Time Cleaning Weekly - 10% Off - 10.00% (0% for the First Booking) Fortnigh…" at bounding box center [634, 340] width 634 height 34
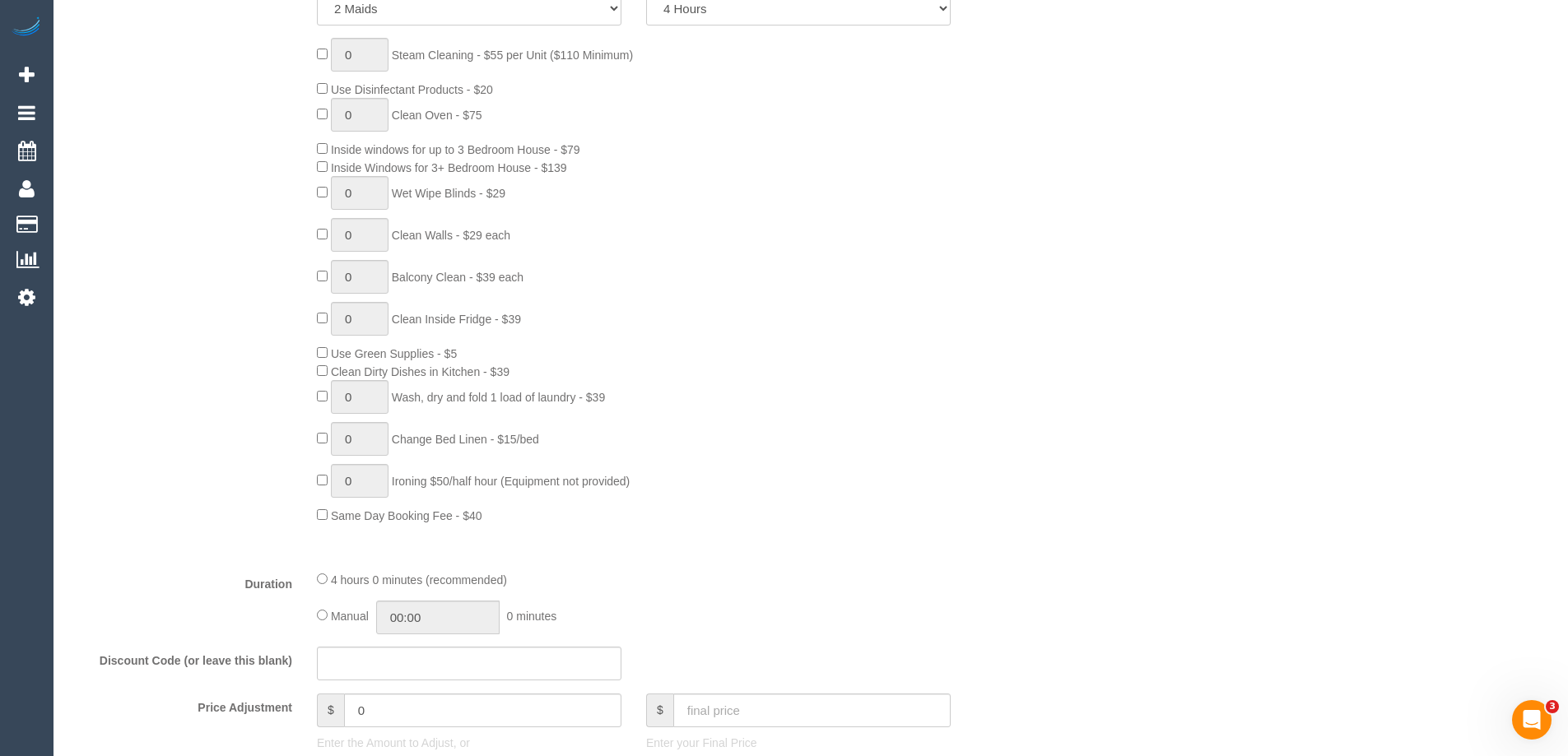
scroll to position [823, 0]
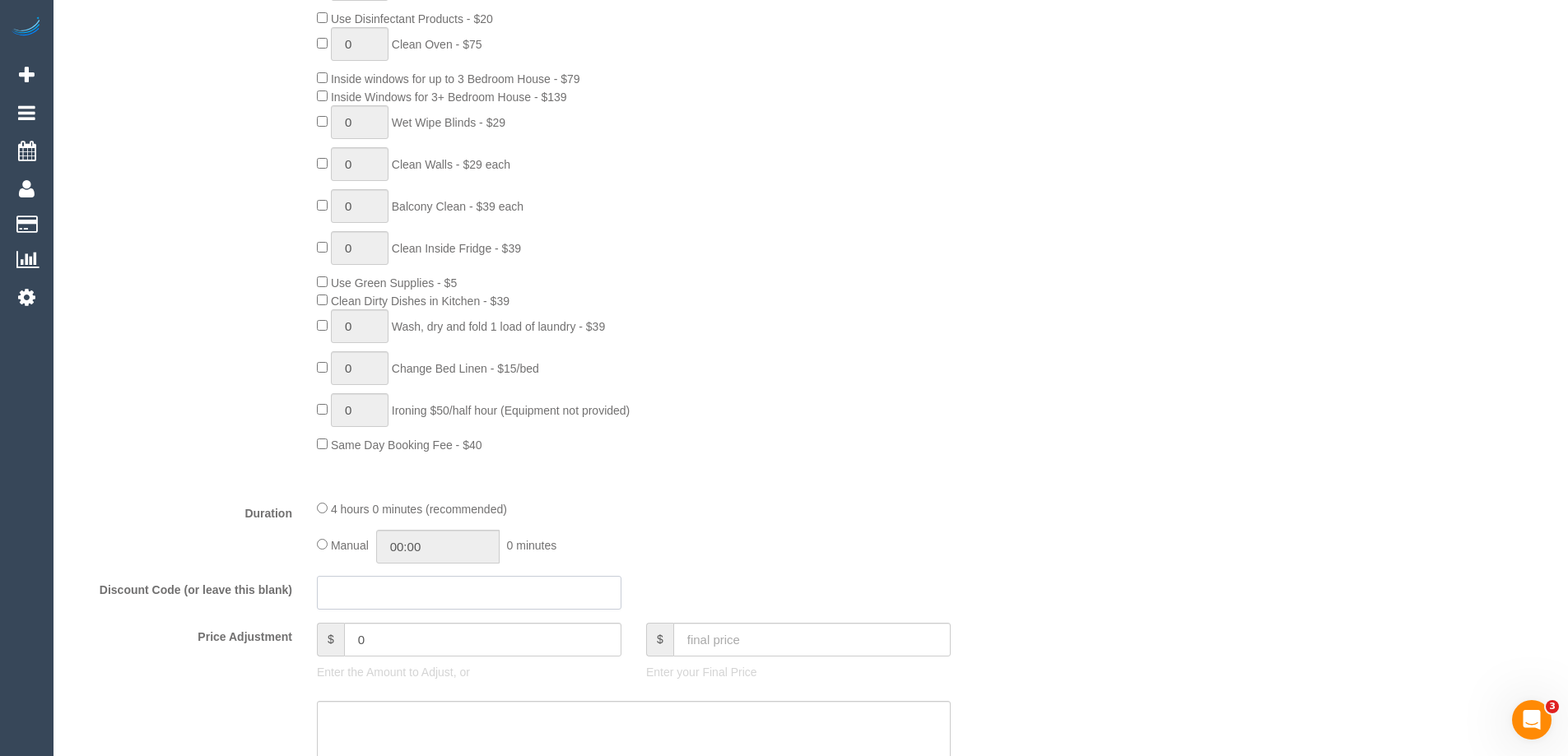
click at [347, 596] on input "text" at bounding box center [469, 593] width 304 height 34
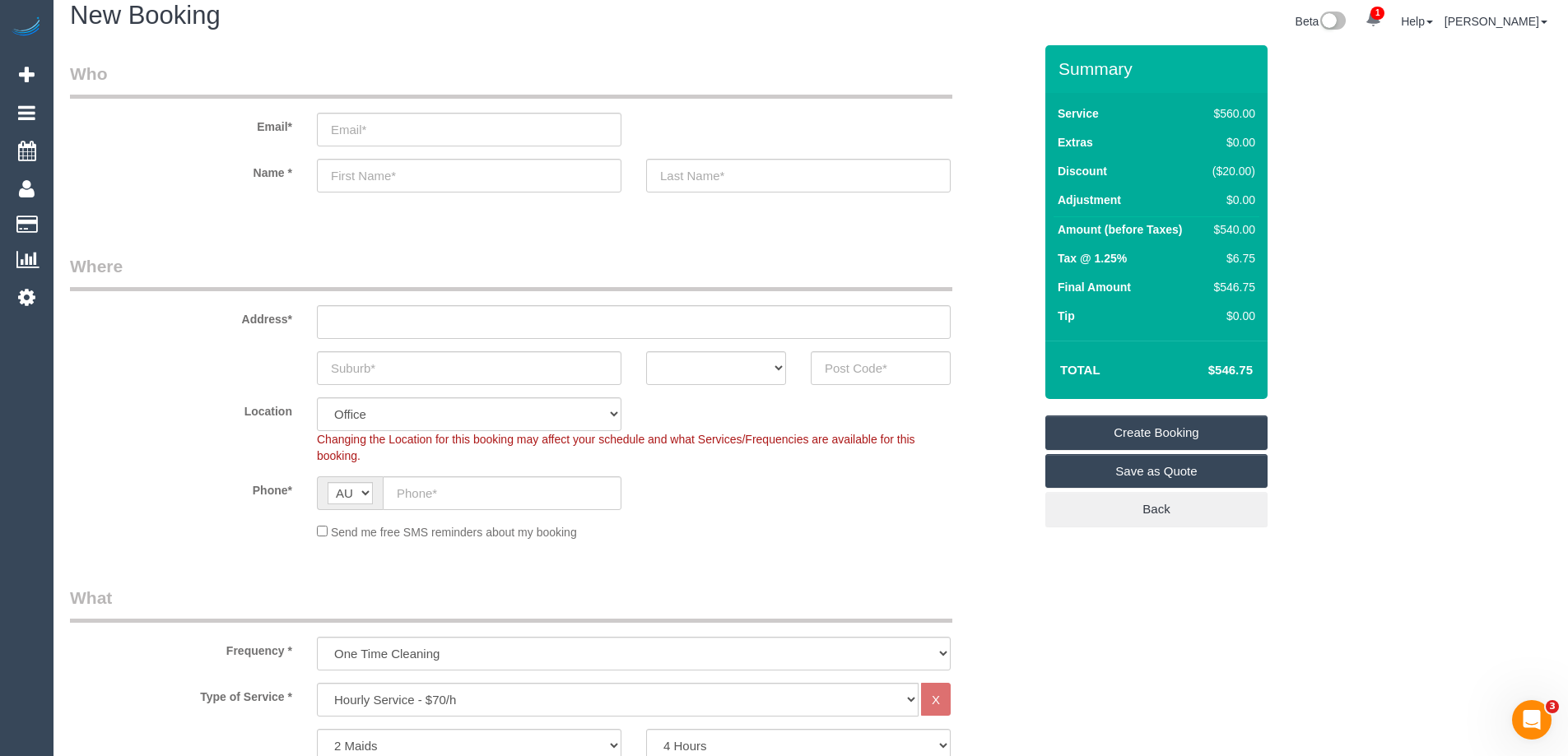
scroll to position [0, 0]
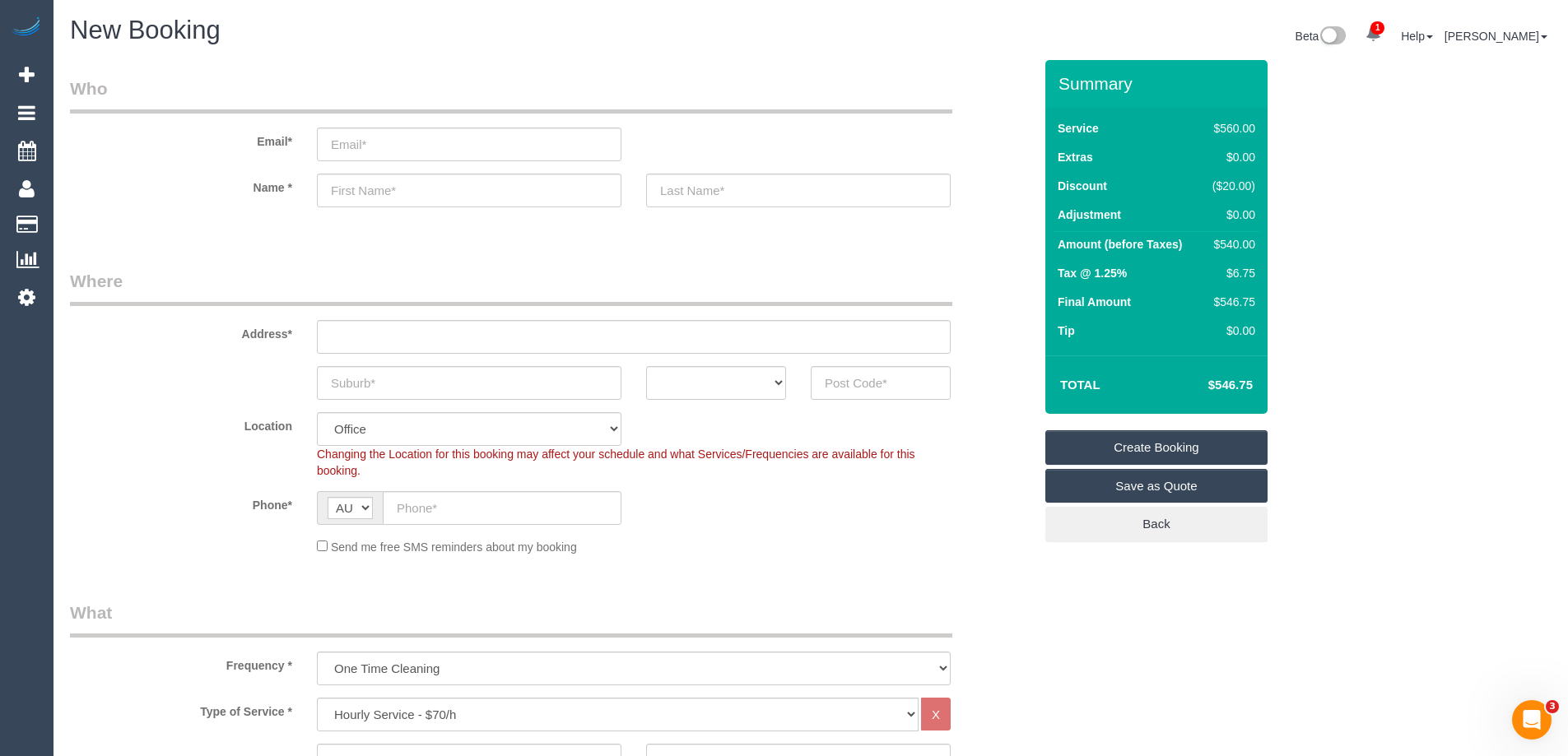
type input "smile20"
click at [504, 436] on select "Office City East (North) East (South) Inner East Inner North (East) Inner North…" at bounding box center [469, 429] width 304 height 34
select select "54"
click at [317, 412] on select "Office City East (North) East (South) Inner East Inner North (East) Inner North…" at bounding box center [469, 429] width 304 height 34
select select "object:25223"
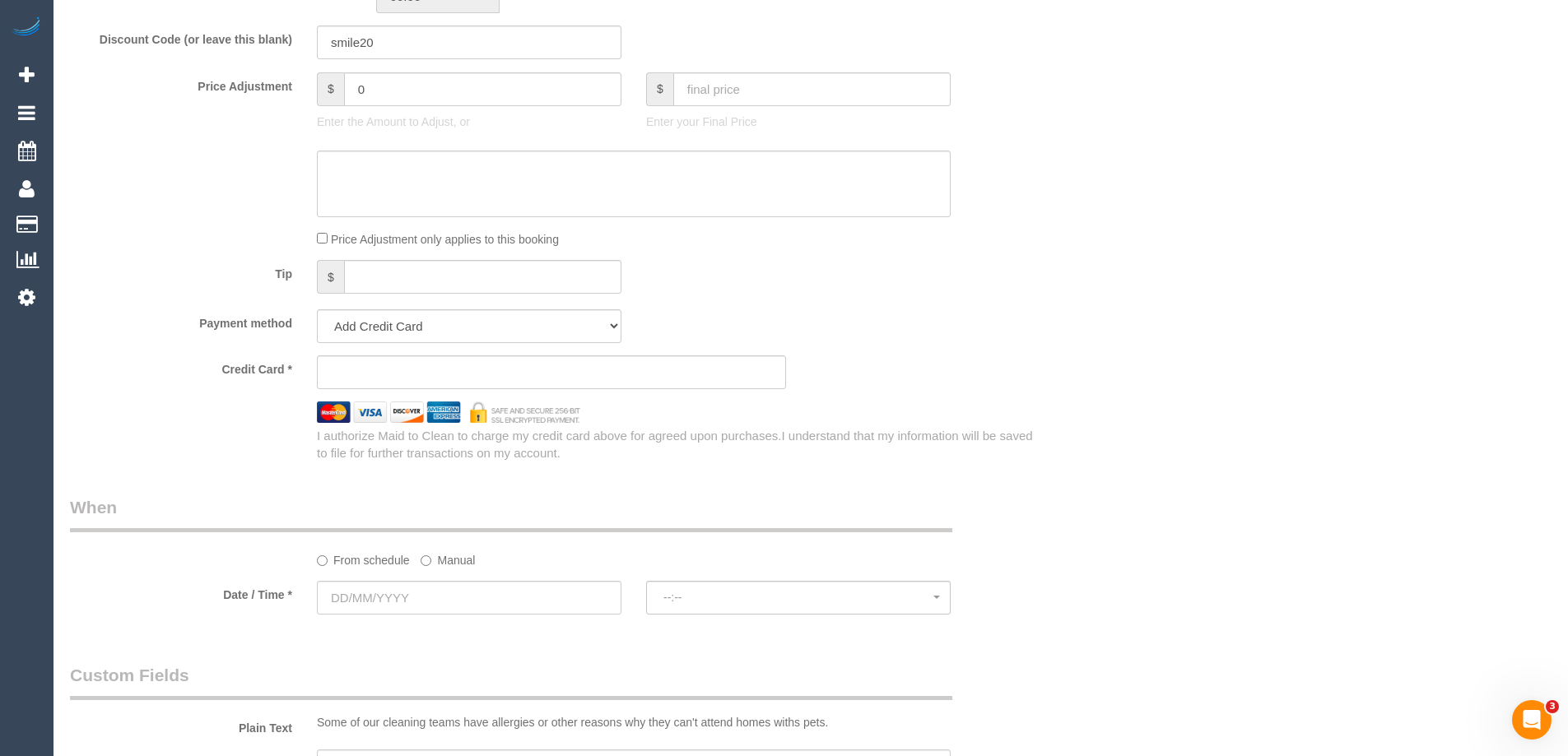
scroll to position [1399, 0]
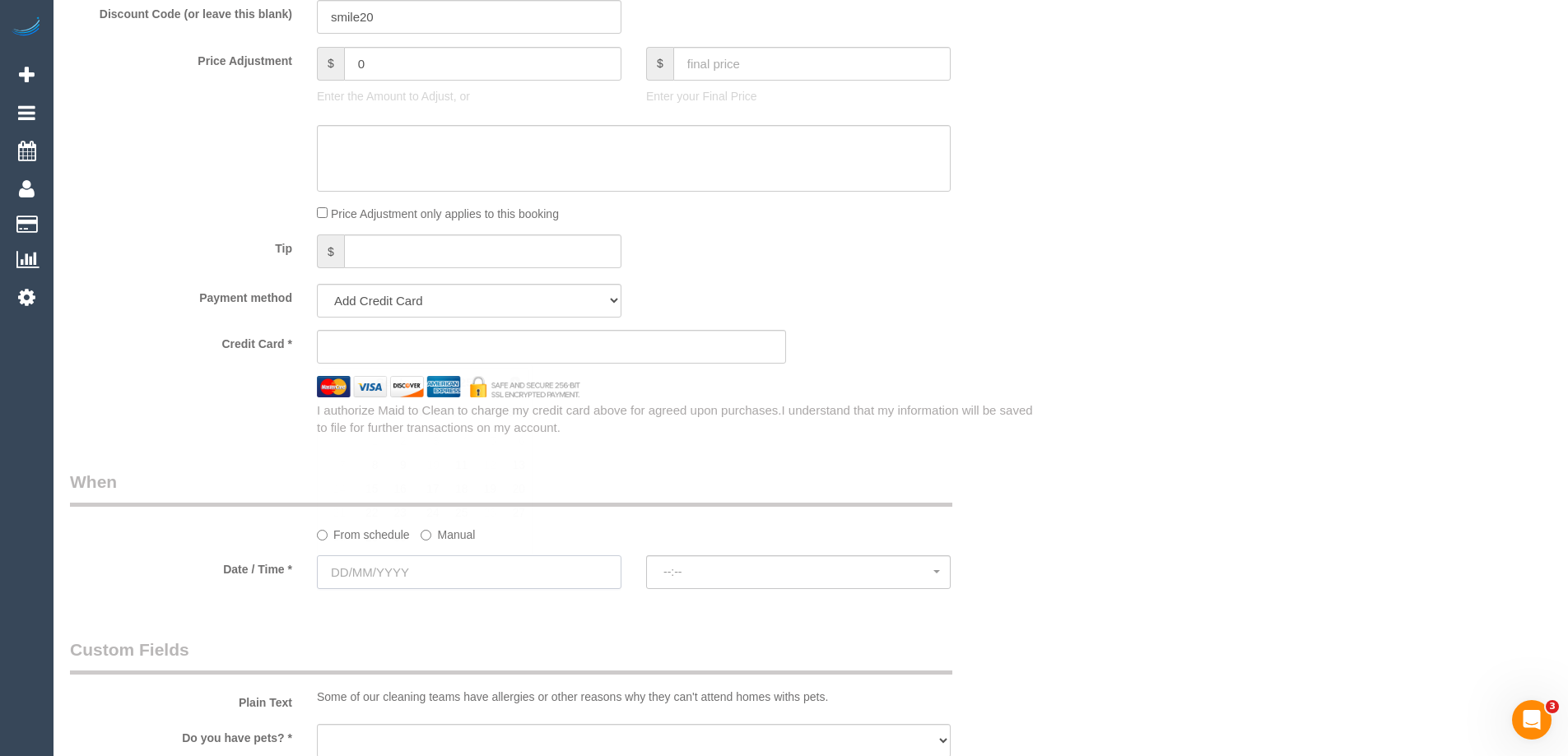
click at [362, 573] on input "text" at bounding box center [469, 573] width 304 height 34
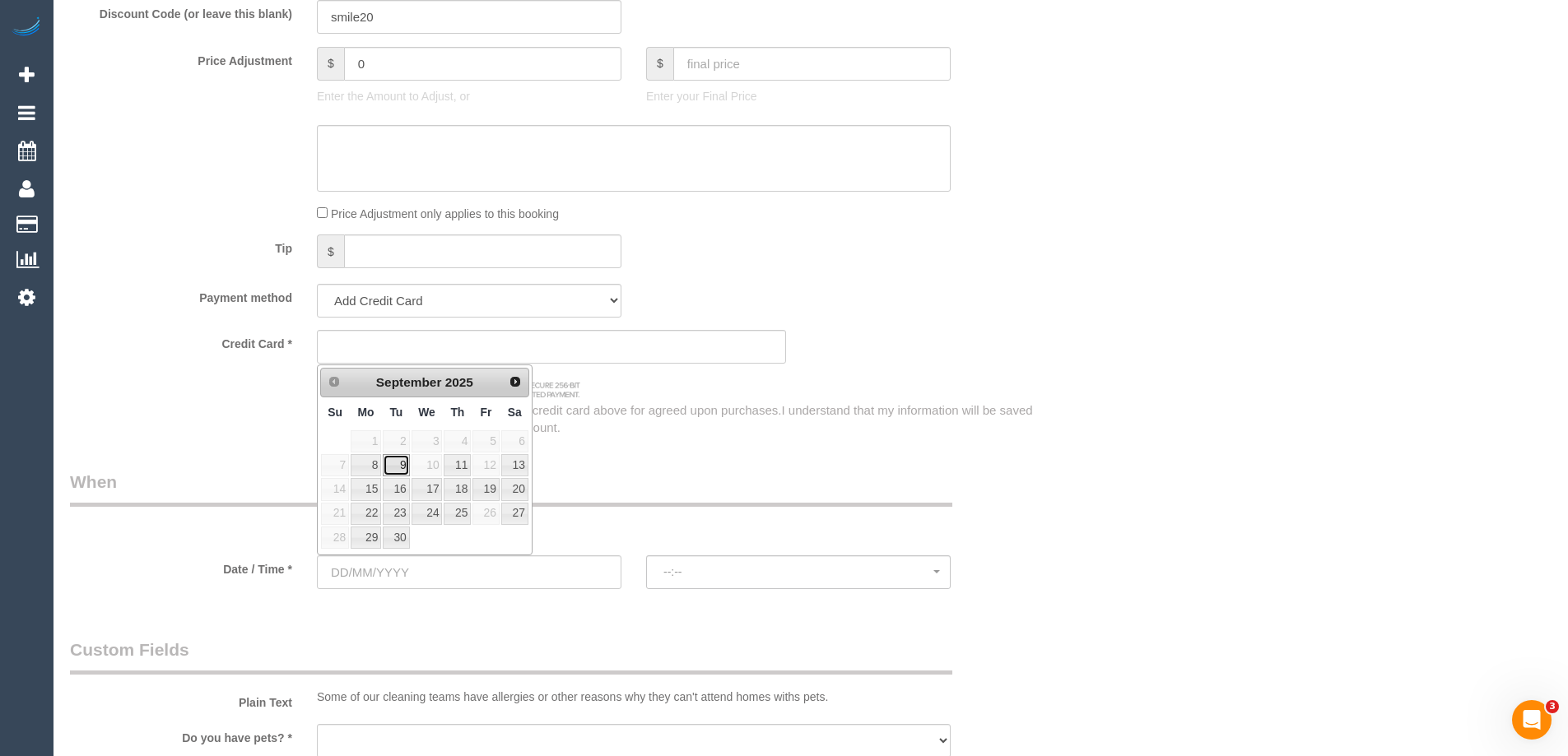
click at [401, 468] on link "9" at bounding box center [396, 465] width 26 height 22
type input "09/09/2025"
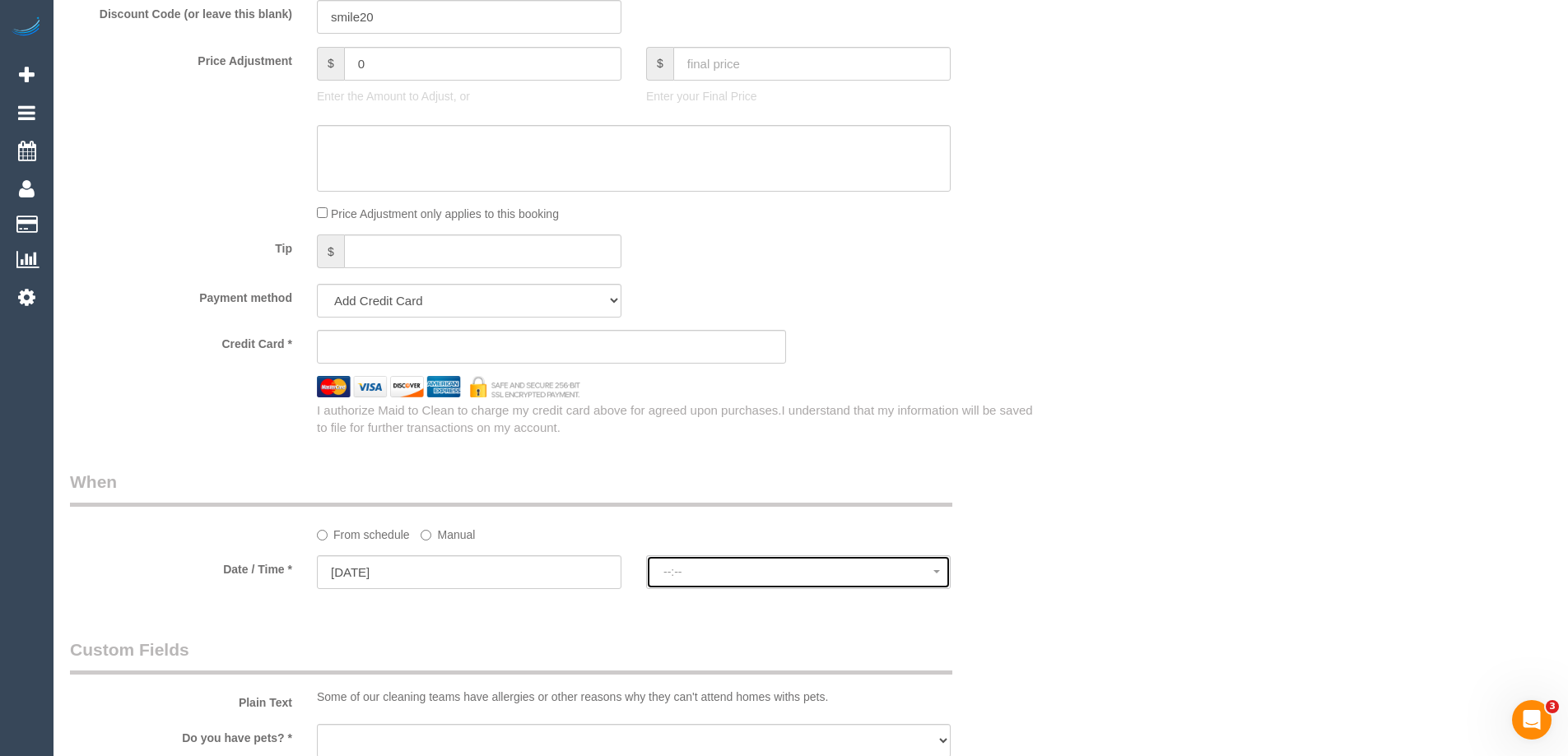
select select "spot1"
click at [936, 571] on span "button" at bounding box center [936, 573] width 6 height 4
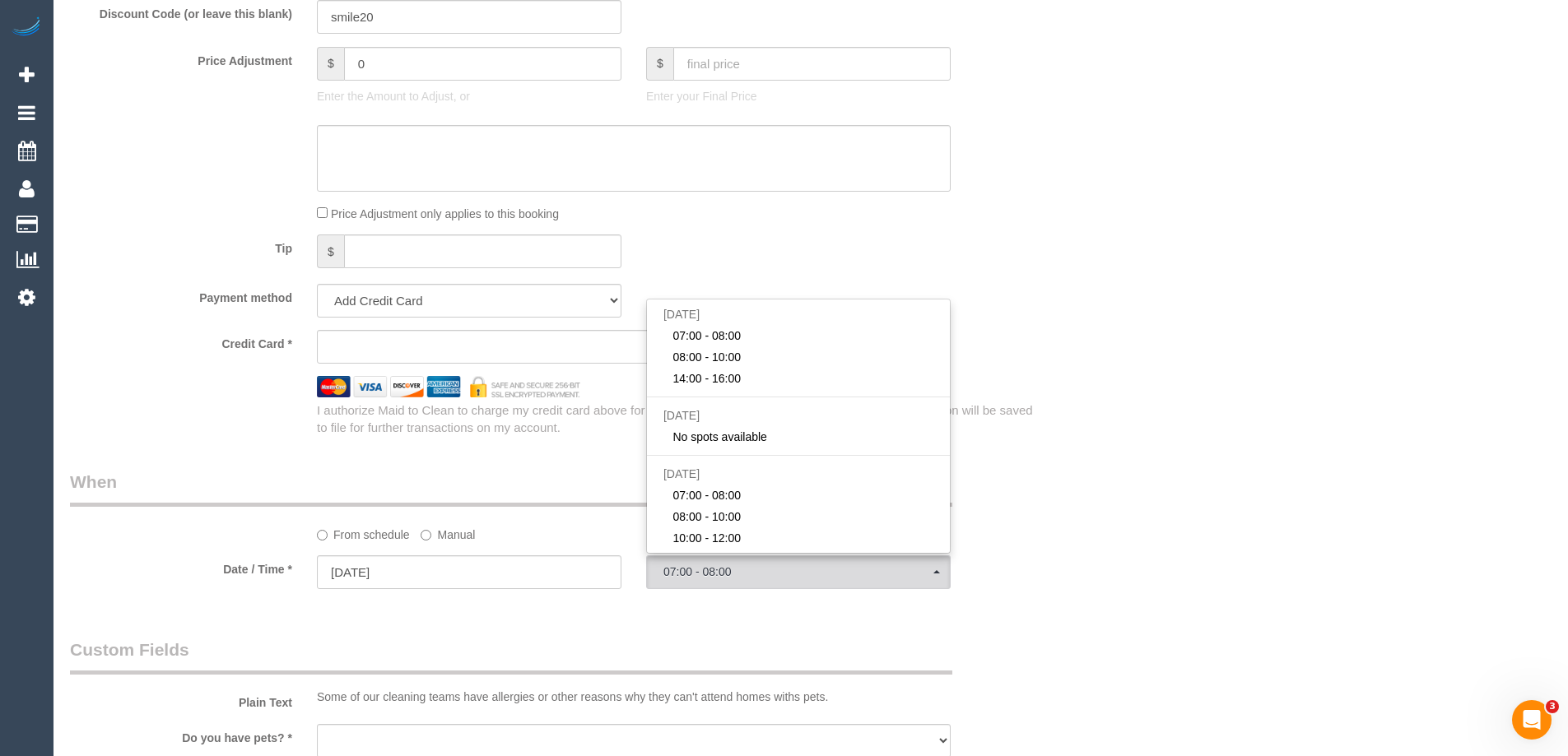
click at [1167, 269] on div "Who Email* Name * Where Address* ACT NSW NT QLD SA TAS VIC WA Location Office C…" at bounding box center [810, 143] width 1482 height 2965
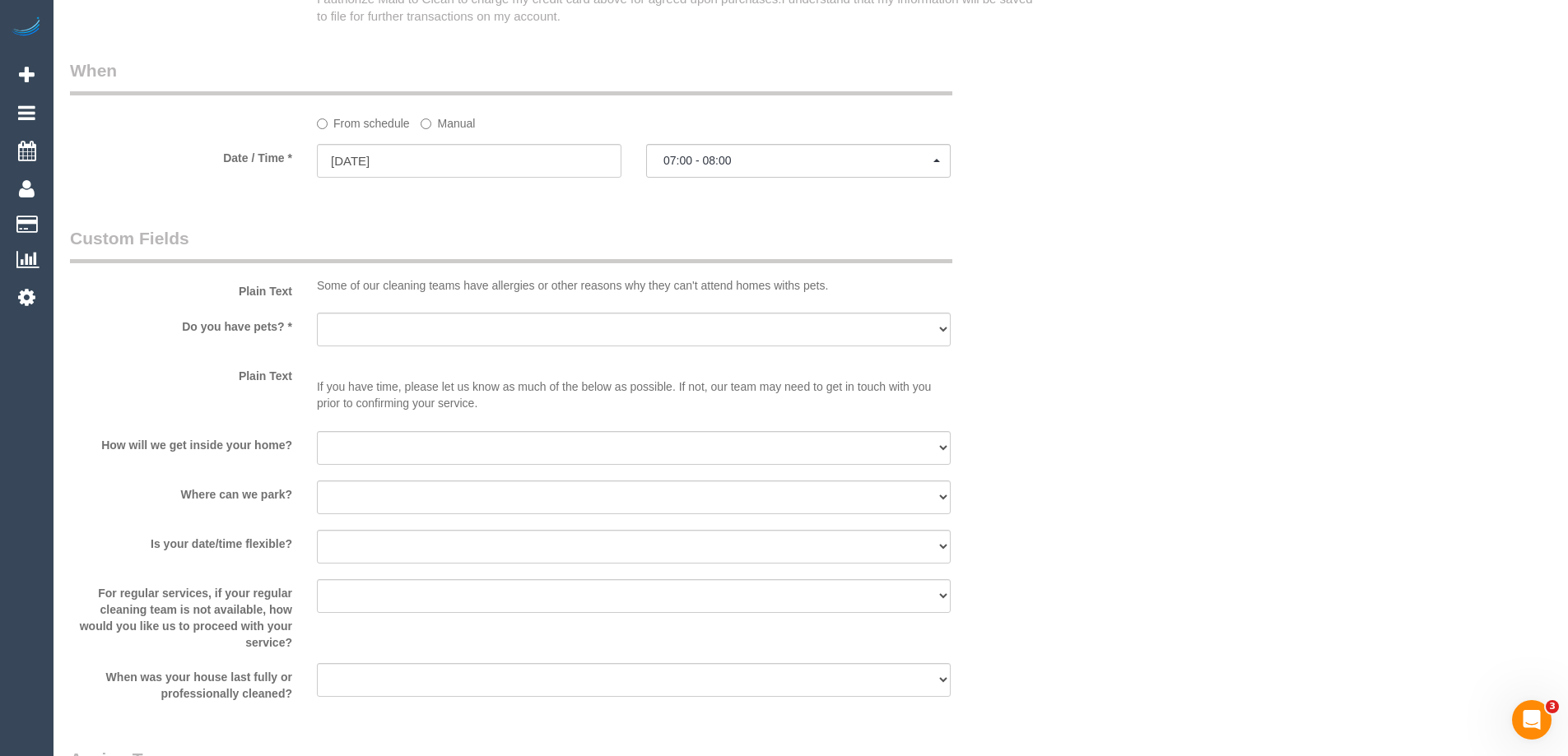
scroll to position [1975, 0]
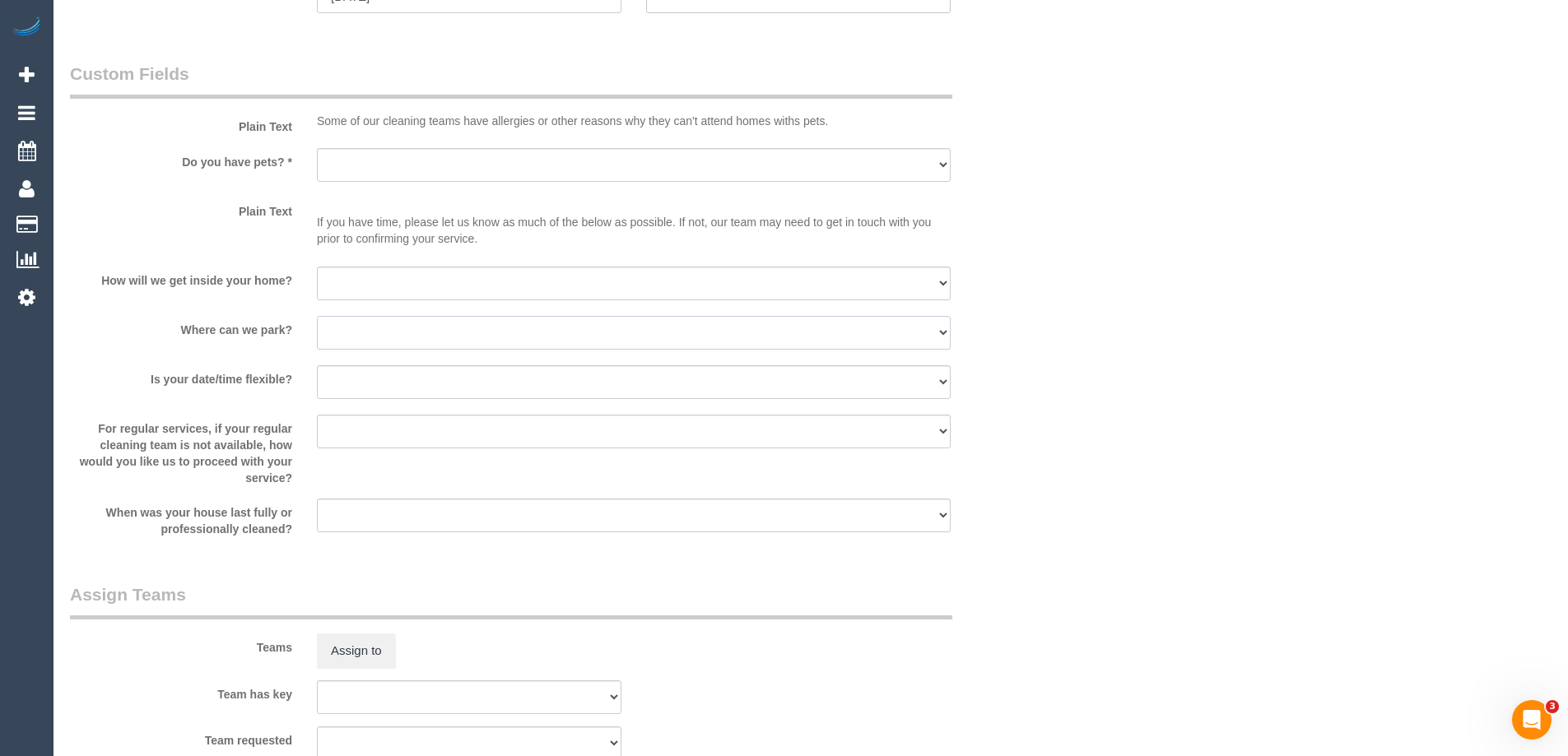
click at [857, 336] on select "I will provide parking on-site Free street parking Paid street parking (cost wi…" at bounding box center [634, 333] width 634 height 34
select select "number:20"
click at [317, 316] on select "I will provide parking on-site Free street parking Paid street parking (cost wi…" at bounding box center [634, 333] width 634 height 34
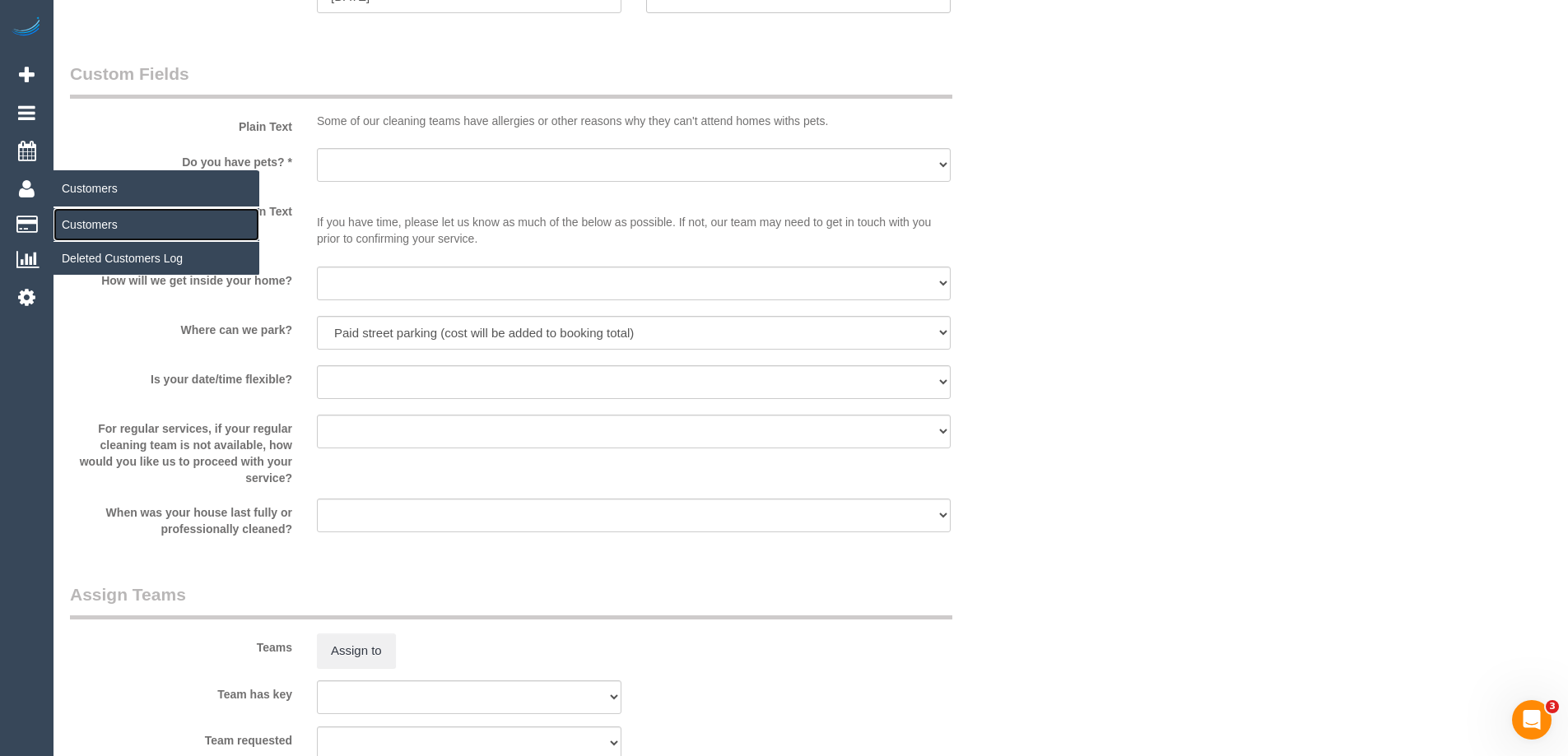
click at [86, 215] on link "Customers" at bounding box center [156, 224] width 206 height 33
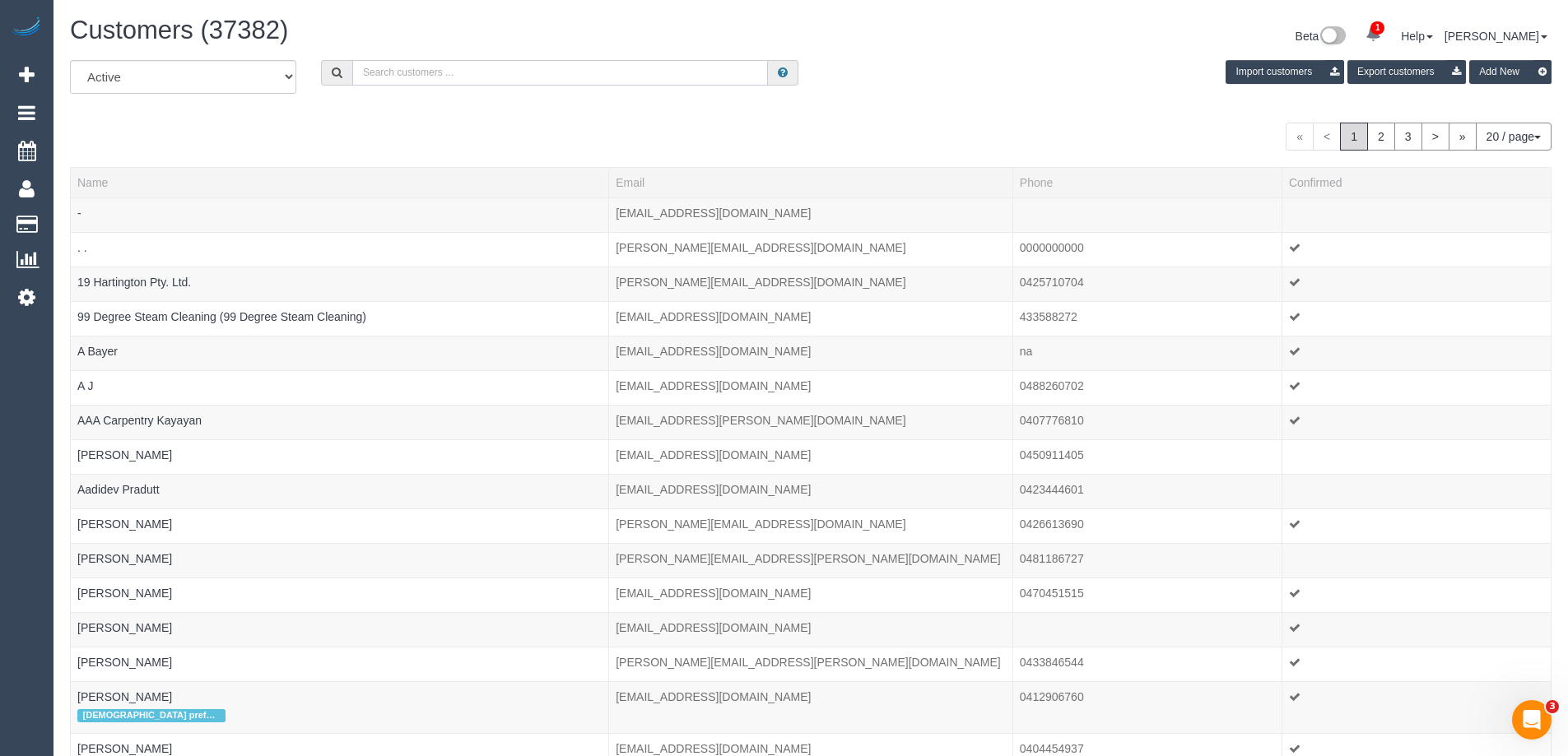
click at [440, 71] on input "text" at bounding box center [559, 72] width 416 height 26
type input "sandra cambell"
click at [1226, 60] on button "Import customers" at bounding box center [1285, 71] width 118 height 24
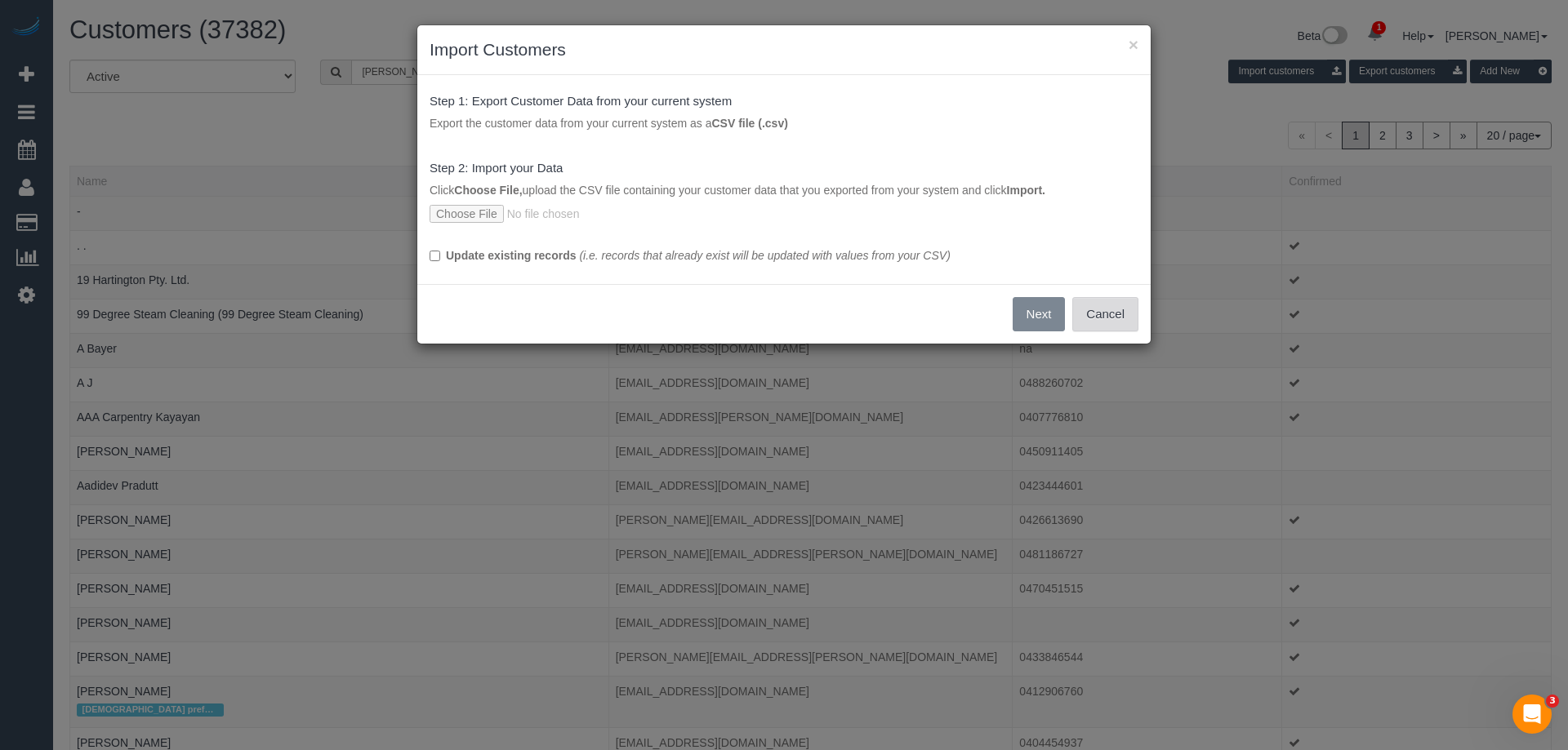
click at [1107, 314] on button "Cancel" at bounding box center [1106, 314] width 67 height 34
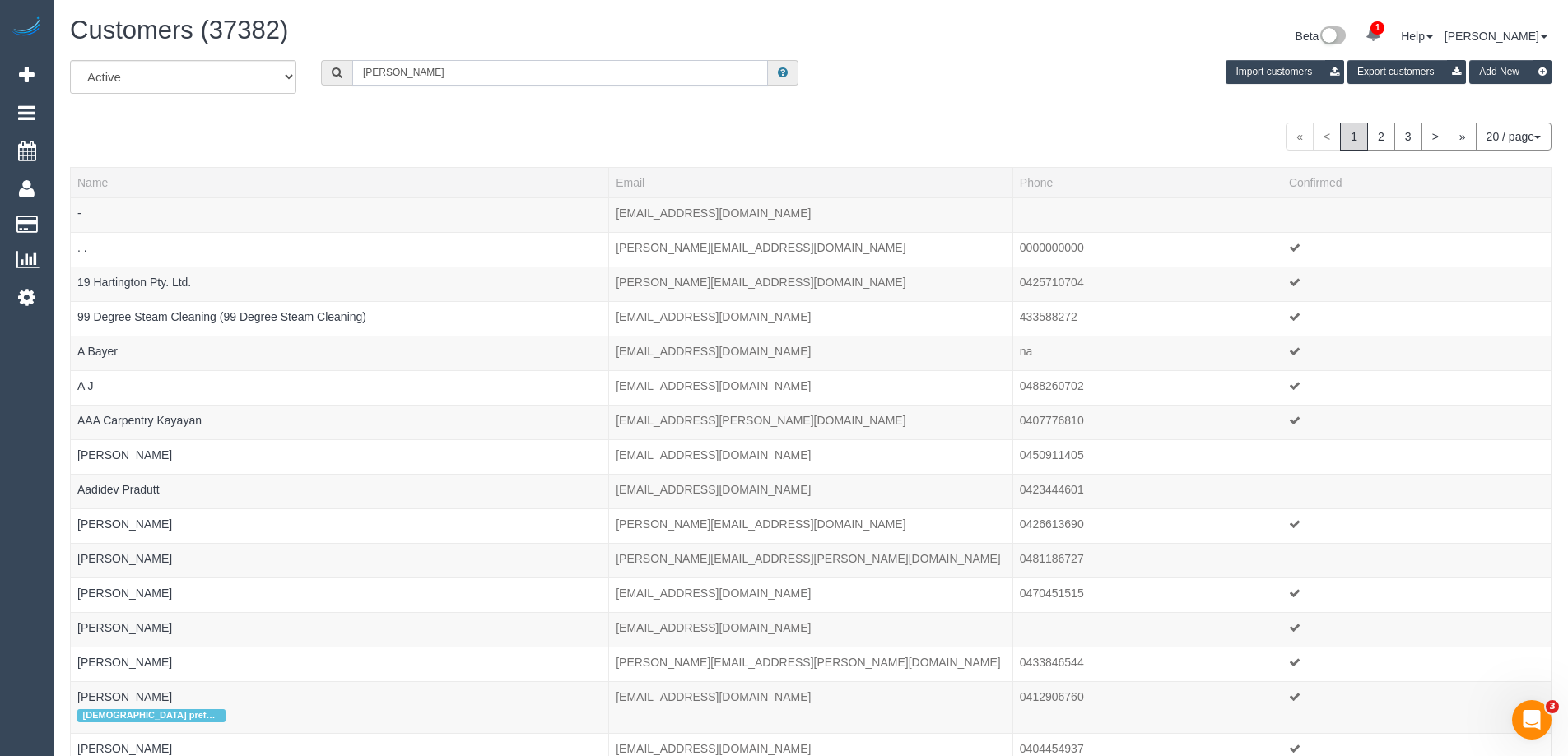
click at [486, 77] on input "sandra cambell" at bounding box center [559, 72] width 416 height 26
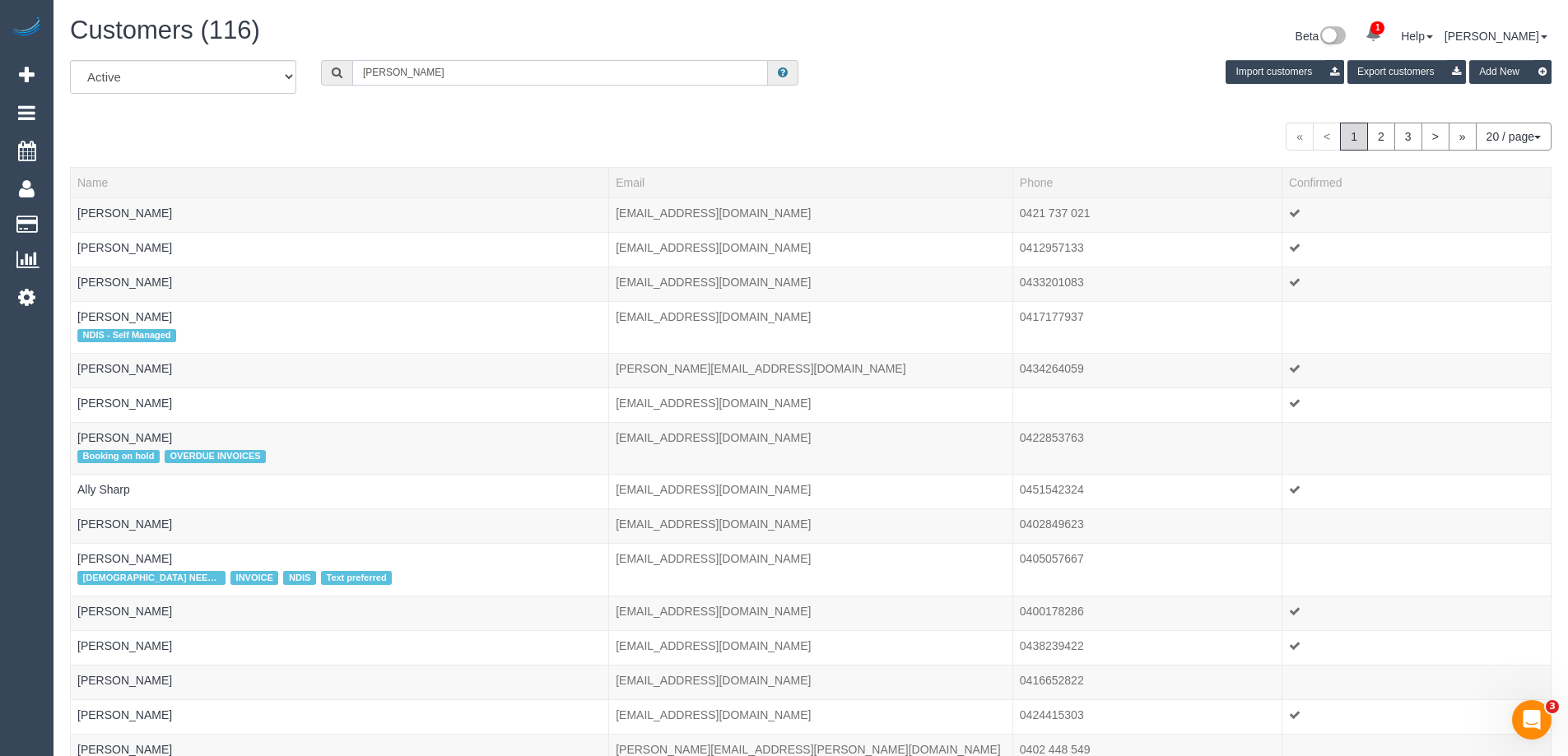
type input "sandra"
click at [449, 83] on input "sandra" at bounding box center [559, 72] width 416 height 26
drag, startPoint x: 414, startPoint y: 72, endPoint x: 202, endPoint y: 91, distance: 212.8
click at [202, 91] on div "All Active Archived sandra Import customers Export customers Add New" at bounding box center [810, 83] width 1506 height 46
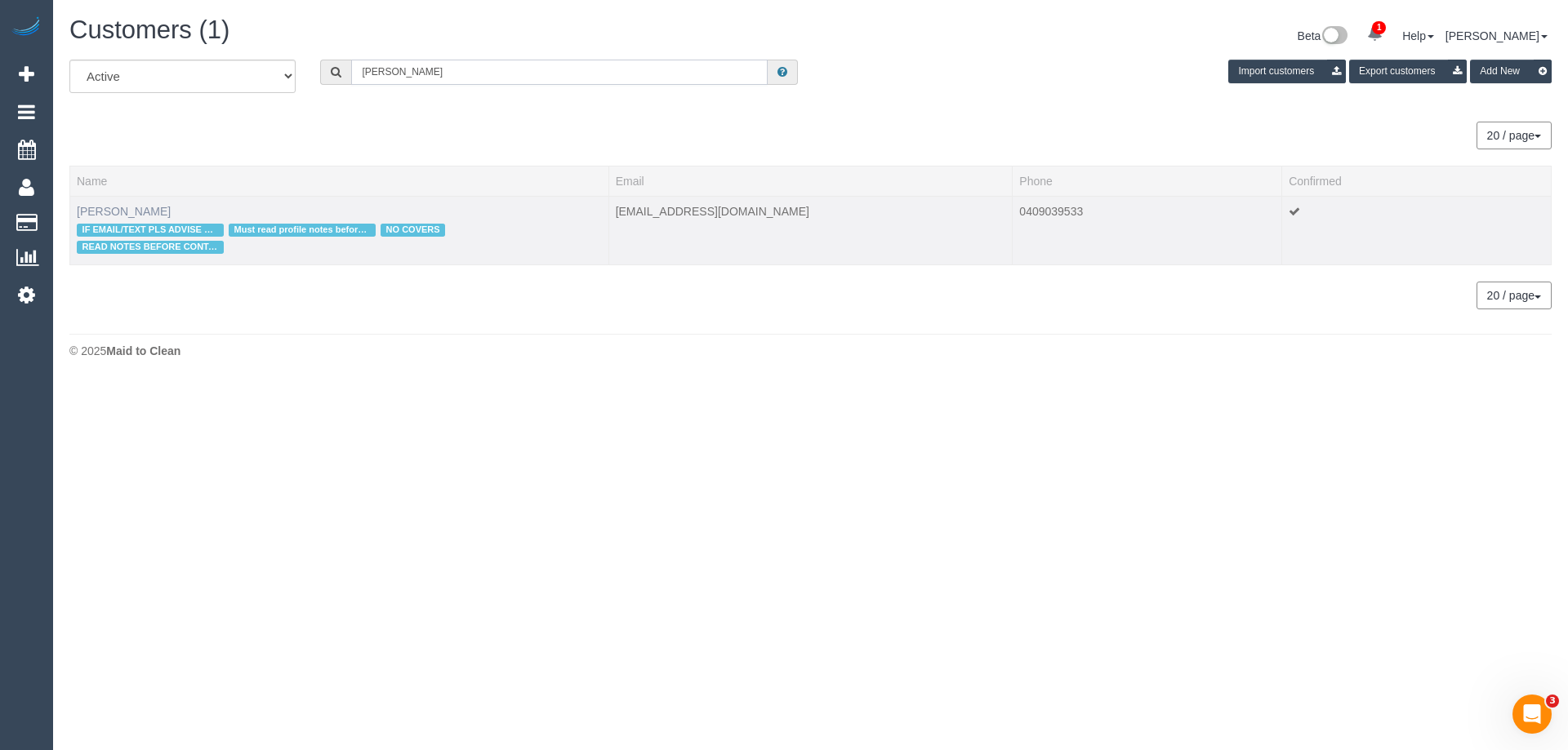
type input "Sandra Cam"
click at [119, 205] on link "Sandra Campbell" at bounding box center [123, 211] width 94 height 13
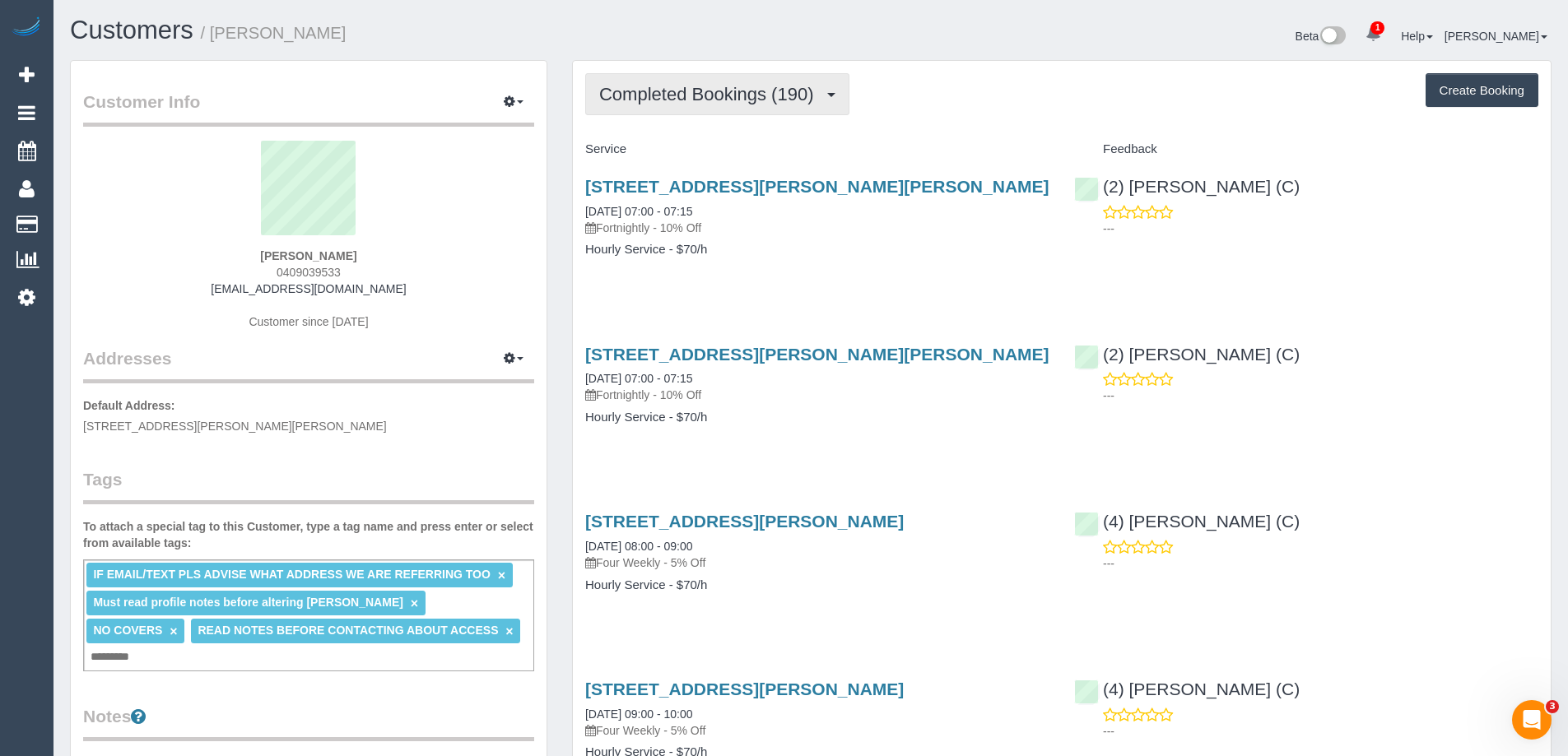
click at [716, 103] on span "Completed Bookings (190)" at bounding box center [710, 94] width 222 height 20
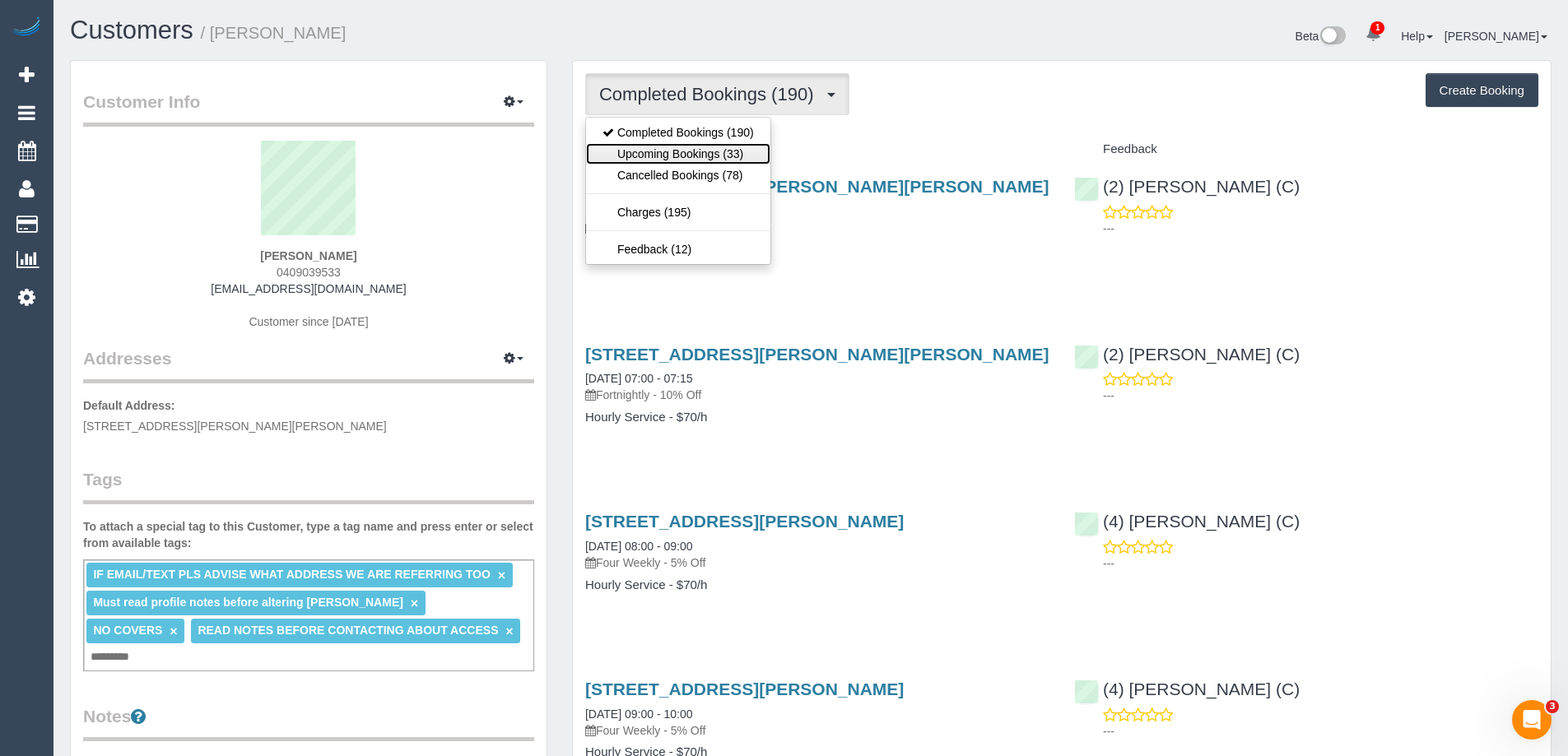
click at [690, 153] on link "Upcoming Bookings (33)" at bounding box center [678, 153] width 184 height 21
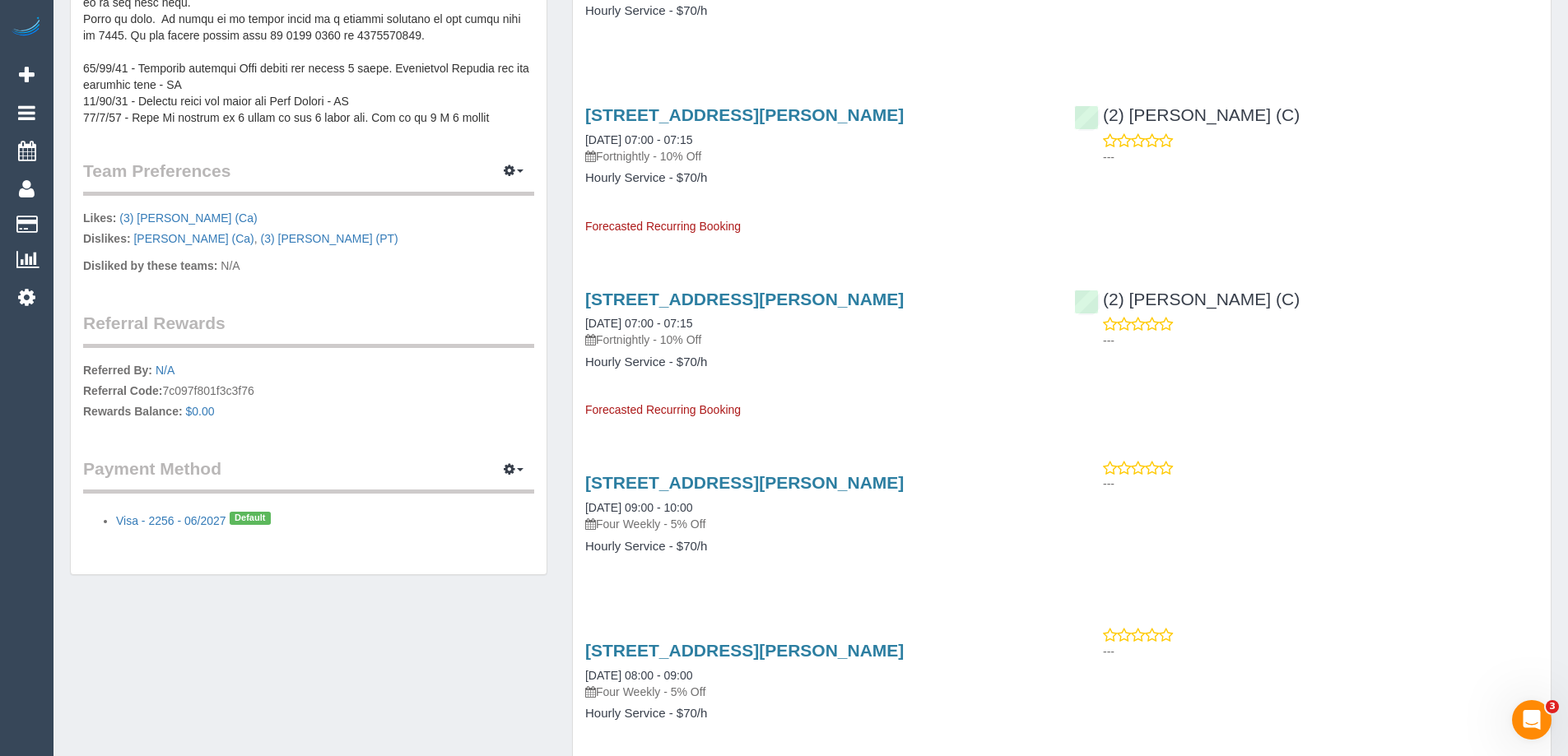
scroll to position [988, 0]
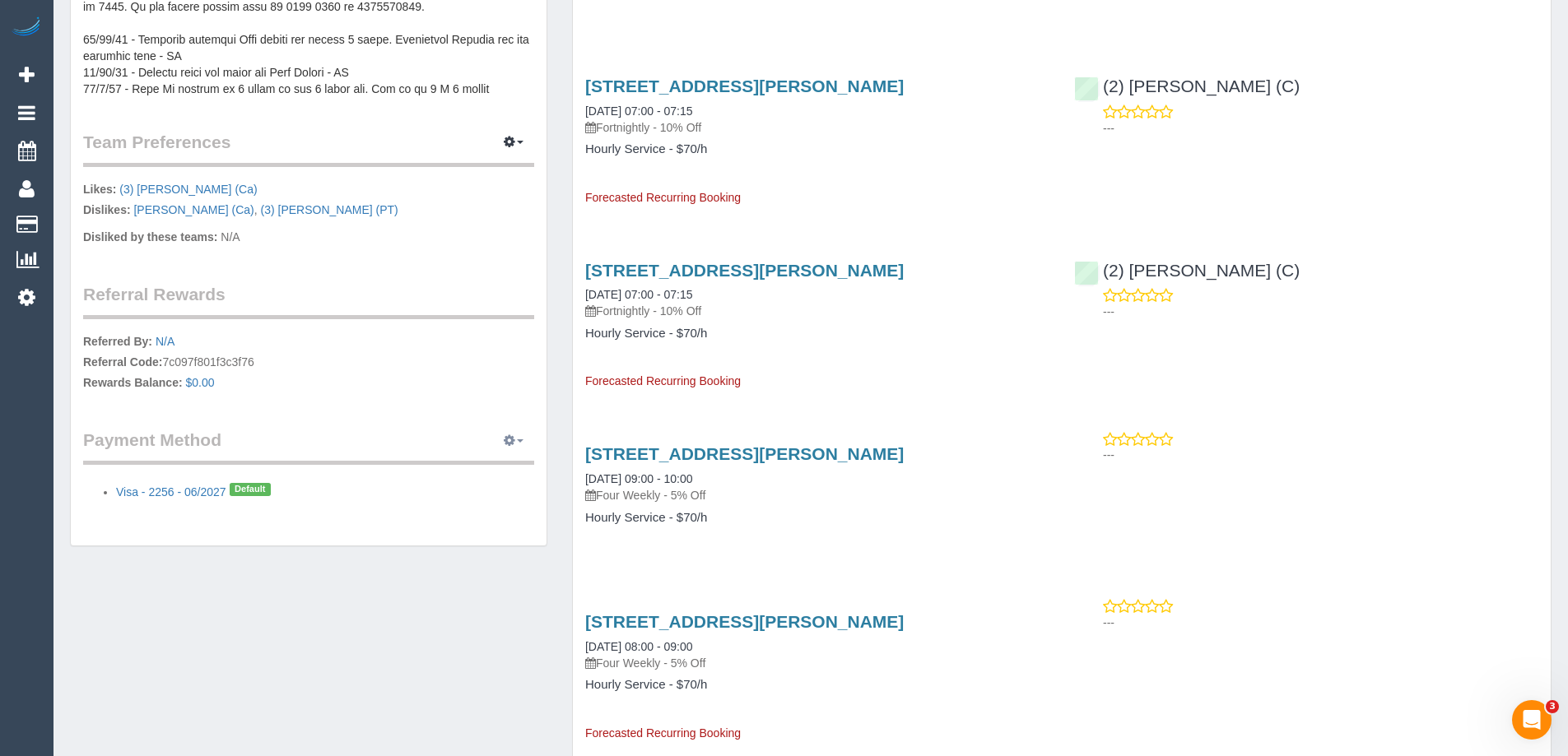
click at [522, 428] on button "button" at bounding box center [514, 440] width 41 height 26
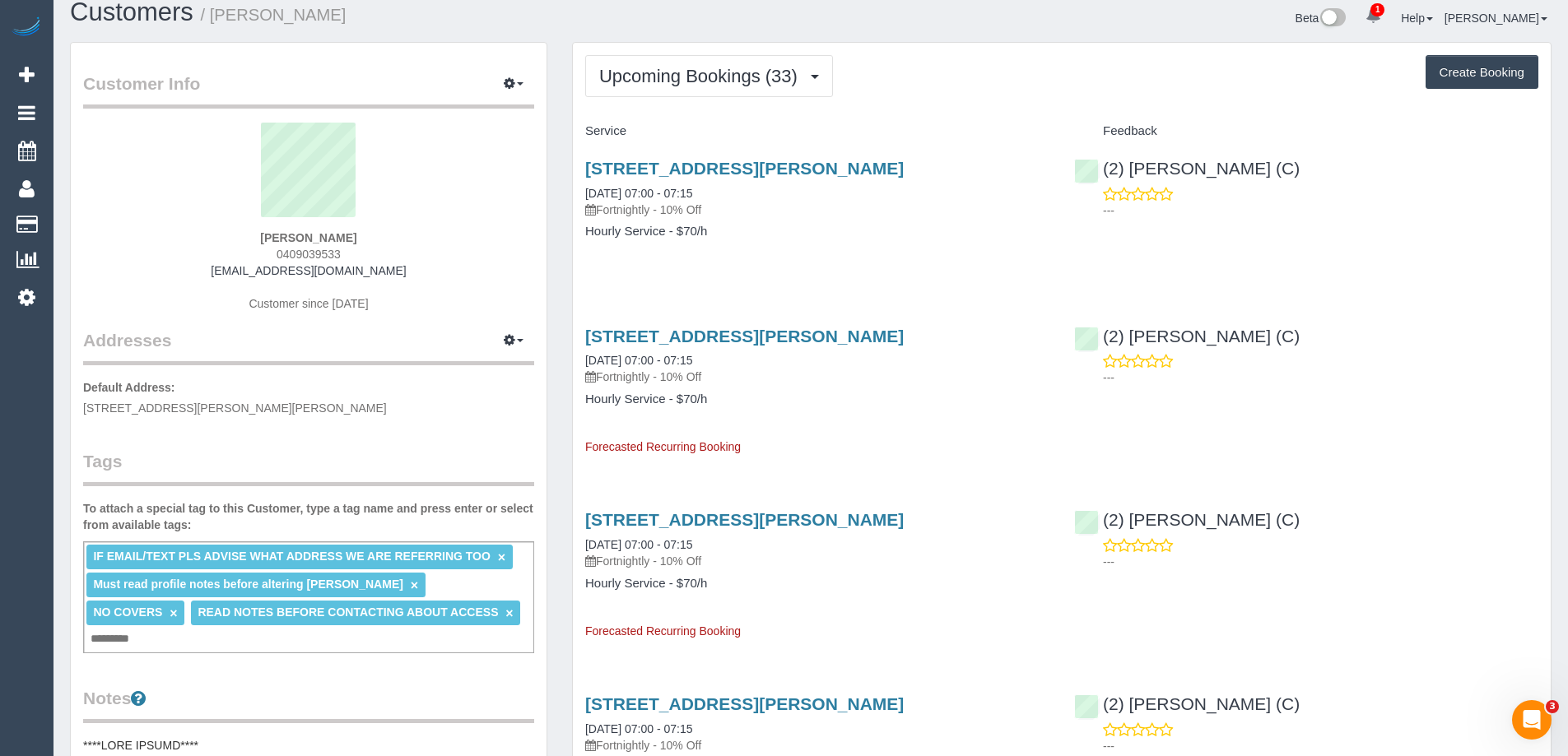
scroll to position [0, 0]
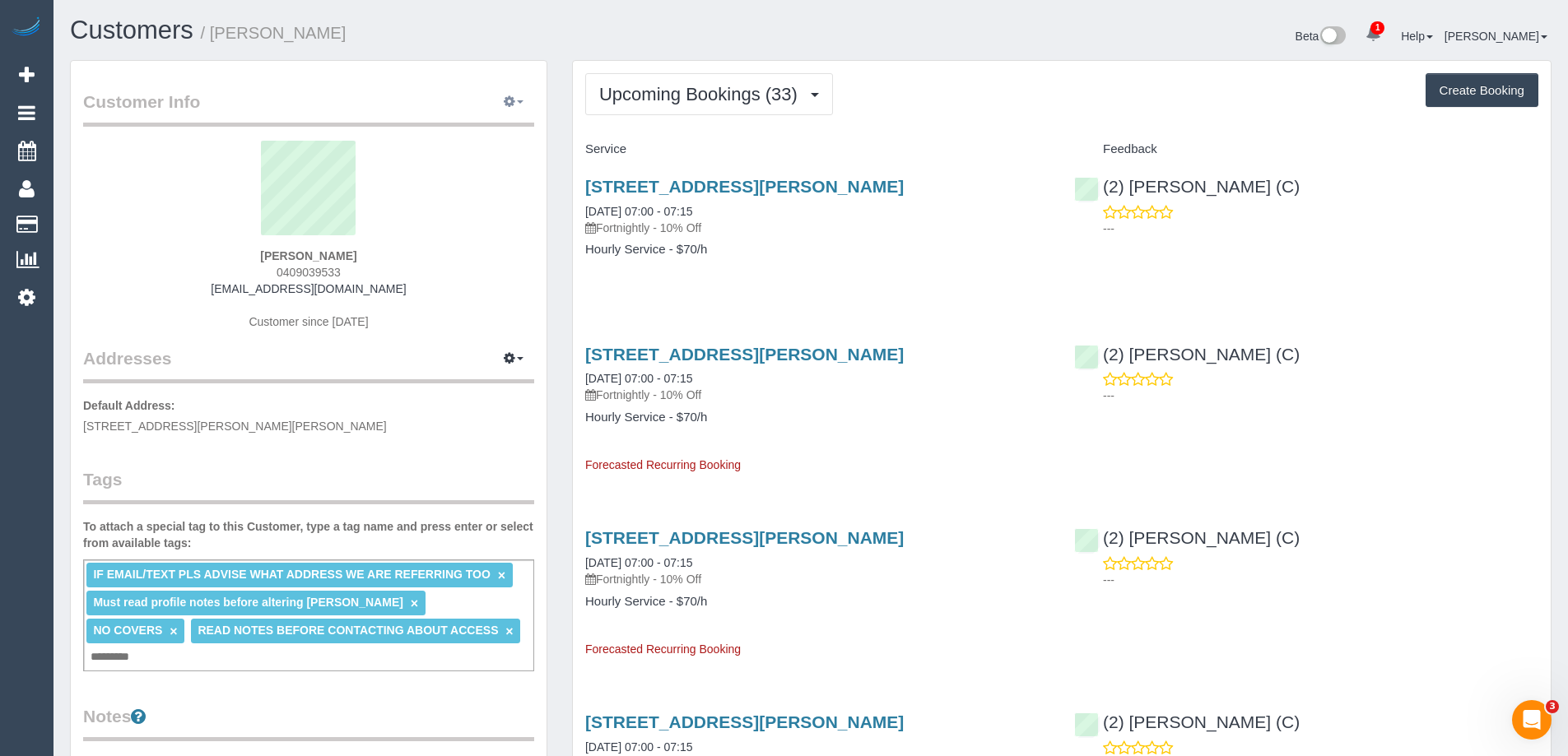
click at [525, 102] on button "button" at bounding box center [514, 102] width 41 height 26
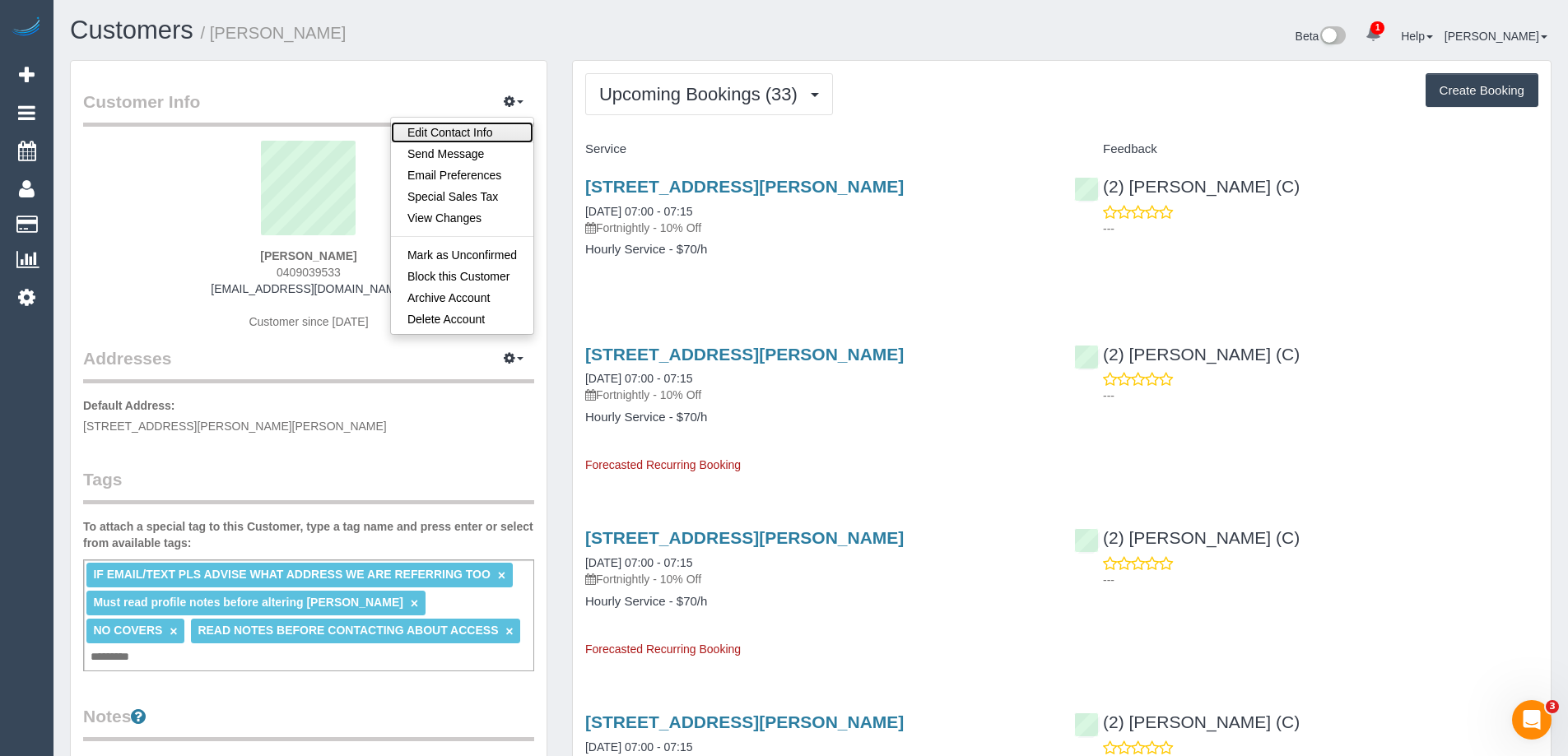
click at [508, 131] on link "Edit Contact Info" at bounding box center [461, 132] width 142 height 21
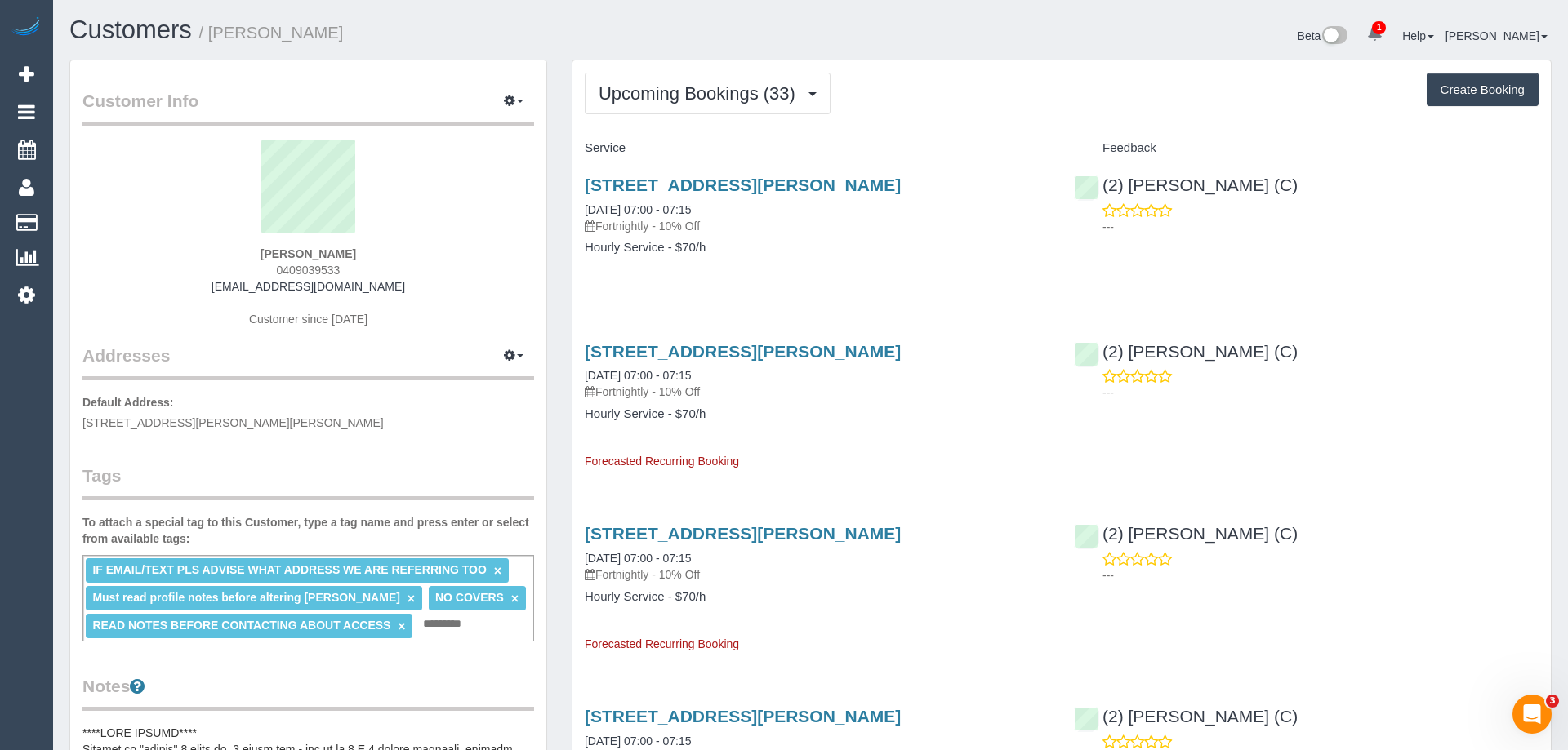
select select "VIC"
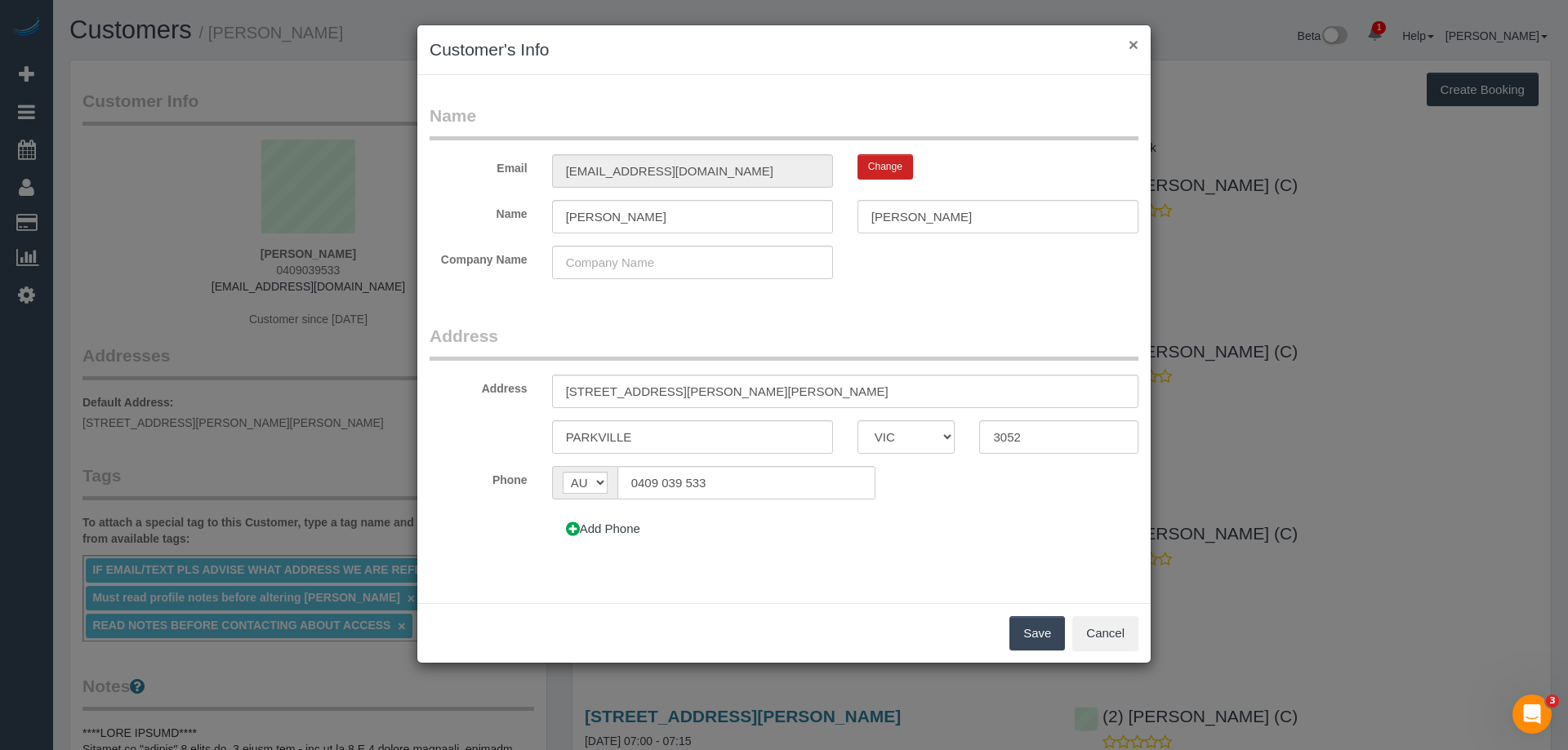
click at [1134, 50] on button "×" at bounding box center [1133, 45] width 10 height 18
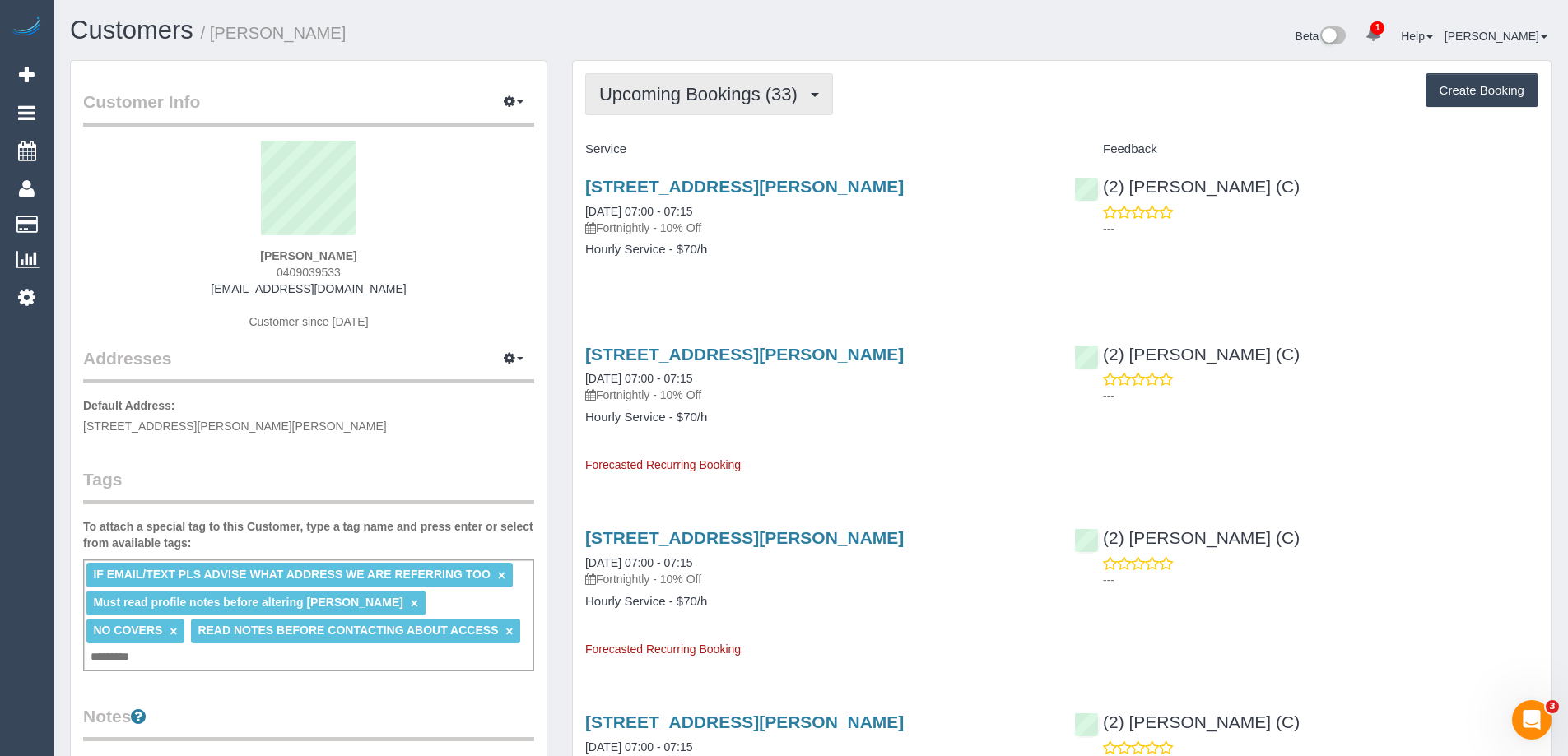
click at [817, 78] on button "Upcoming Bookings (33)" at bounding box center [709, 94] width 248 height 42
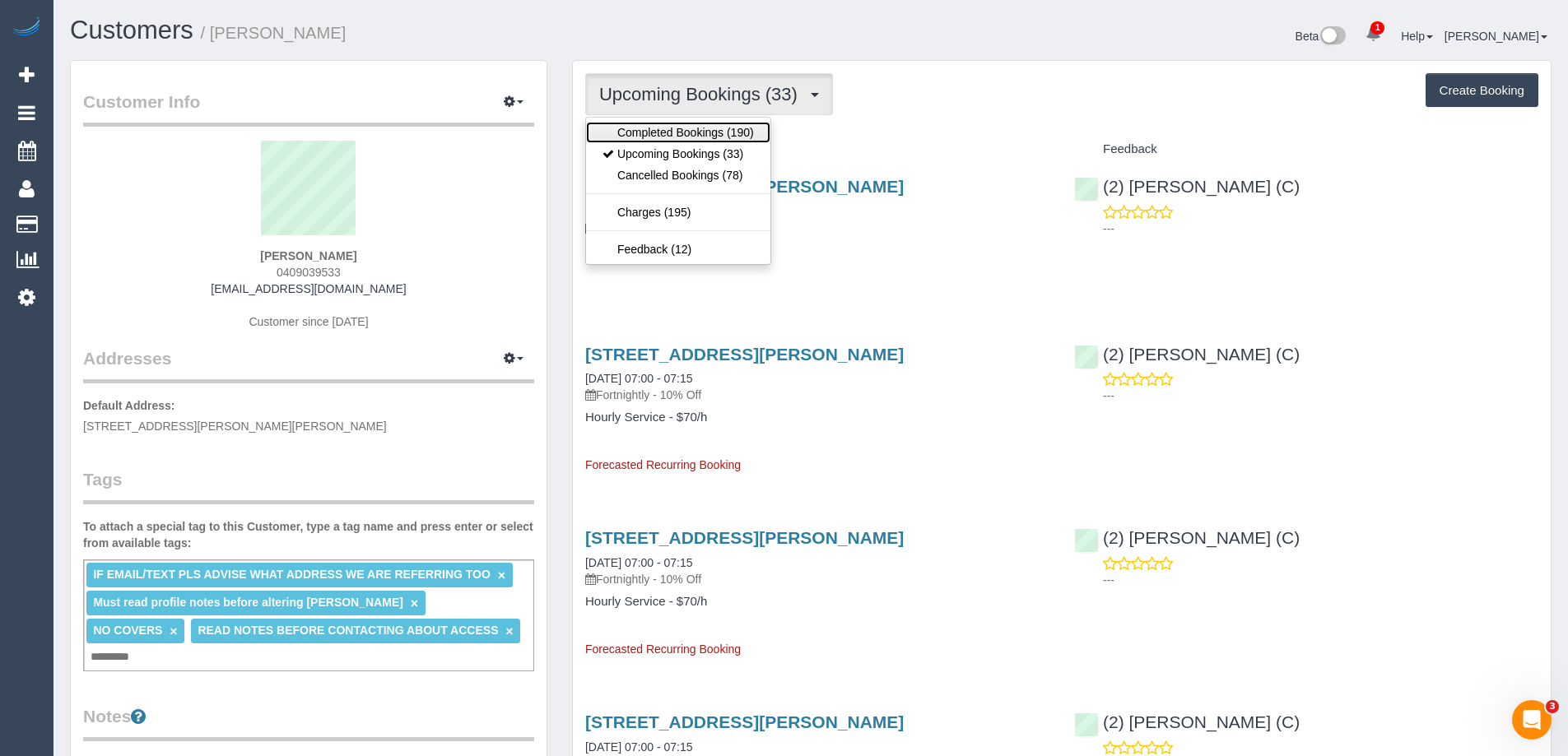
click at [738, 125] on link "Completed Bookings (190)" at bounding box center [678, 132] width 184 height 21
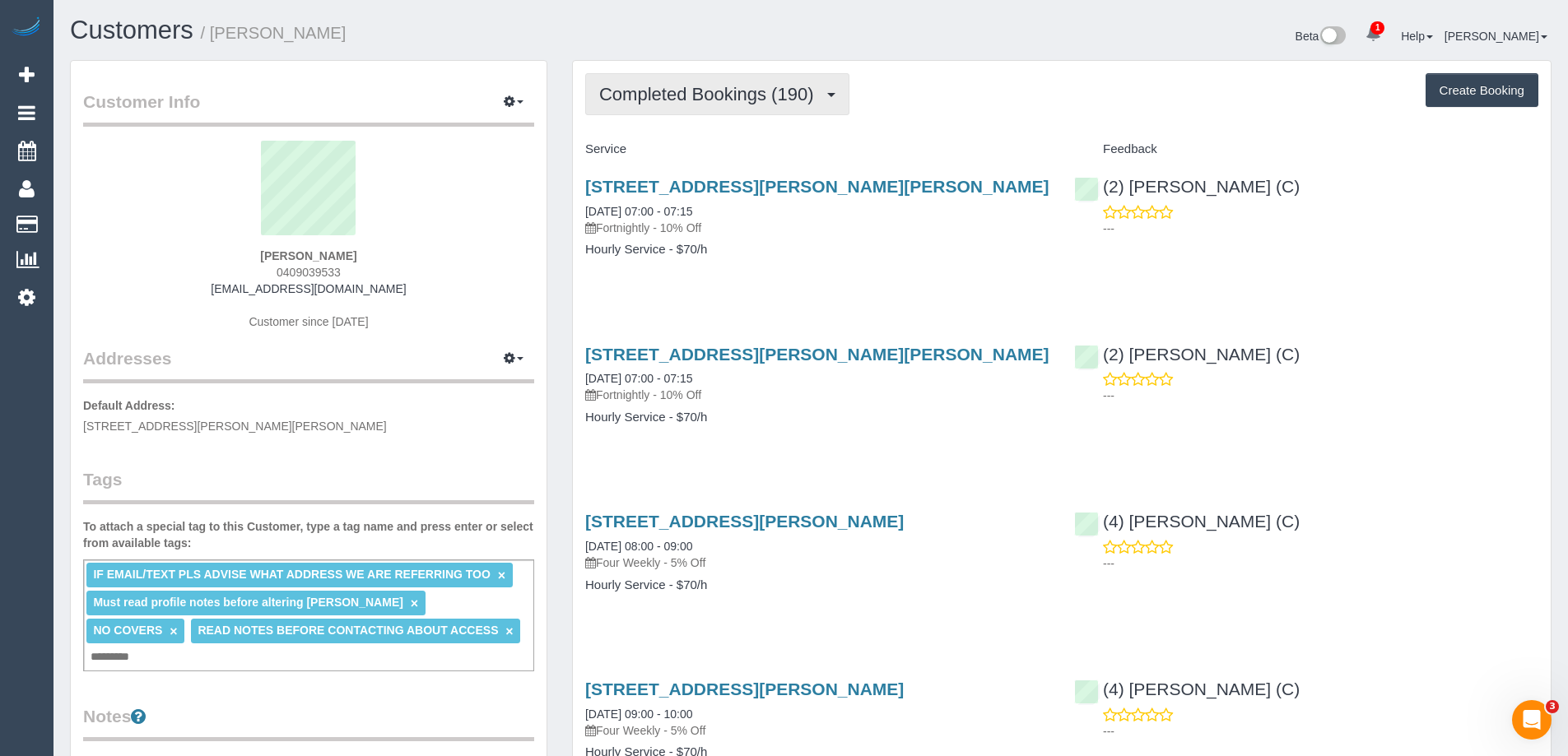
click at [746, 100] on span "Completed Bookings (190)" at bounding box center [710, 94] width 222 height 20
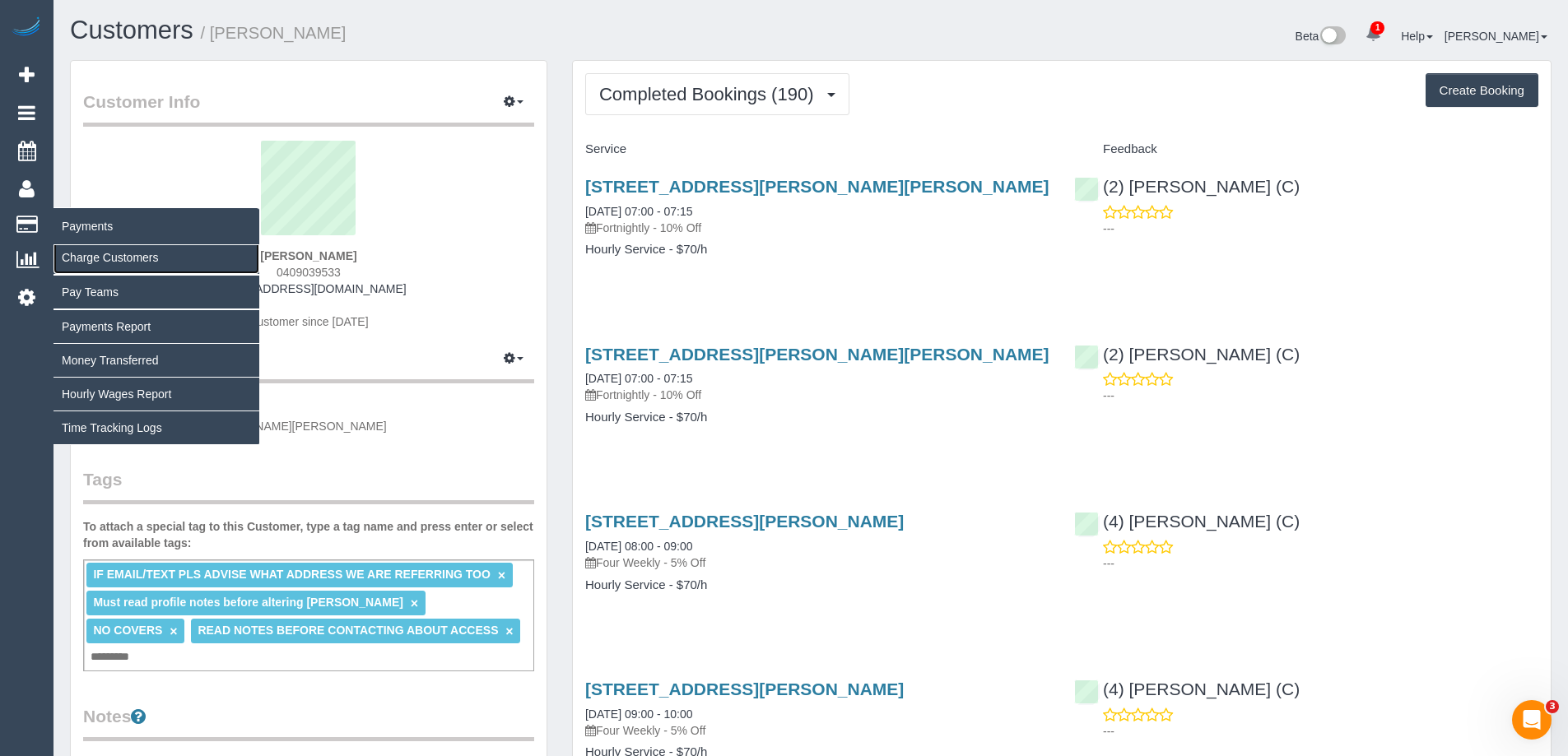
click at [137, 258] on link "Charge Customers" at bounding box center [156, 257] width 206 height 33
select select
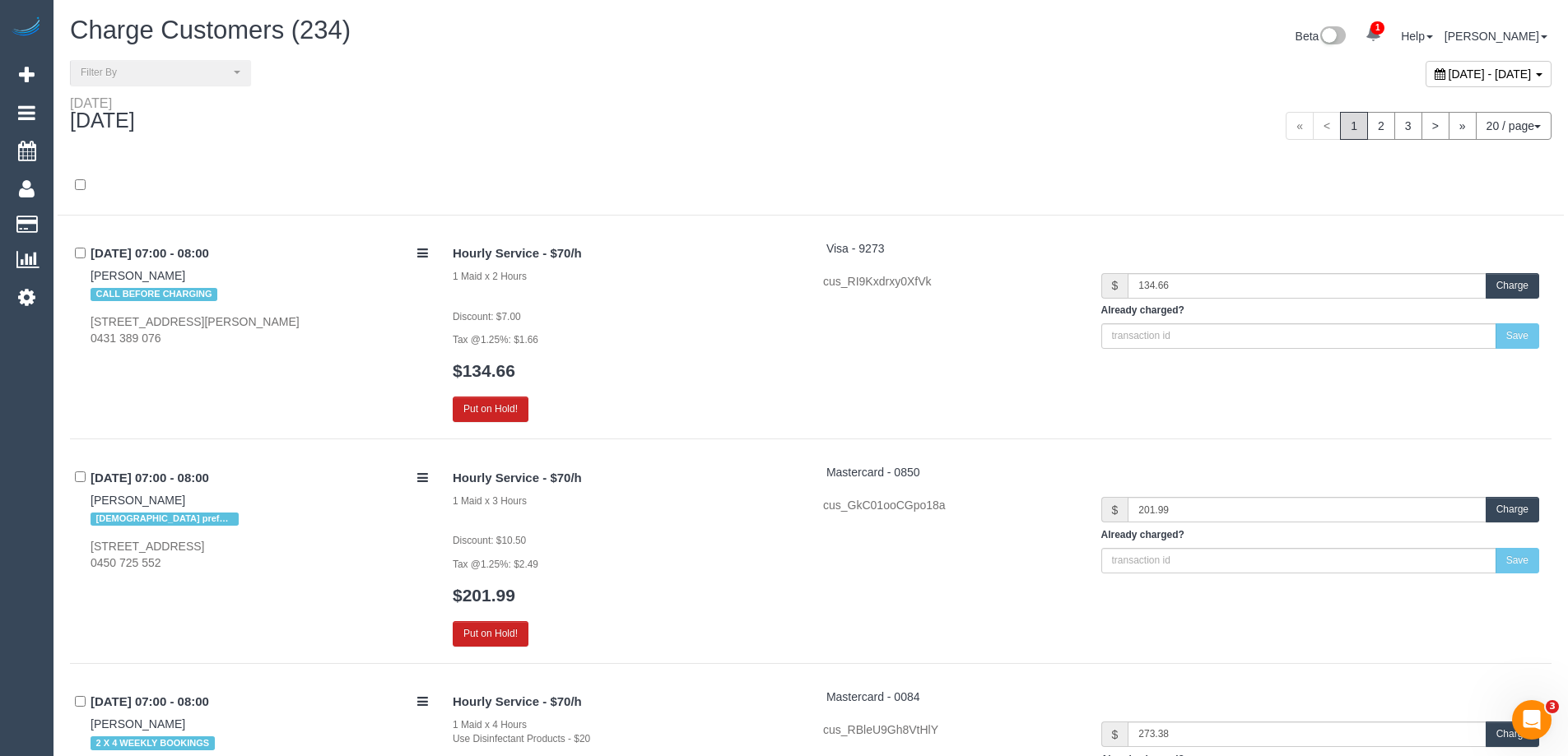
click at [1435, 69] on icon at bounding box center [1440, 73] width 11 height 11
type input "**********"
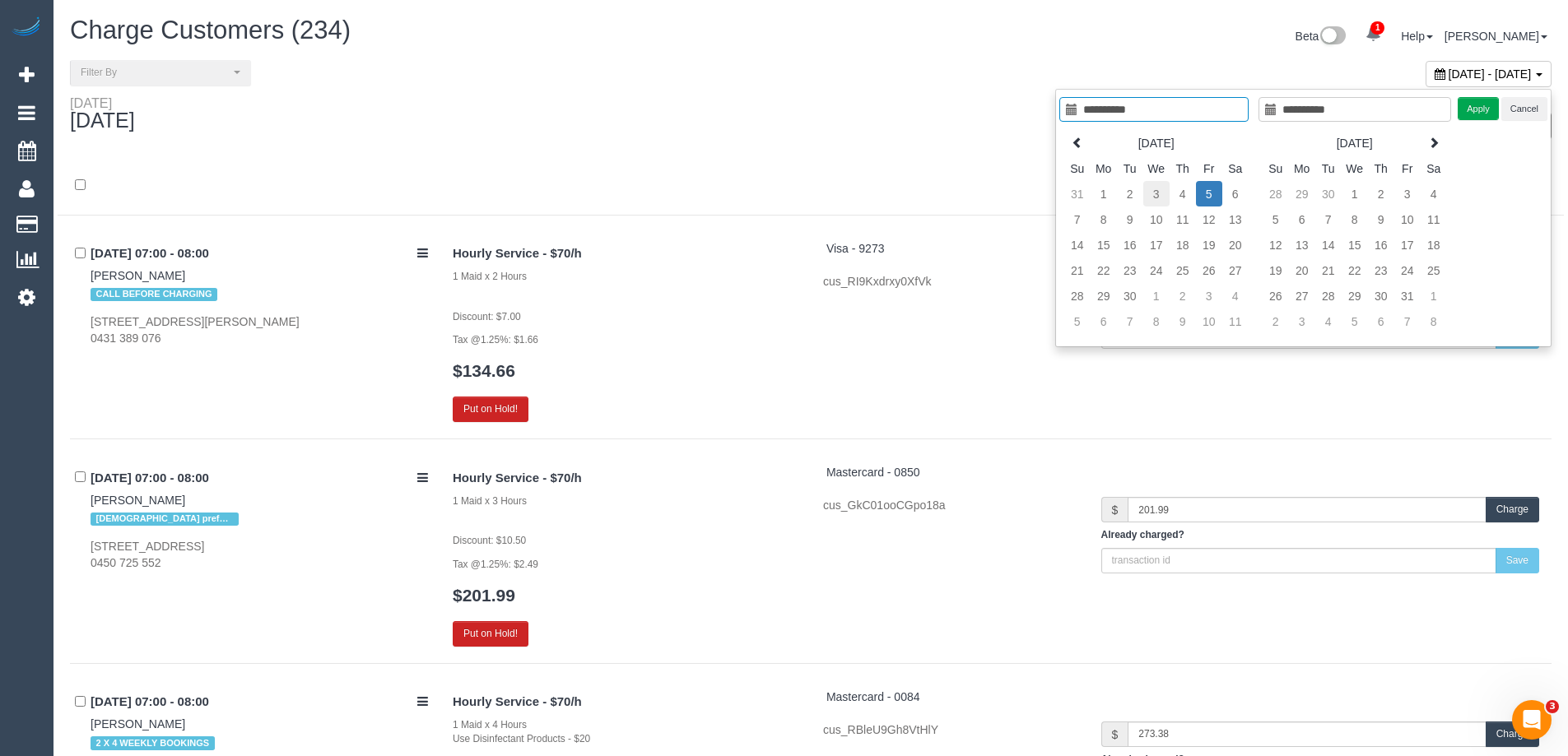
type input "**********"
click at [1153, 193] on td "3" at bounding box center [1157, 193] width 26 height 26
type input "**********"
click at [1153, 193] on td "3" at bounding box center [1157, 193] width 26 height 26
click at [1482, 109] on button "Apply" at bounding box center [1478, 109] width 41 height 24
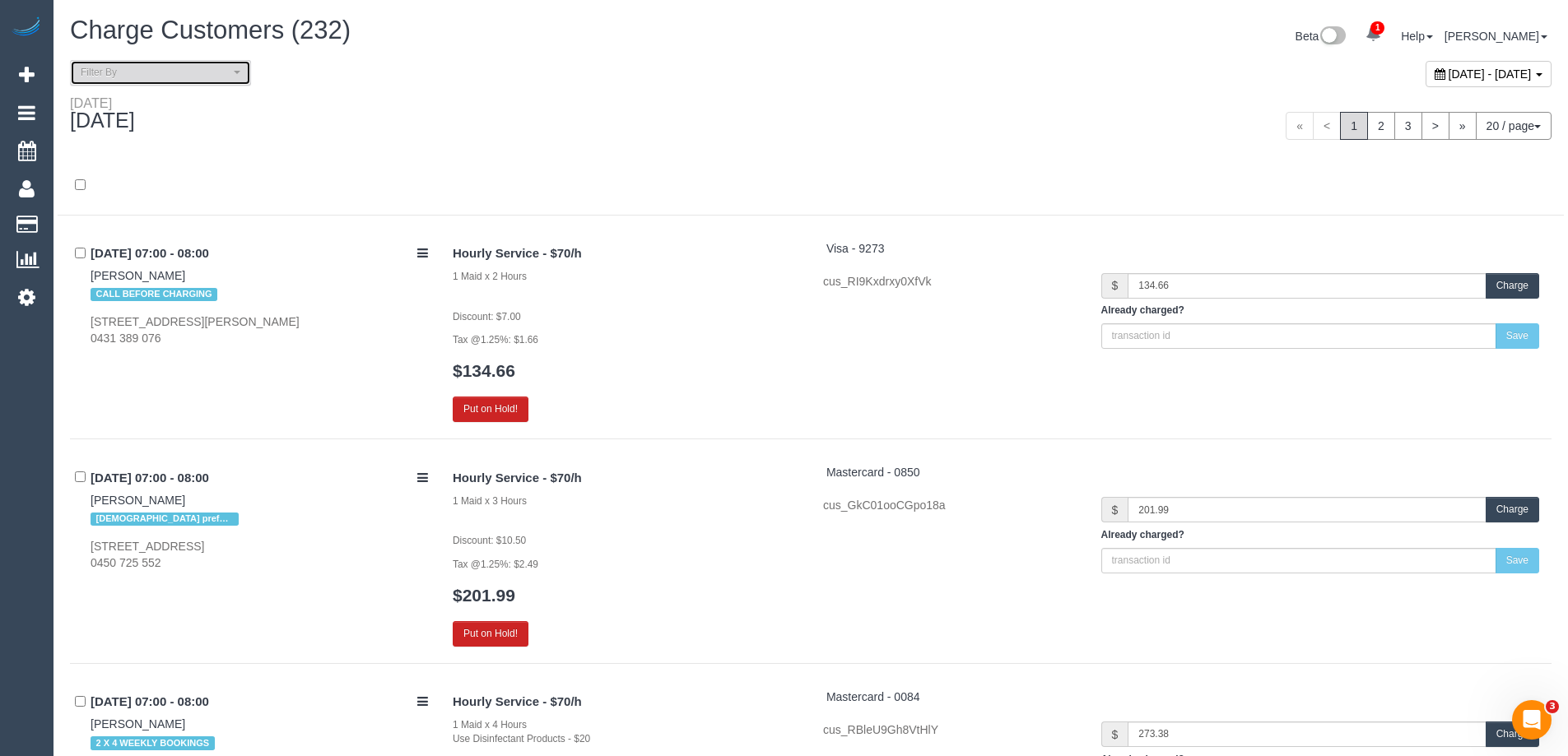
click at [174, 76] on span "Filter By" at bounding box center [154, 73] width 149 height 14
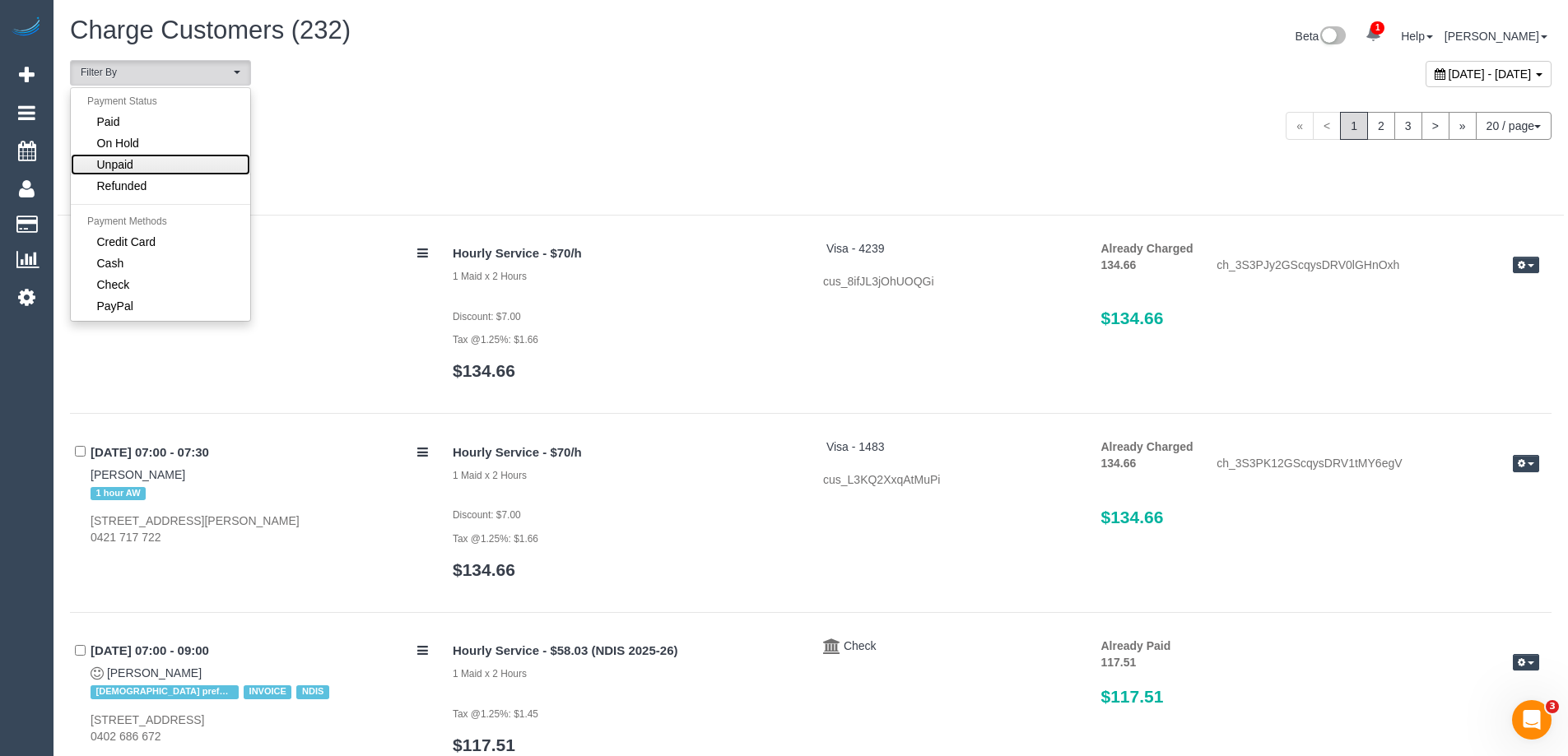
click at [150, 163] on link "Unpaid" at bounding box center [160, 164] width 179 height 21
select select "******"
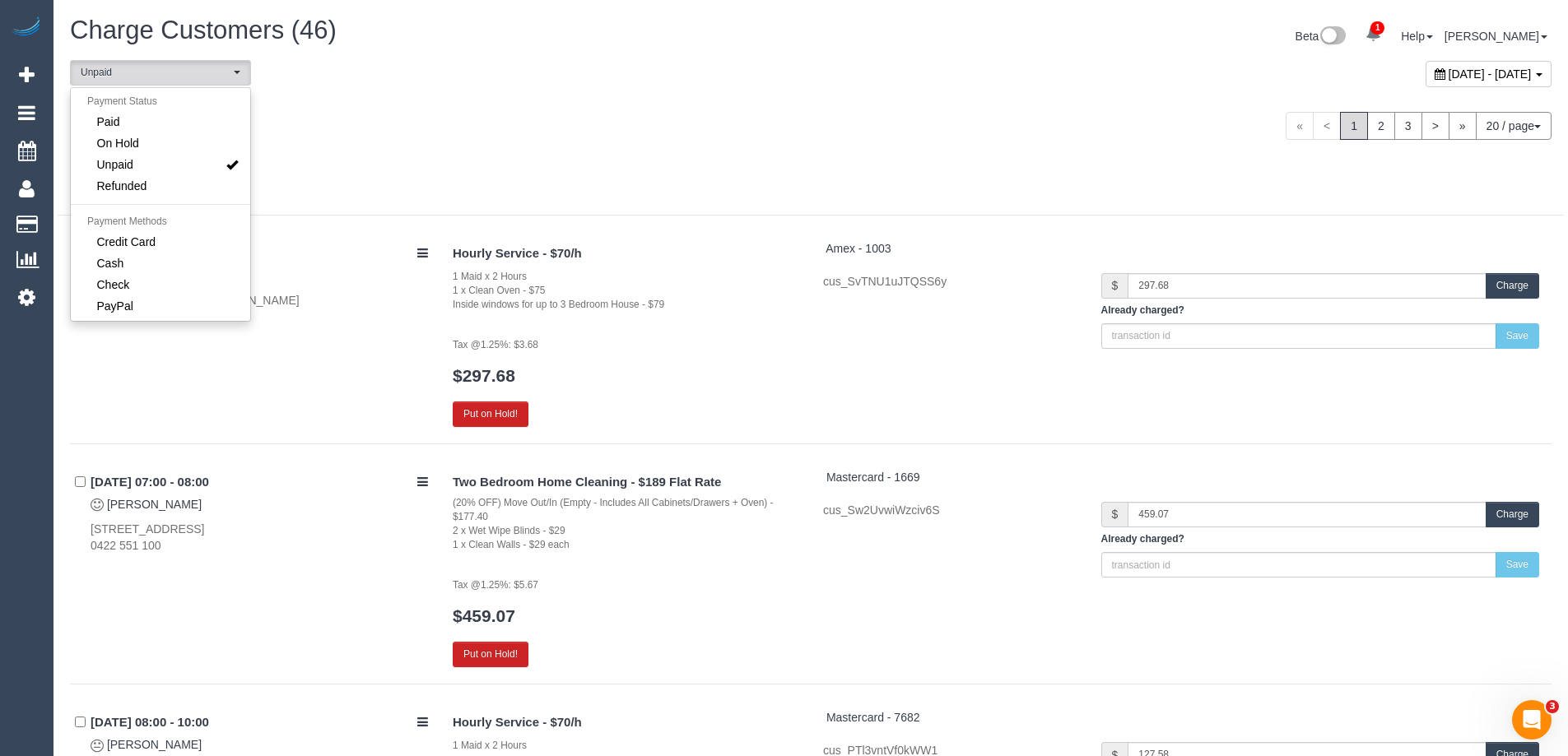
click at [536, 113] on div "Wednesday September 03, 2025" at bounding box center [434, 116] width 754 height 43
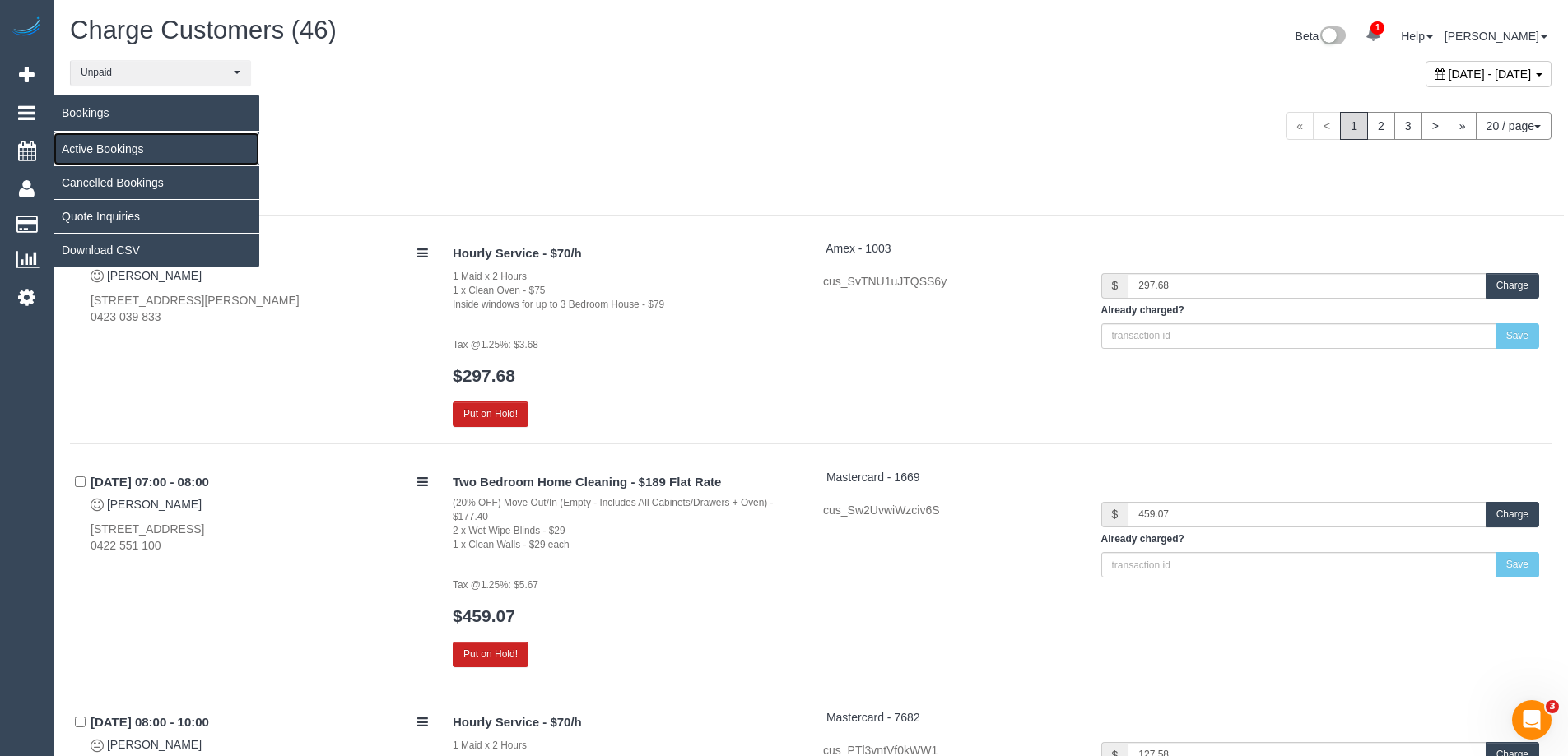
click at [157, 147] on link "Active Bookings" at bounding box center [156, 148] width 206 height 33
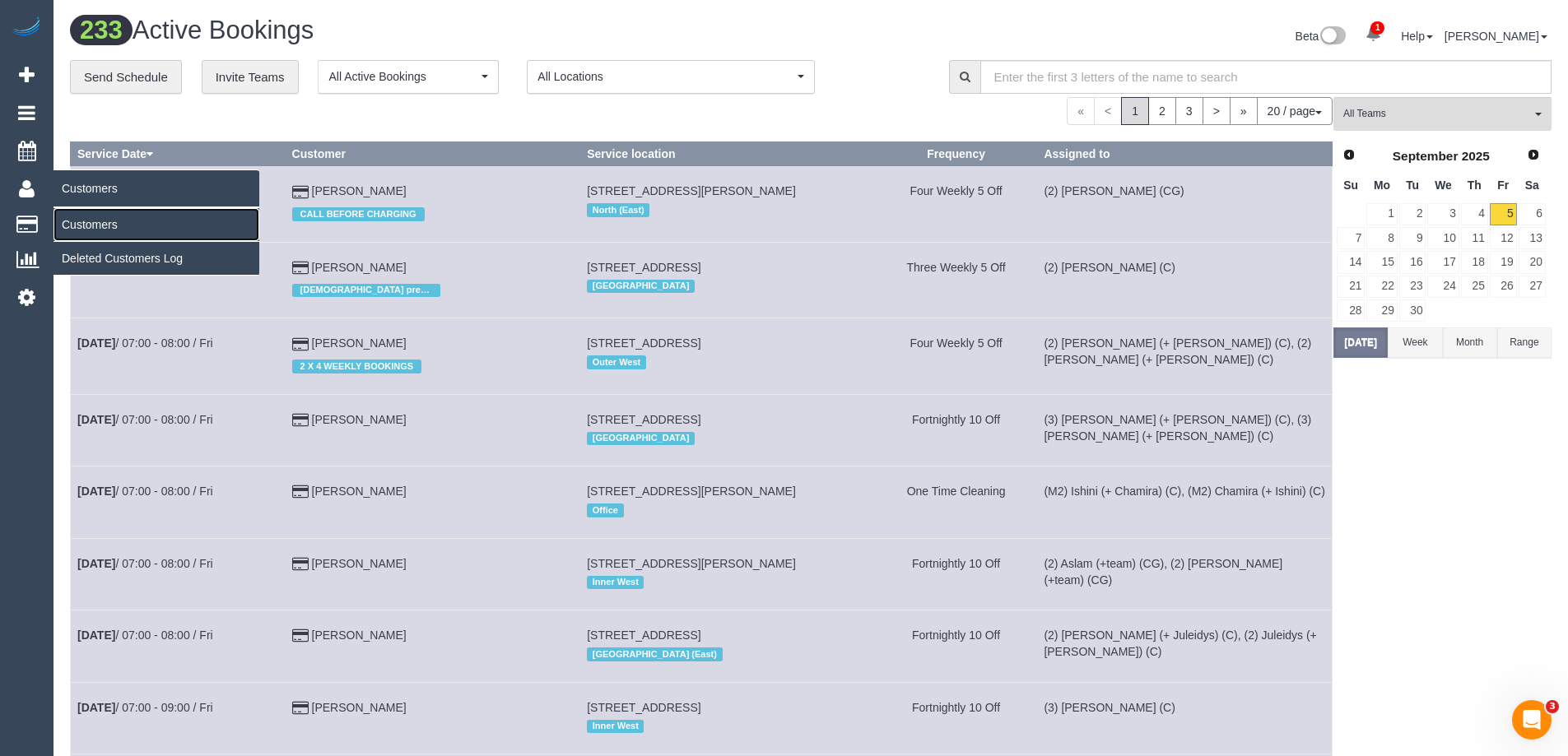
click at [107, 215] on link "Customers" at bounding box center [156, 224] width 206 height 33
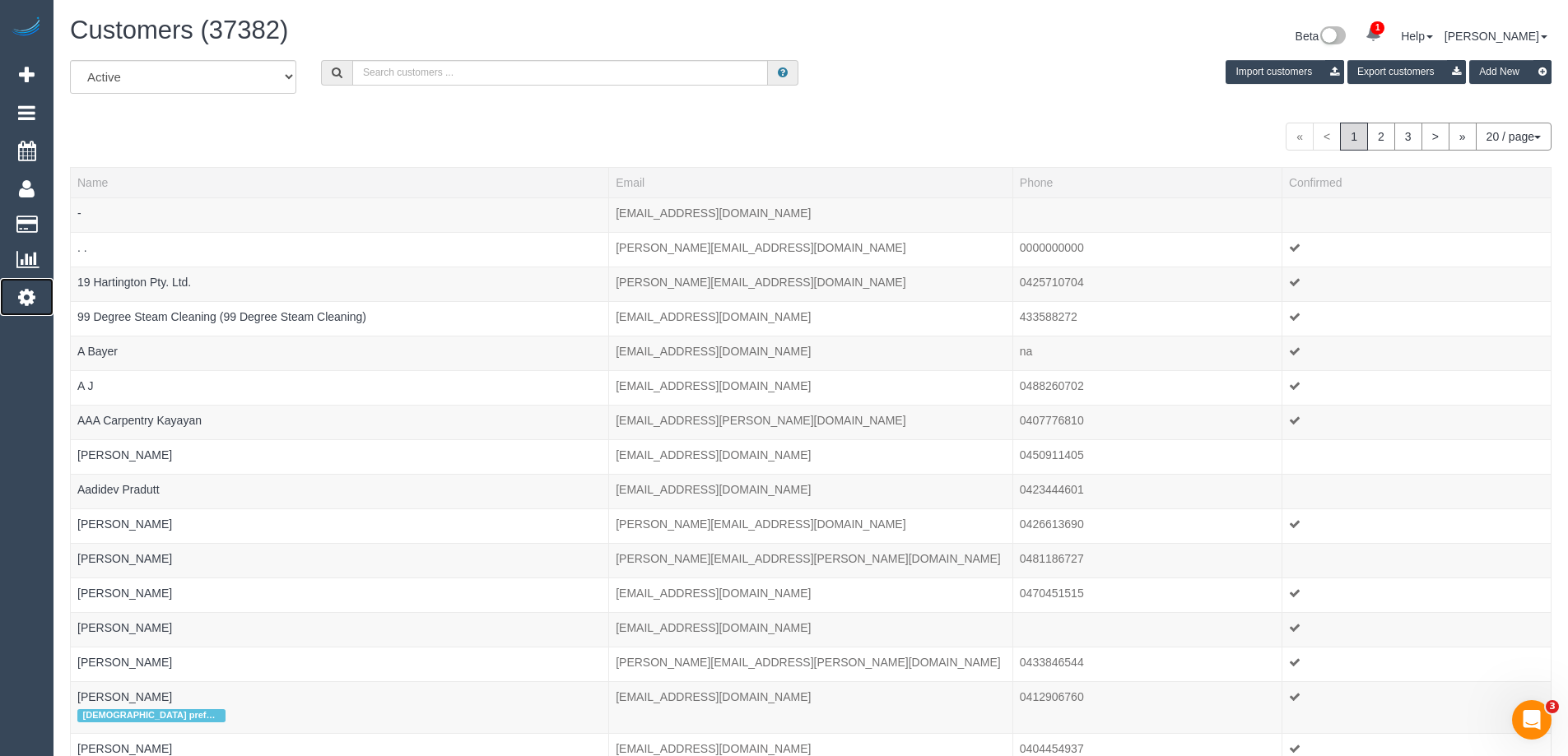
click at [26, 298] on icon at bounding box center [27, 297] width 18 height 19
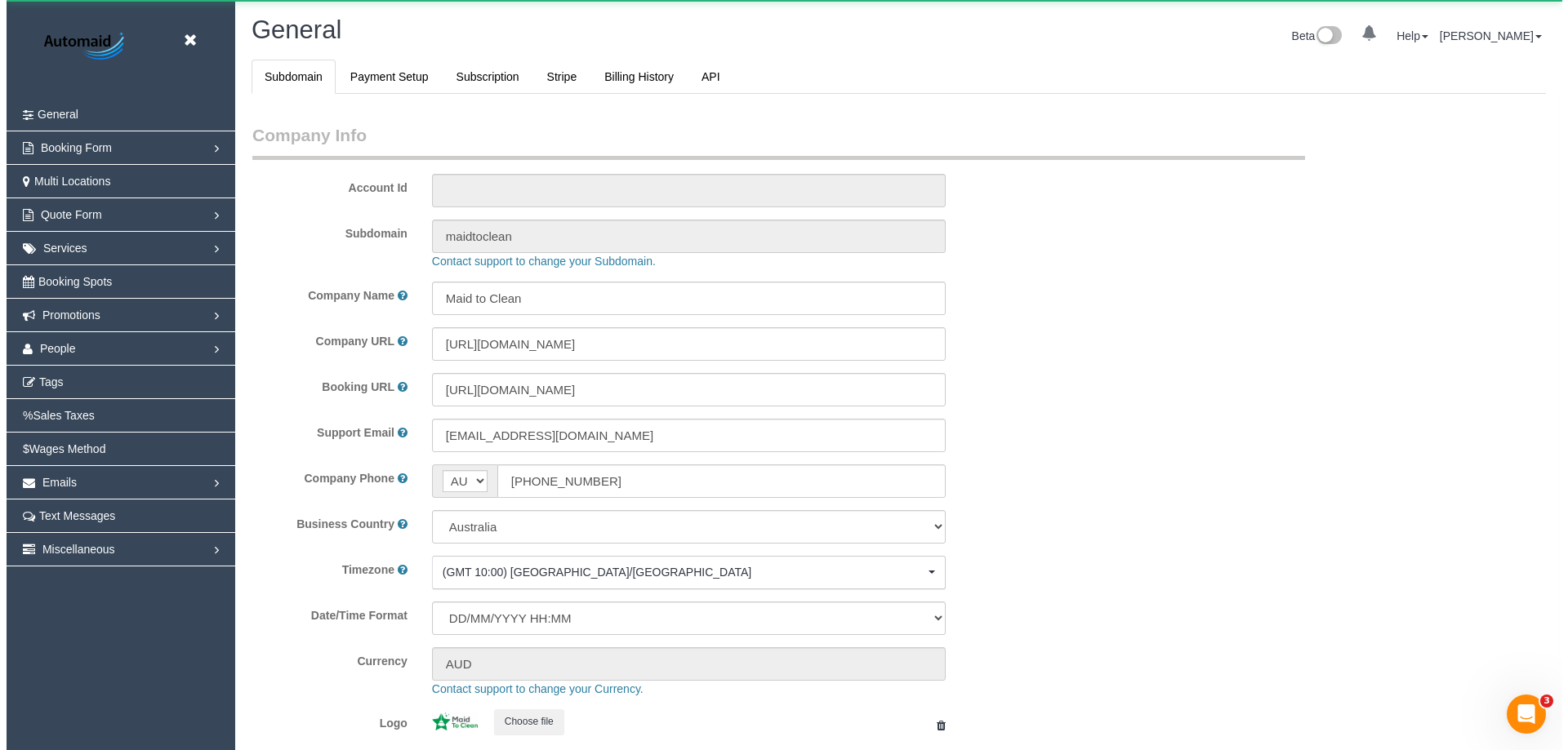
scroll to position [3700, 1556]
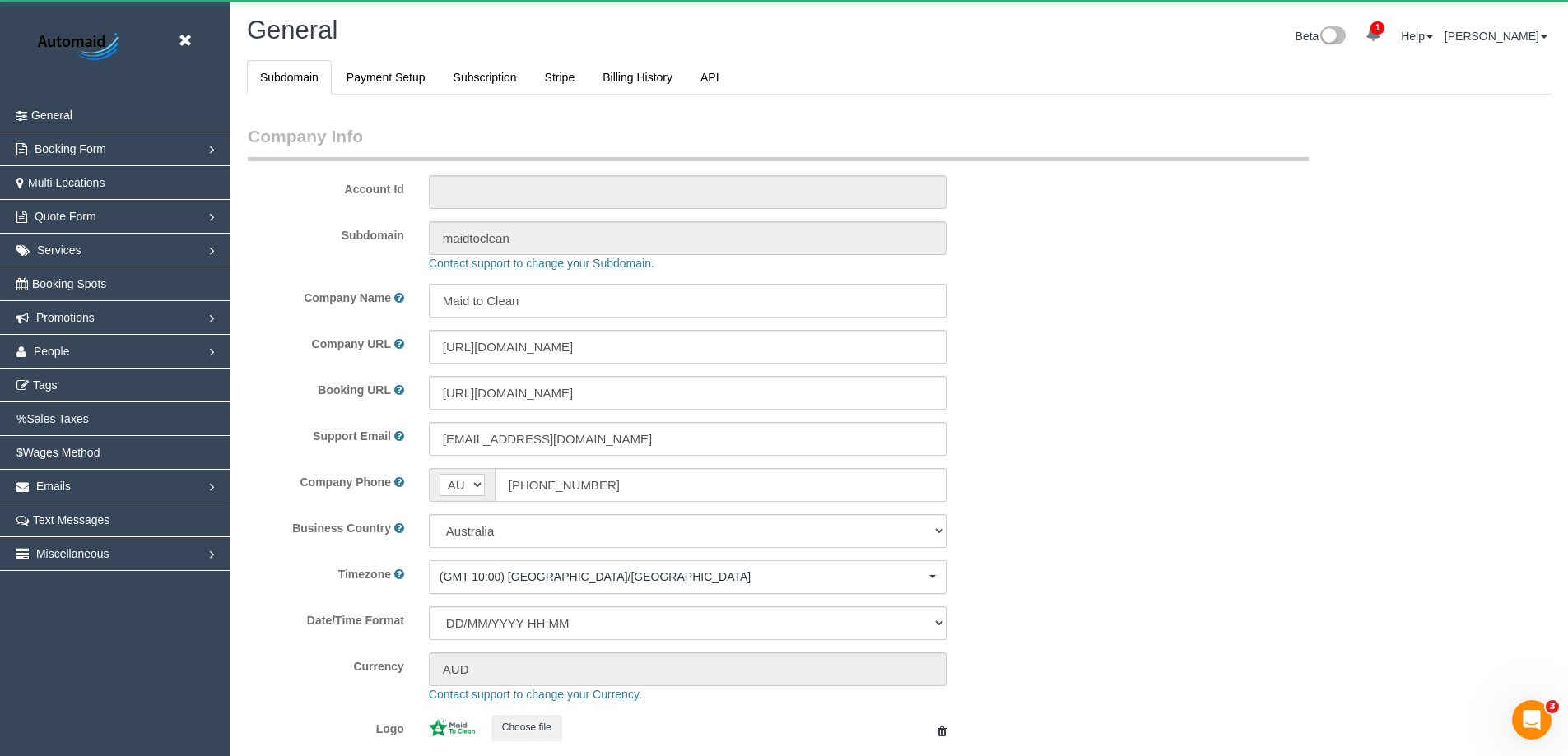
select select "1"
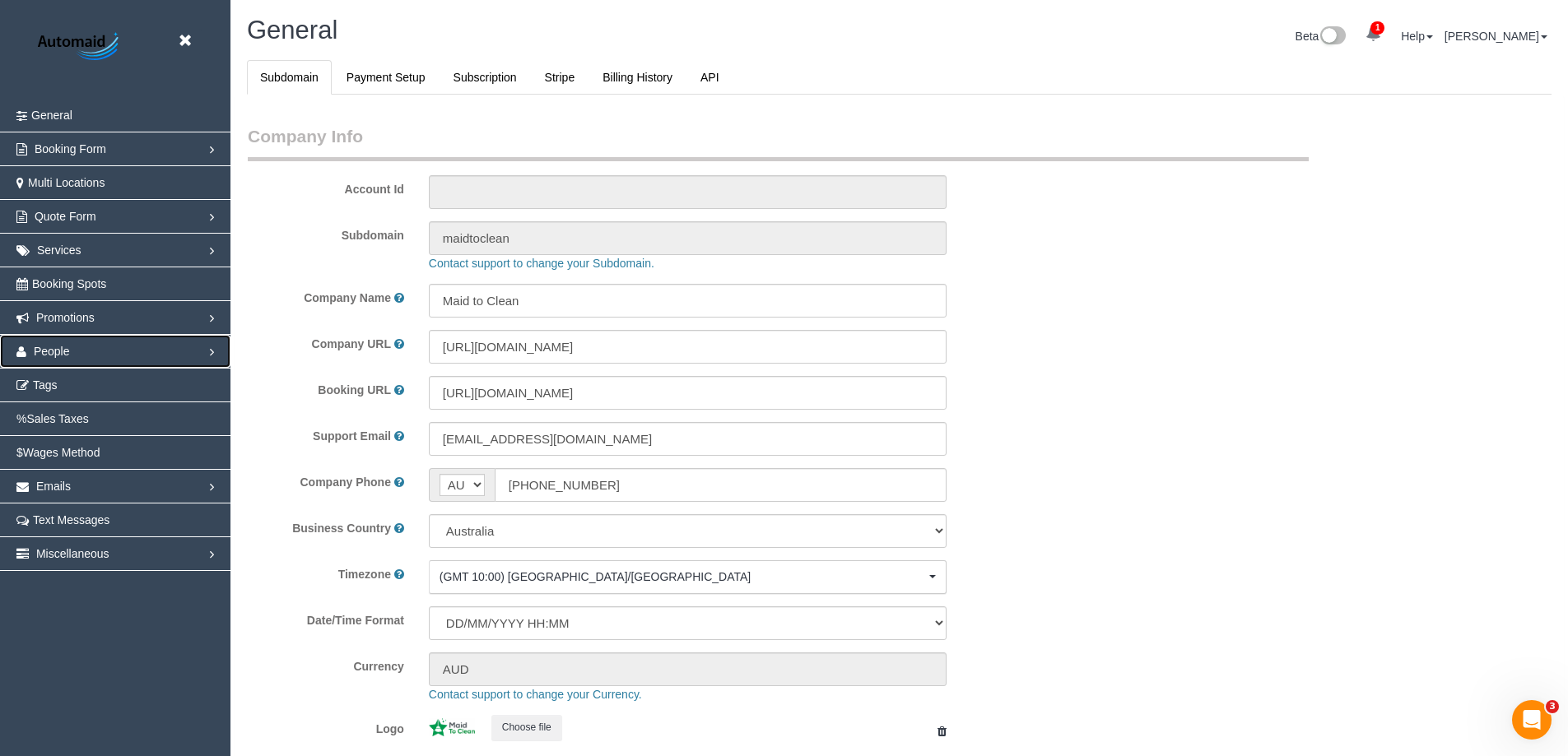
click at [102, 345] on link "People" at bounding box center [115, 351] width 230 height 33
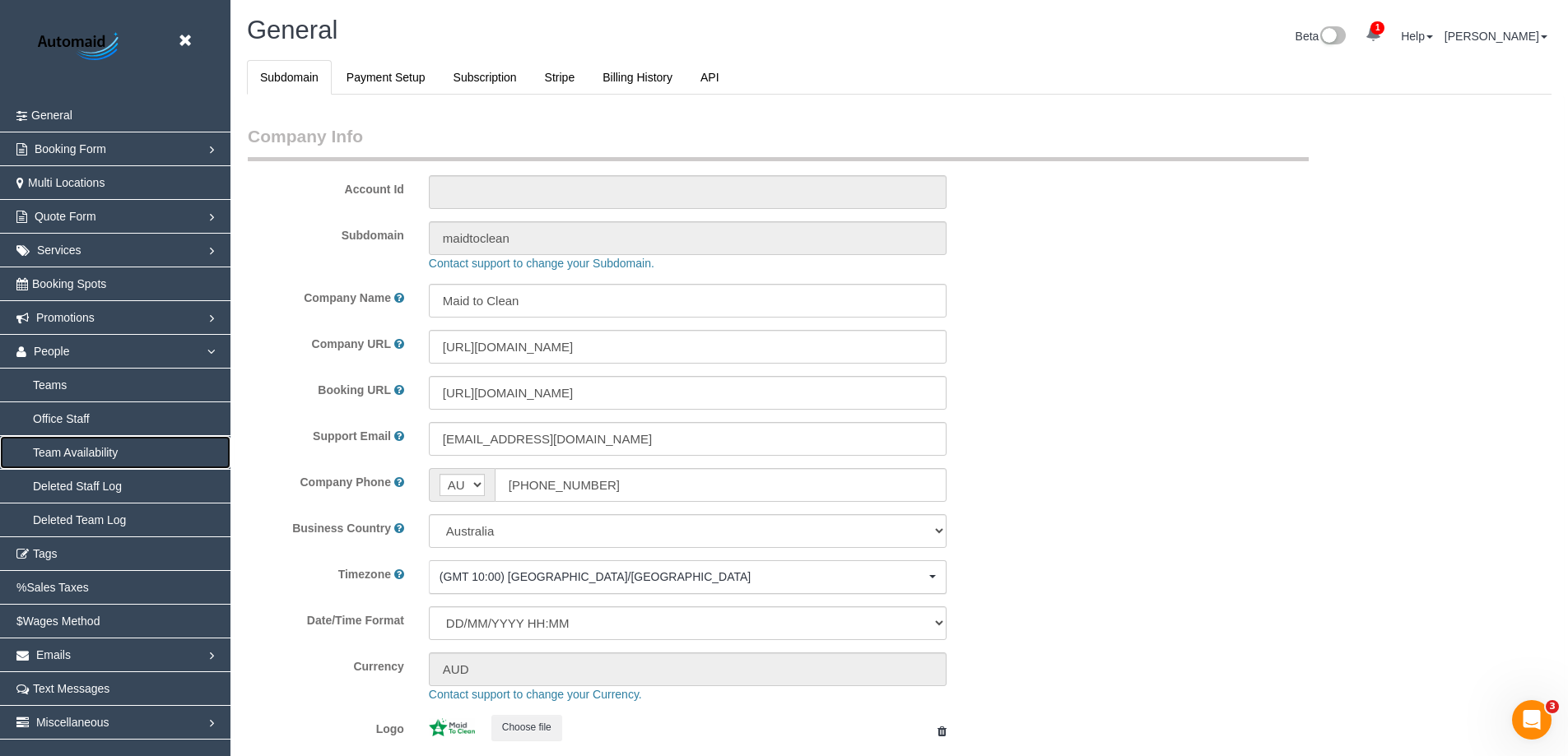
click at [97, 442] on link "Team Availability" at bounding box center [115, 453] width 230 height 33
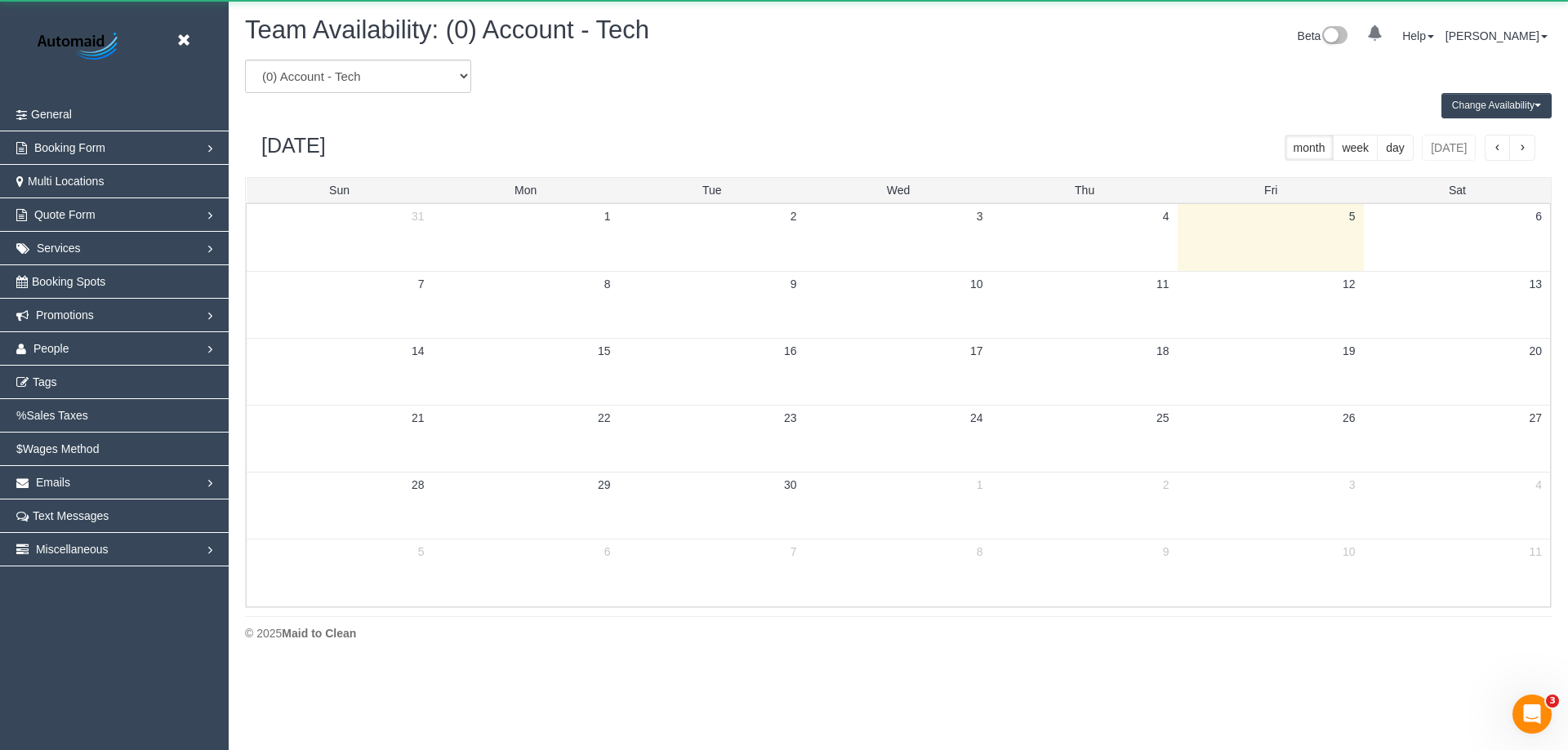
scroll to position [665, 1568]
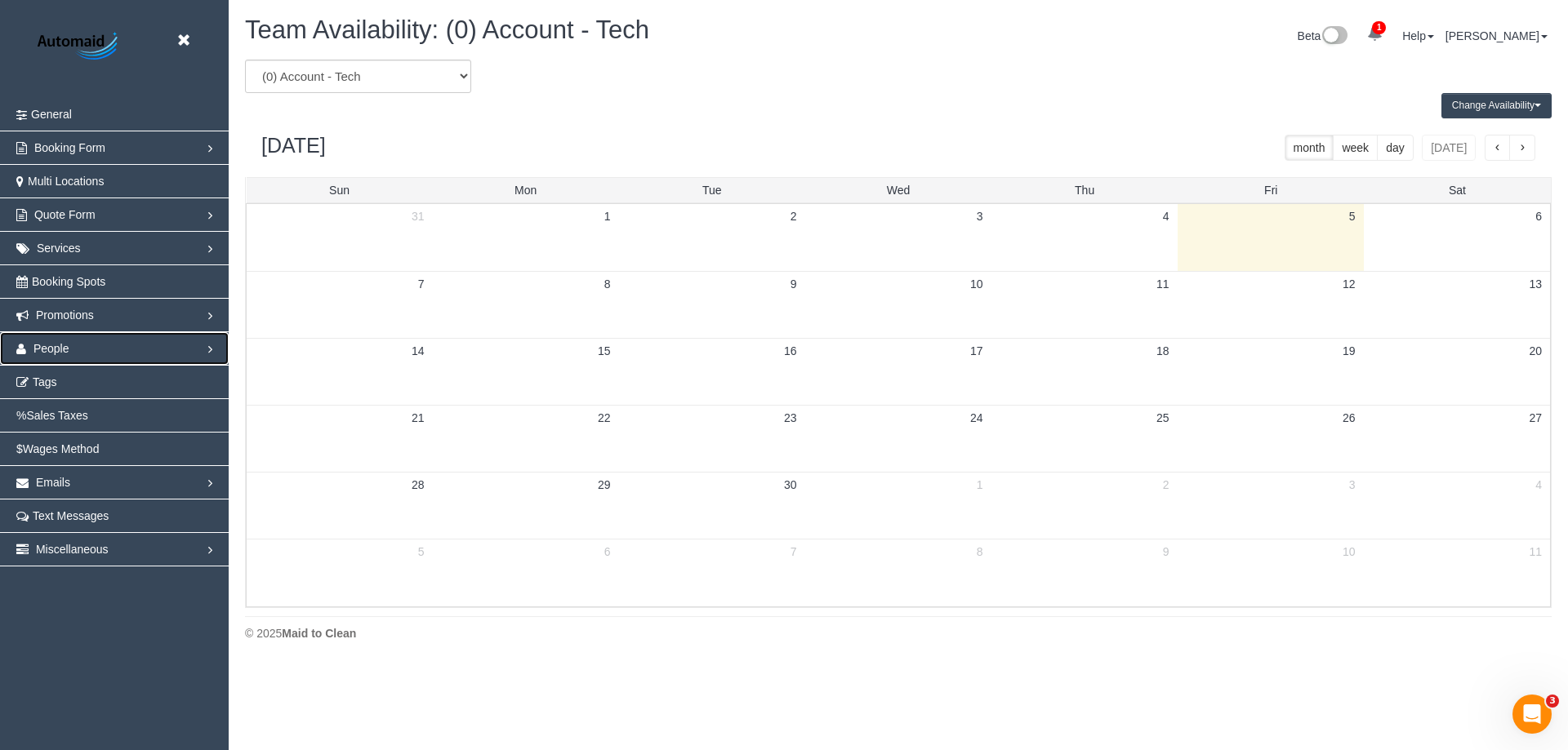
click at [95, 352] on link "People" at bounding box center [114, 348] width 229 height 32
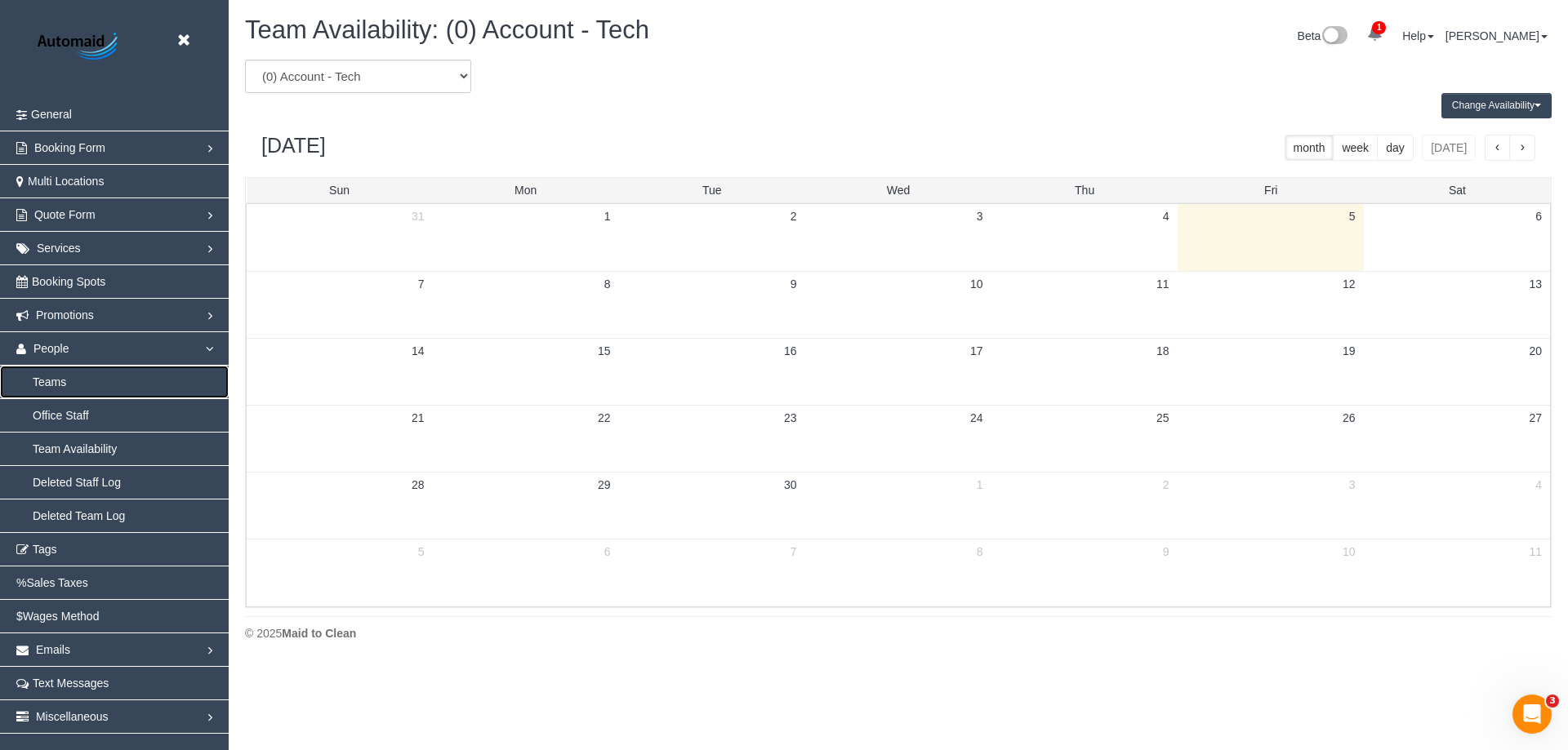
click at [86, 382] on link "Teams" at bounding box center [114, 382] width 229 height 32
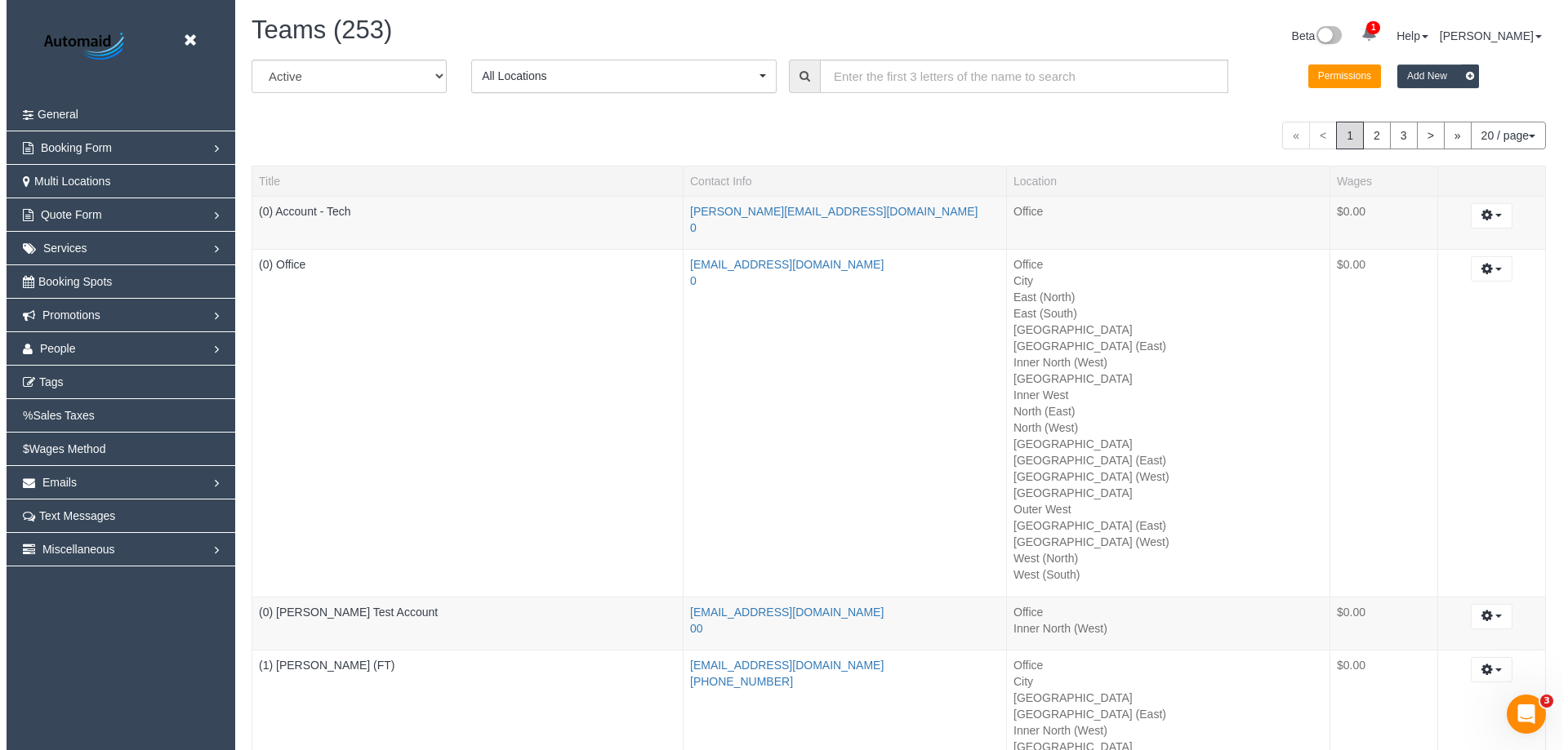
scroll to position [3735, 1556]
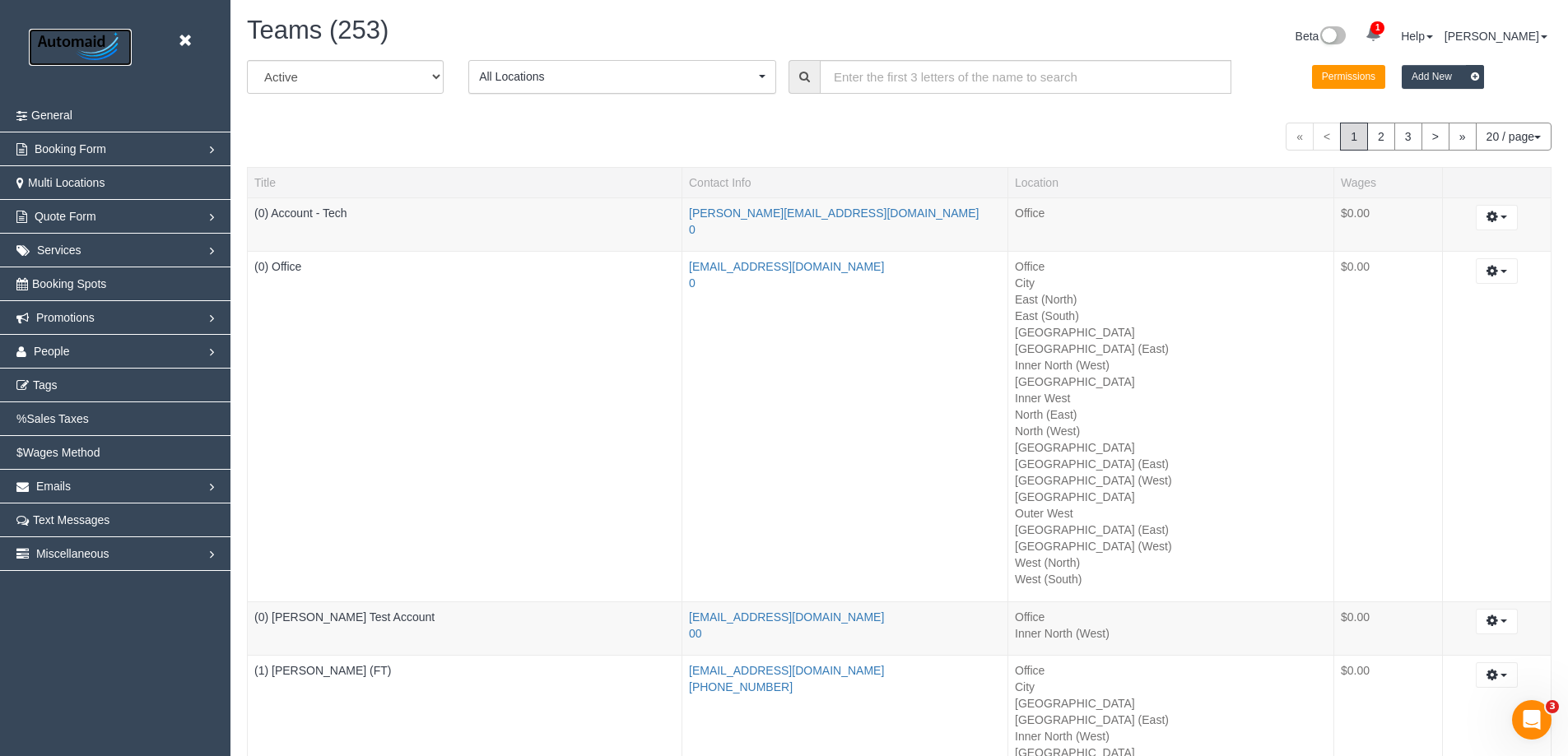
click at [77, 46] on img at bounding box center [80, 48] width 103 height 37
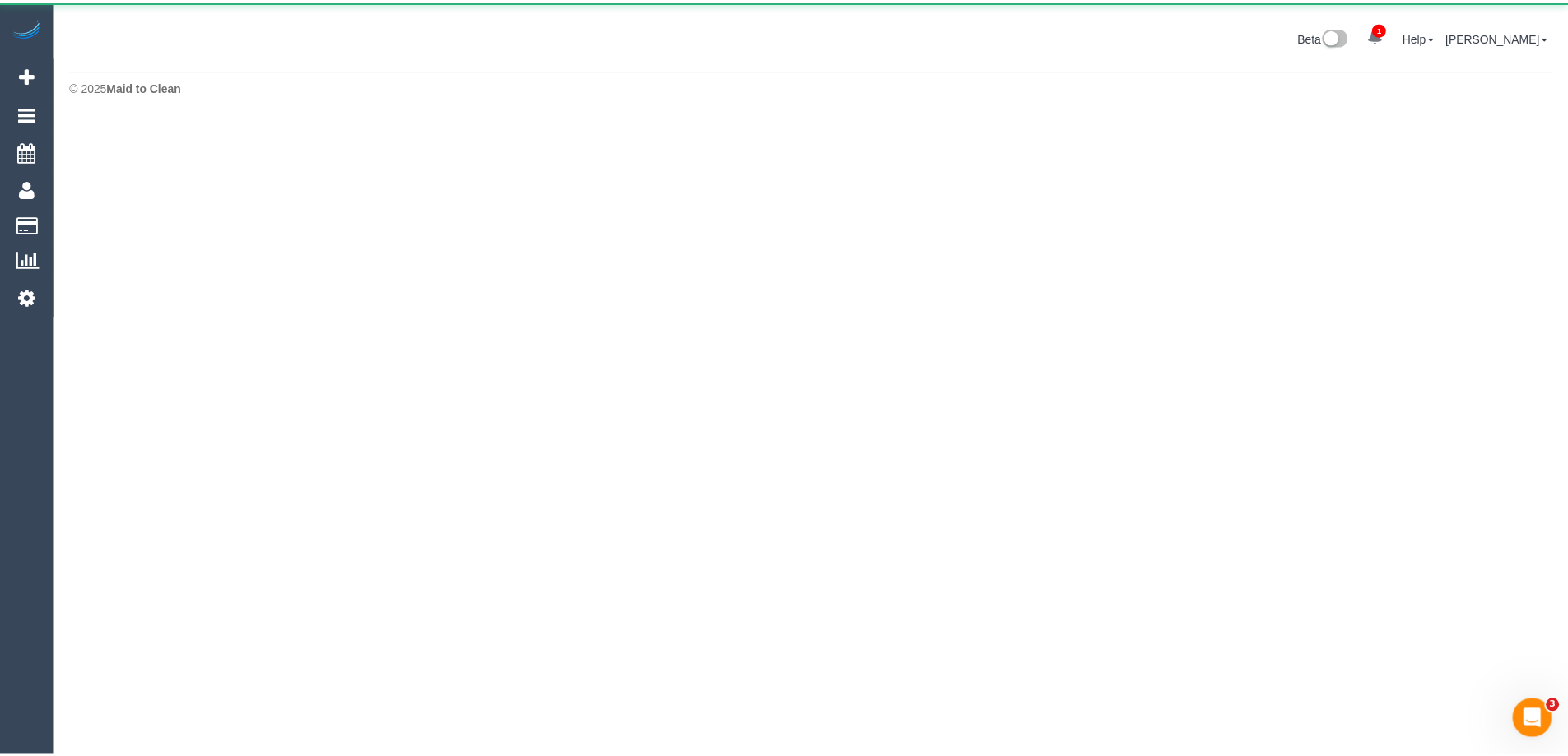
scroll to position [82191, 80751]
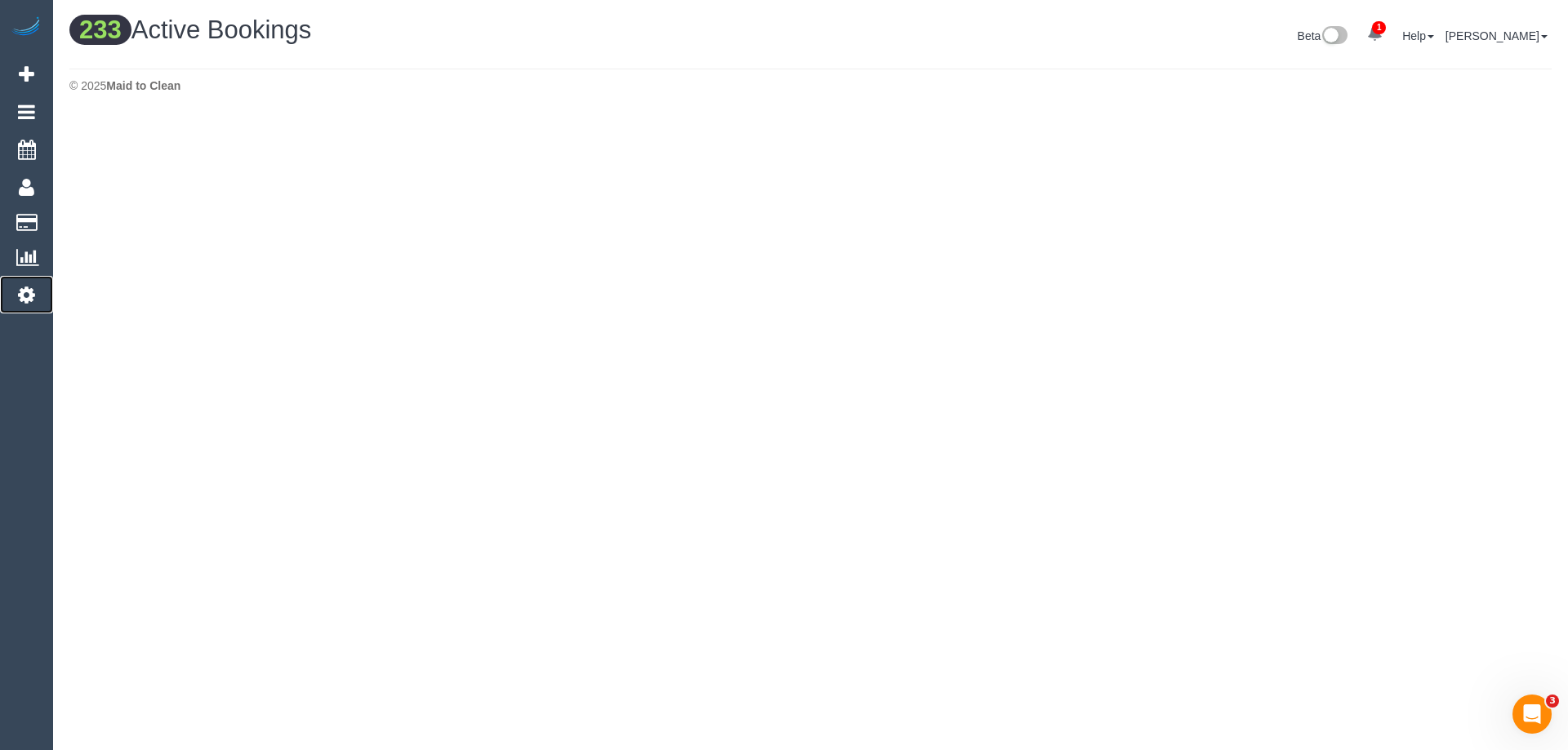
click at [27, 296] on icon at bounding box center [27, 295] width 18 height 19
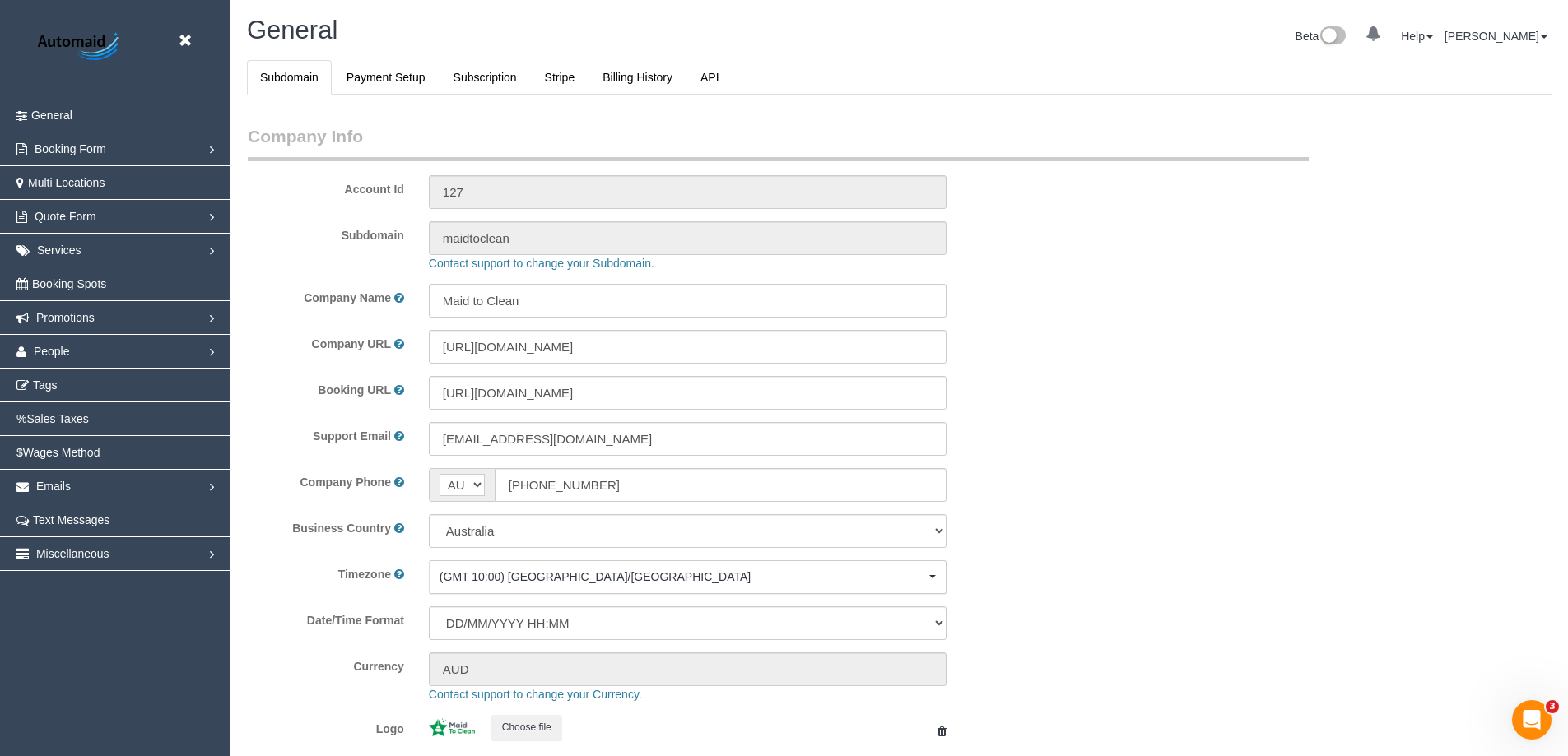
select select "1"
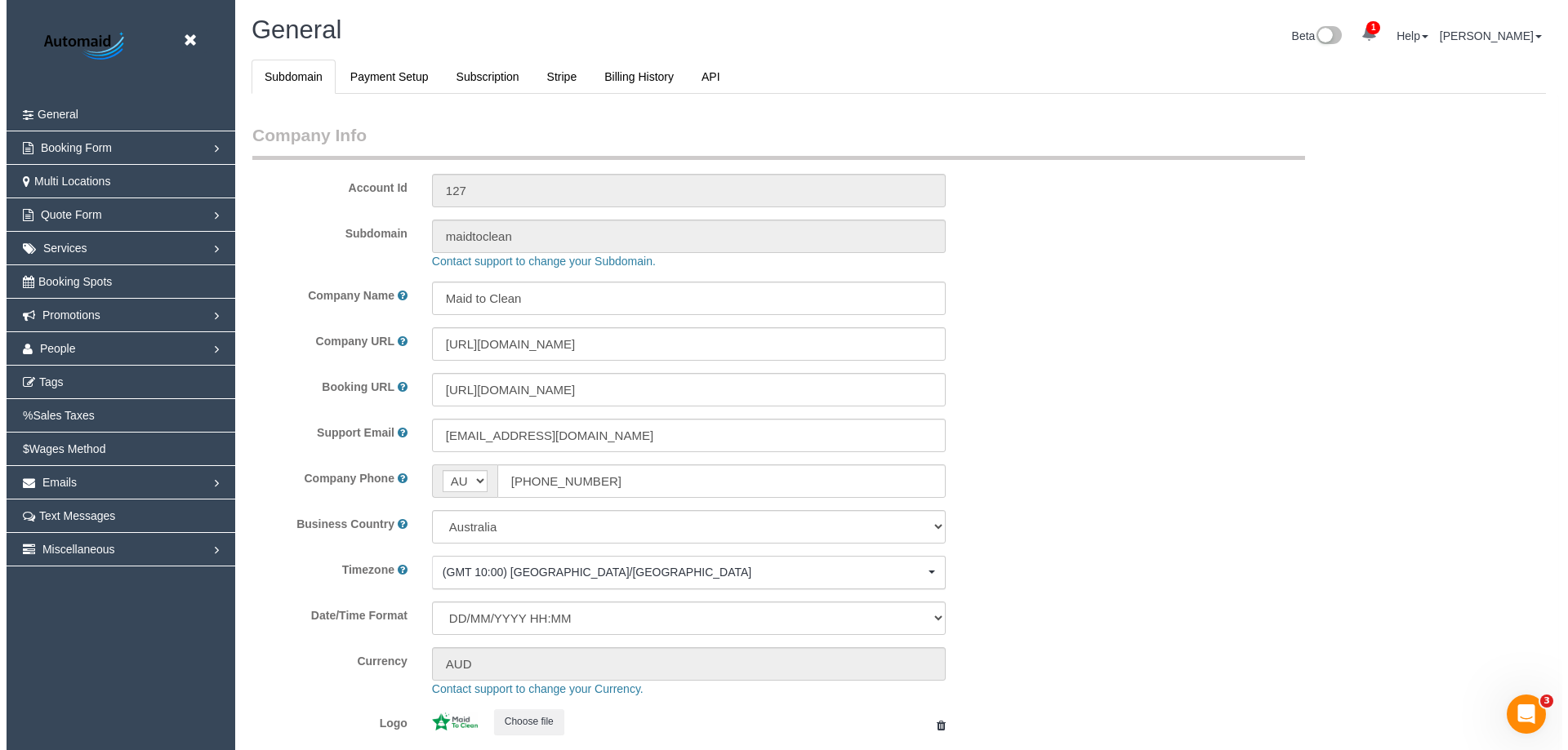
scroll to position [3700, 1556]
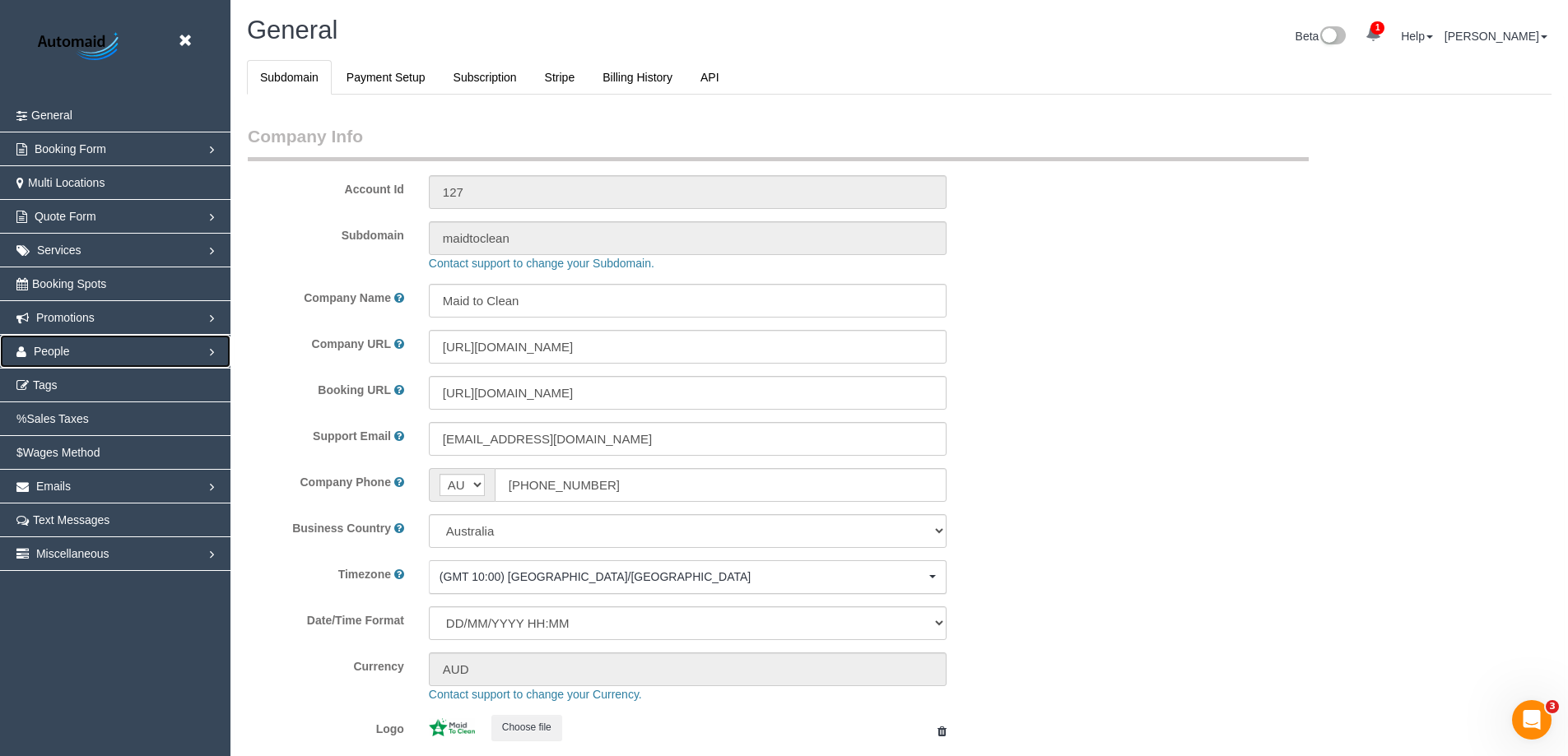
click at [104, 341] on link "People" at bounding box center [115, 351] width 230 height 33
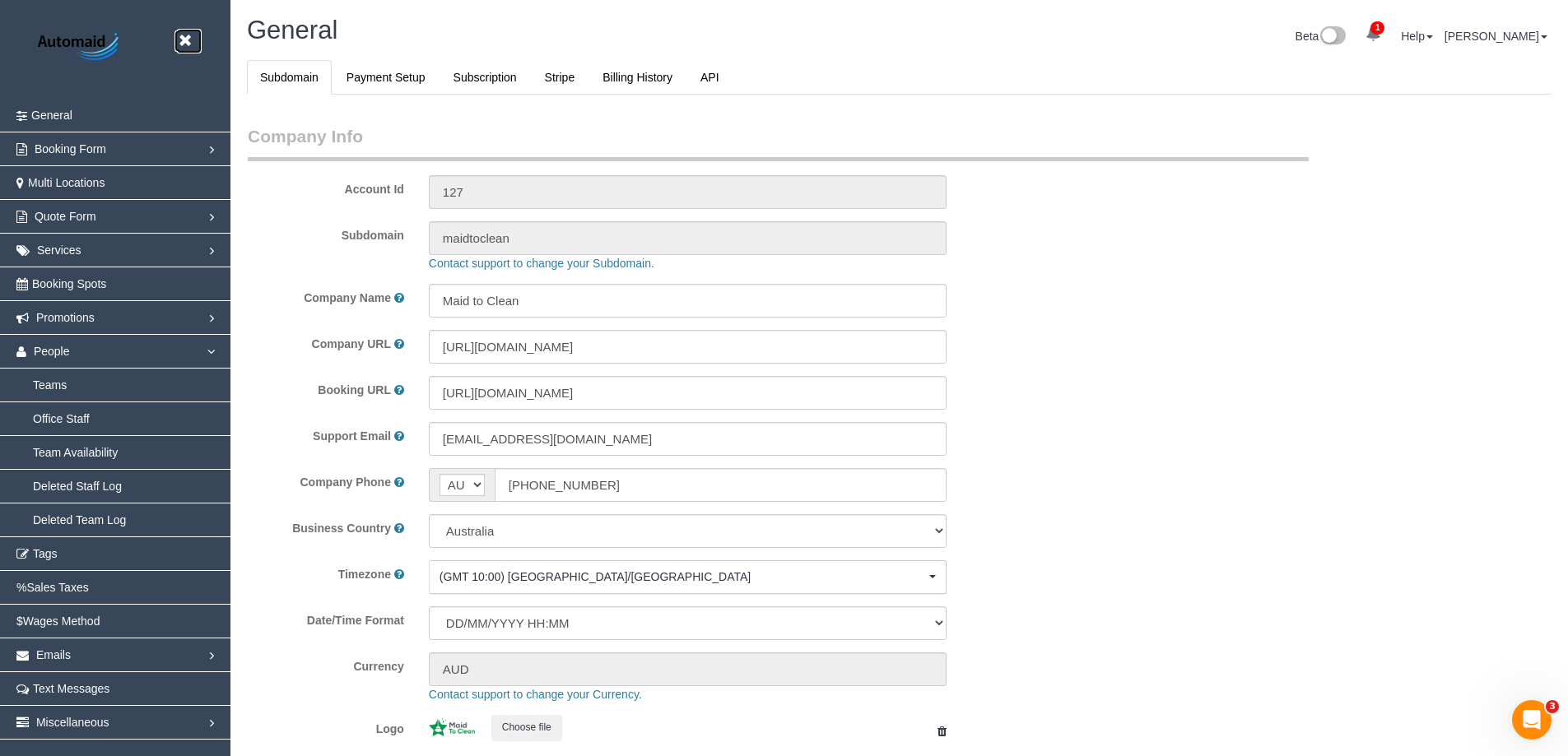
click at [178, 34] on link at bounding box center [190, 41] width 25 height 25
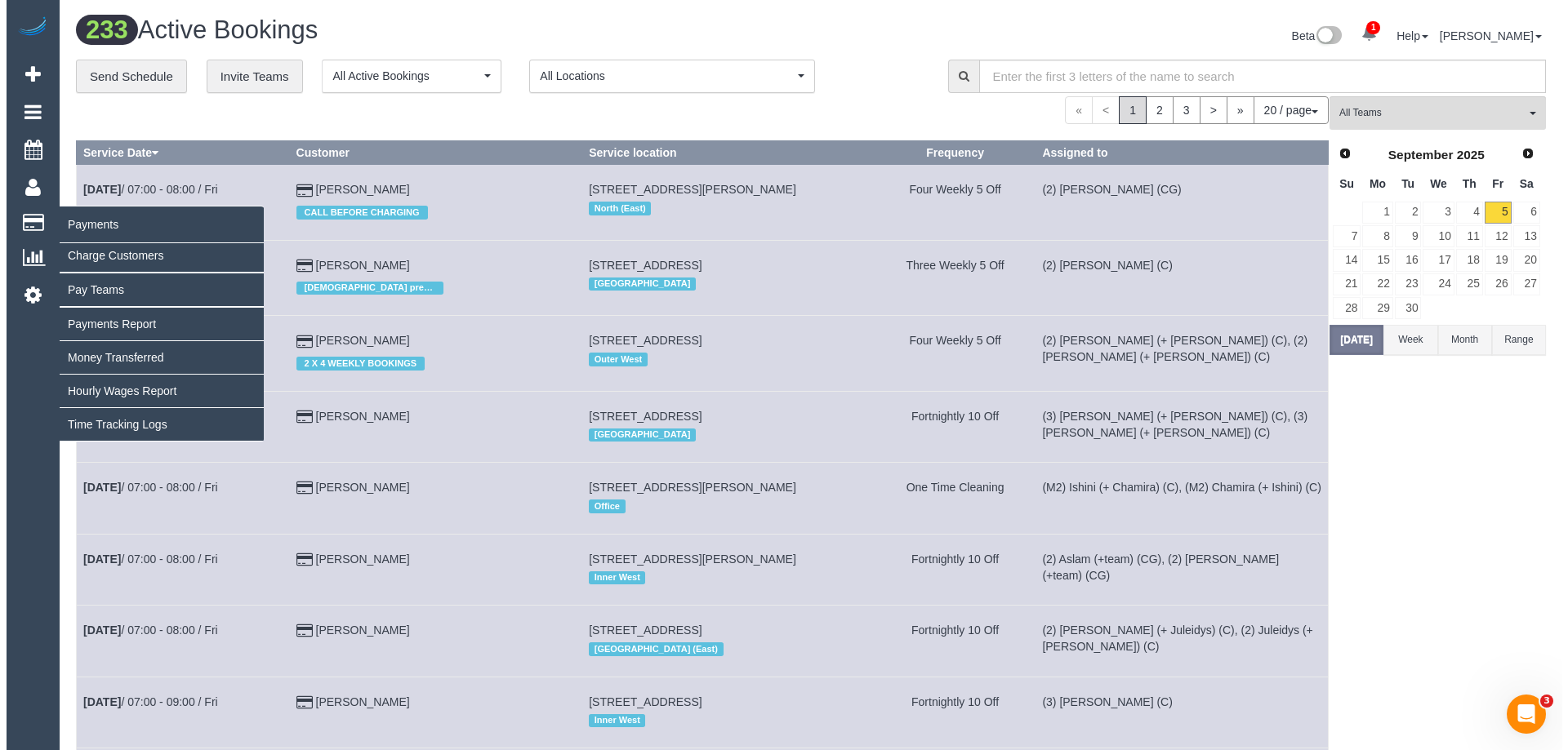
scroll to position [1777, 1556]
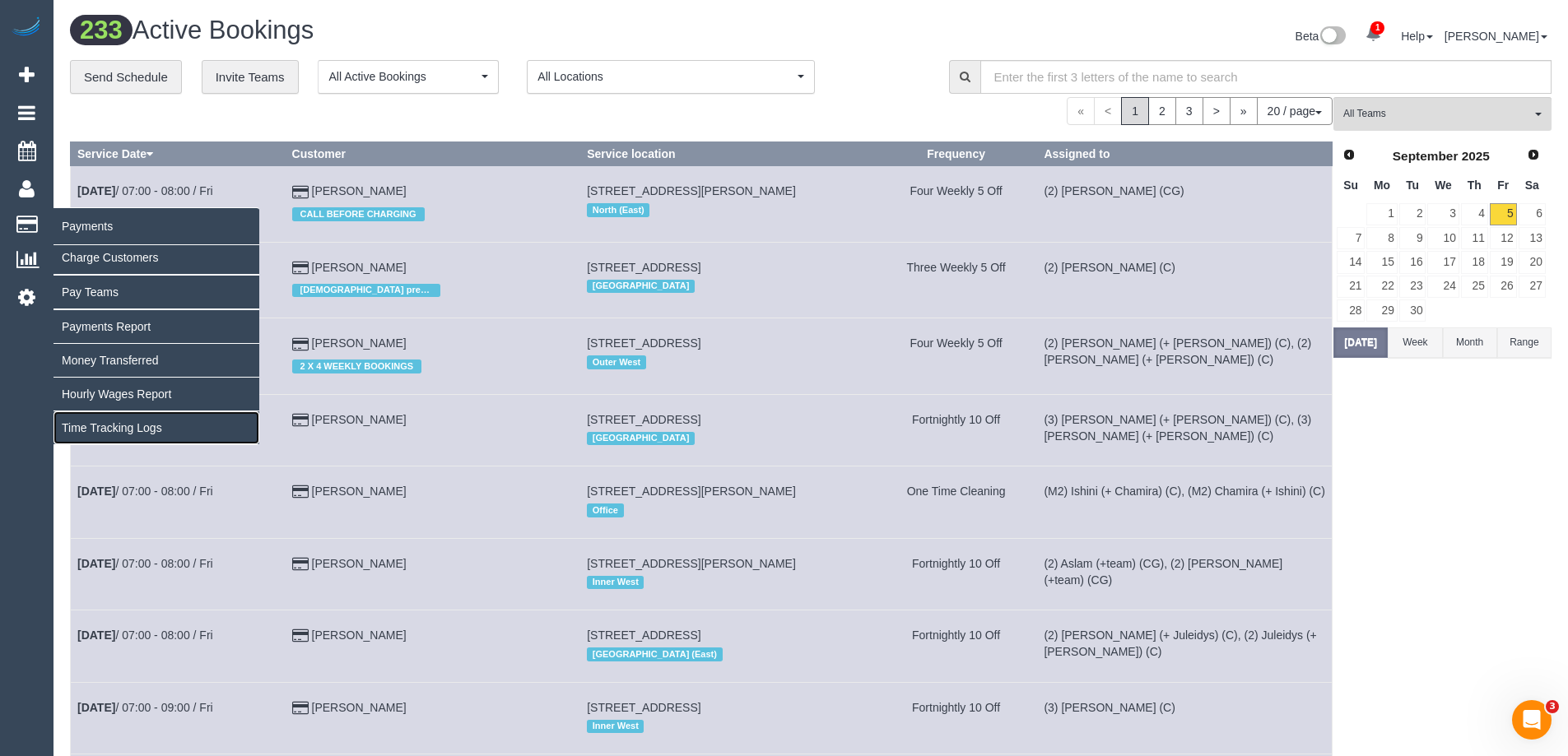
click at [101, 430] on link "Time Tracking Logs" at bounding box center [156, 428] width 206 height 33
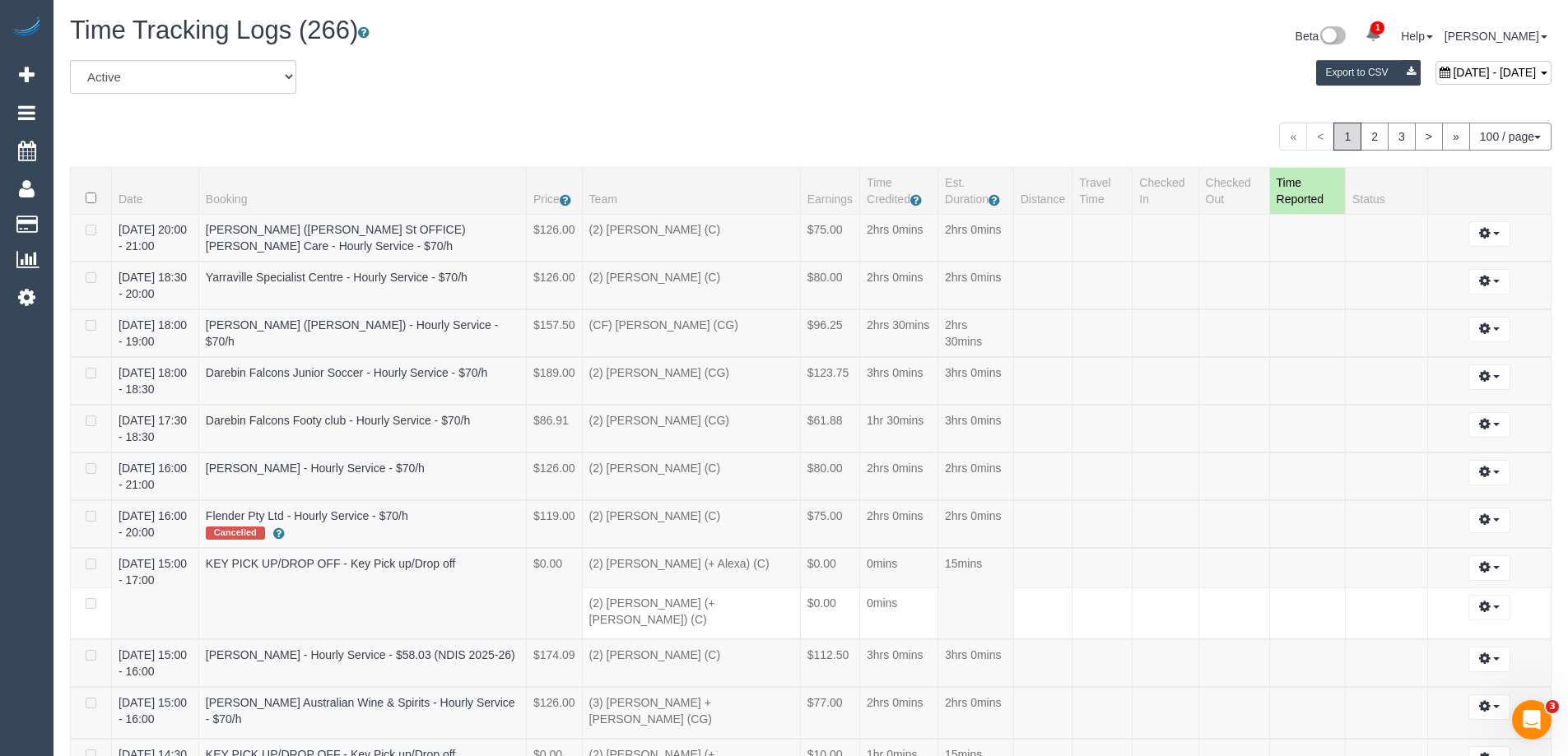
scroll to position [6366, 1568]
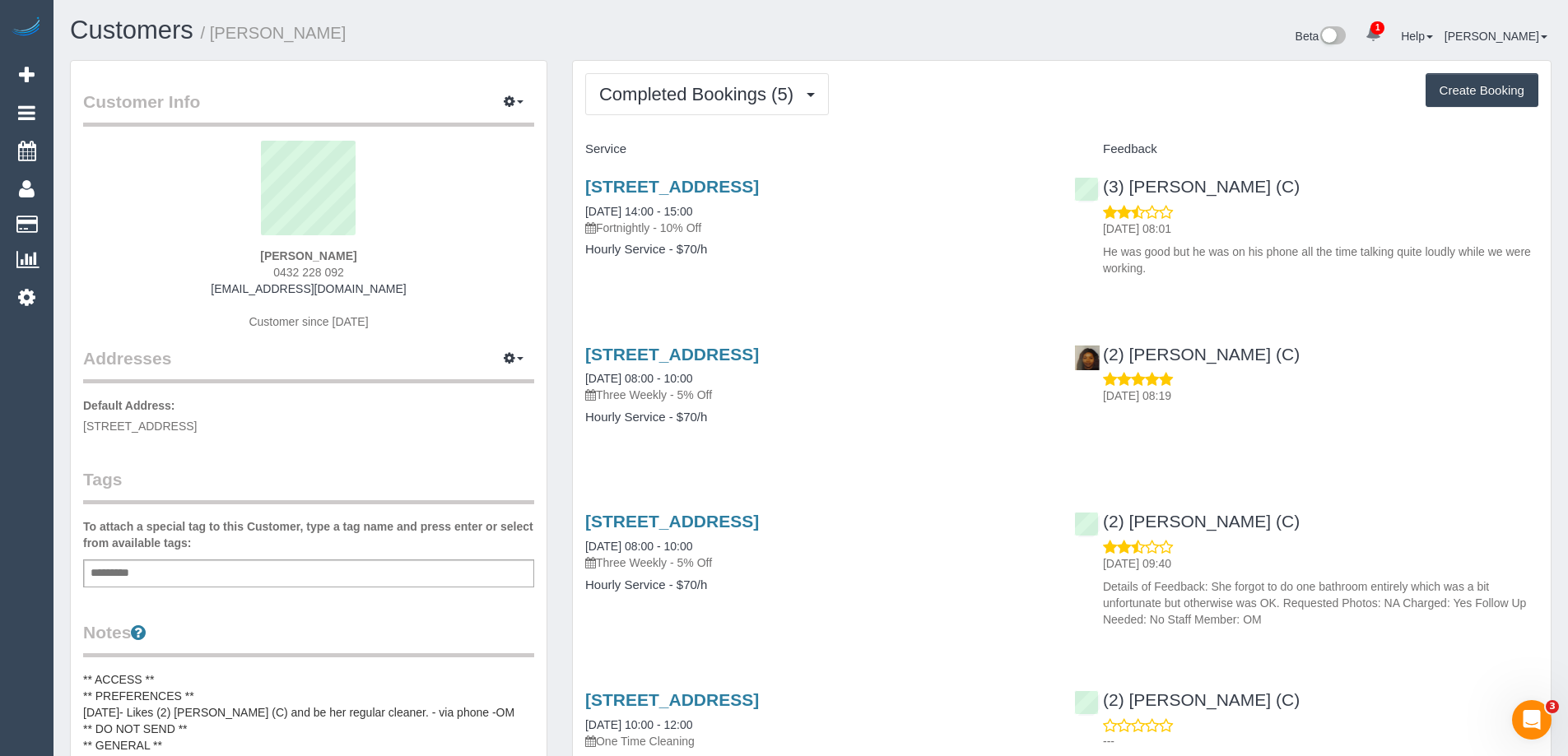
drag, startPoint x: 255, startPoint y: 424, endPoint x: 244, endPoint y: 418, distance: 12.5
click at [244, 418] on p "Default Address: [STREET_ADDRESS]" at bounding box center [308, 416] width 451 height 37
drag, startPoint x: 240, startPoint y: 452, endPoint x: 257, endPoint y: 438, distance: 22.0
click at [239, 451] on div "Customer Info Edit Contact Info Send Message Email Preferences Special Sales Ta…" at bounding box center [308, 665] width 476 height 1209
drag, startPoint x: 256, startPoint y: 428, endPoint x: 201, endPoint y: 424, distance: 55.1
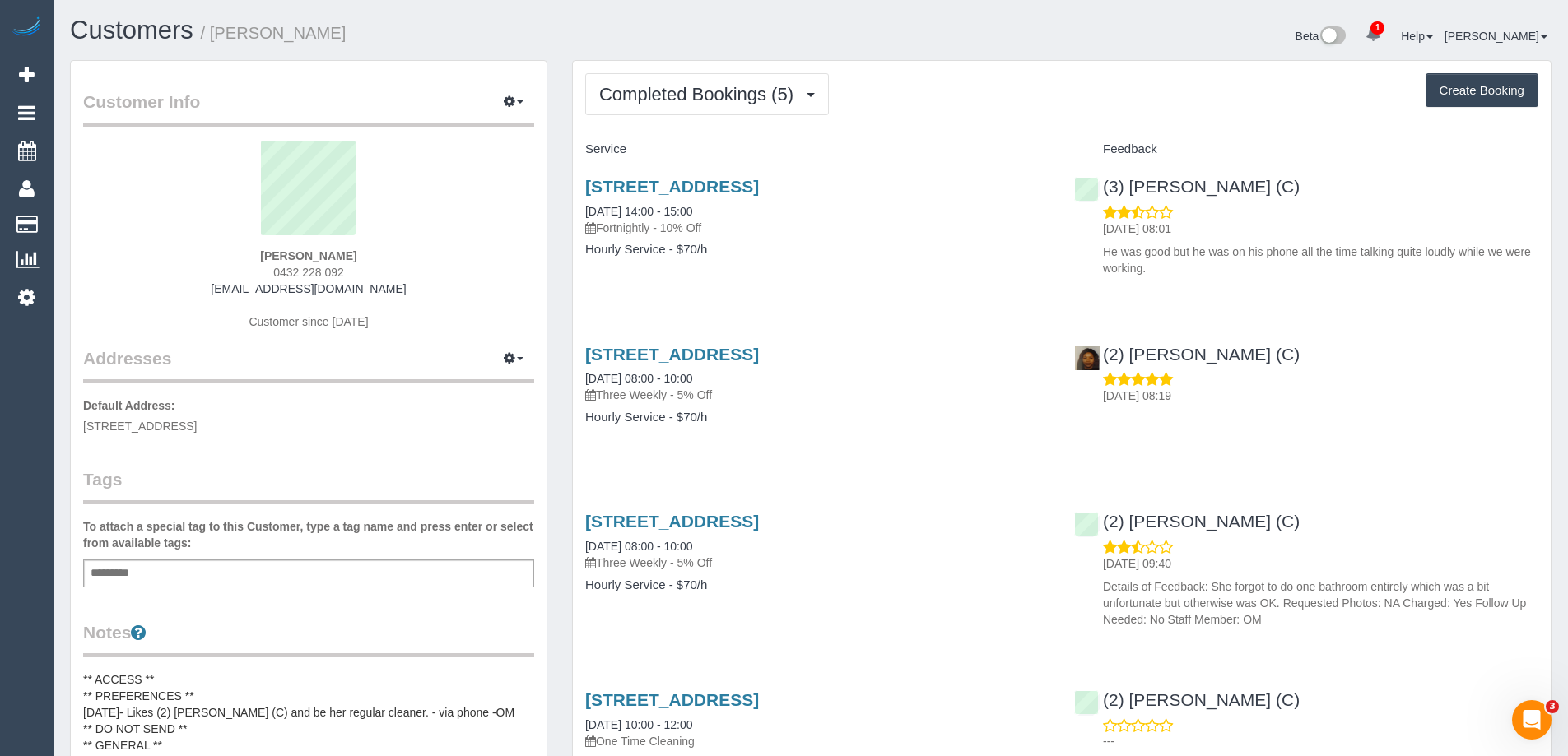
click at [197, 424] on span "[STREET_ADDRESS]" at bounding box center [139, 426] width 114 height 13
copy span "amberwell"
